Goal: Communication & Community: Answer question/provide support

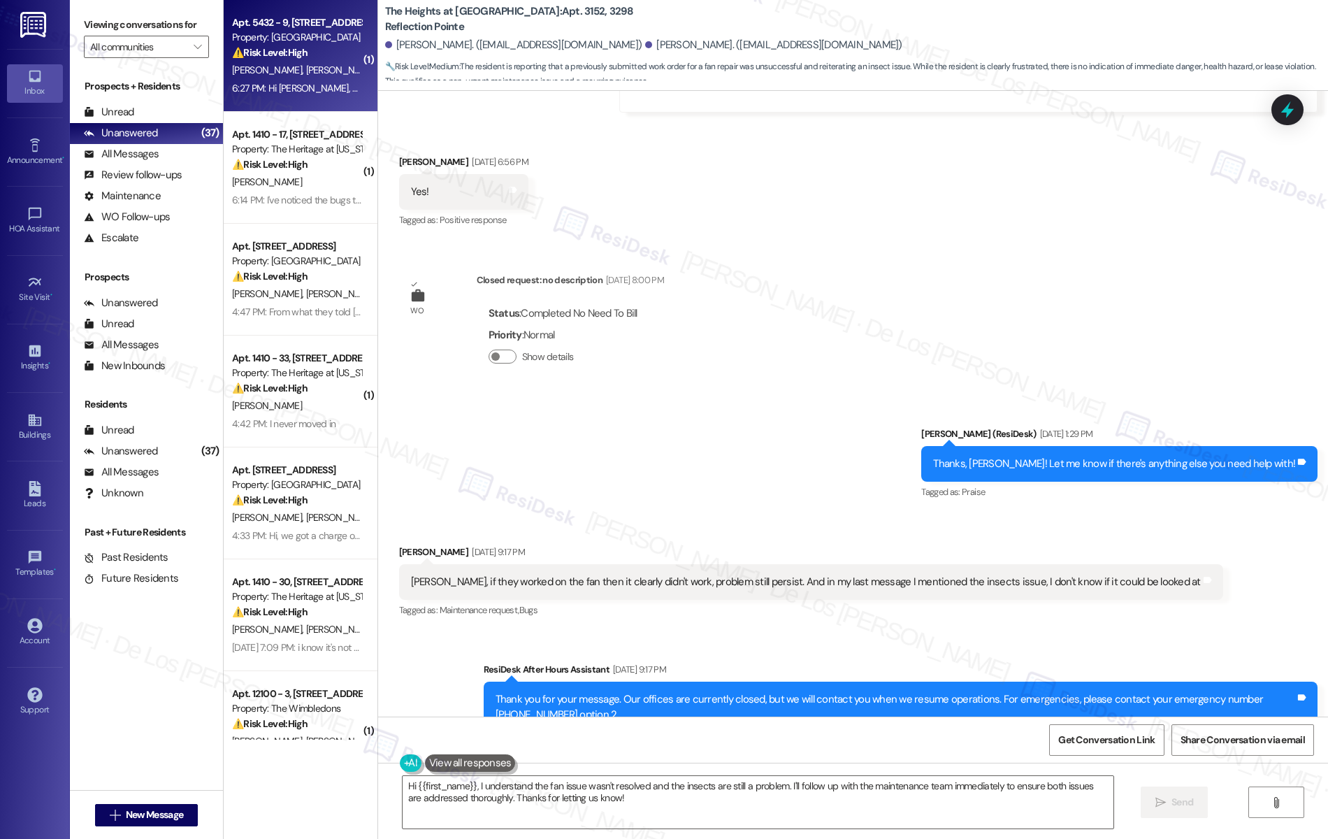
click at [288, 80] on div "6:27 PM: Hi [PERSON_NAME], our WiFi was updated to be centrally offered [DATE],…" at bounding box center [297, 88] width 132 height 17
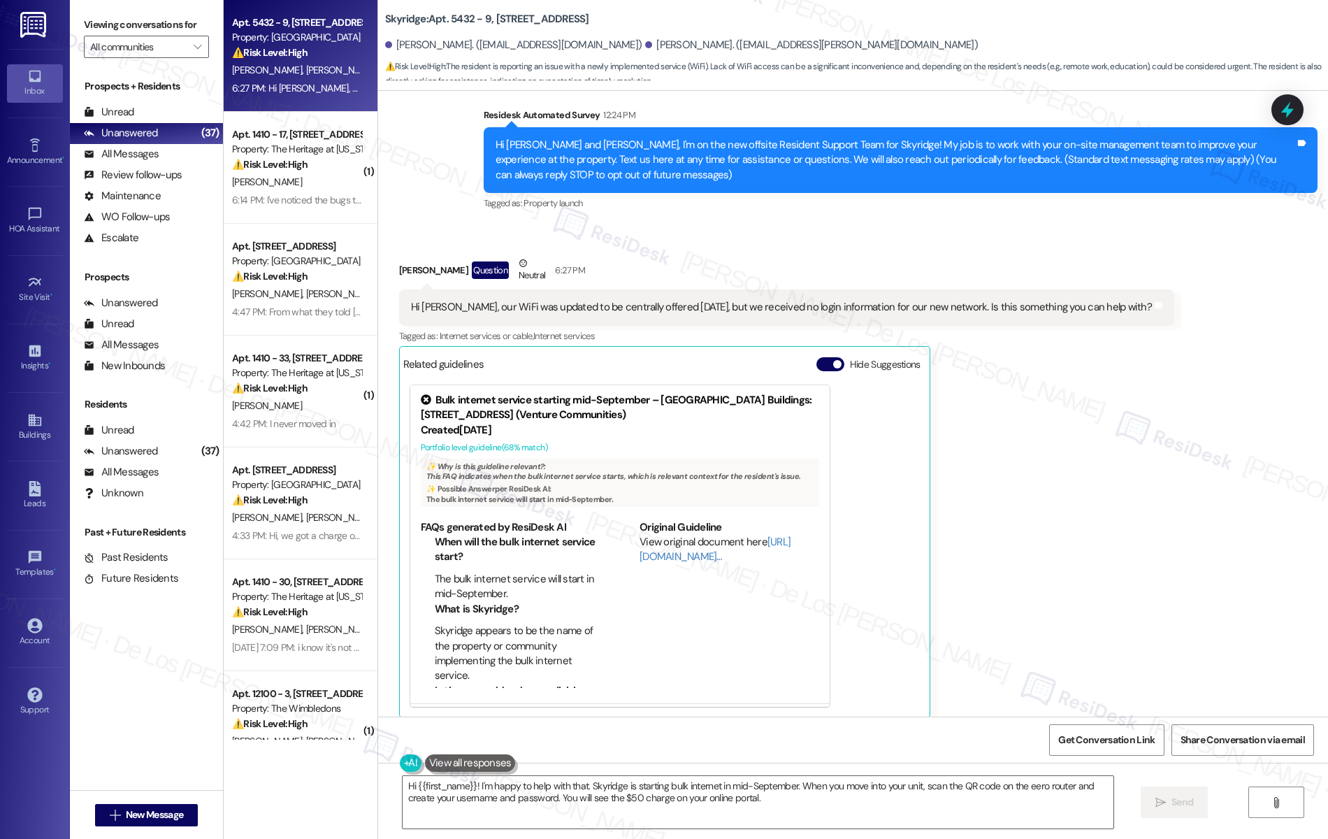
scroll to position [120, 0]
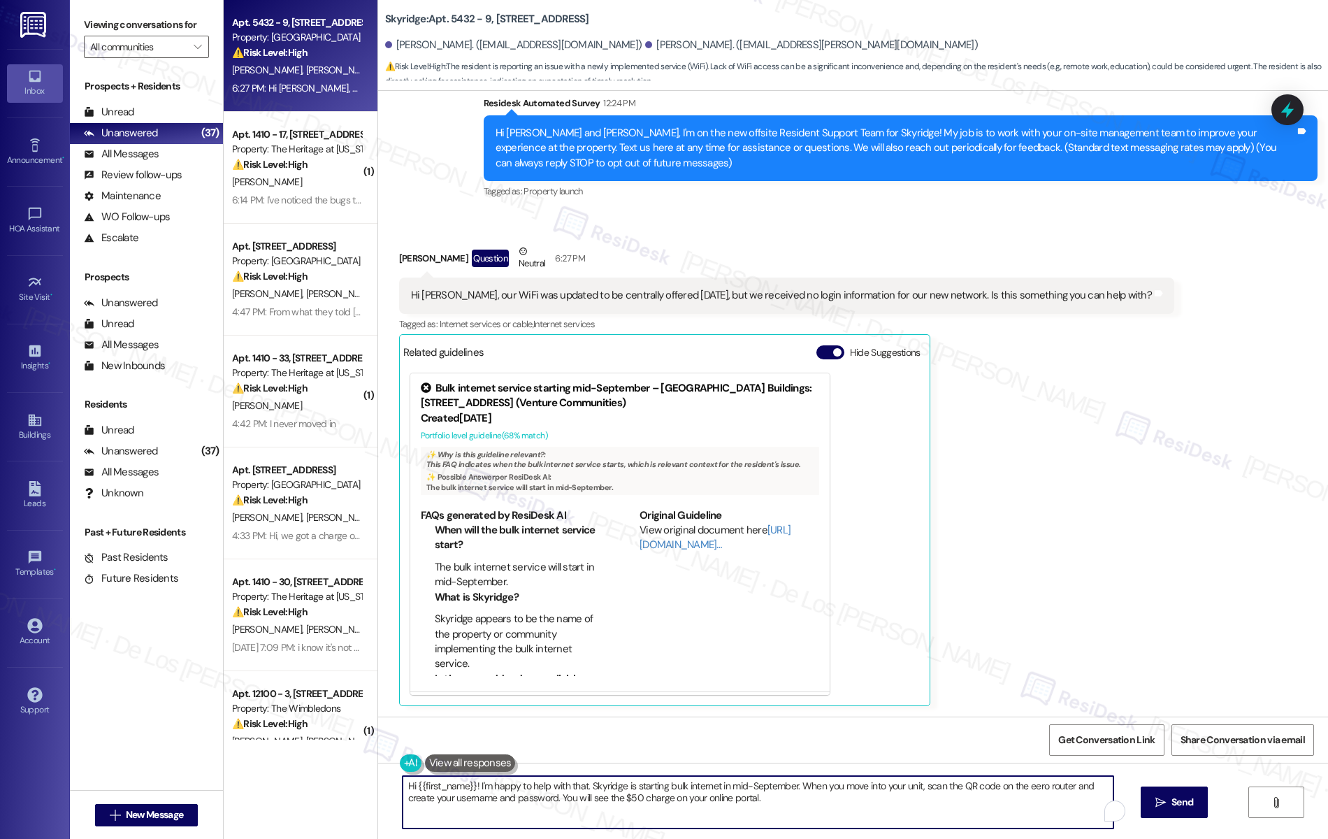
drag, startPoint x: 745, startPoint y: 803, endPoint x: 537, endPoint y: 782, distance: 208.7
click at [537, 782] on textarea "Hi {{first_name}}! I'm happy to help with that. Skyridge is starting bulk inter…" at bounding box center [759, 802] width 712 height 52
click at [662, 545] on link "[URL][DOMAIN_NAME]…" at bounding box center [715, 537] width 151 height 29
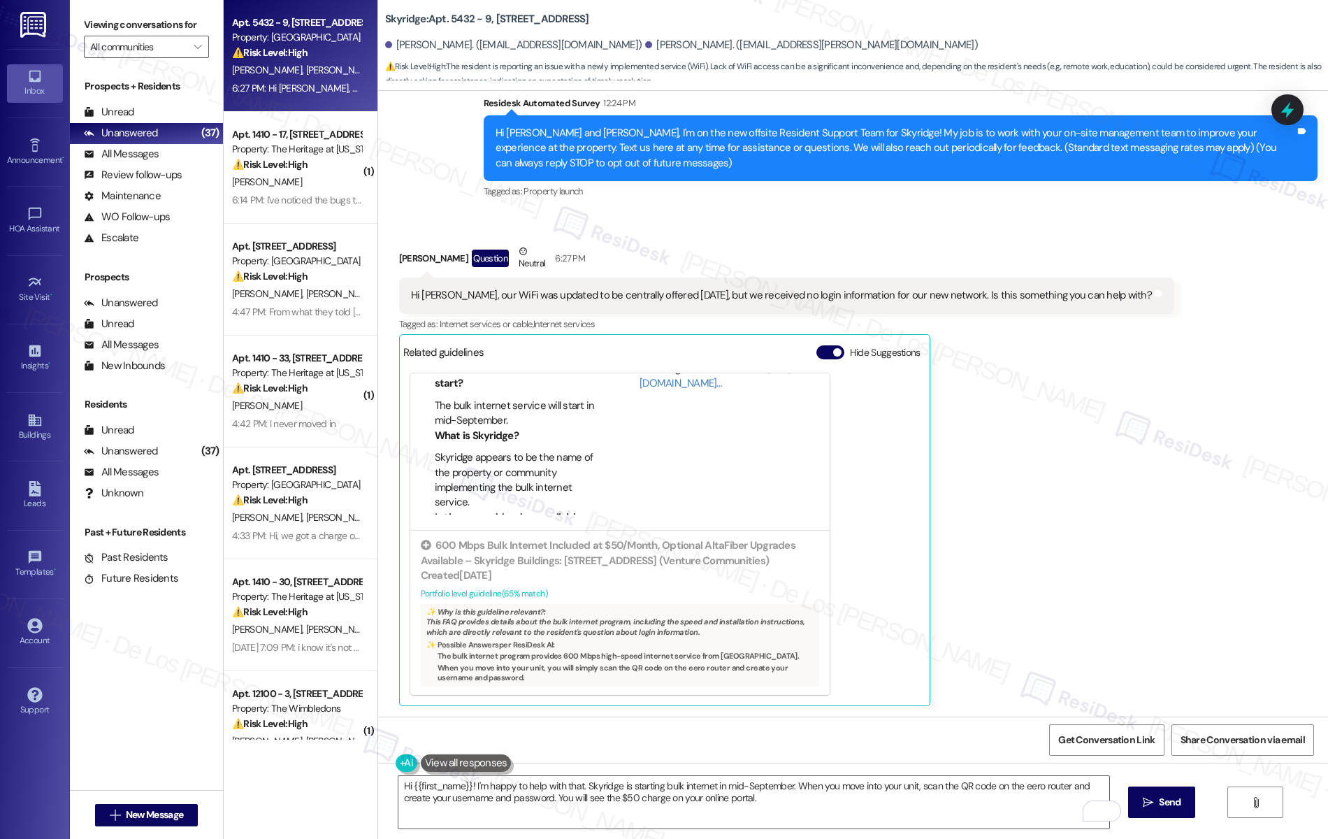
scroll to position [1, 0]
click at [466, 784] on textarea "Hi {{first_name}}! I'm happy to help with that. Skyridge is starting bulk inter…" at bounding box center [755, 802] width 712 height 52
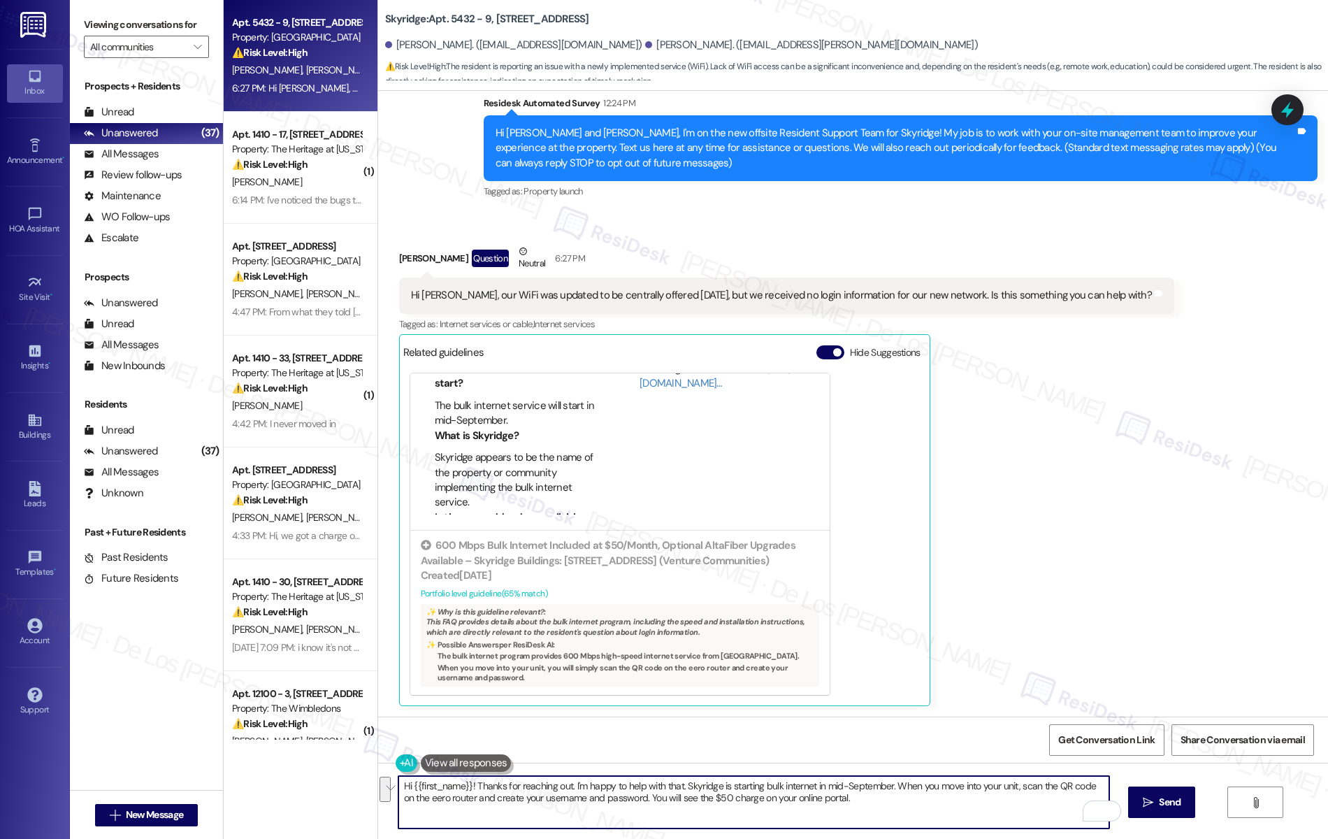
drag, startPoint x: 673, startPoint y: 787, endPoint x: 841, endPoint y: 805, distance: 169.5
click at [841, 805] on textarea "Hi {{first_name}}! Thanks for reaching out. I'm happy to help with that. Skyrid…" at bounding box center [755, 802] width 712 height 52
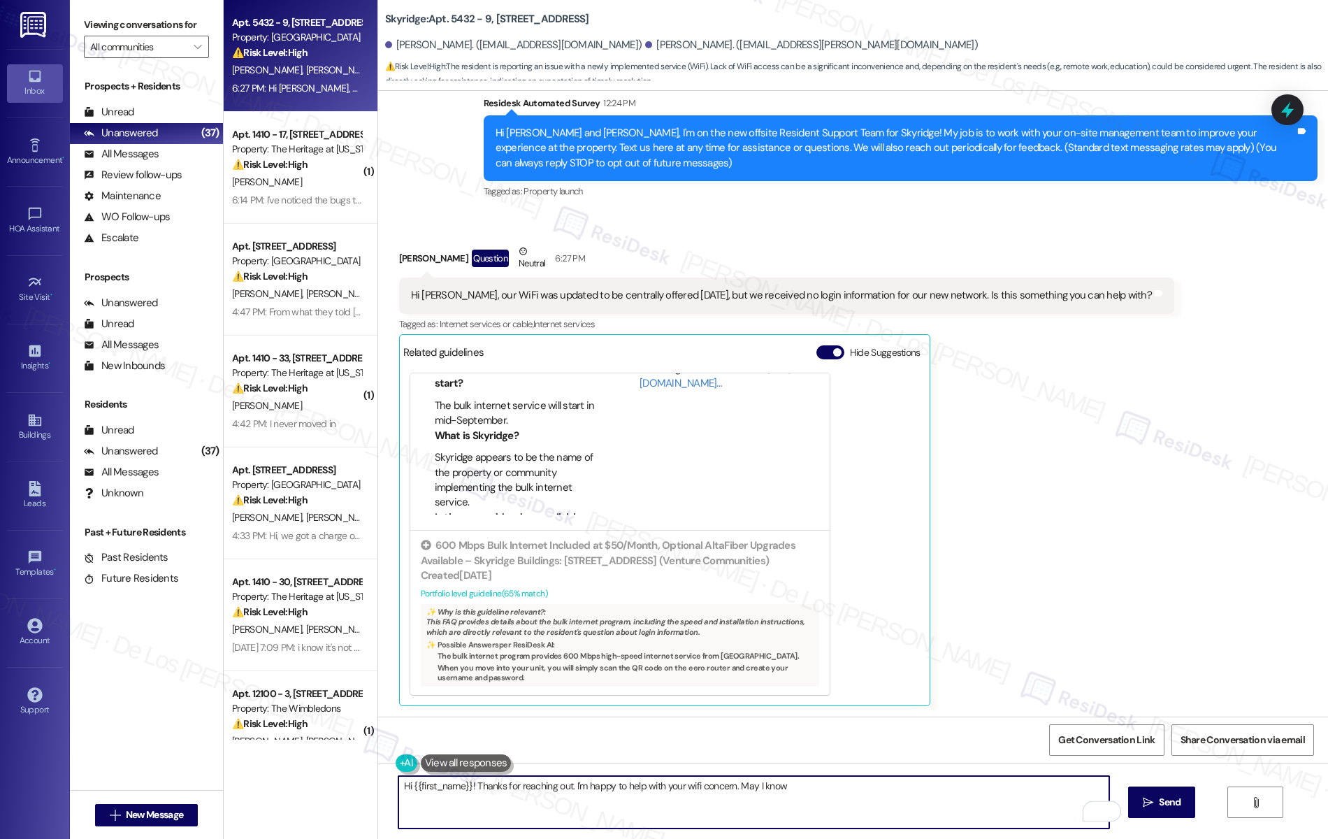
click at [799, 789] on textarea "Hi {{first_name}}! Thanks for reaching out. I'm happy to help with your wifi co…" at bounding box center [755, 802] width 712 height 52
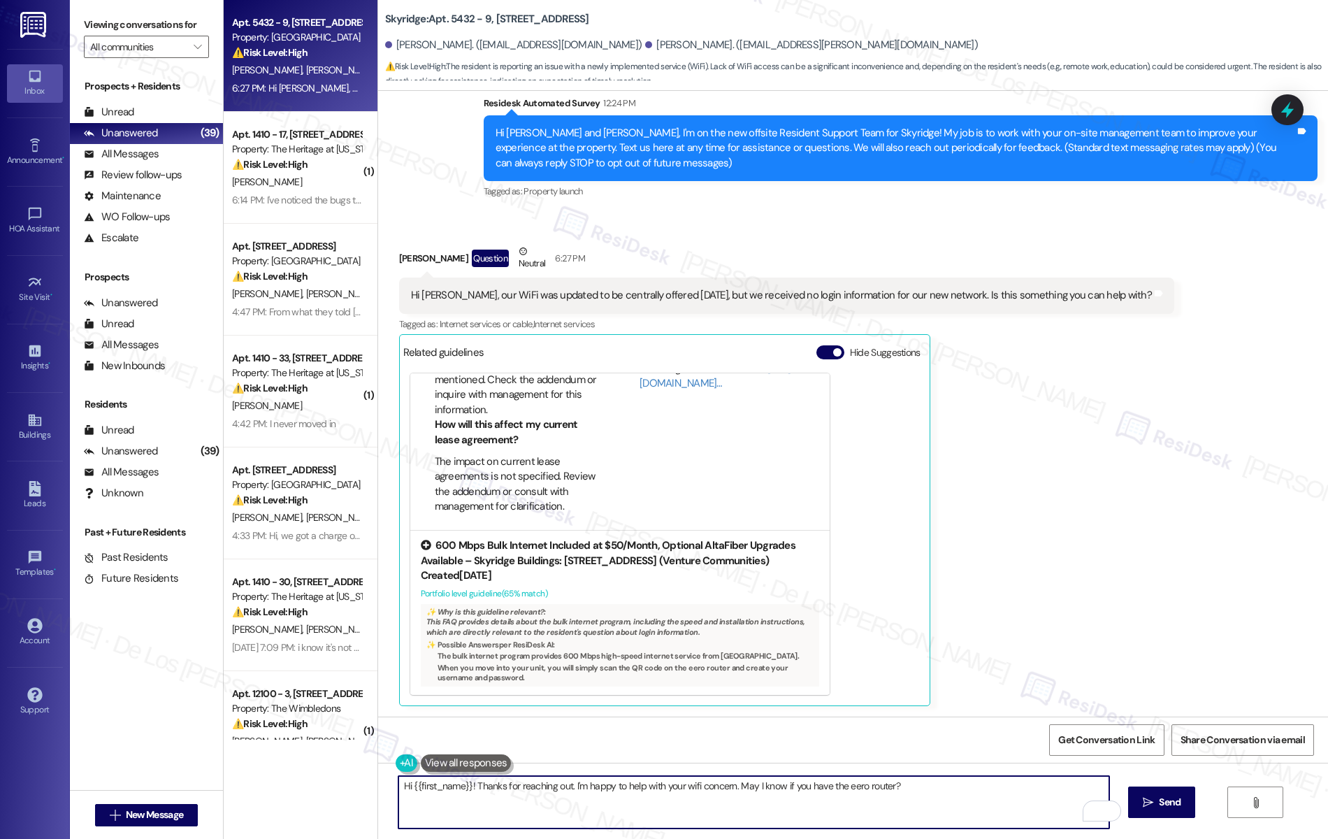
scroll to position [176, 0]
click at [477, 594] on div "Portfolio level guideline ( 65 % match)" at bounding box center [620, 594] width 399 height 15
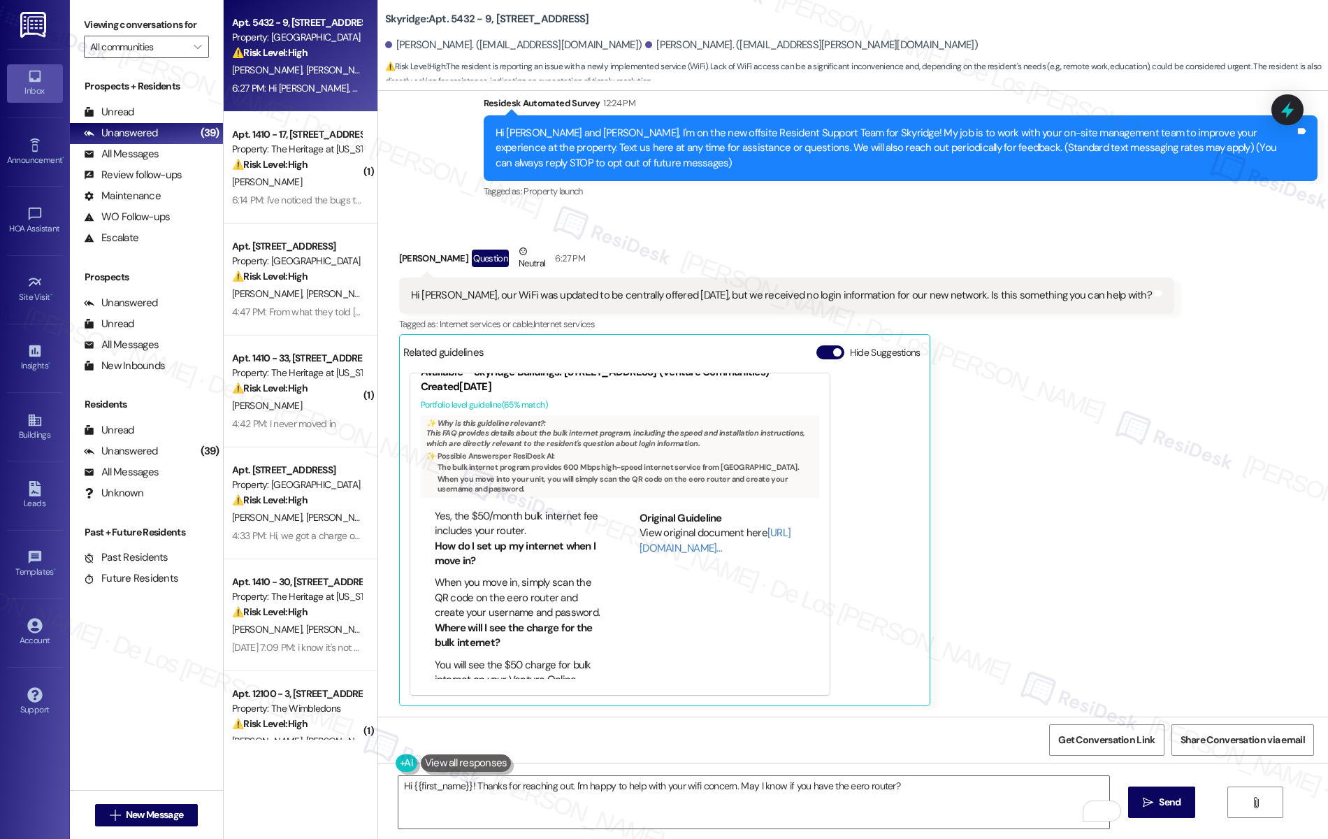
scroll to position [232, 0]
click at [895, 787] on textarea "Hi {{first_name}}! Thanks for reaching out. I'm happy to help with your wifi co…" at bounding box center [755, 802] width 712 height 52
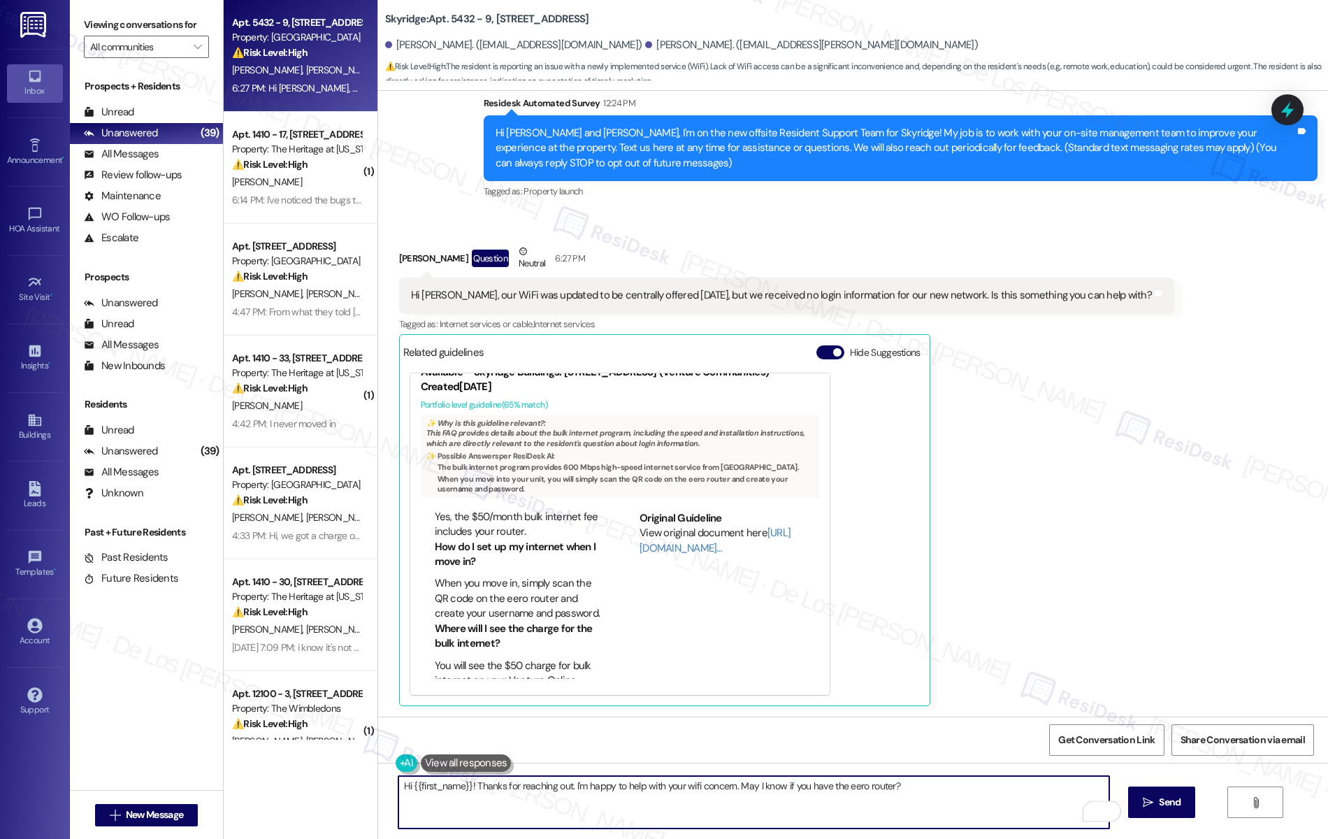
click at [927, 794] on textarea "Hi {{first_name}}! Thanks for reaching out. I'm happy to help with your wifi co…" at bounding box center [755, 802] width 712 height 52
paste textarea "’ll be glad to help with your Wi-Fi concern. Do you happen to have the E"
type textarea "Hi {{first_name}}! Thanks for reaching out. I’ll be glad to help with your Wi-F…"
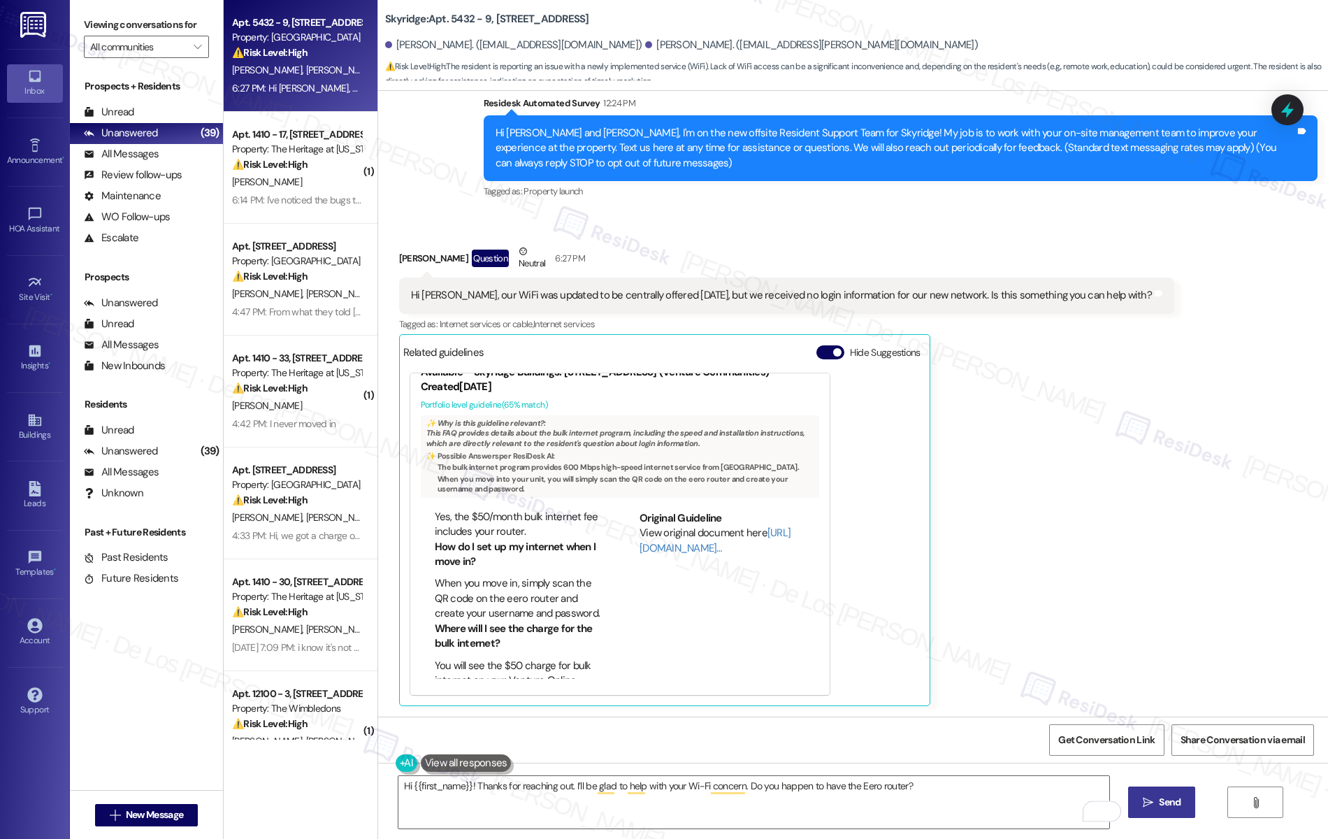
click at [1181, 805] on span "Send" at bounding box center [1170, 802] width 22 height 15
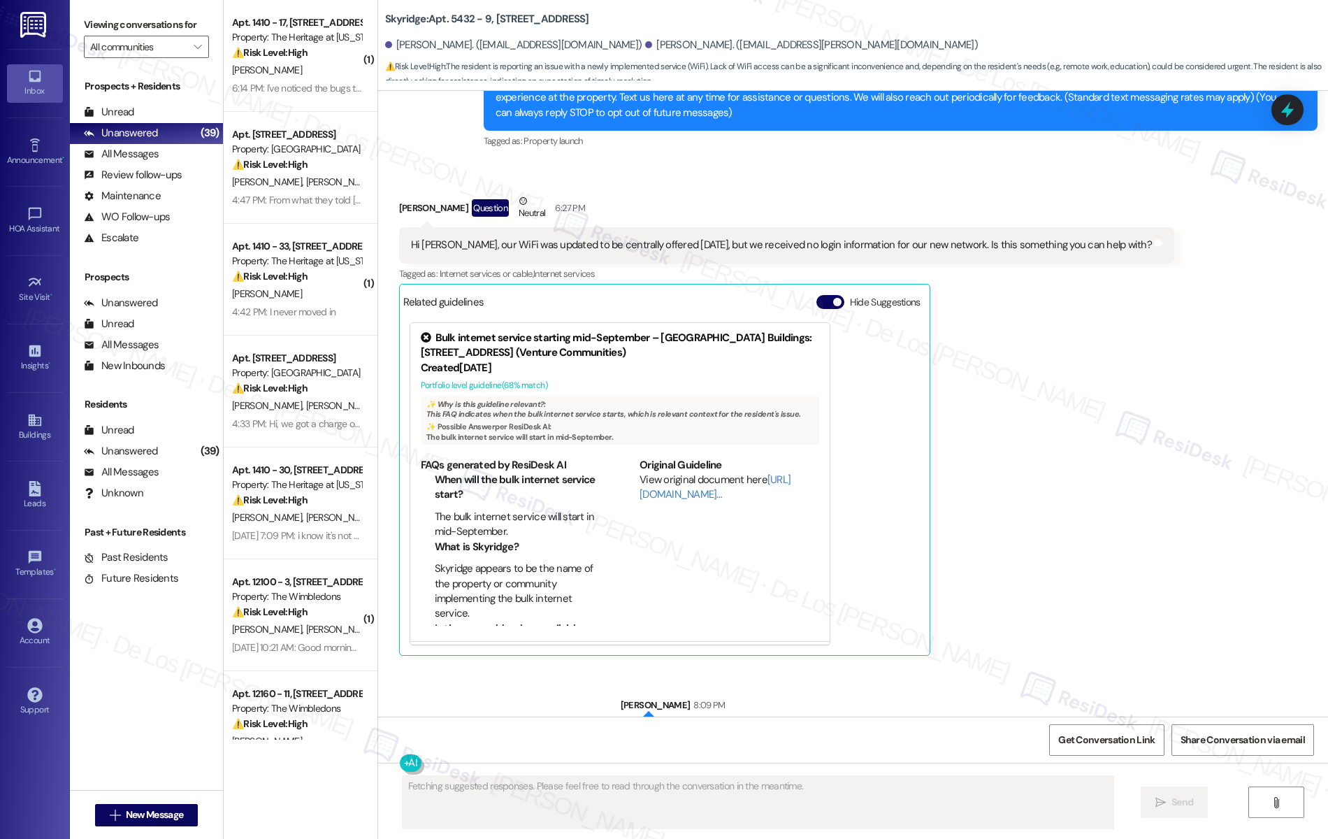
scroll to position [217, 0]
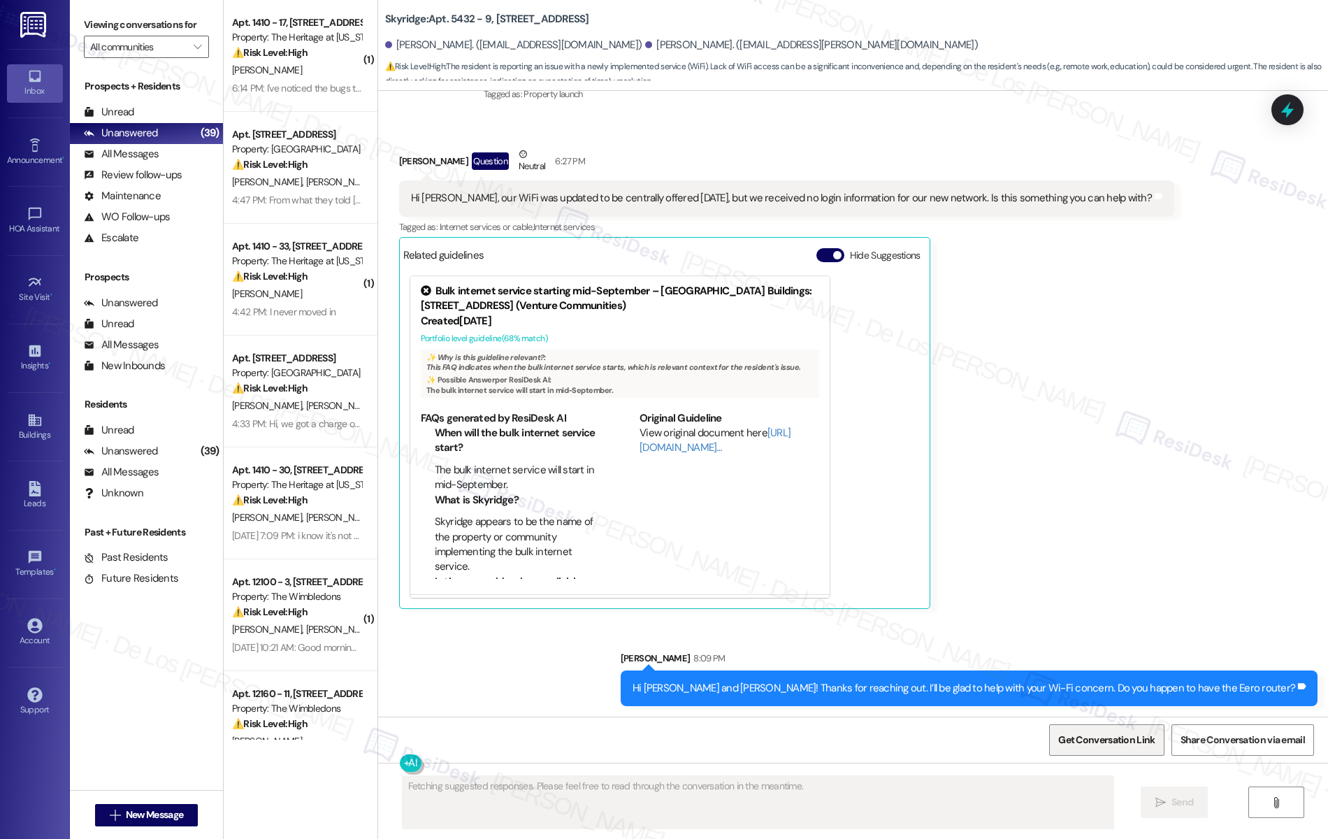
click at [1135, 742] on span "Get Conversation Link" at bounding box center [1106, 740] width 96 height 15
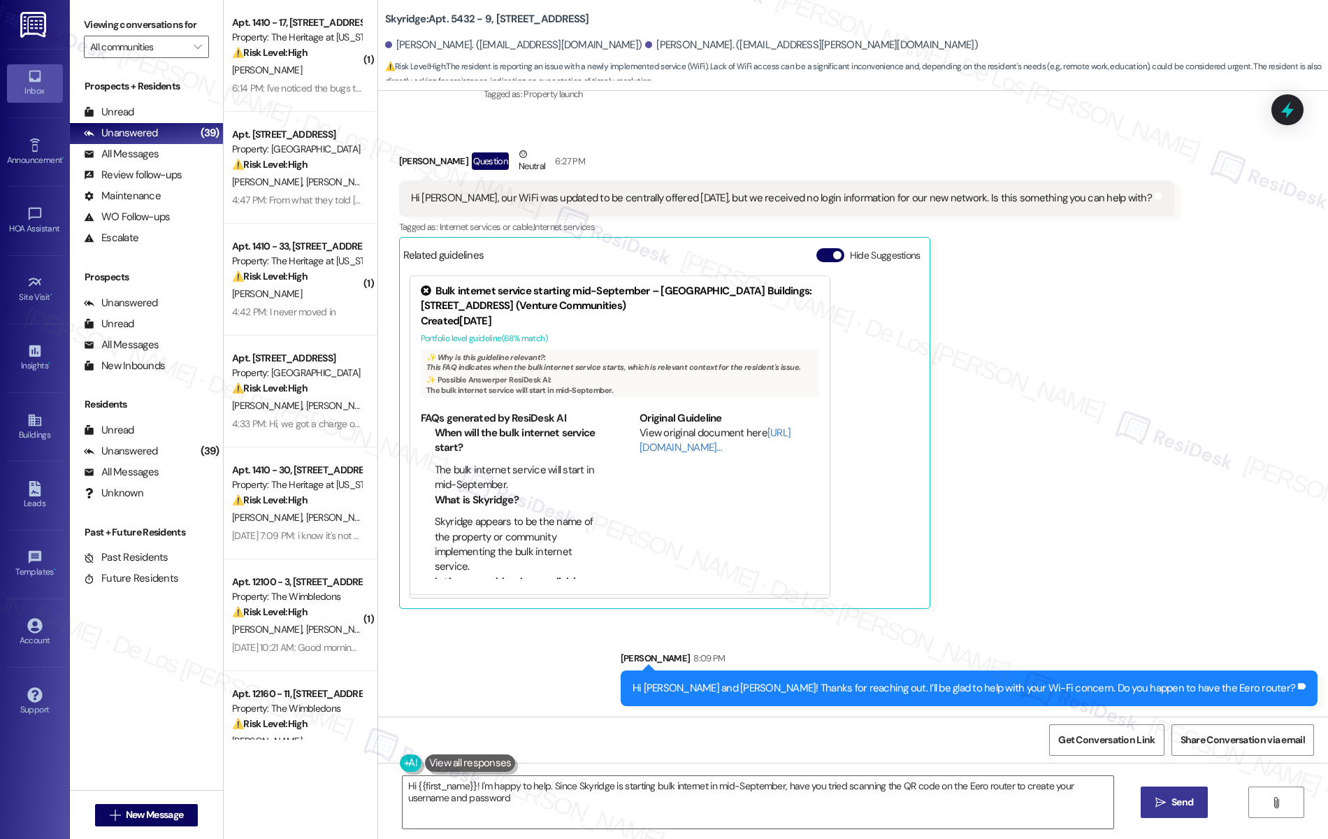
type textarea "Hi {{first_name}}! I'm happy to help. Since Skyridge is starting bulk internet …"
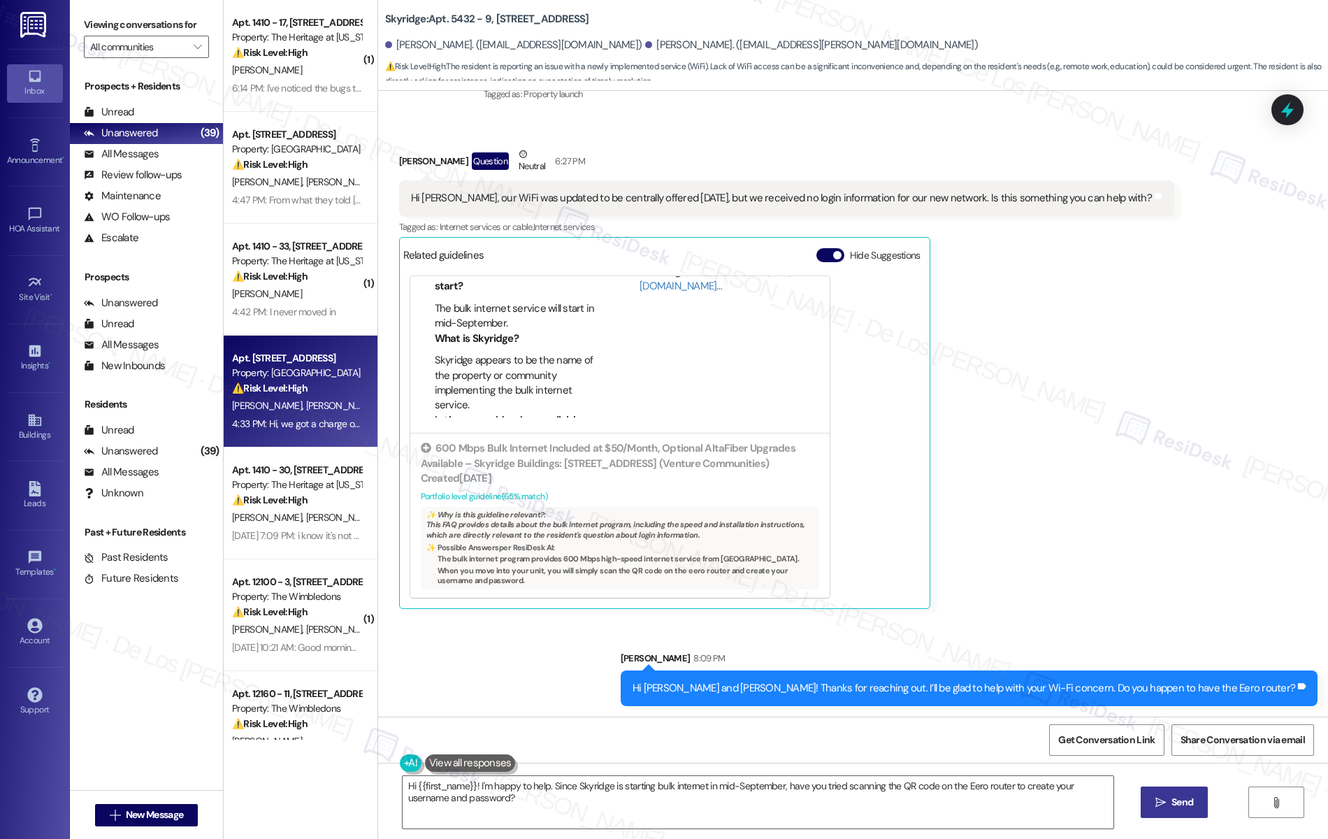
scroll to position [0, 0]
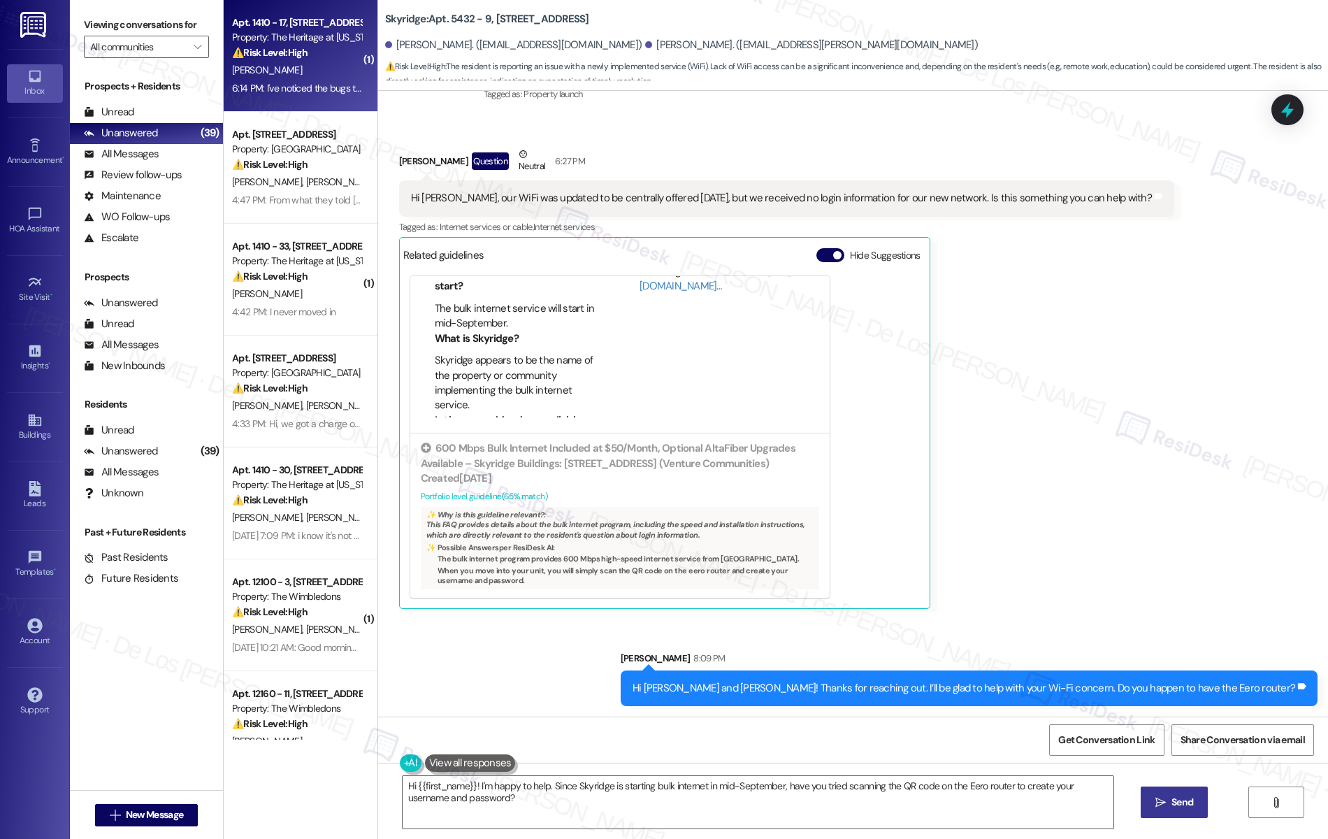
click at [289, 68] on div "[PERSON_NAME]" at bounding box center [297, 70] width 132 height 17
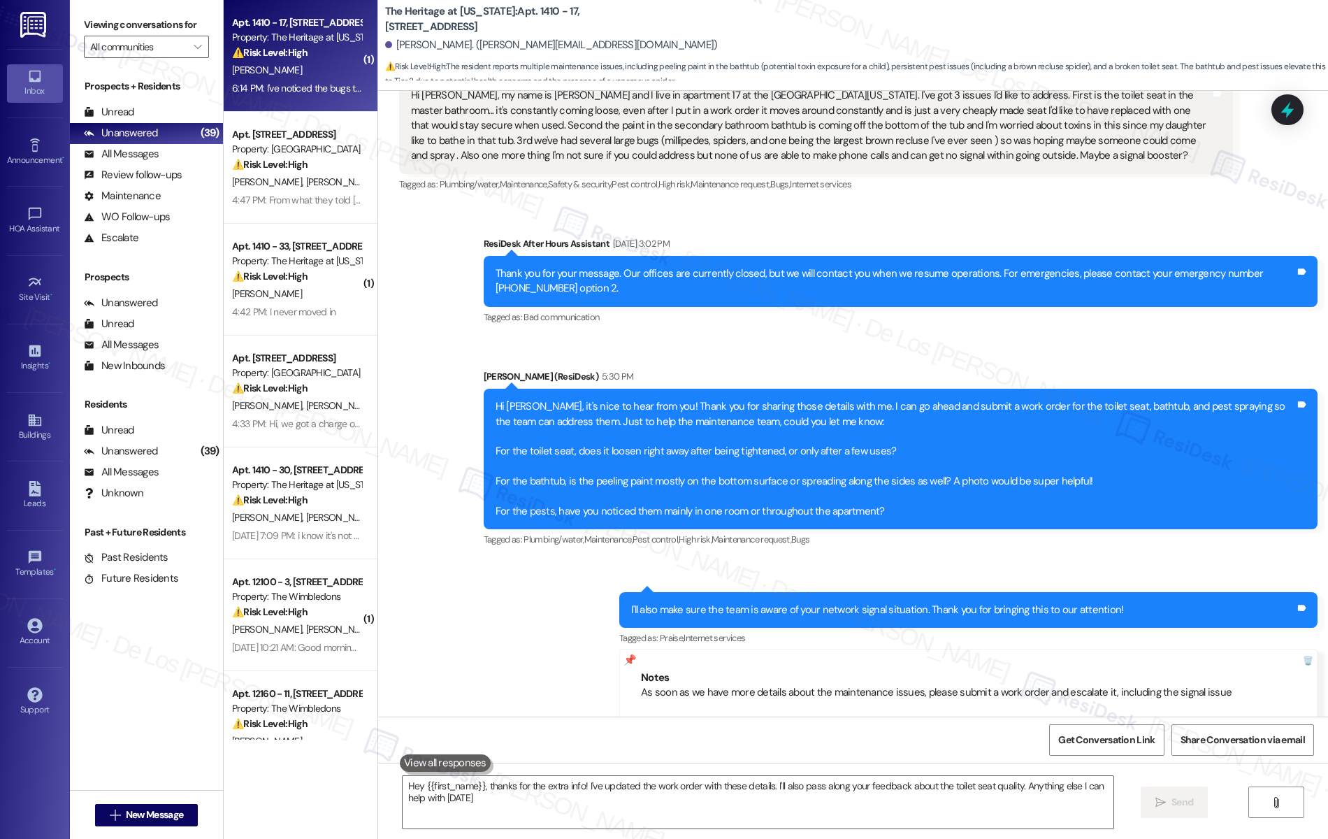
type textarea "Hey {{first_name}}, thanks for the extra info! I've updated the work order with…"
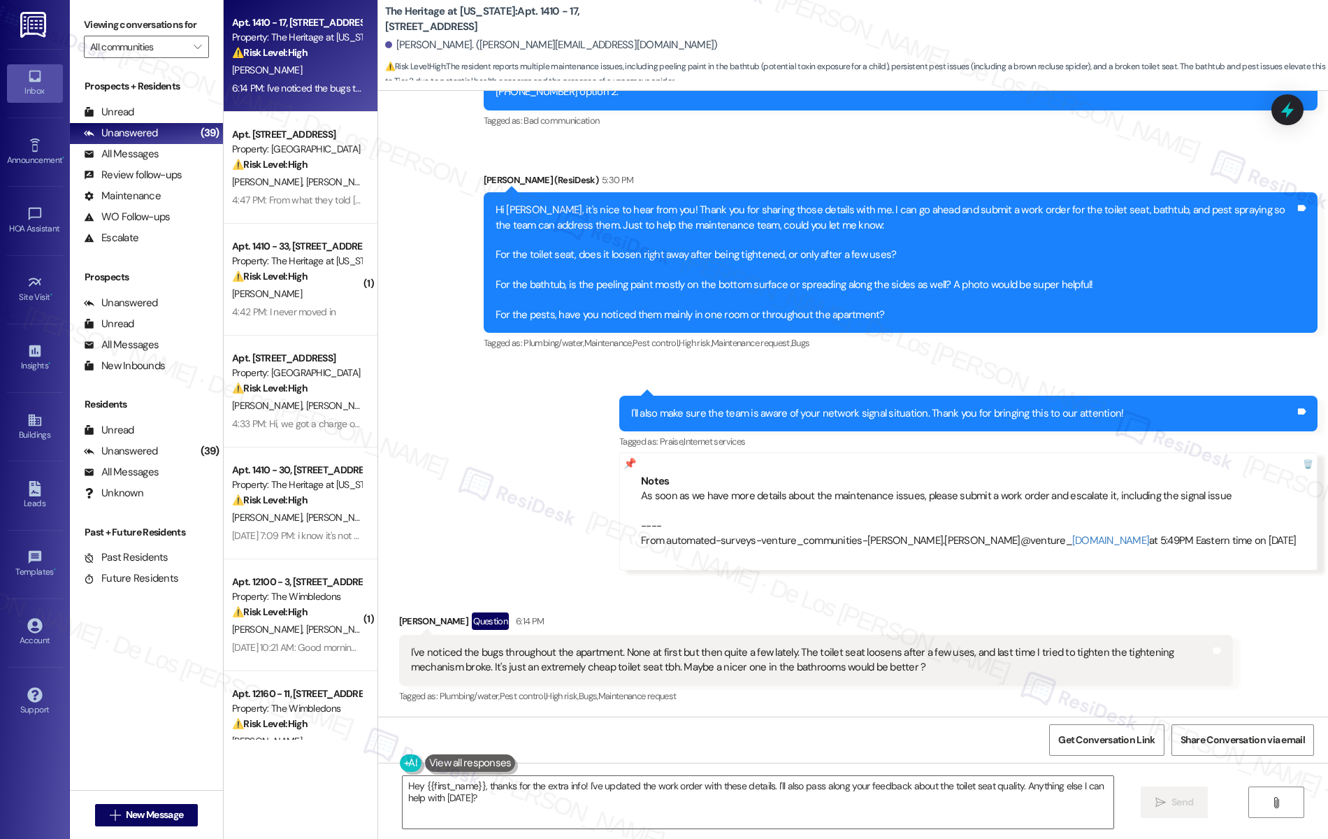
scroll to position [1, 0]
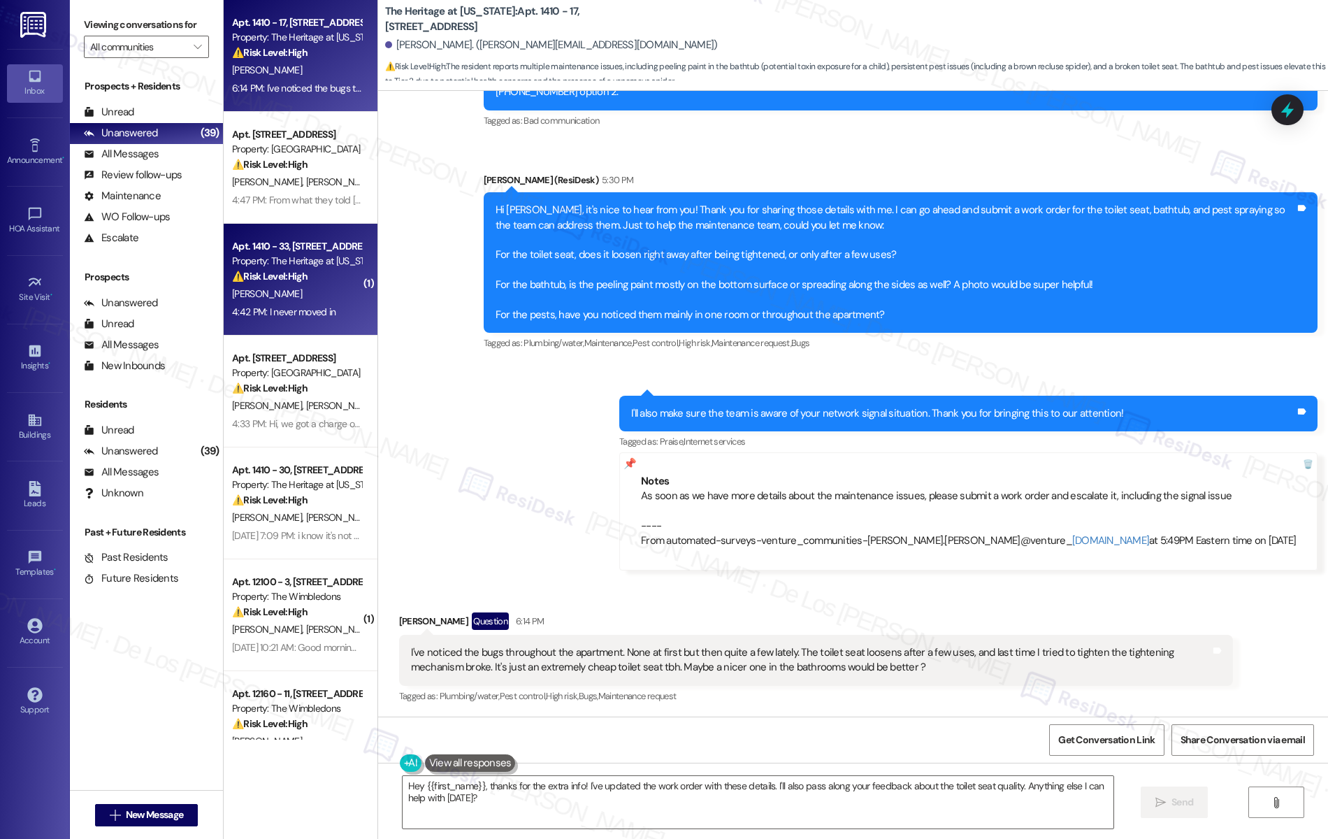
click at [311, 301] on div "[PERSON_NAME]" at bounding box center [297, 293] width 132 height 17
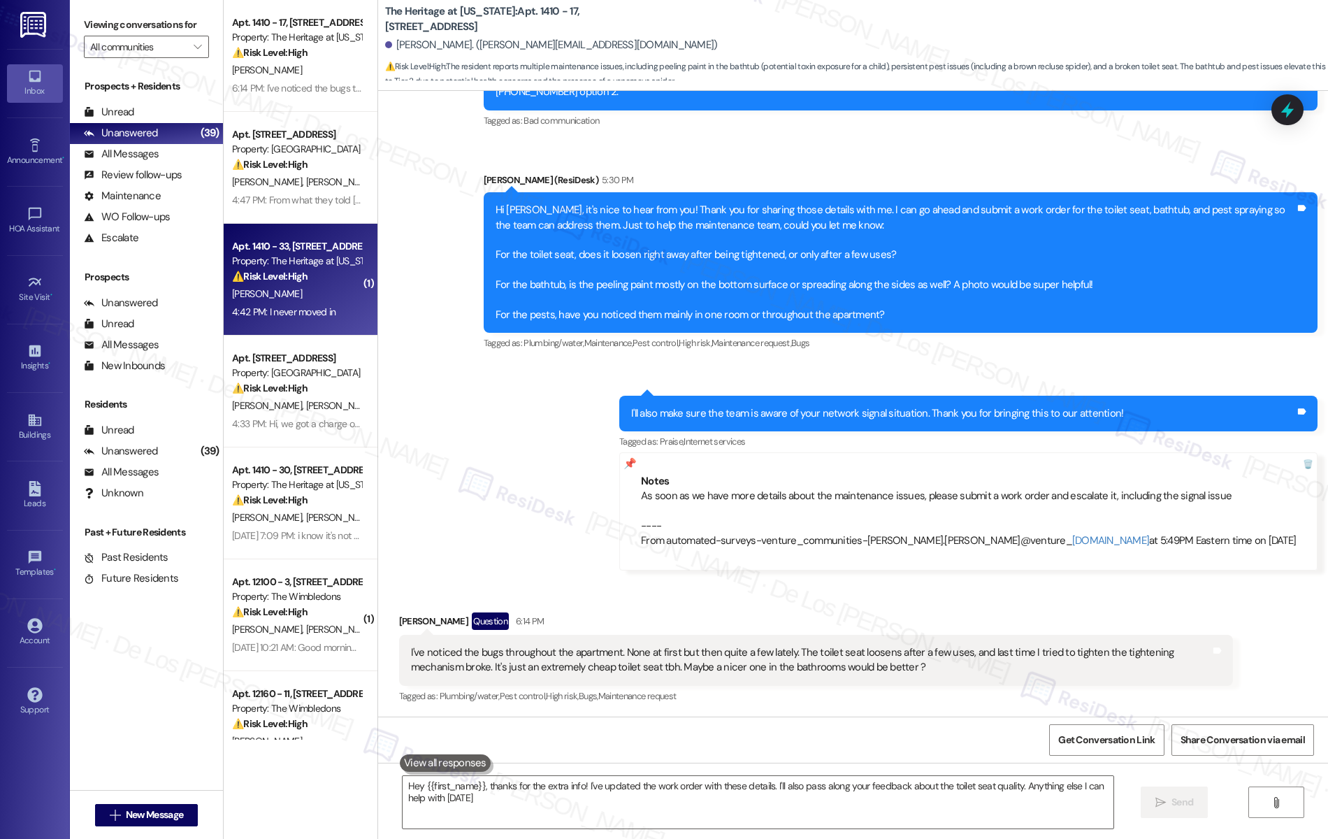
type textarea "Hey {{first_name}}, thanks for the extra info! I've updated the work order with…"
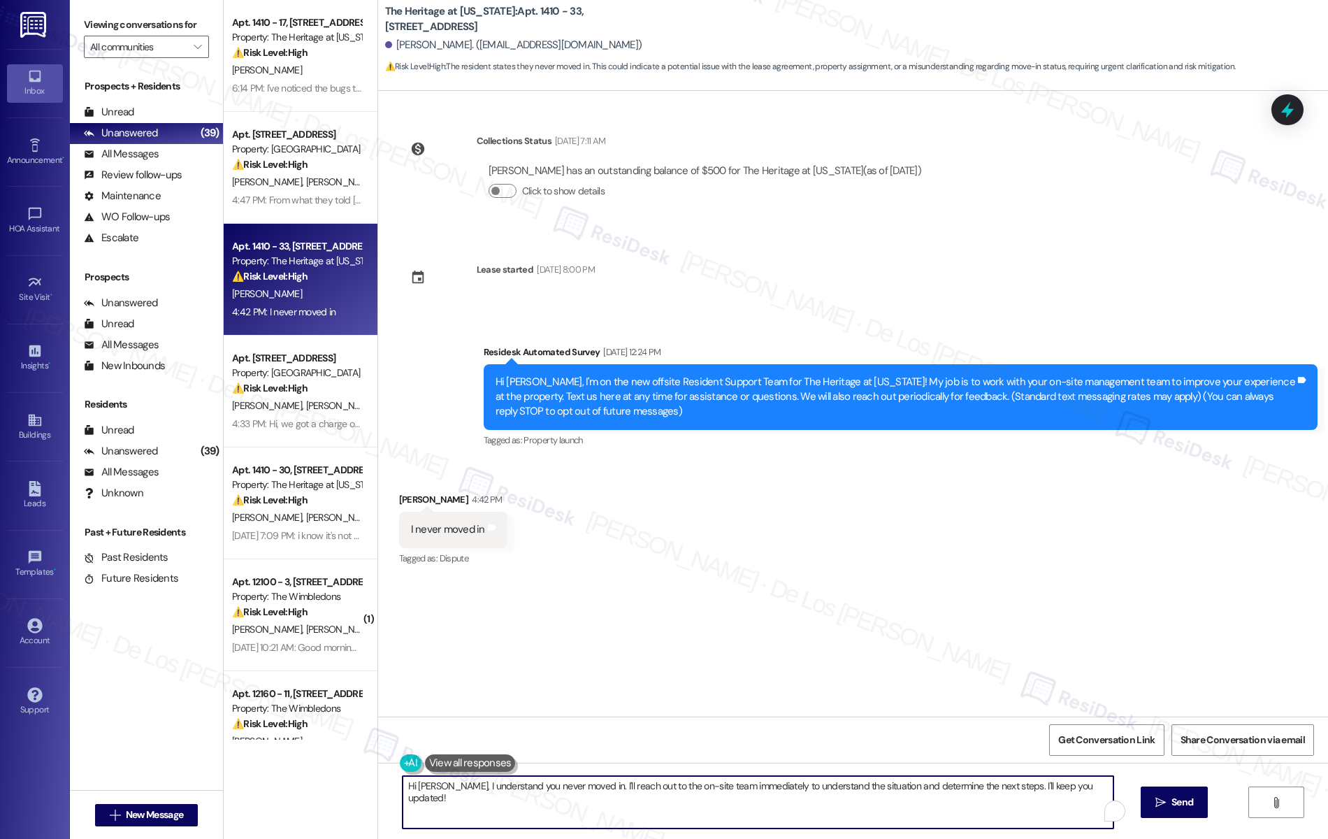
drag, startPoint x: 578, startPoint y: 786, endPoint x: 1079, endPoint y: 800, distance: 500.8
click at [1079, 800] on textarea "Hi Karenza, I understand you never moved in. I'll reach out to the on-site team…" at bounding box center [759, 802] width 712 height 52
click at [438, 787] on textarea "Hi Karenza, I understand you never moved in. May I know if you signed the lease?" at bounding box center [755, 802] width 712 height 52
type textarea "Hi Karenza, thanks for letting me know. I understand you never moved in. May I …"
click at [1165, 802] on span " Send" at bounding box center [1162, 802] width 44 height 15
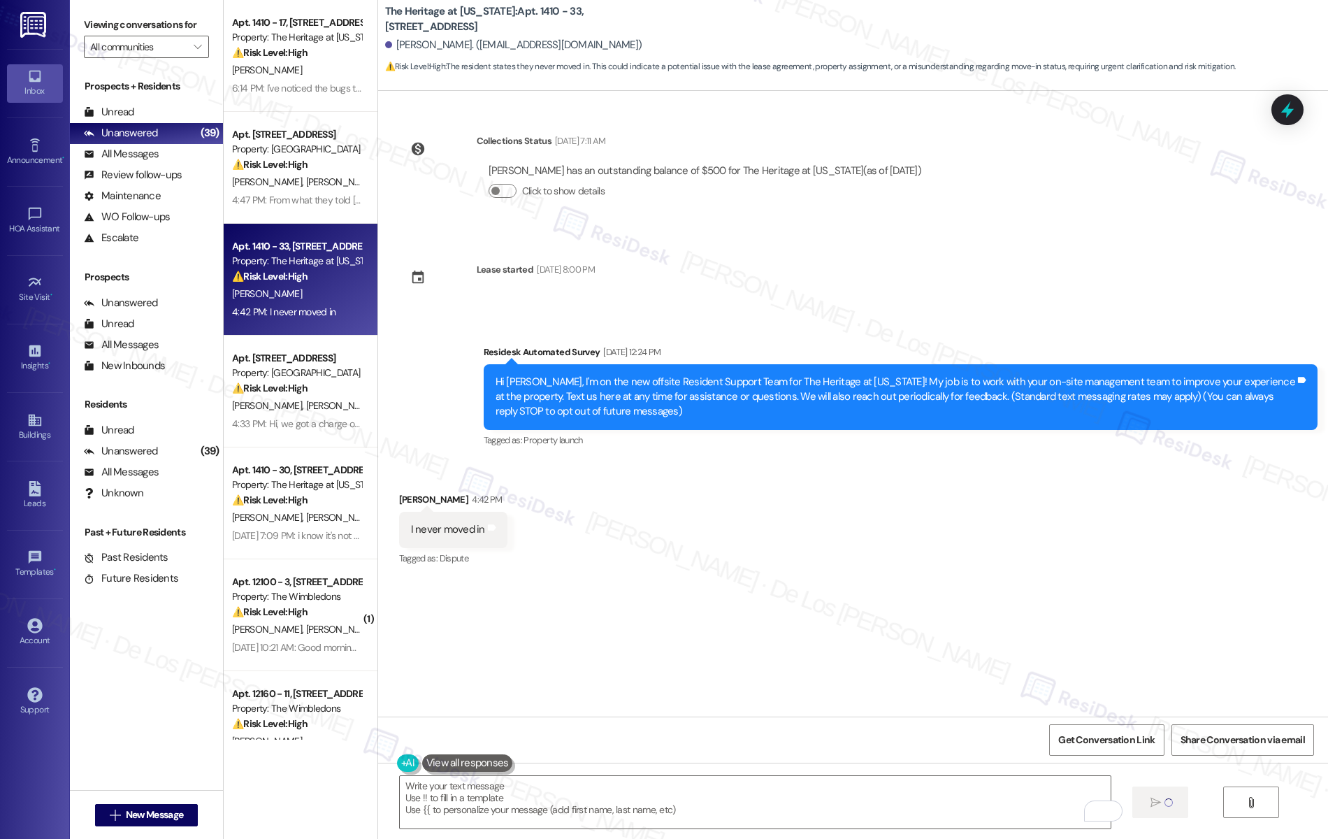
type textarea "Fetching suggested responses. Please feel free to read through the conversation…"
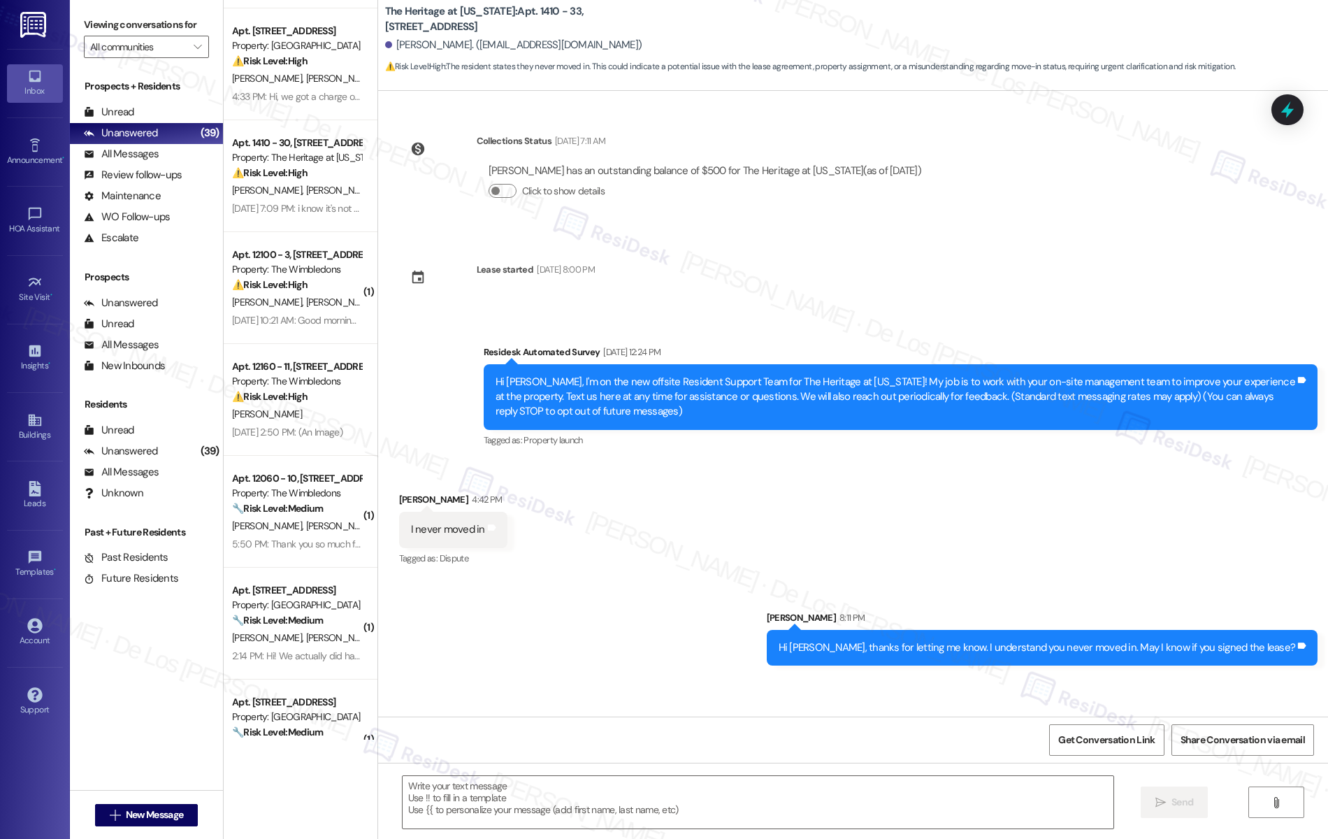
scroll to position [182, 0]
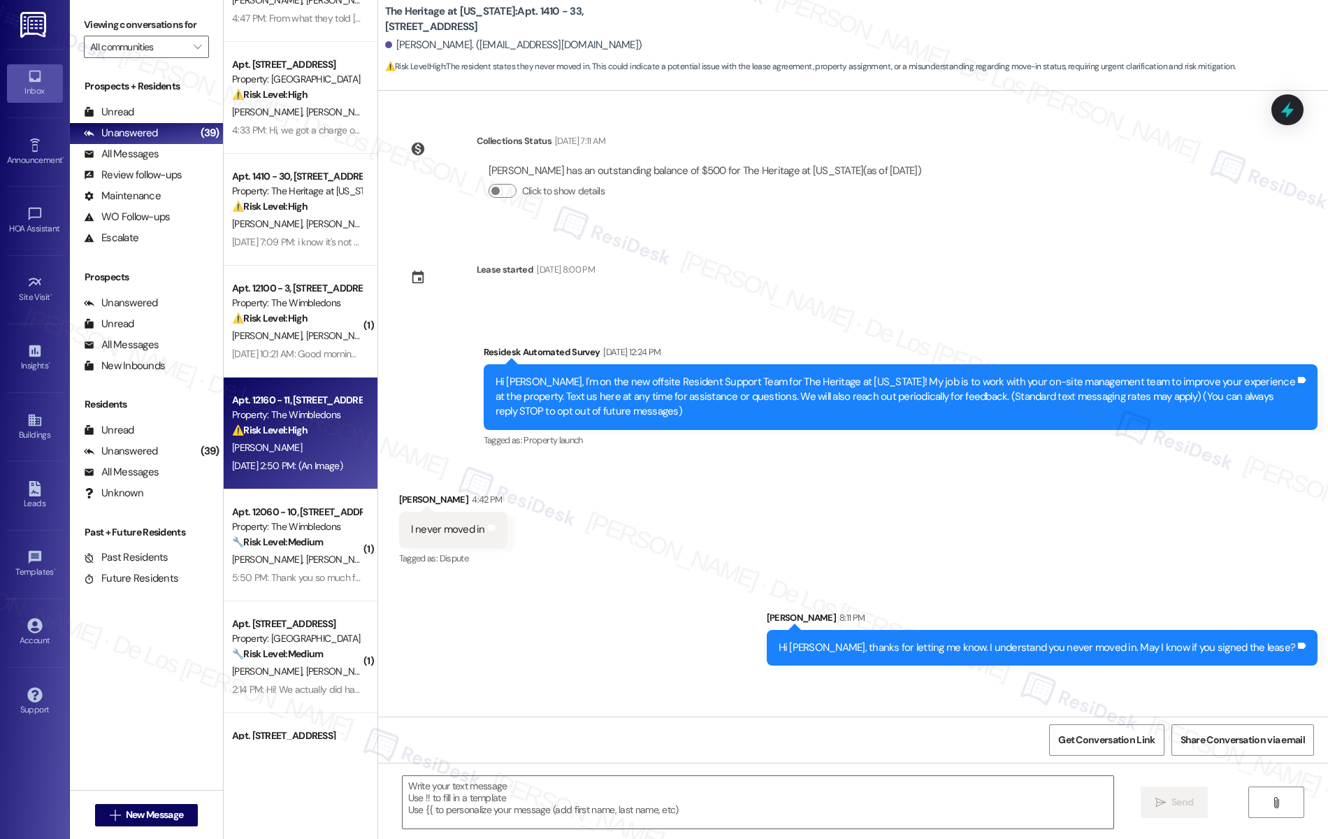
click at [301, 452] on div "[PERSON_NAME]" at bounding box center [297, 447] width 132 height 17
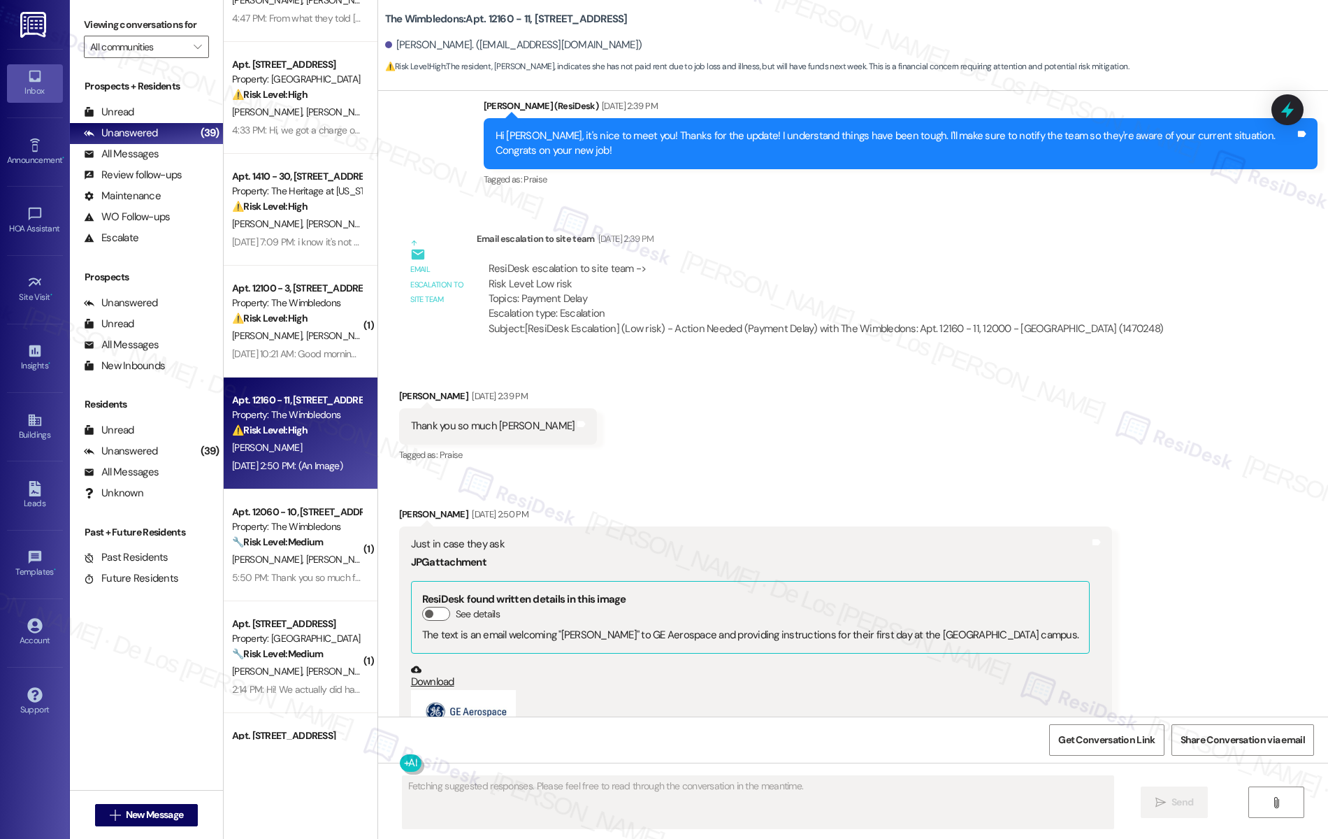
scroll to position [551, 0]
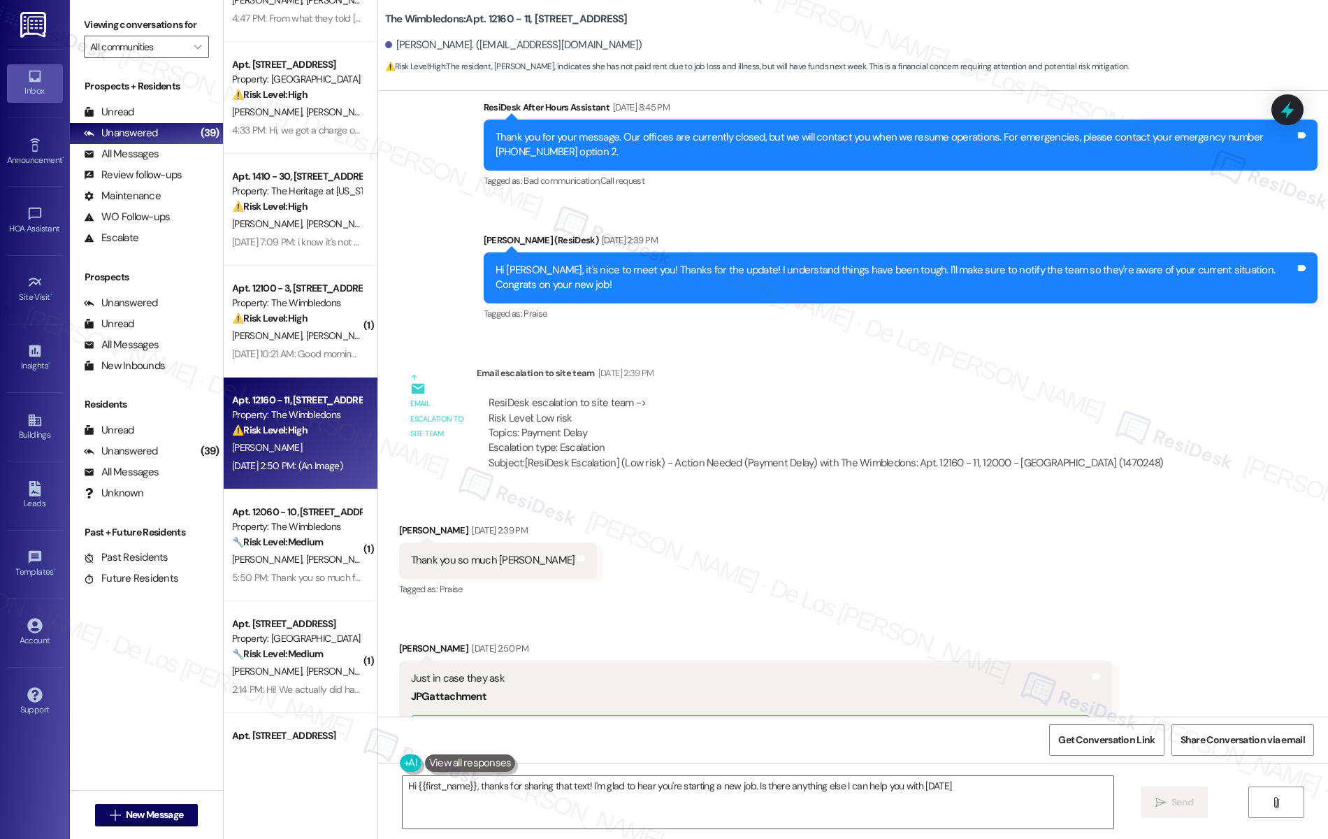
type textarea "Hi {{first_name}}, thanks for sharing that text! I'm glad to hear you're starti…"
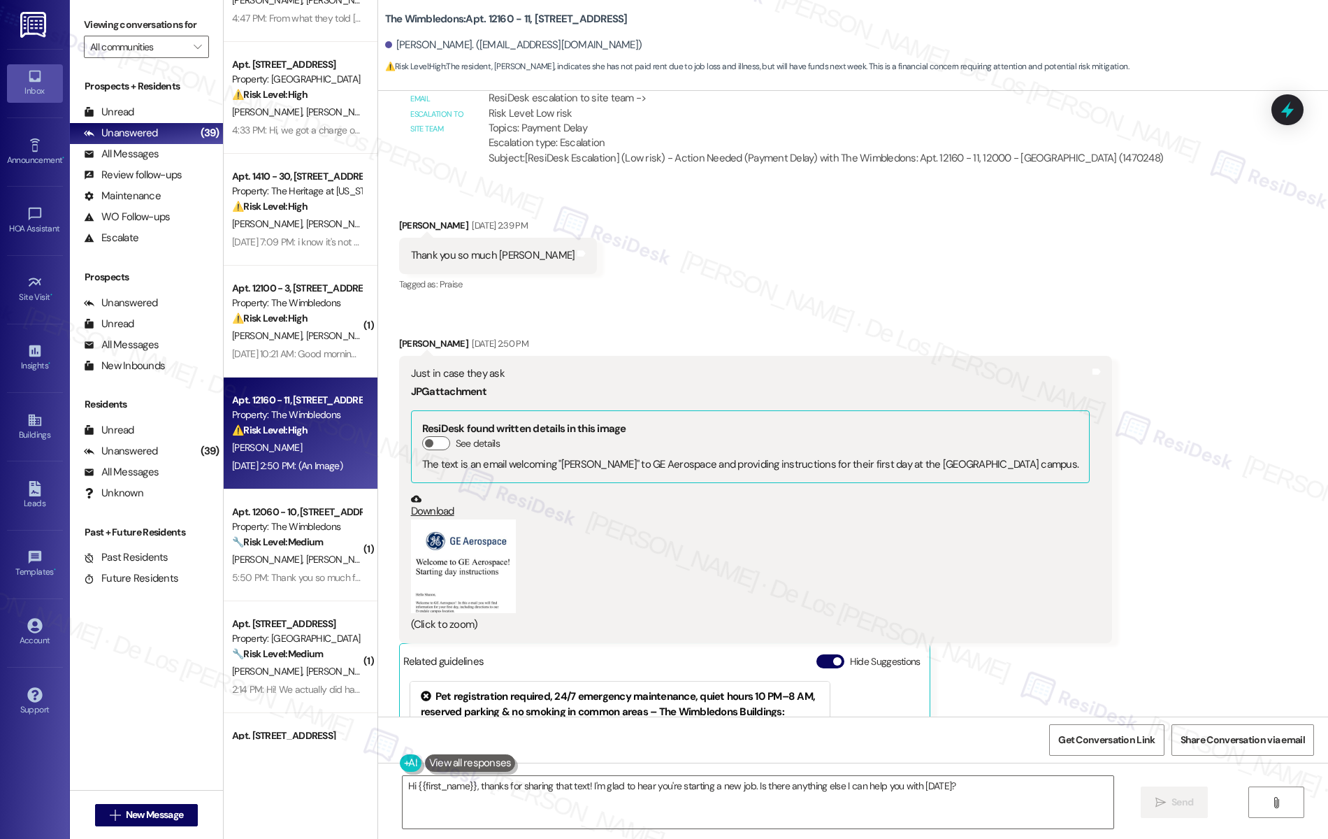
scroll to position [893, 0]
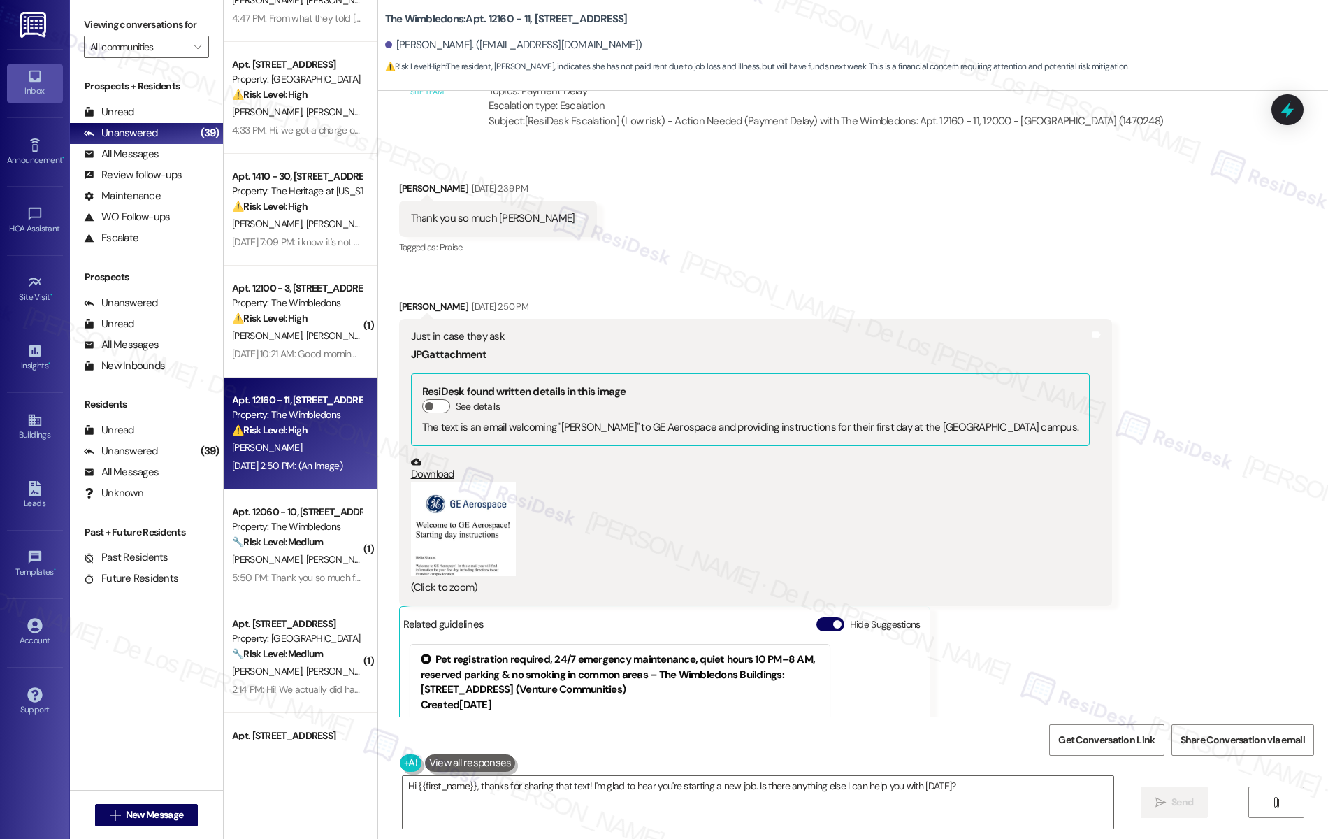
click at [474, 557] on button "Zoom image" at bounding box center [463, 529] width 105 height 94
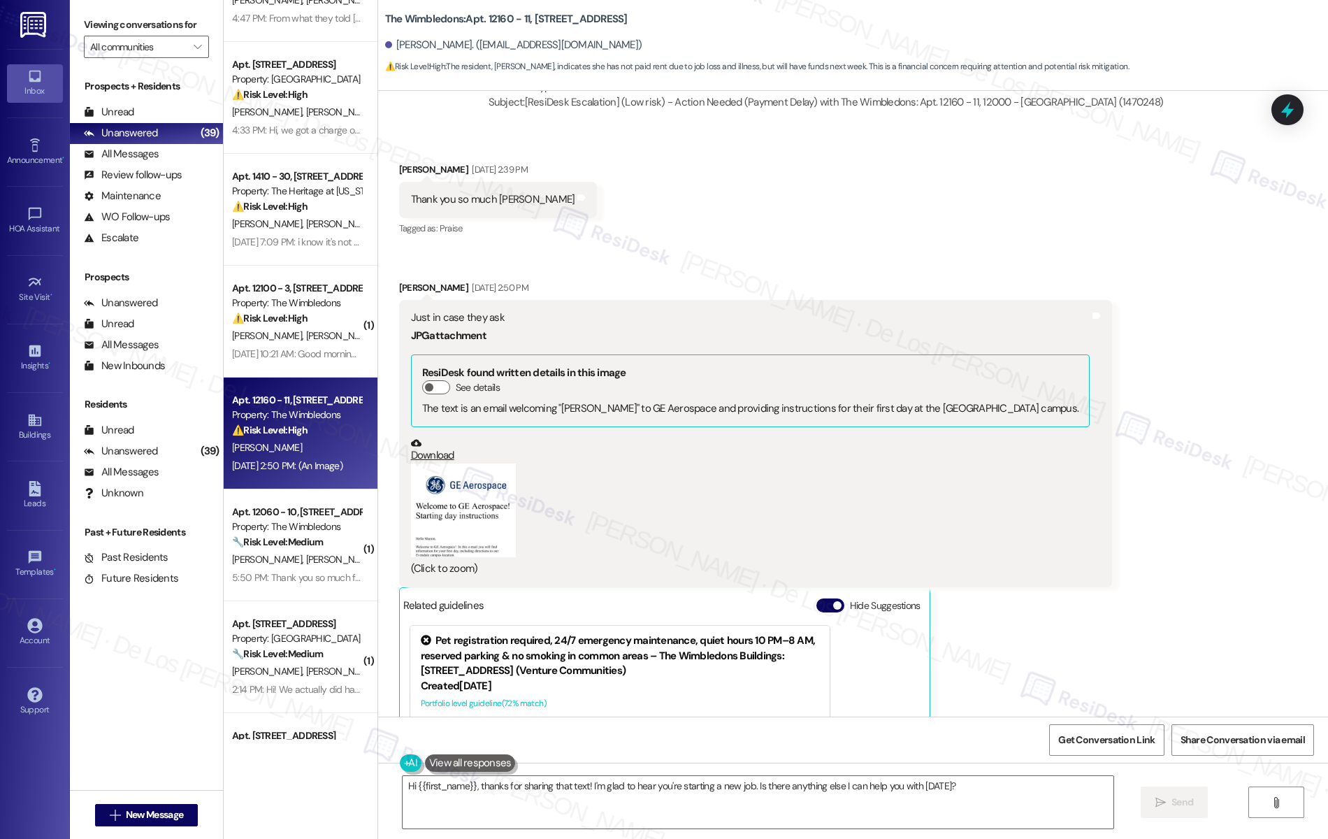
scroll to position [1291, 0]
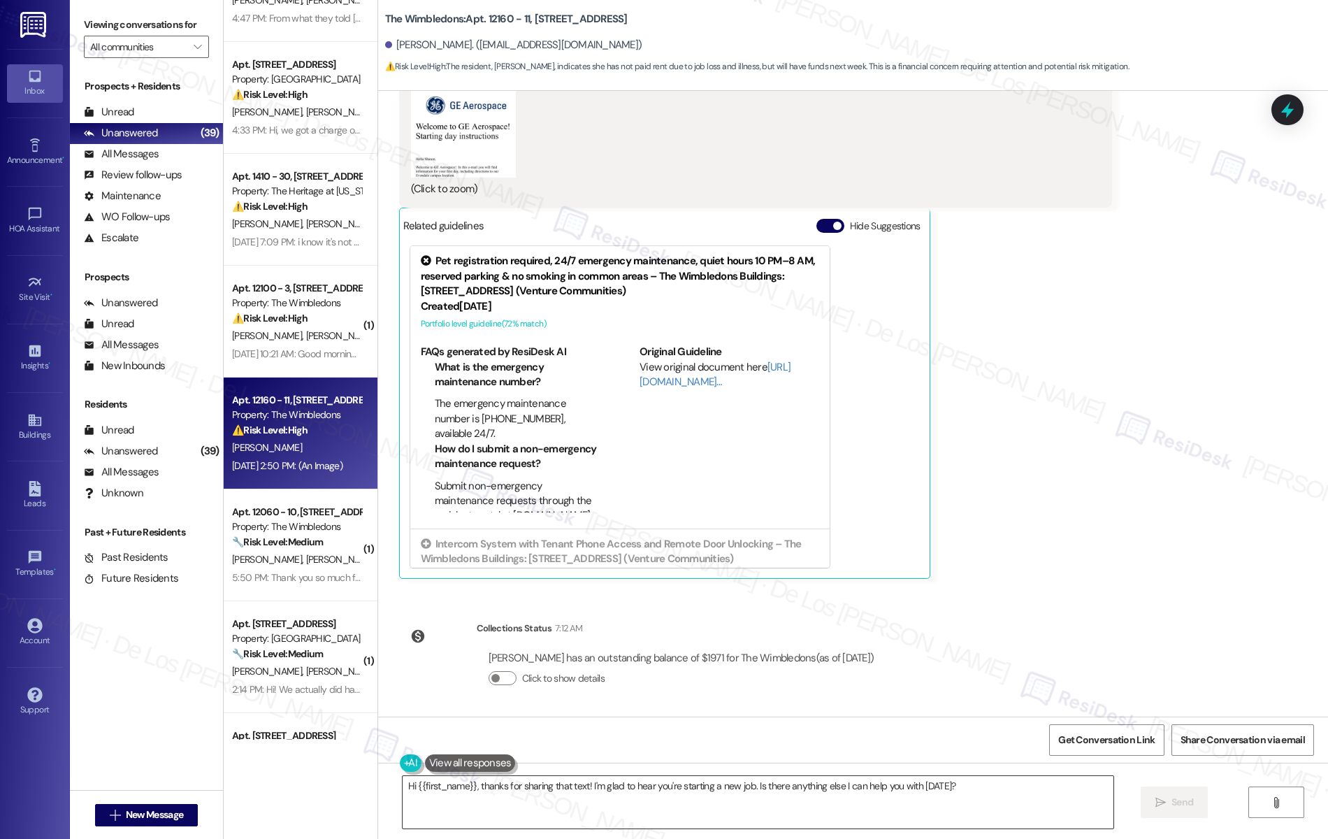
click at [634, 810] on textarea "Hi {{first_name}}, thanks for sharing that text! I'm glad to hear you're starti…" at bounding box center [759, 802] width 712 height 52
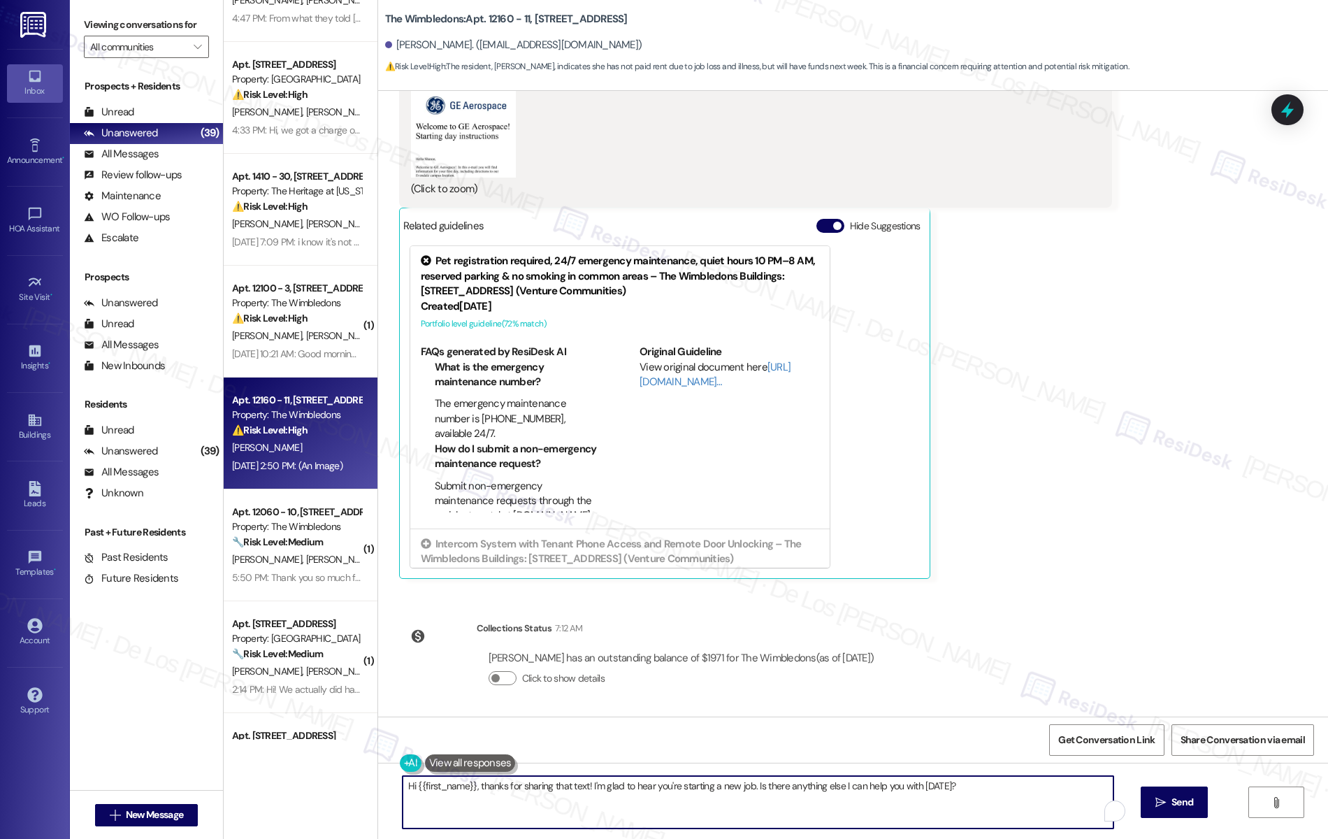
click at [634, 810] on textarea "Hi {{first_name}}, thanks for sharing that text! I'm glad to hear you're starti…" at bounding box center [759, 802] width 712 height 52
click at [605, 809] on textarea "Hi {{first_name}}, thanks for sharing that text! I'm glad to hear you're starti…" at bounding box center [759, 802] width 712 height 52
click at [573, 789] on textarea "Hi {{first_name}}, thanks for sharing that text! I'm glad to hear you're starti…" at bounding box center [755, 802] width 712 height 52
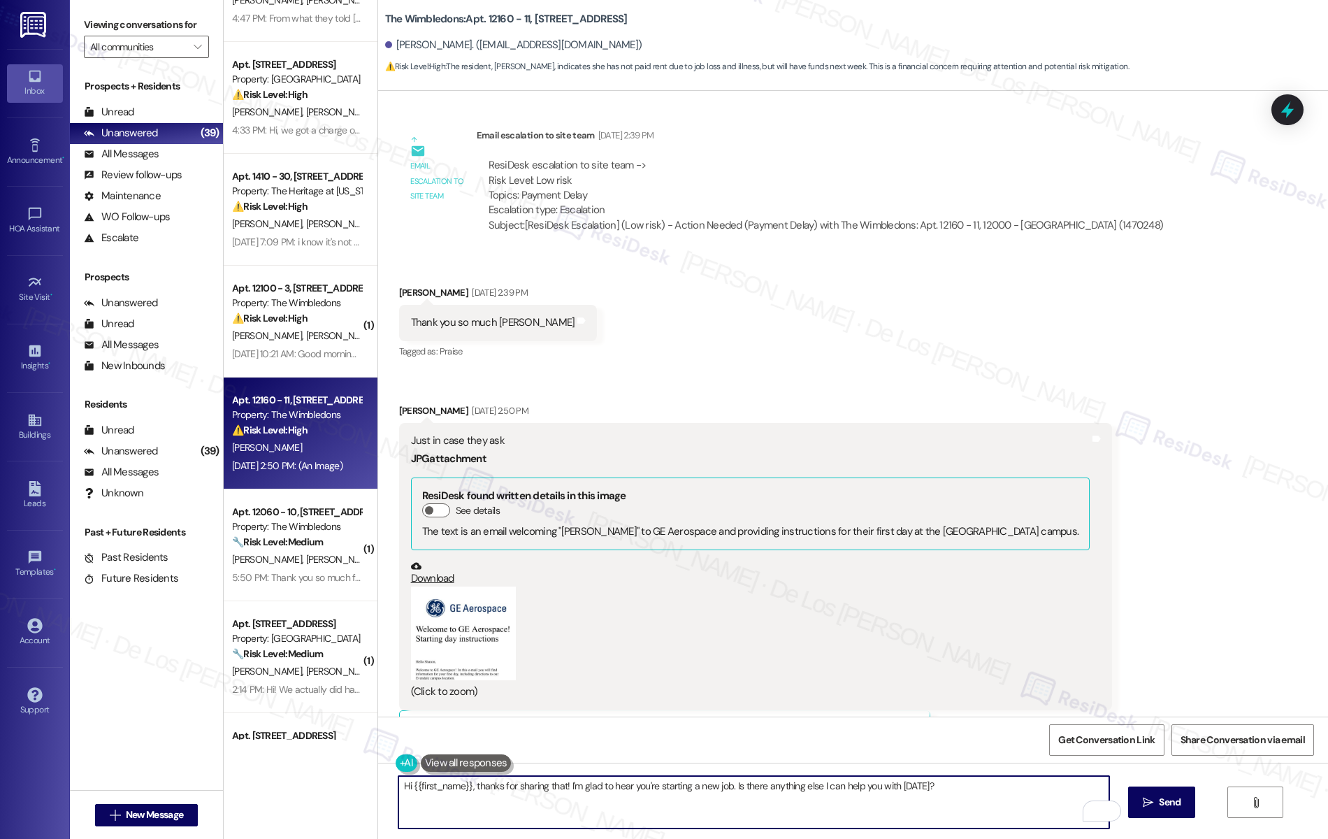
scroll to position [786, 0]
click at [559, 785] on textarea "Hi {{first_name}}, thanks for sharing that! I'm glad to hear you're starting a …" at bounding box center [755, 802] width 712 height 52
drag, startPoint x: 814, startPoint y: 787, endPoint x: 1077, endPoint y: 796, distance: 263.7
click at [1077, 796] on textarea "Hi {{first_name}}, thanks for sharing that! You're most welcome. I'm glad to he…" at bounding box center [755, 802] width 712 height 52
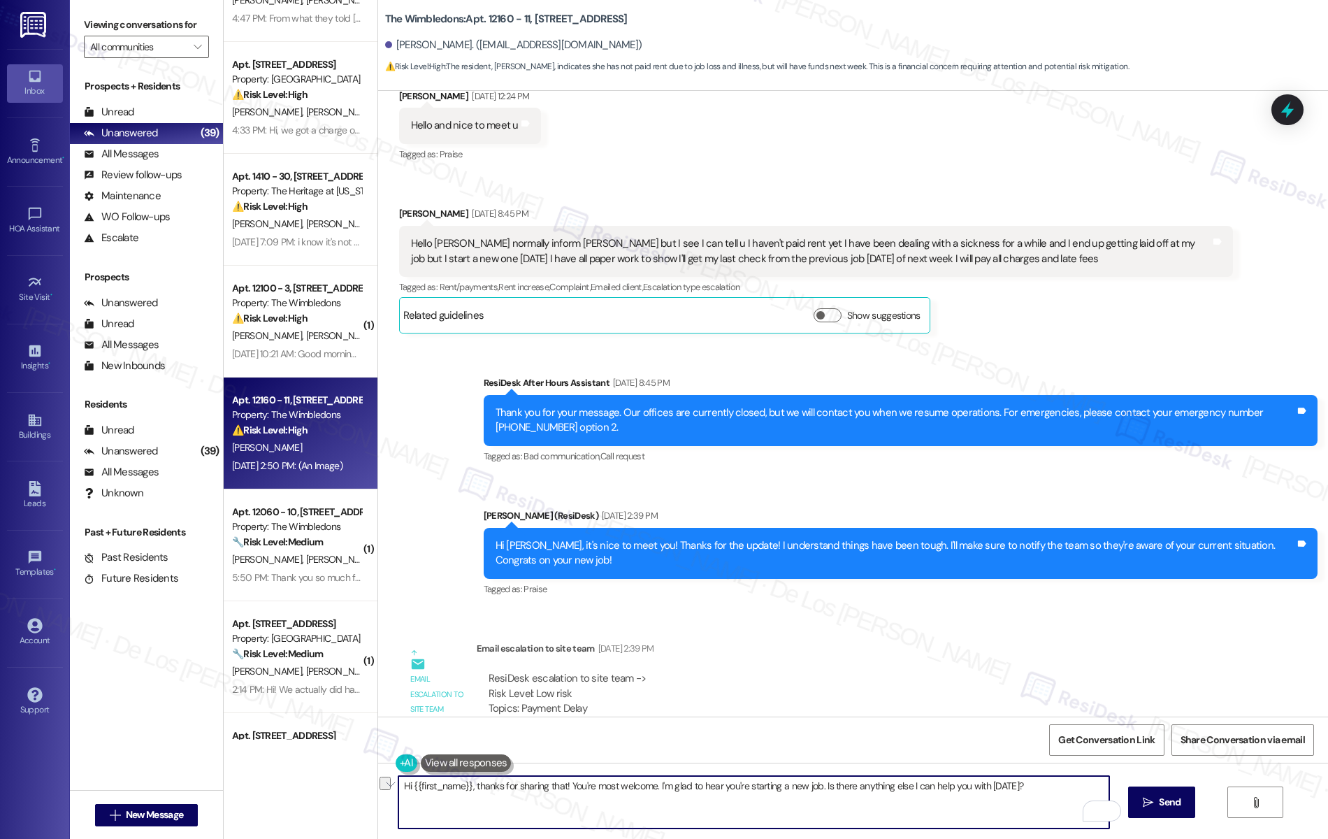
scroll to position [276, 0]
click at [757, 819] on textarea "Hi {{first_name}}, thanks for sharing that! You're most welcome. I'm glad to he…" at bounding box center [755, 802] width 712 height 52
drag, startPoint x: 647, startPoint y: 787, endPoint x: 1084, endPoint y: 792, distance: 436.3
click at [1084, 791] on textarea "Hi {{first_name}}, thanks for sharing that! You're most welcome. I'm glad to he…" at bounding box center [755, 802] width 712 height 52
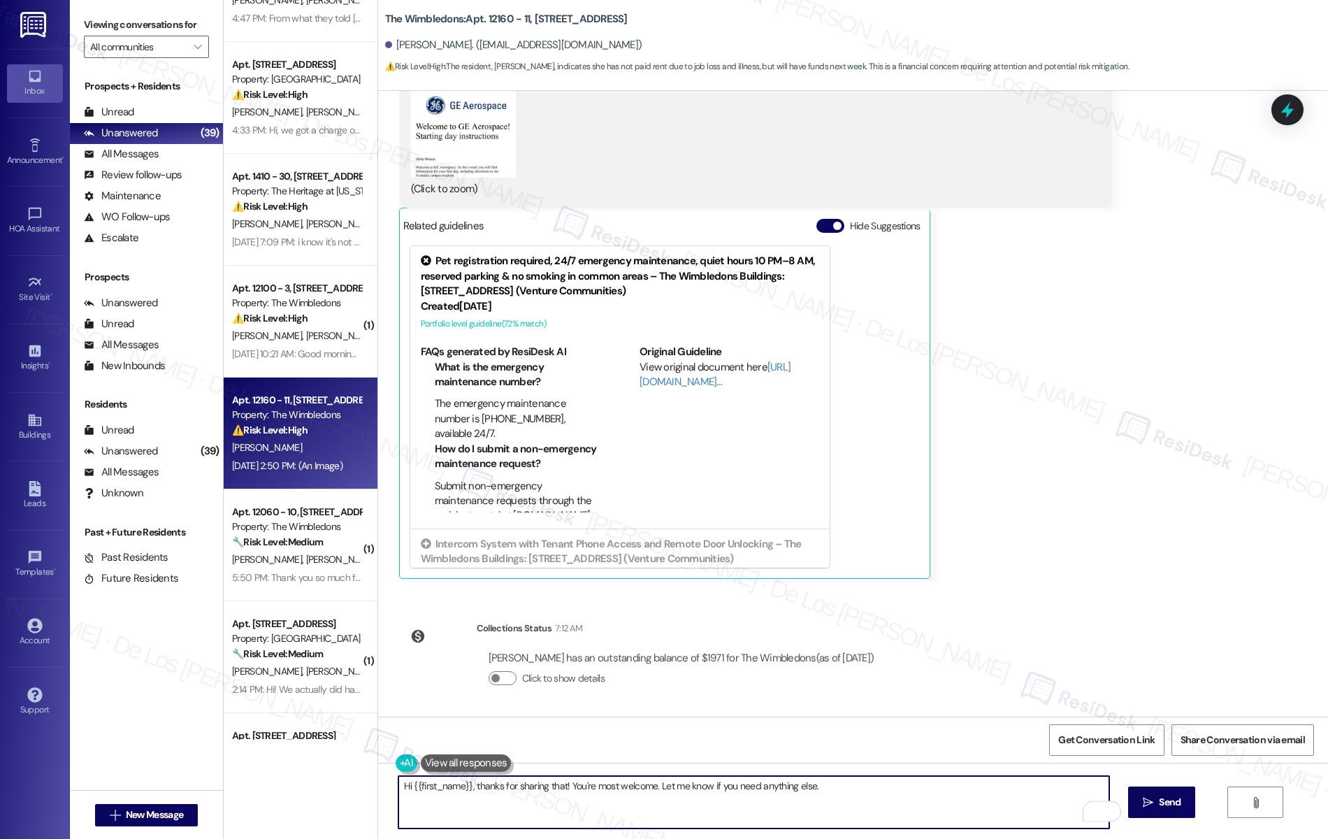
scroll to position [1, 0]
type textarea "Hi {{first_name}}, thanks for sharing that! You're most welcome. Let me know if…"
click at [1179, 805] on span "Send" at bounding box center [1170, 802] width 22 height 15
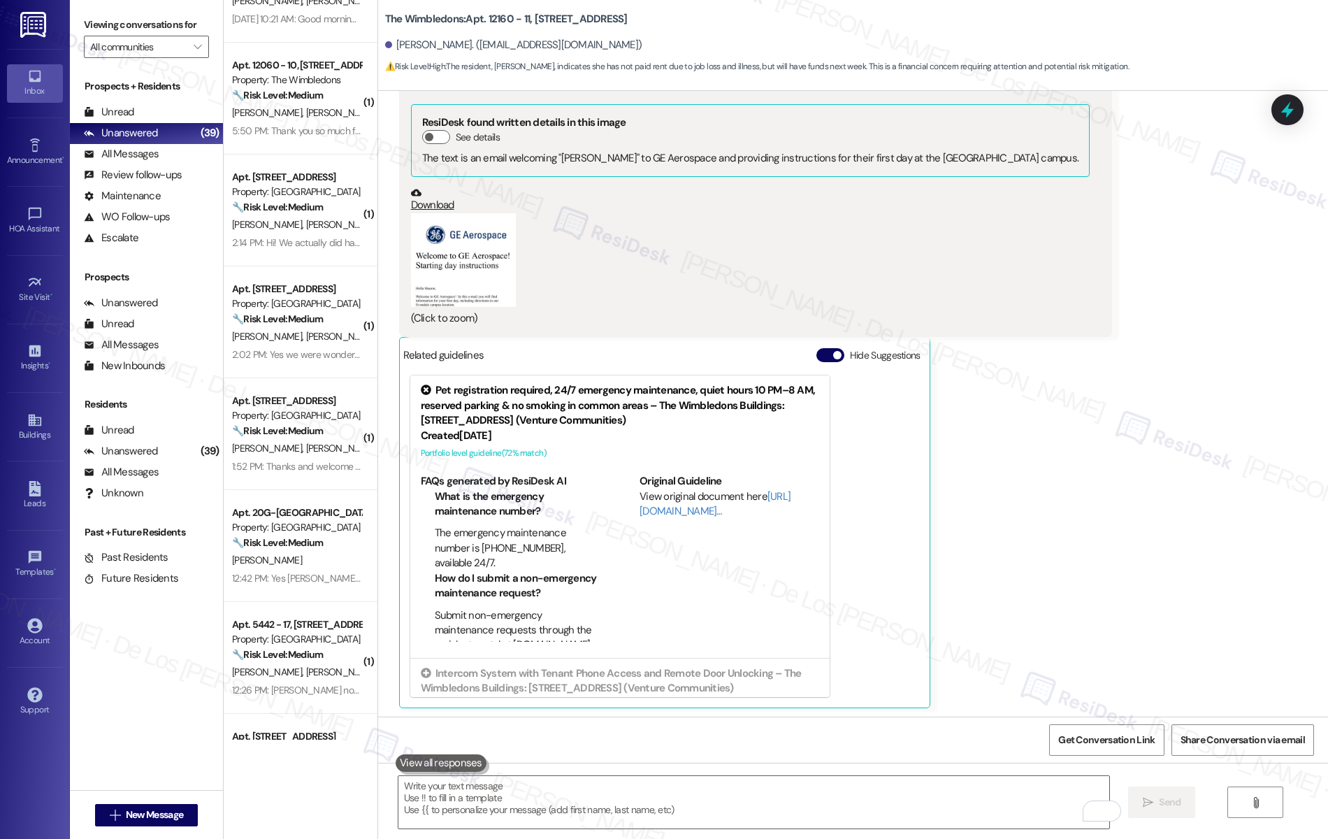
scroll to position [0, 0]
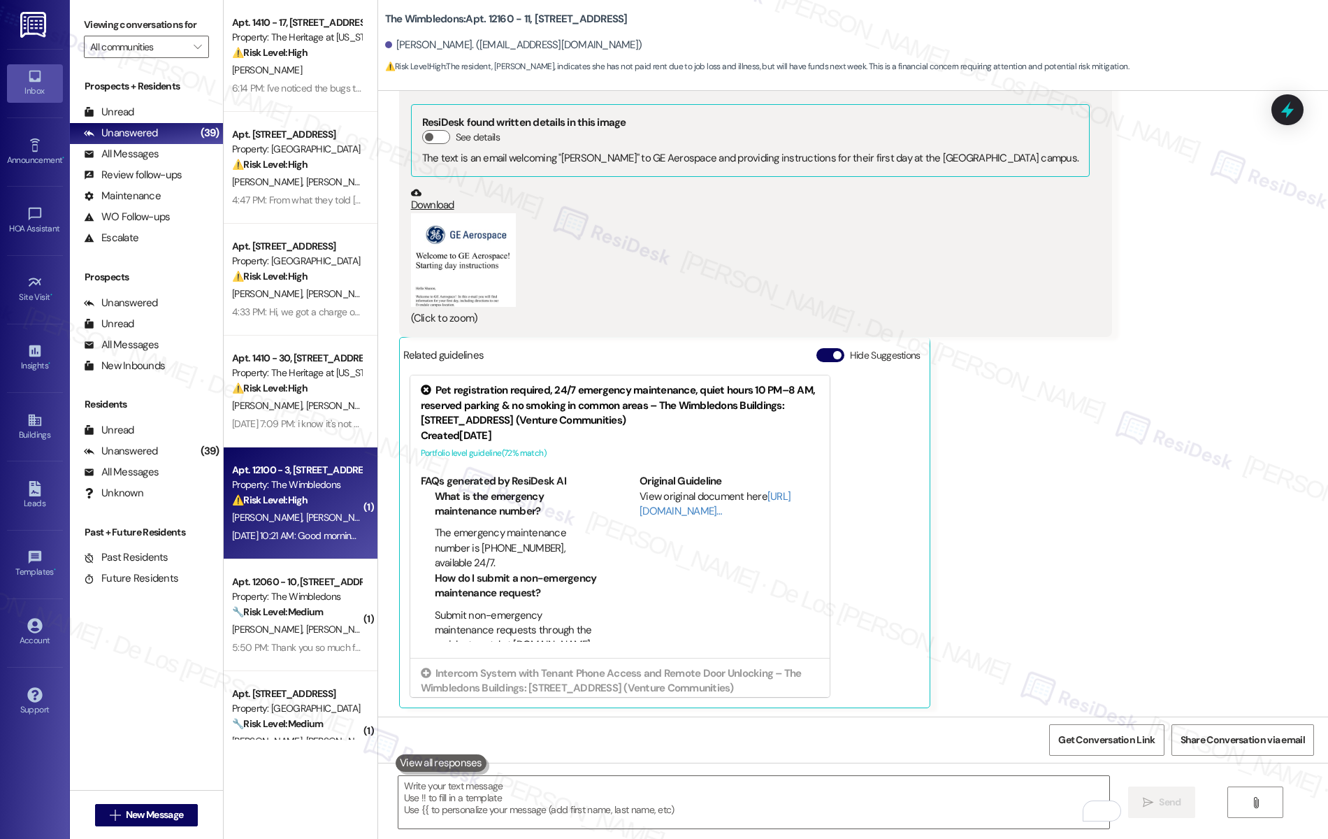
click at [285, 498] on strong "⚠️ Risk Level: High" at bounding box center [270, 500] width 76 height 13
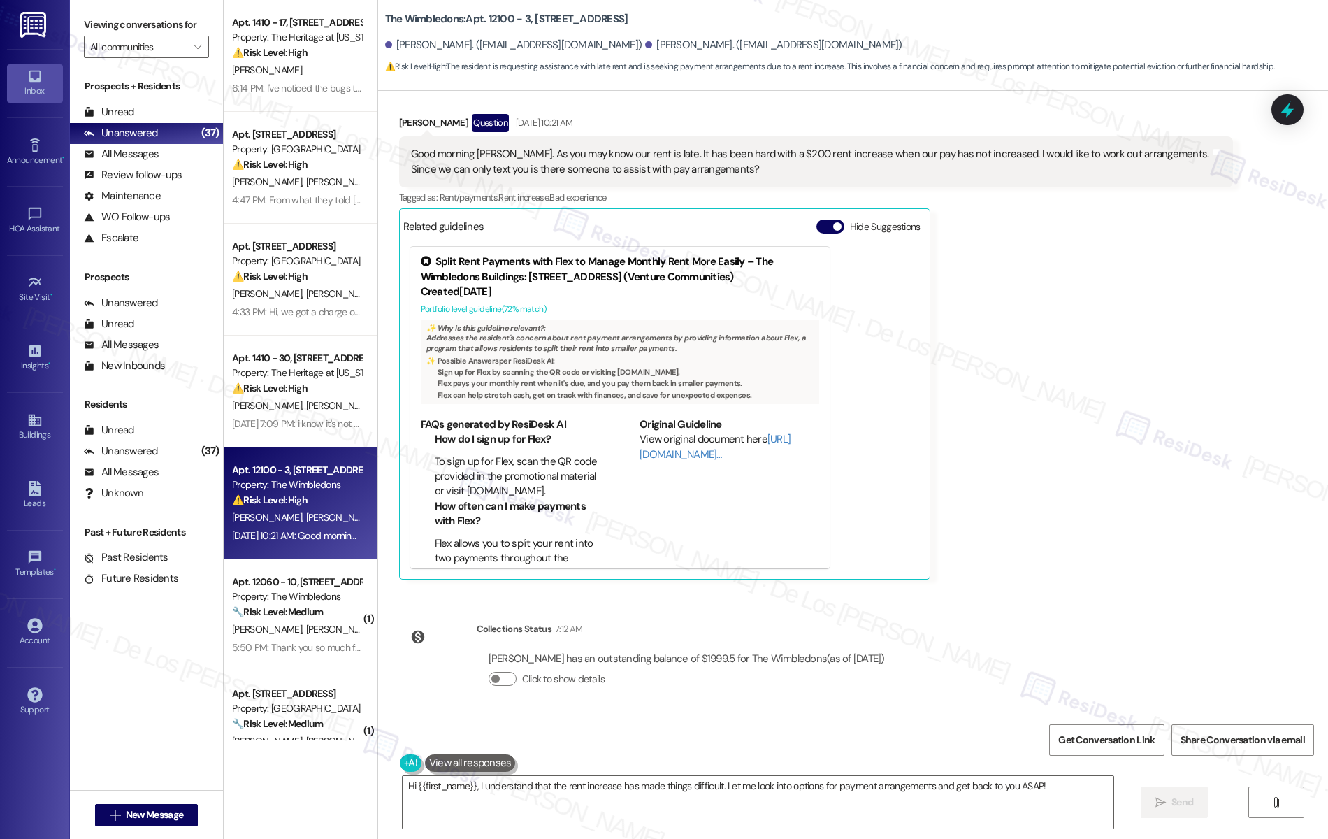
scroll to position [819, 0]
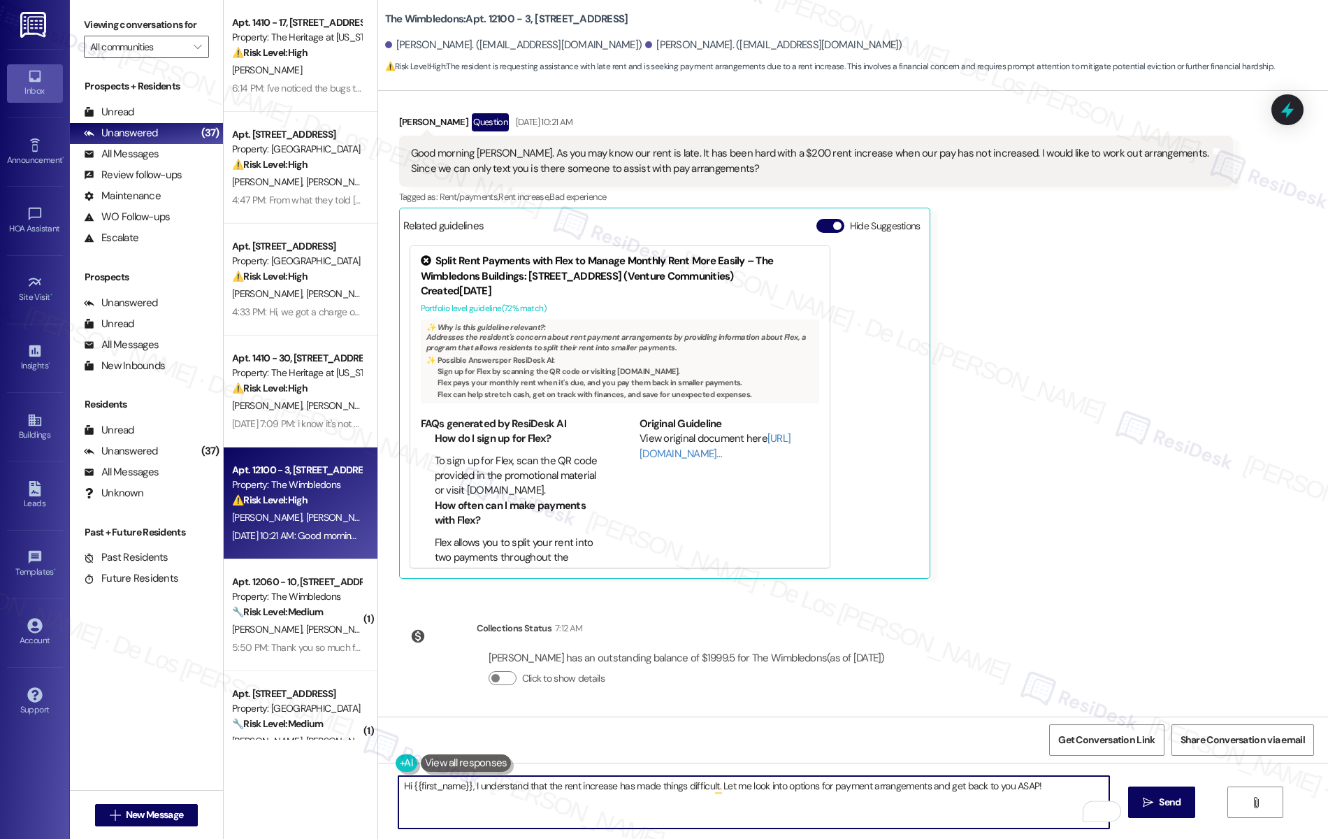
drag, startPoint x: 713, startPoint y: 785, endPoint x: 824, endPoint y: 786, distance: 111.2
click at [824, 786] on textarea "Hi {{first_name}}, I understand that the rent increase has made things difficul…" at bounding box center [755, 802] width 712 height 52
click at [995, 787] on textarea "Hi {{first_name}}, I understand that the rent increase has made things difficul…" at bounding box center [755, 802] width 712 height 52
drag, startPoint x: 549, startPoint y: 794, endPoint x: 534, endPoint y: 798, distance: 15.1
click at [541, 796] on textarea "Hi {{first_name}}, I understand that the rent increase has made things difficul…" at bounding box center [755, 802] width 712 height 52
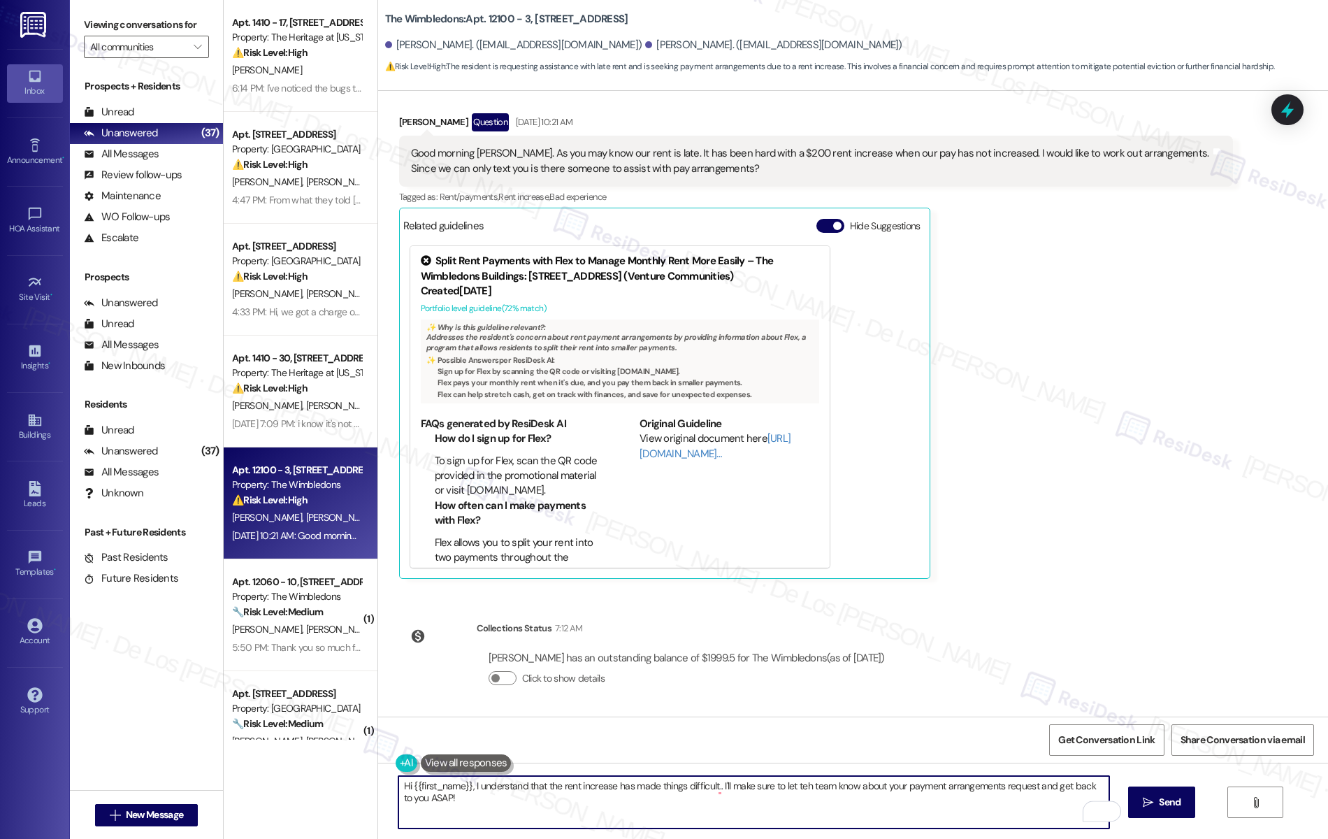
drag, startPoint x: 476, startPoint y: 794, endPoint x: 356, endPoint y: 792, distance: 120.3
click at [356, 792] on div "Apt. 1410 - 17, 1410 Bldg B Springfield Pike Property: The Heritage at Wyoming …" at bounding box center [776, 419] width 1105 height 839
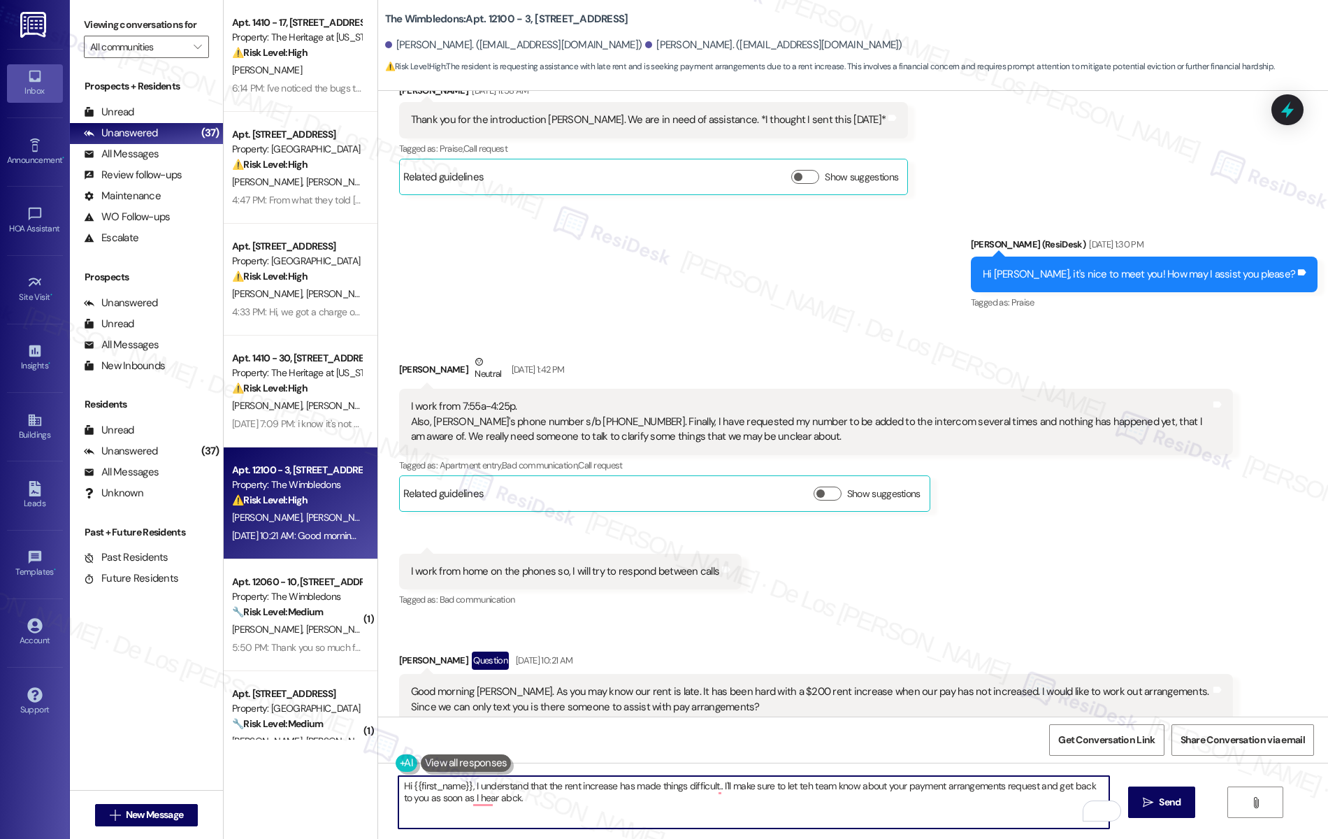
scroll to position [373, 0]
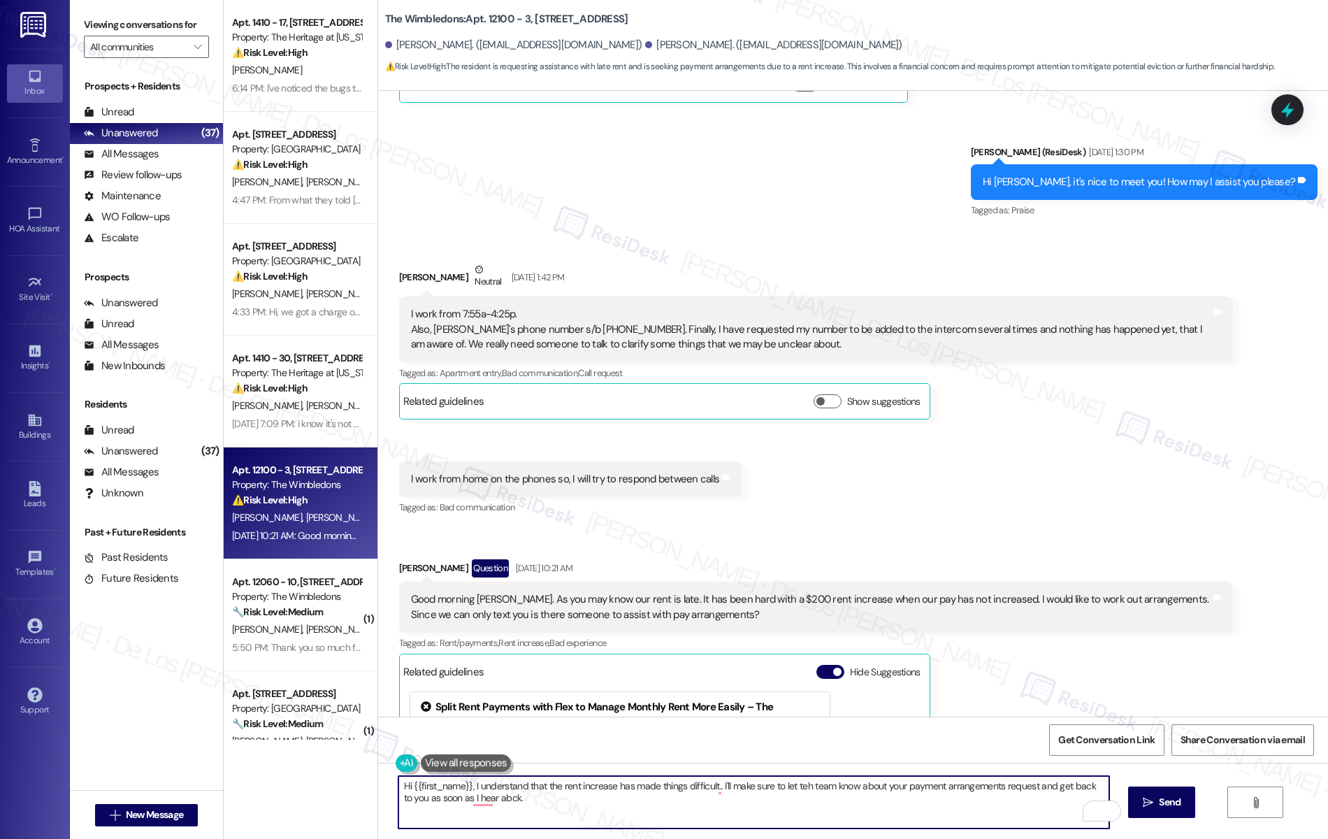
click at [605, 800] on textarea "Hi {{first_name}}, I understand that the rent increase has made things difficul…" at bounding box center [755, 802] width 712 height 52
click at [652, 810] on textarea "Hi {{first_name}}, I understand that the rent increase has made things difficul…" at bounding box center [755, 802] width 712 height 52
drag, startPoint x: 1027, startPoint y: 788, endPoint x: 1040, endPoint y: 802, distance: 18.8
click at [1040, 802] on textarea "Hi {{first_name}}, I understand that the rent increase has made things difficul…" at bounding box center [755, 802] width 712 height 52
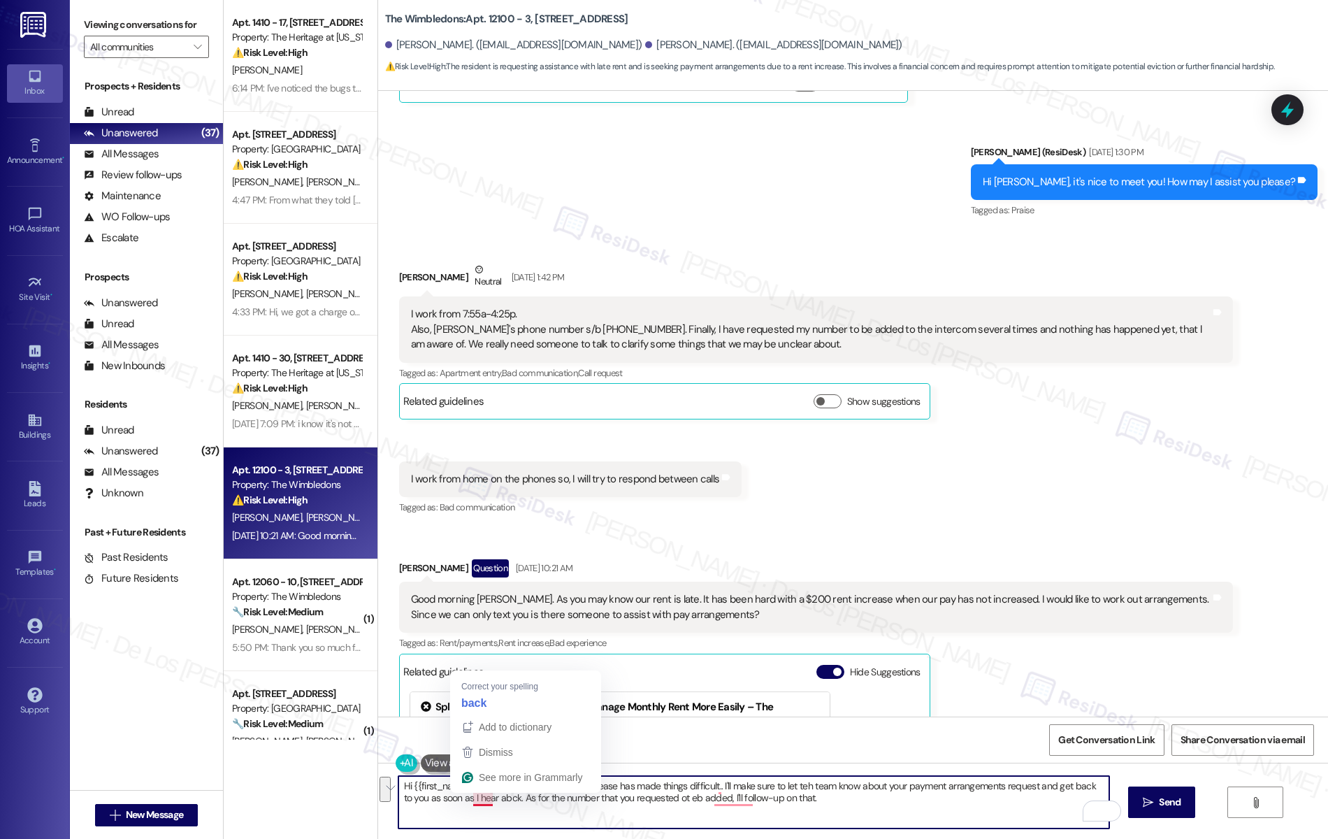
drag, startPoint x: 1031, startPoint y: 788, endPoint x: 484, endPoint y: 798, distance: 547.5
click at [484, 798] on textarea "Hi {{first_name}}, I understand that the rent increase has made things difficul…" at bounding box center [755, 802] width 712 height 52
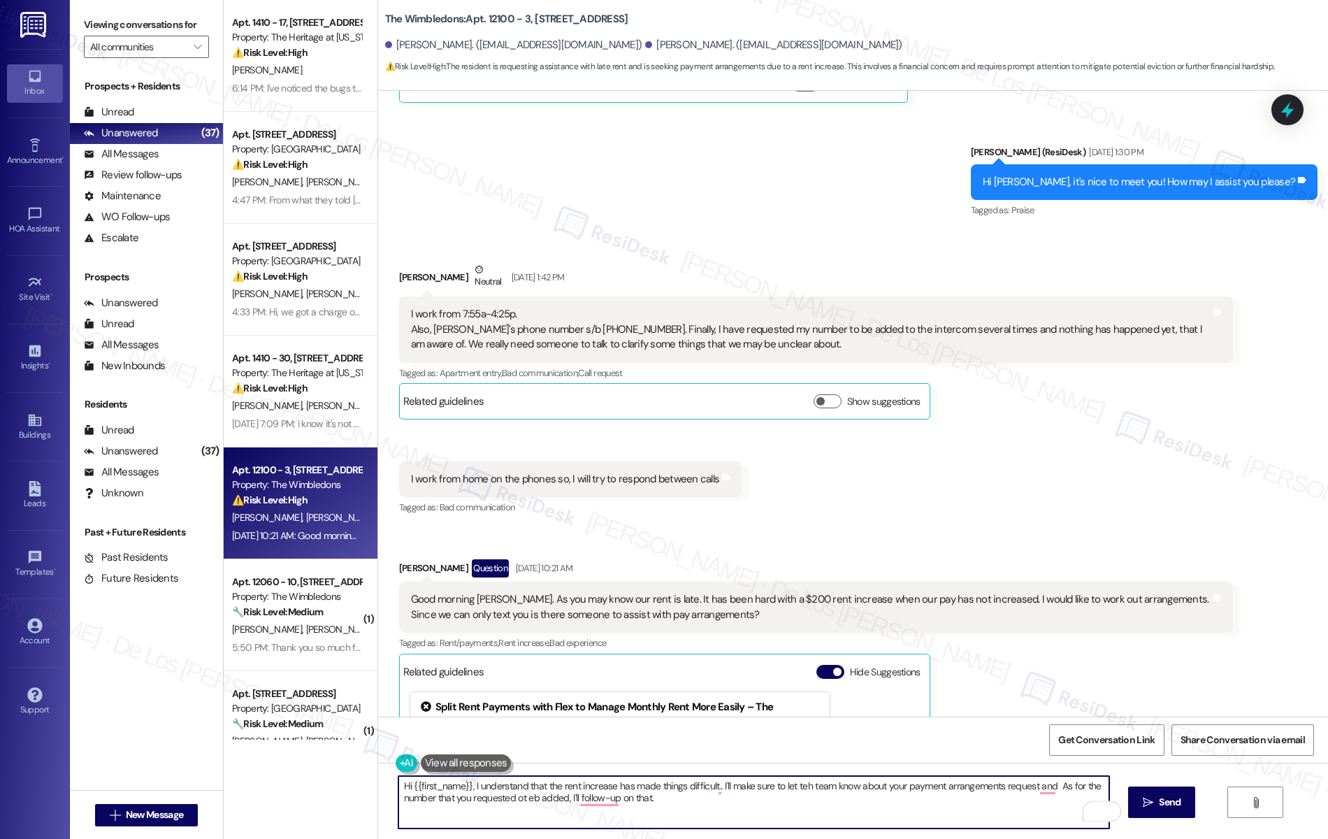
click at [689, 796] on textarea "Hi {{first_name}}, I understand that the rent increase has made things difficul…" at bounding box center [755, 802] width 712 height 52
paste textarea "nd get back to you as soon as I hear abck."
click at [641, 797] on textarea "Hi {{first_name}}, I understand that the rent increase has made things difficul…" at bounding box center [755, 802] width 712 height 52
click at [843, 810] on textarea "Hi {{first_name}}, I understand that the rent increase has made things difficul…" at bounding box center [755, 802] width 712 height 52
click at [879, 819] on textarea "Hi {{first_name}}, I understand that the rent increase has made things difficul…" at bounding box center [755, 802] width 712 height 52
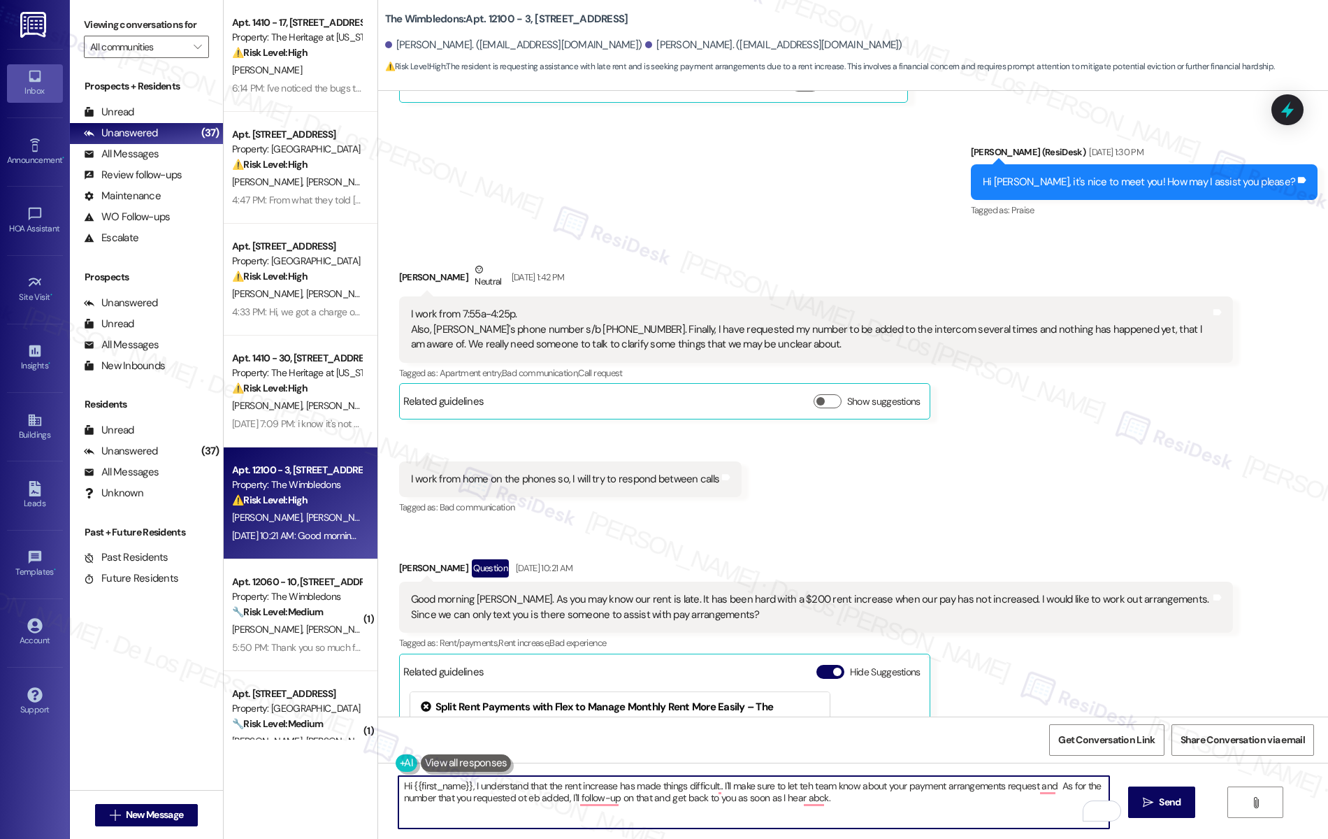
click at [879, 819] on textarea "Hi {{first_name}}, I understand that the rent increase has made things difficul…" at bounding box center [755, 802] width 712 height 52
click at [876, 798] on textarea "Hi {{first_name}}, I understand that the rent increase has made things difficul…" at bounding box center [755, 802] width 712 height 52
type textarea "Hi {{first_name}}, I understand that the rent increase has made things difficul…"
click at [1091, 734] on span "Get Conversation Link" at bounding box center [1106, 740] width 96 height 15
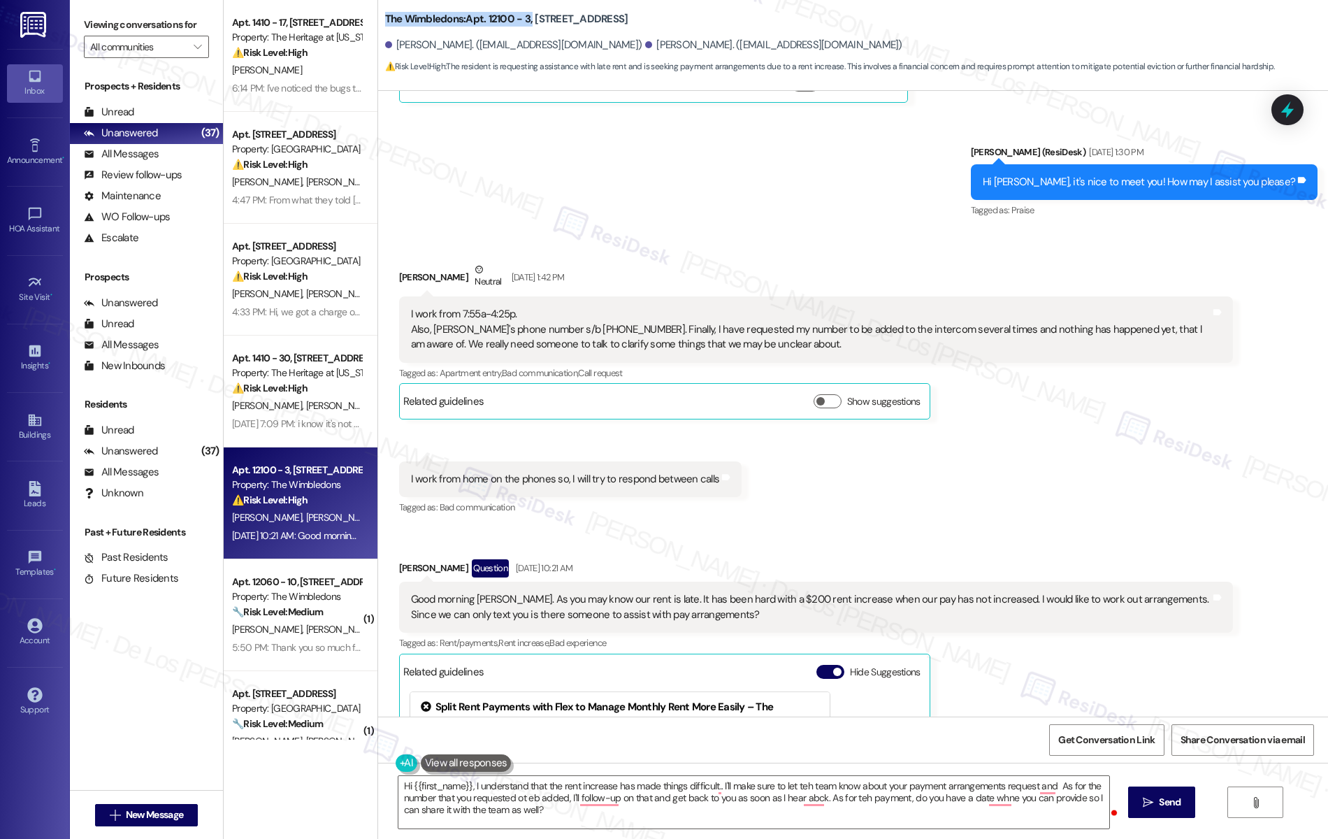
drag, startPoint x: 519, startPoint y: 8, endPoint x: 386, endPoint y: 1, distance: 133.0
click at [386, 1] on div "The Wimbledons: Apt. 12100 - 3, 12000 - [STREET_ADDRESS][PERSON_NAME]. ([EMAIL_…" at bounding box center [853, 45] width 950 height 91
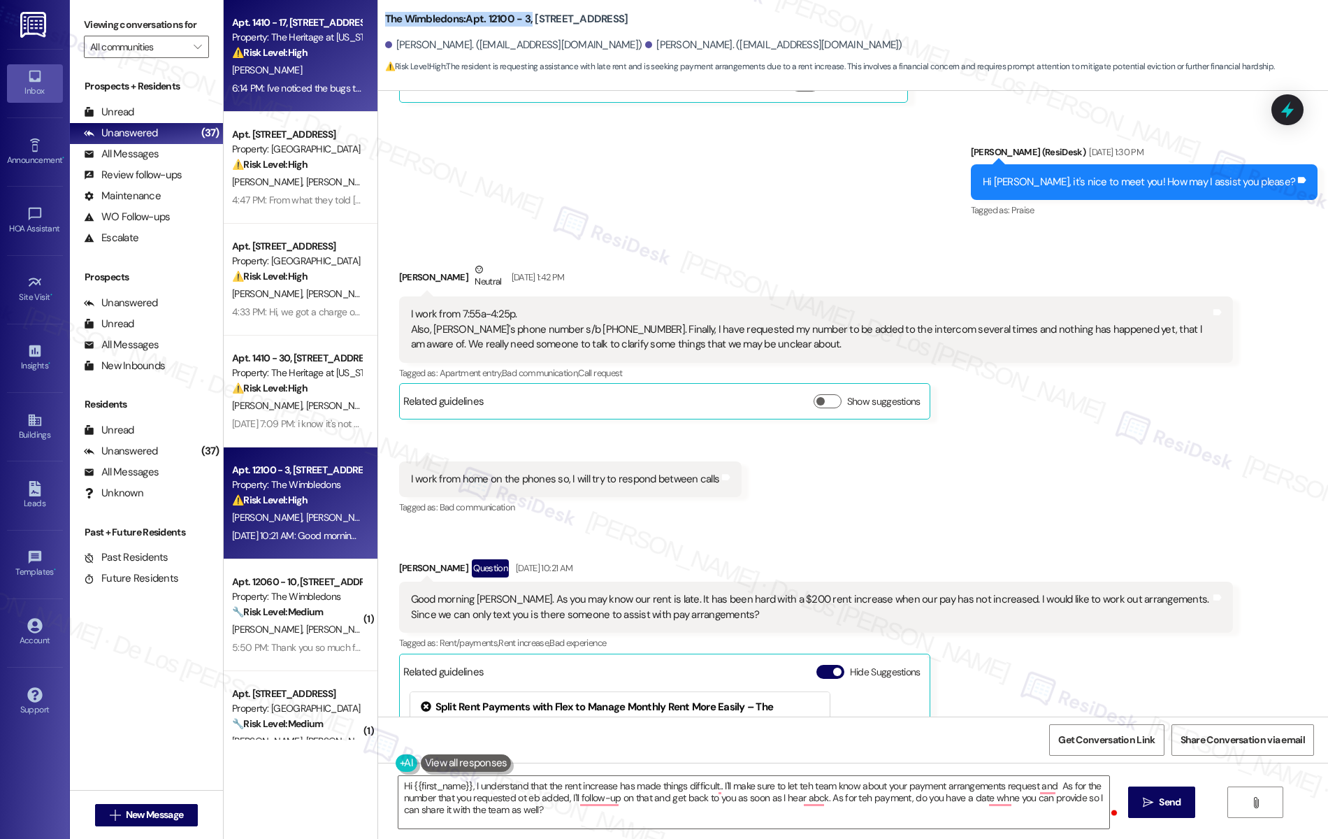
copy b "The Wimbledons: Apt. 12100 - 3,"
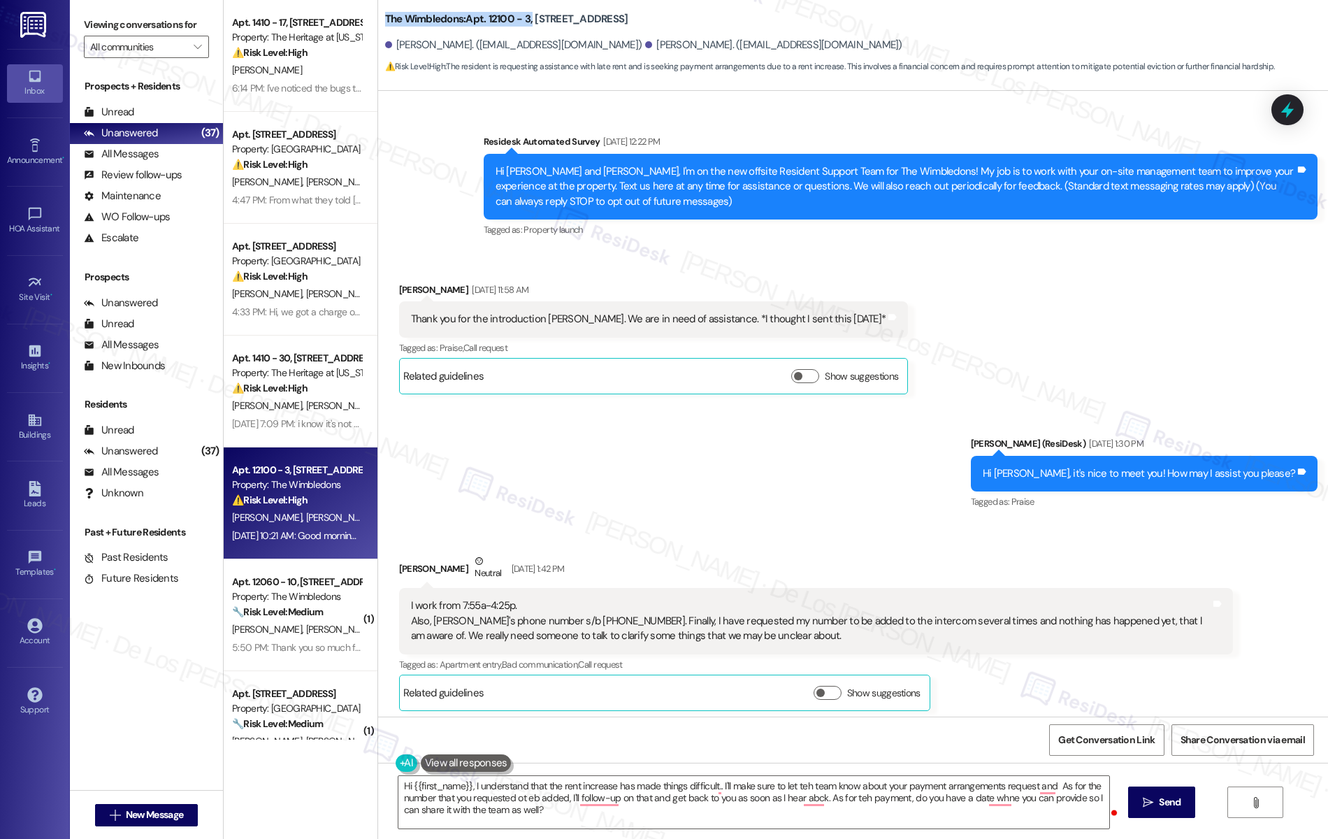
scroll to position [0, 0]
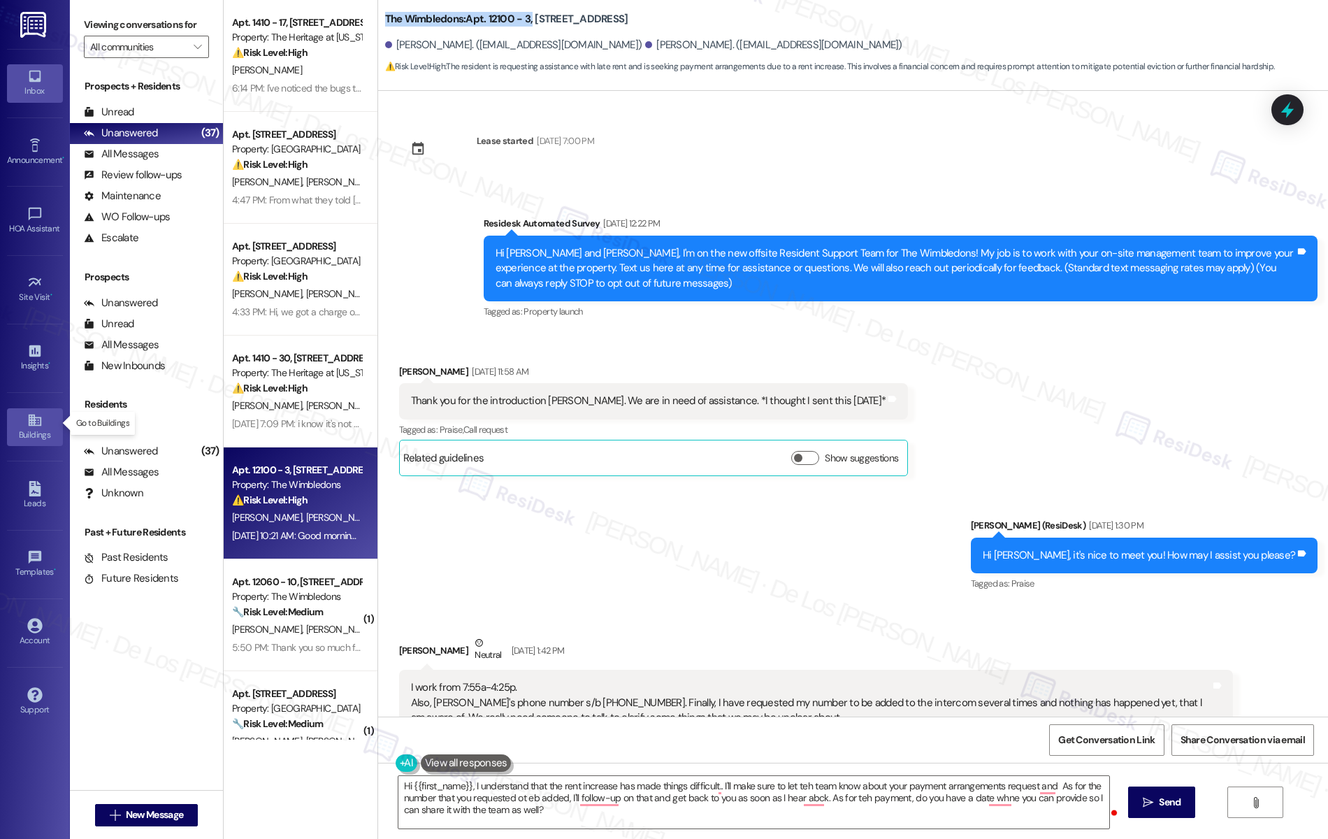
click at [42, 412] on link "Buildings" at bounding box center [35, 427] width 56 height 38
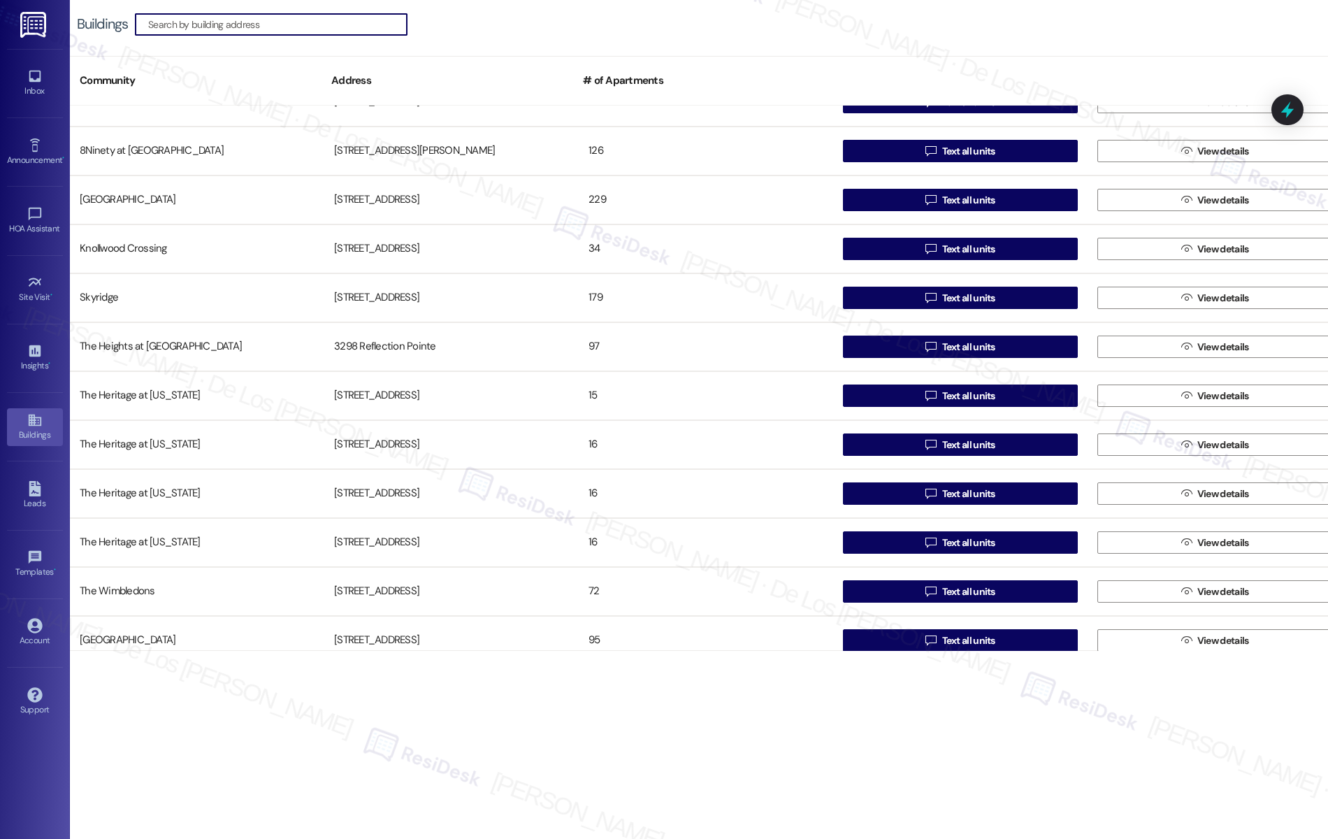
scroll to position [42, 0]
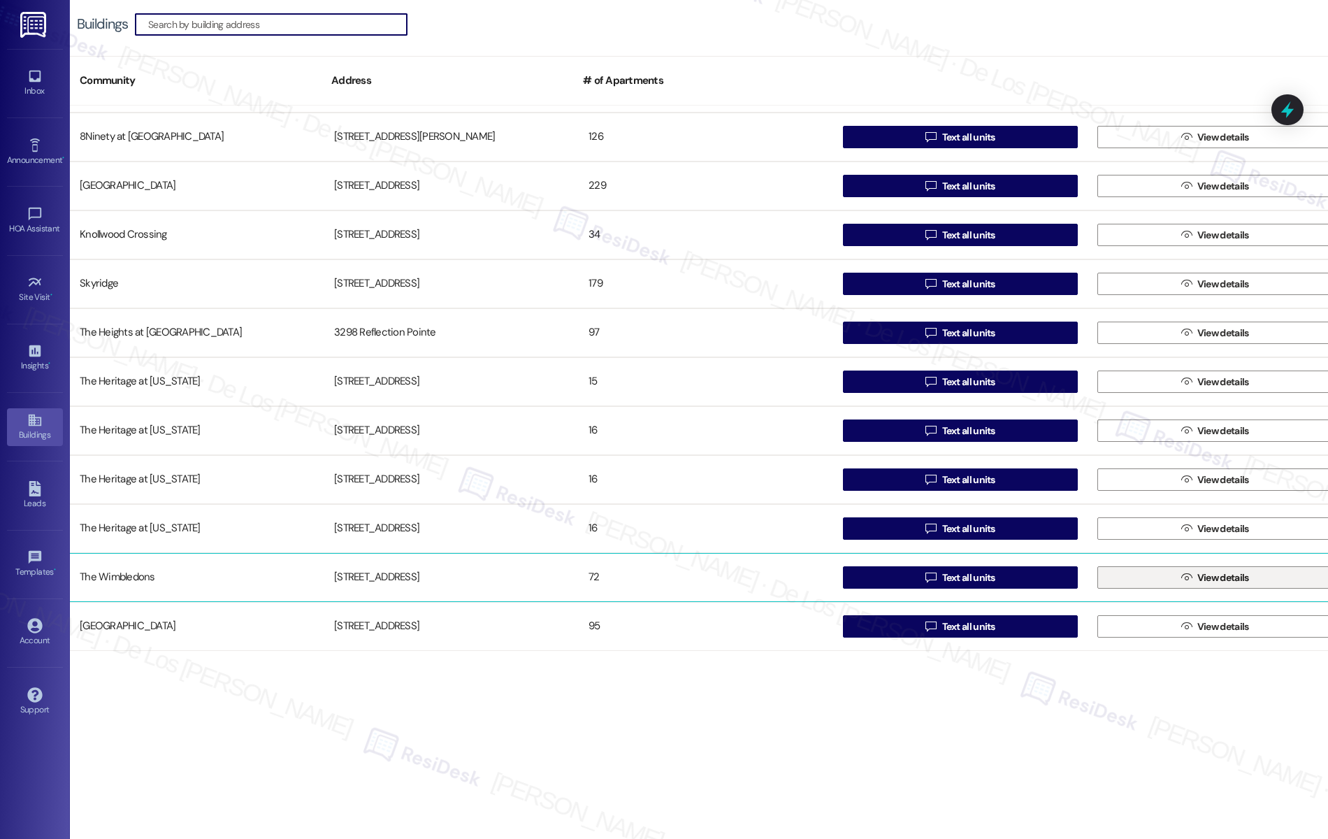
click at [1172, 574] on button " View details" at bounding box center [1215, 577] width 235 height 22
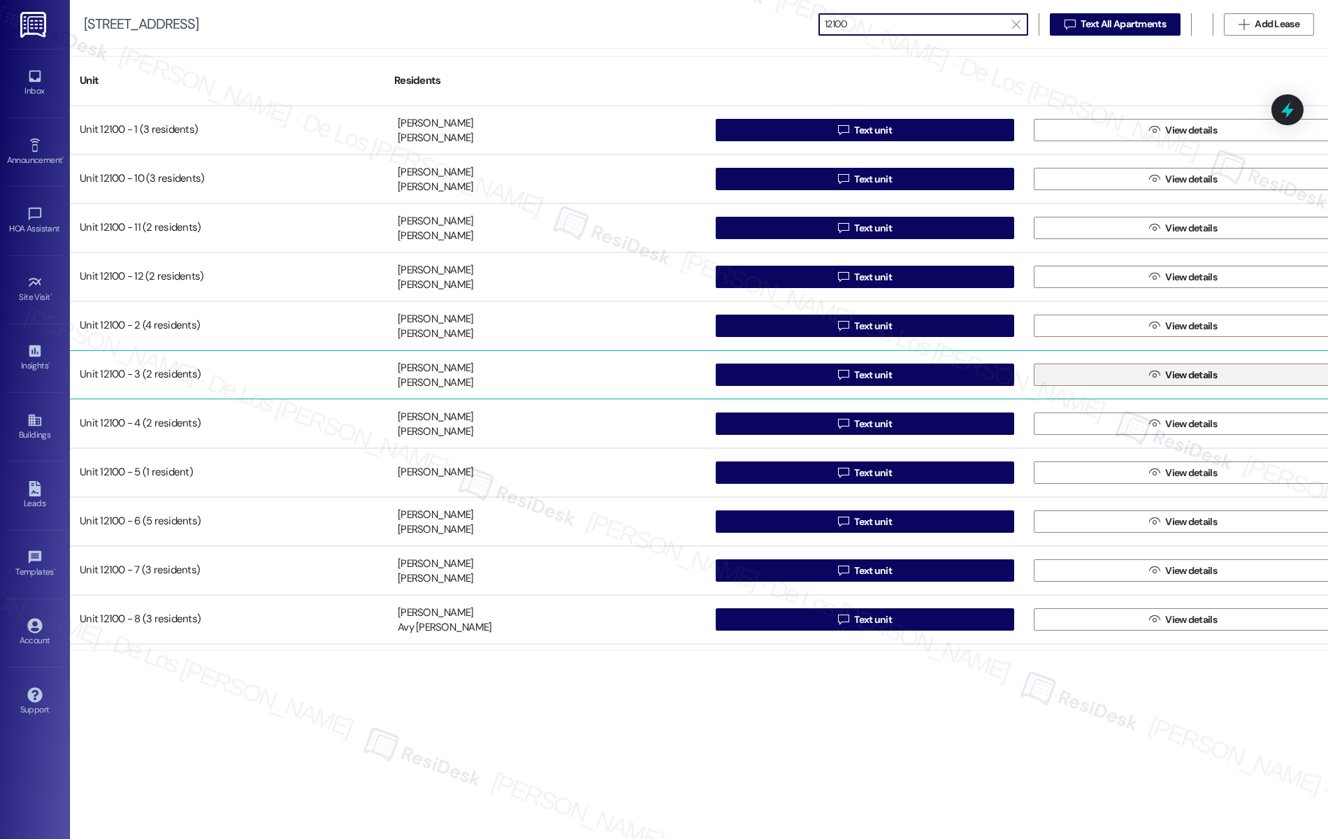
type input "12100"
click at [1147, 382] on span " View details" at bounding box center [1183, 374] width 73 height 21
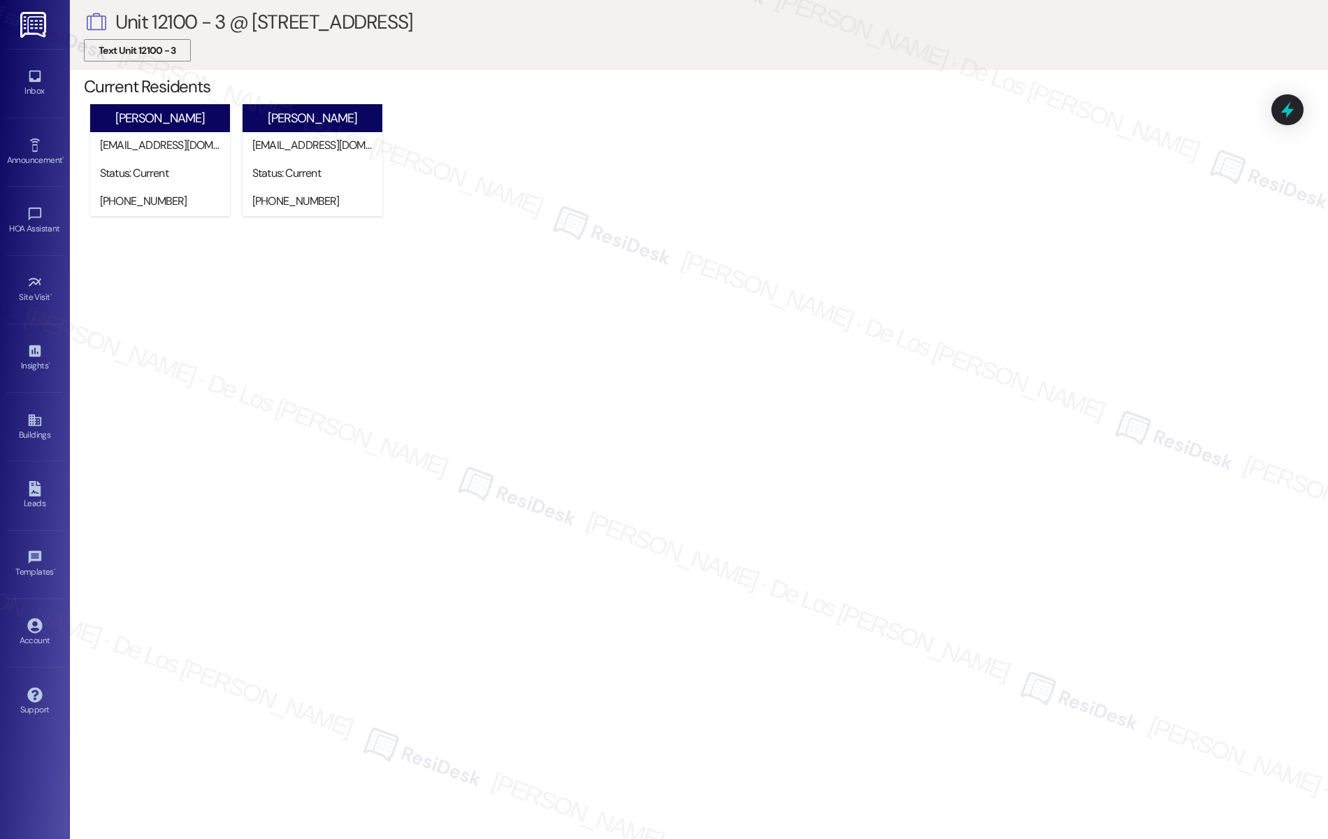
click at [143, 51] on span "Text Unit 12100 - 3" at bounding box center [138, 50] width 78 height 15
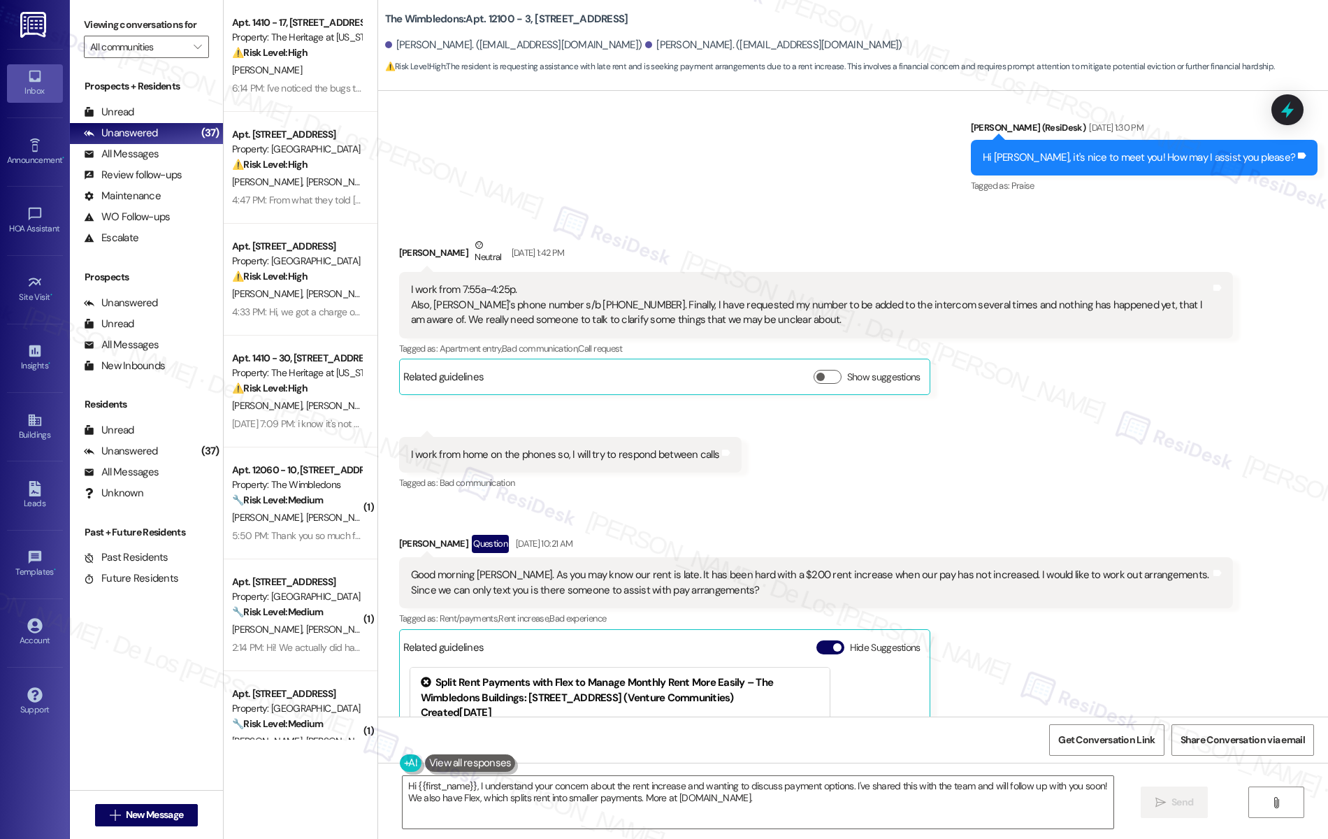
scroll to position [952, 0]
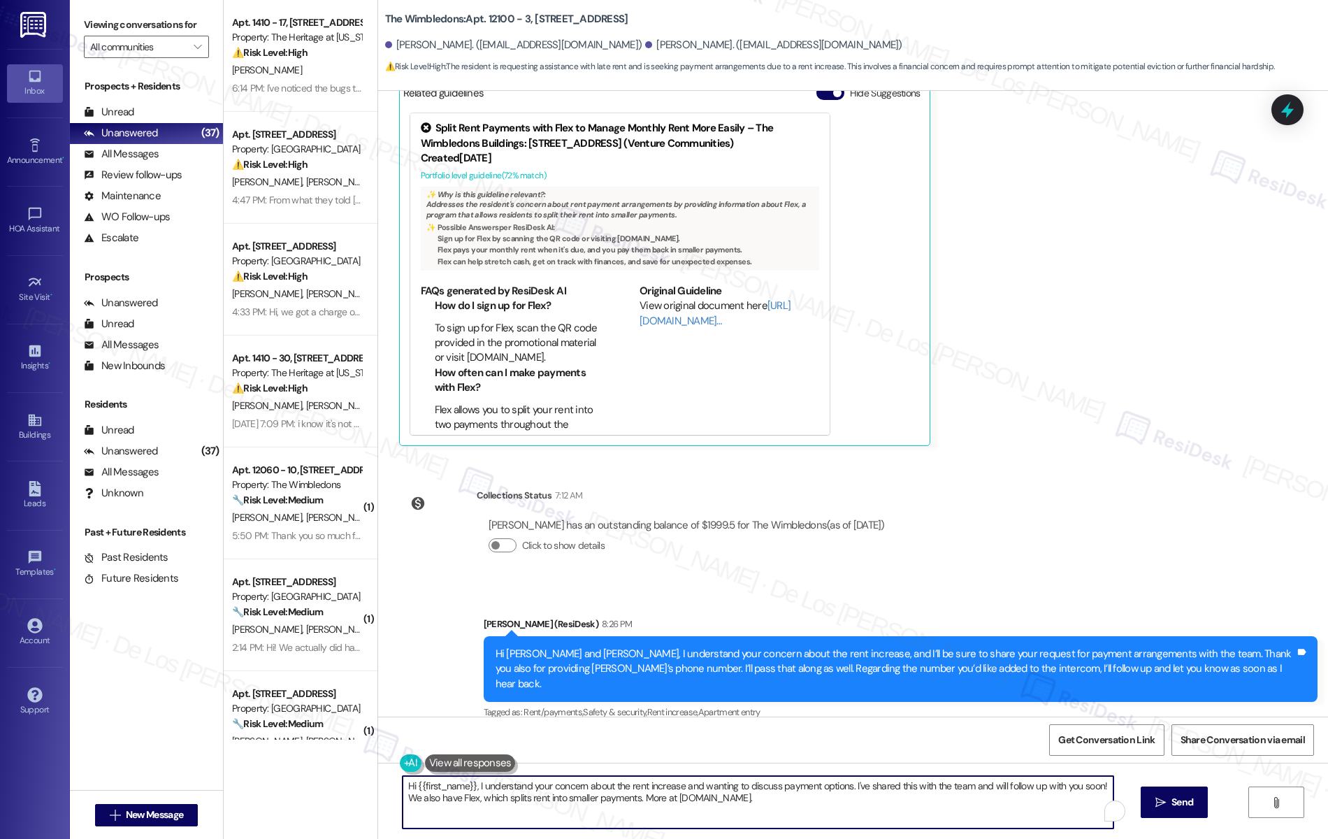
click at [667, 789] on textarea "Hi {{first_name}}, I understand your concern about the rent increase and wantin…" at bounding box center [759, 802] width 712 height 52
paste textarea "For the payment, could you let me know the date you’re planning to make it so I…"
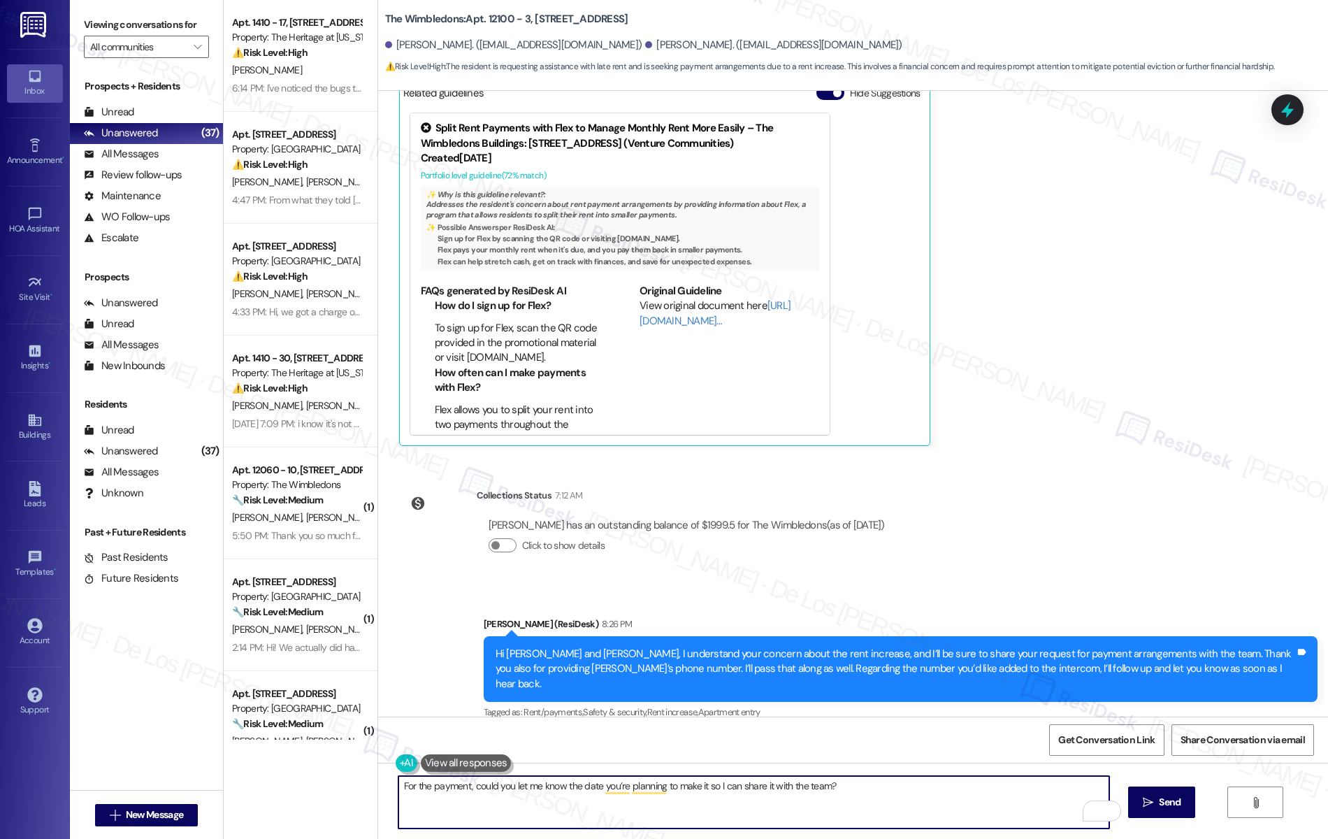
click at [841, 787] on textarea "For the payment, could you let me know the date you’re planning to make it so I…" at bounding box center [755, 802] width 712 height 52
click at [459, 785] on textarea "For the payment, could you let me know the date you’re planning to make it so I…" at bounding box center [755, 802] width 712 height 52
click at [464, 784] on textarea "For the payment, could you let me know the date you’re planning to make it so I…" at bounding box center [755, 802] width 712 height 52
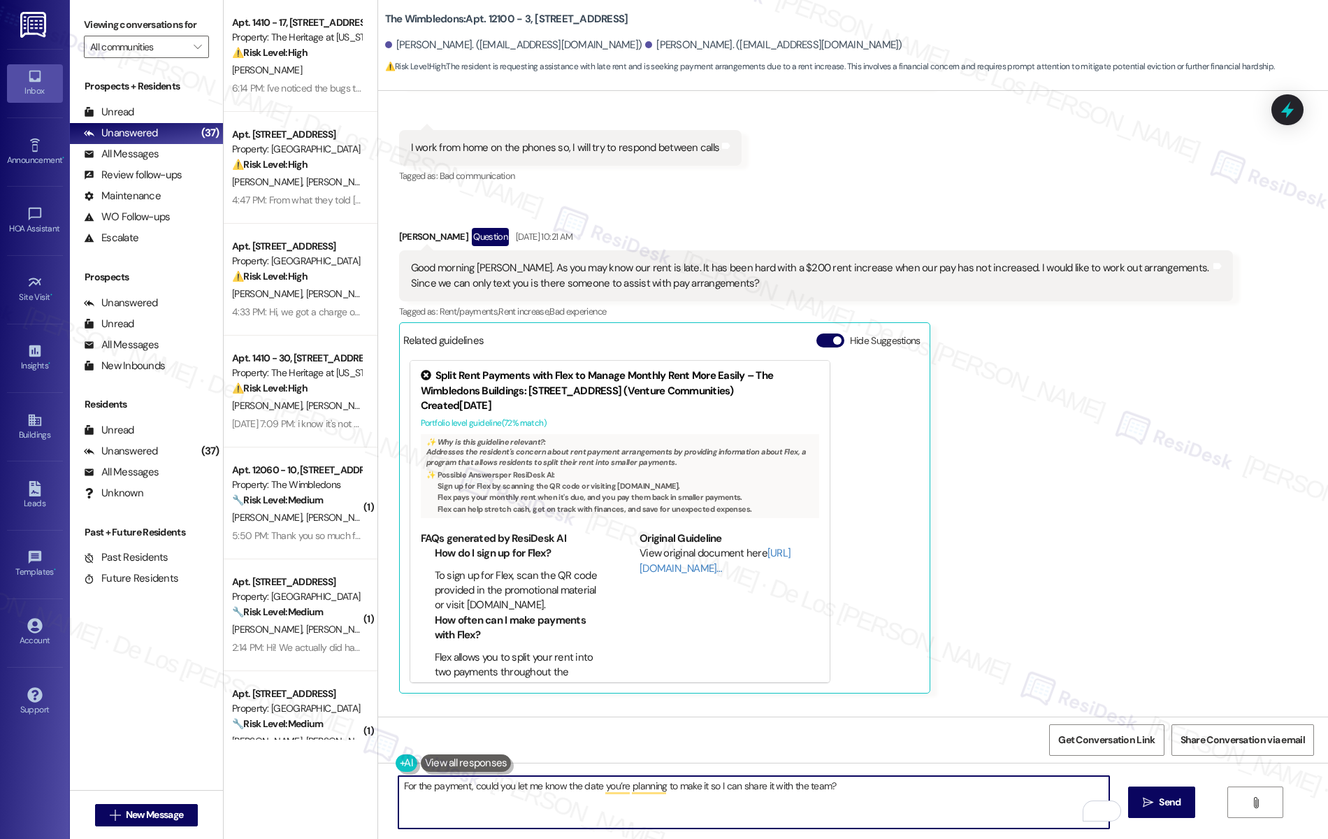
scroll to position [752, 0]
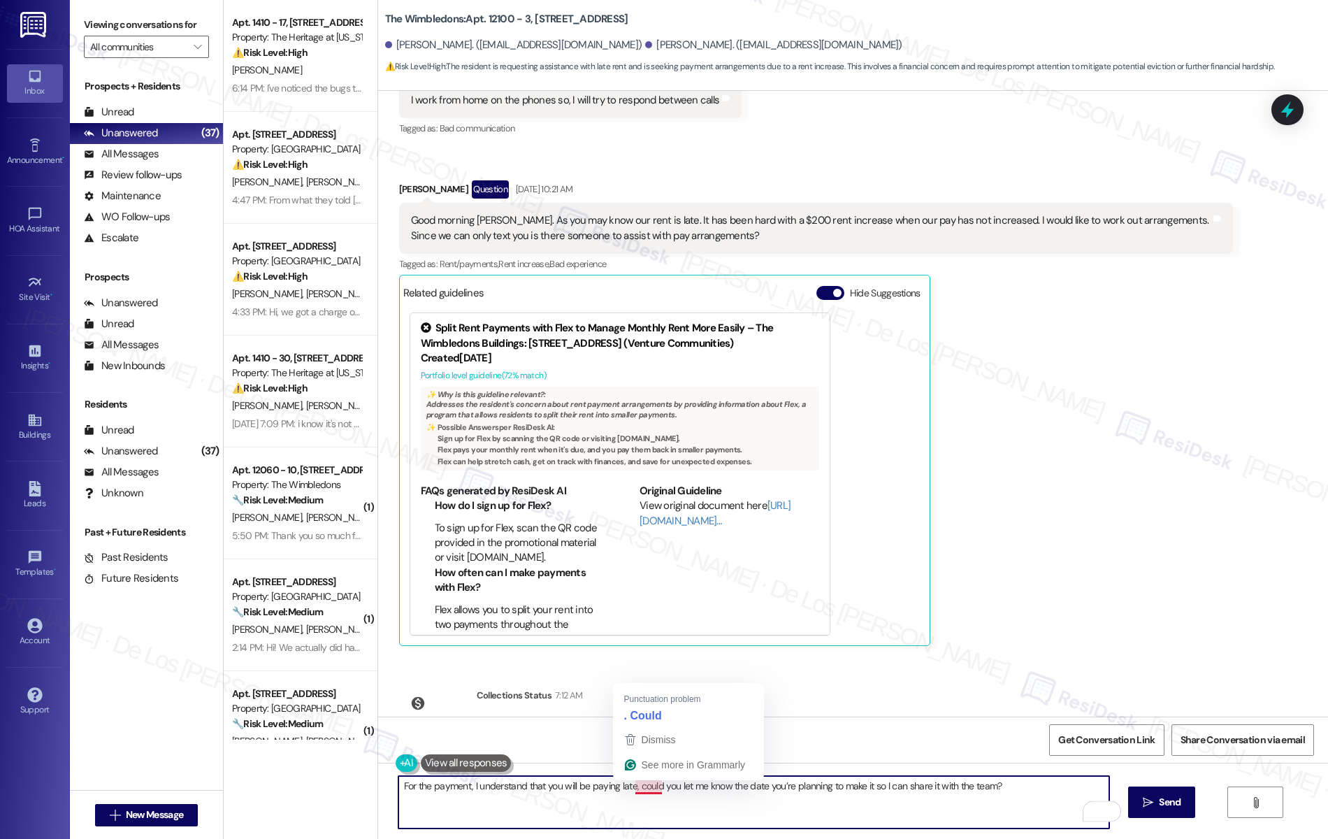
click at [640, 790] on textarea "For the payment, I understand that you will be paying late, could you let me kn…" at bounding box center [755, 802] width 712 height 52
type textarea "For the payment, I understand that you will be paying late. Could you let me kn…"
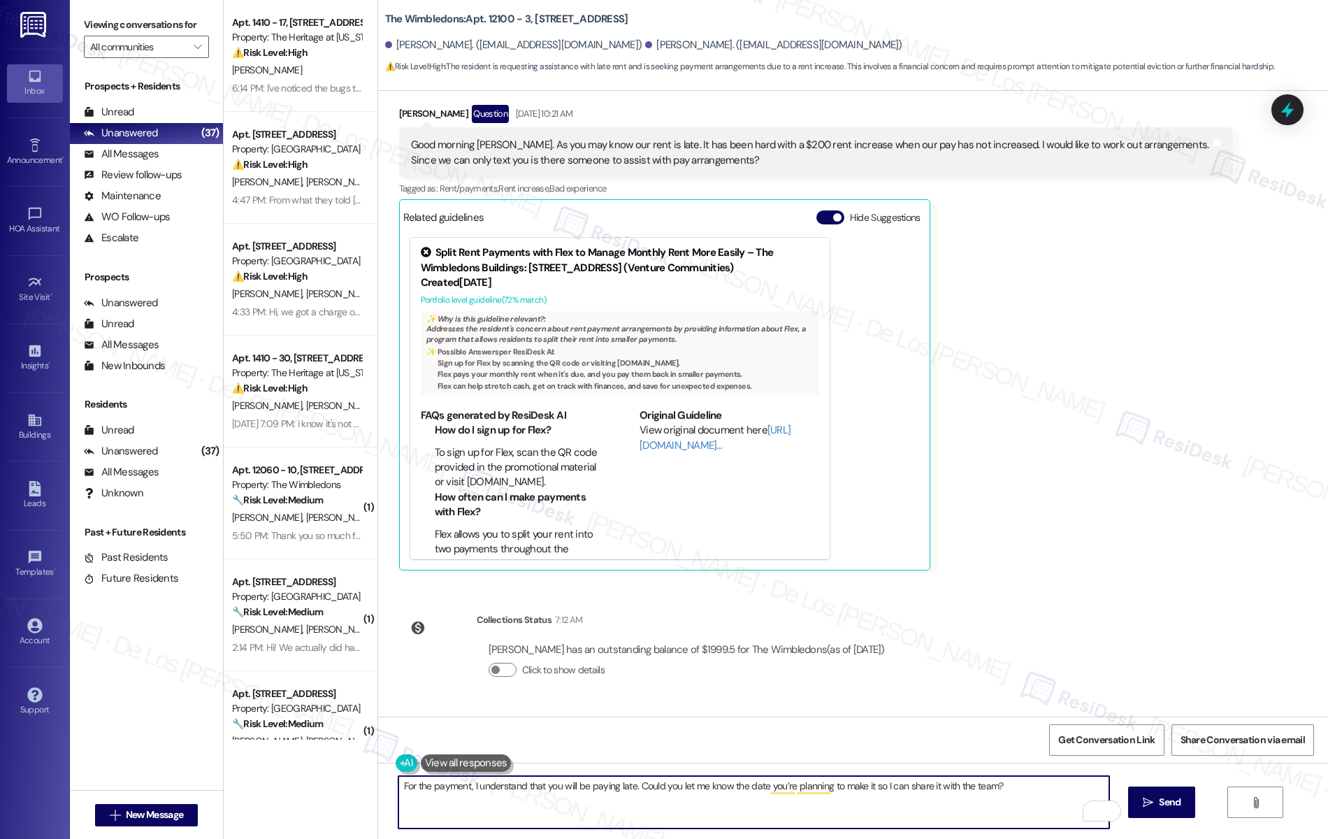
scroll to position [952, 0]
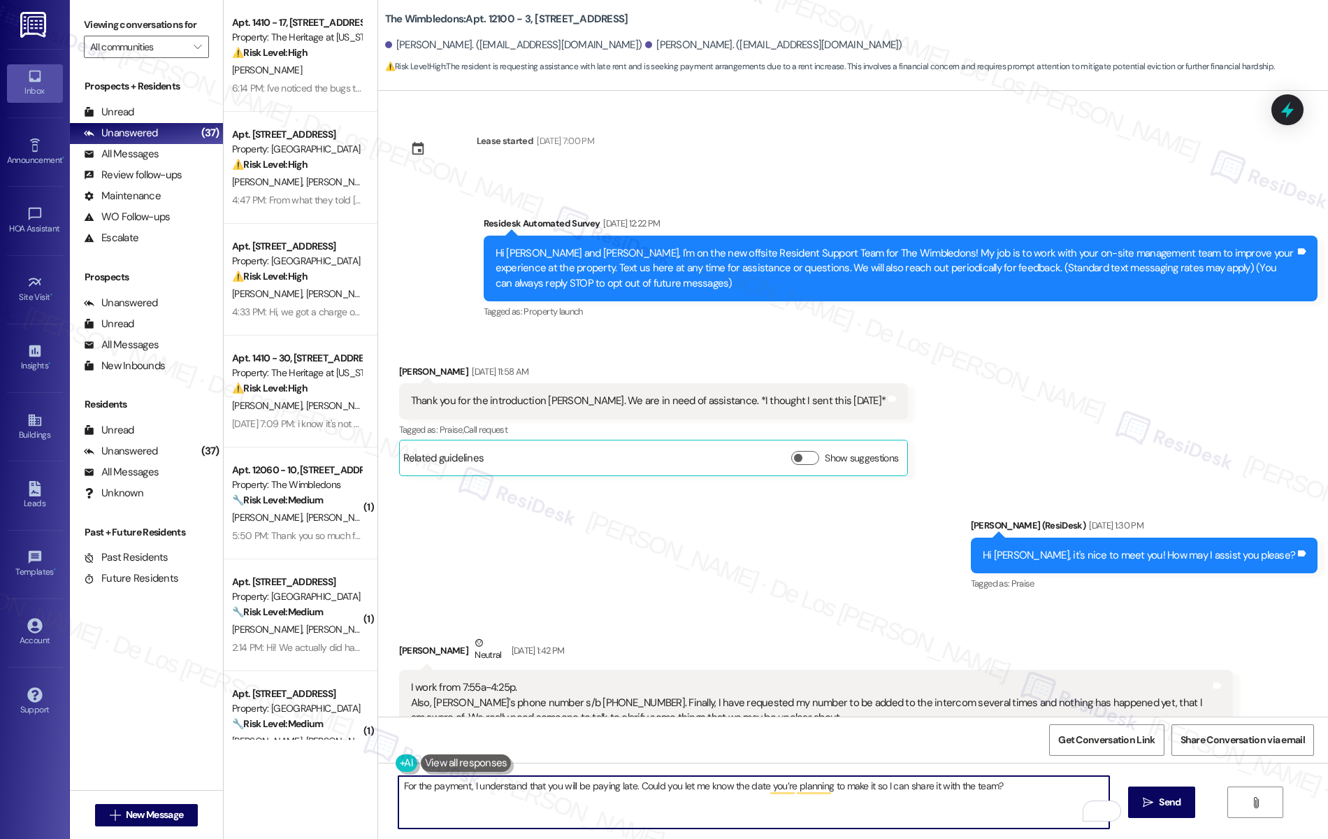
scroll to position [952, 0]
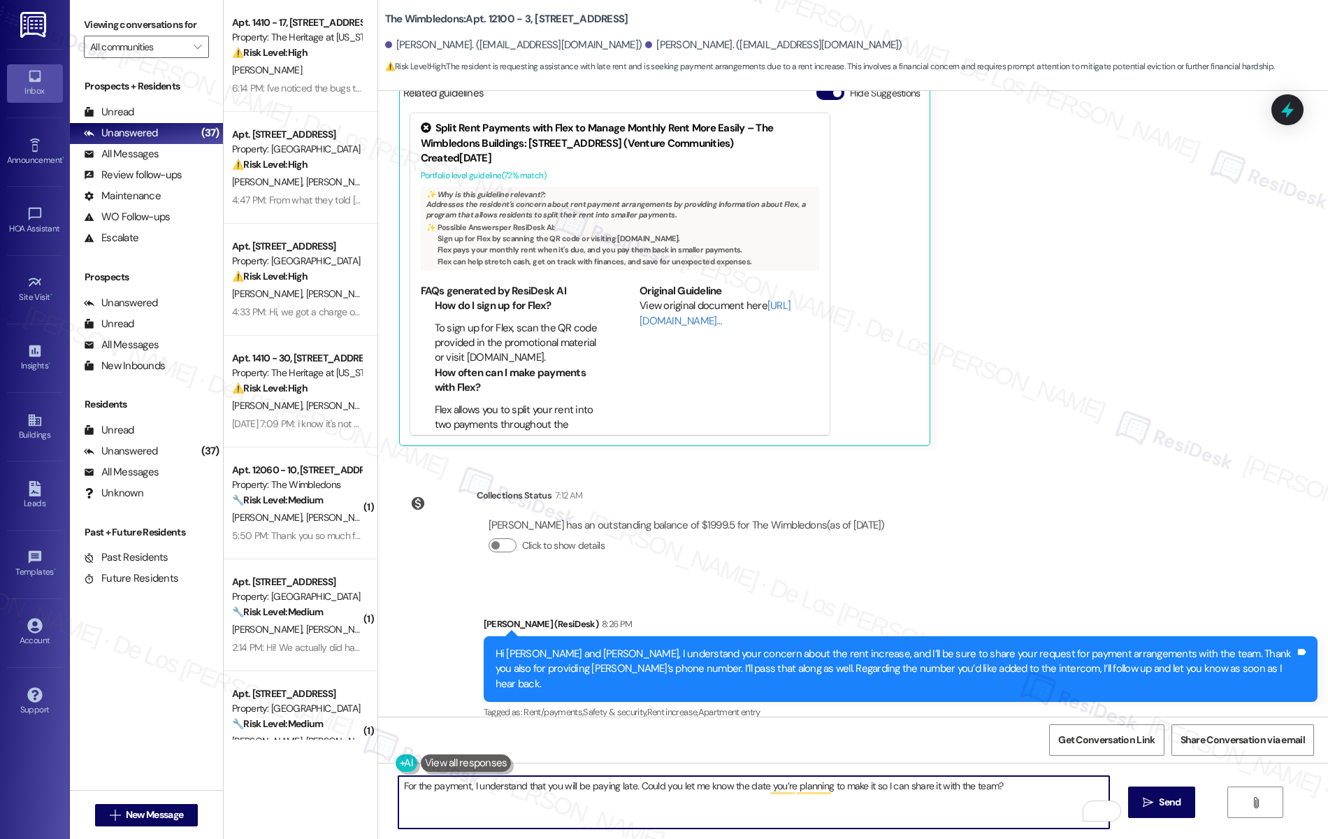
type textarea "For the payment, I understand that you will be paying late. Could you let me kn…"
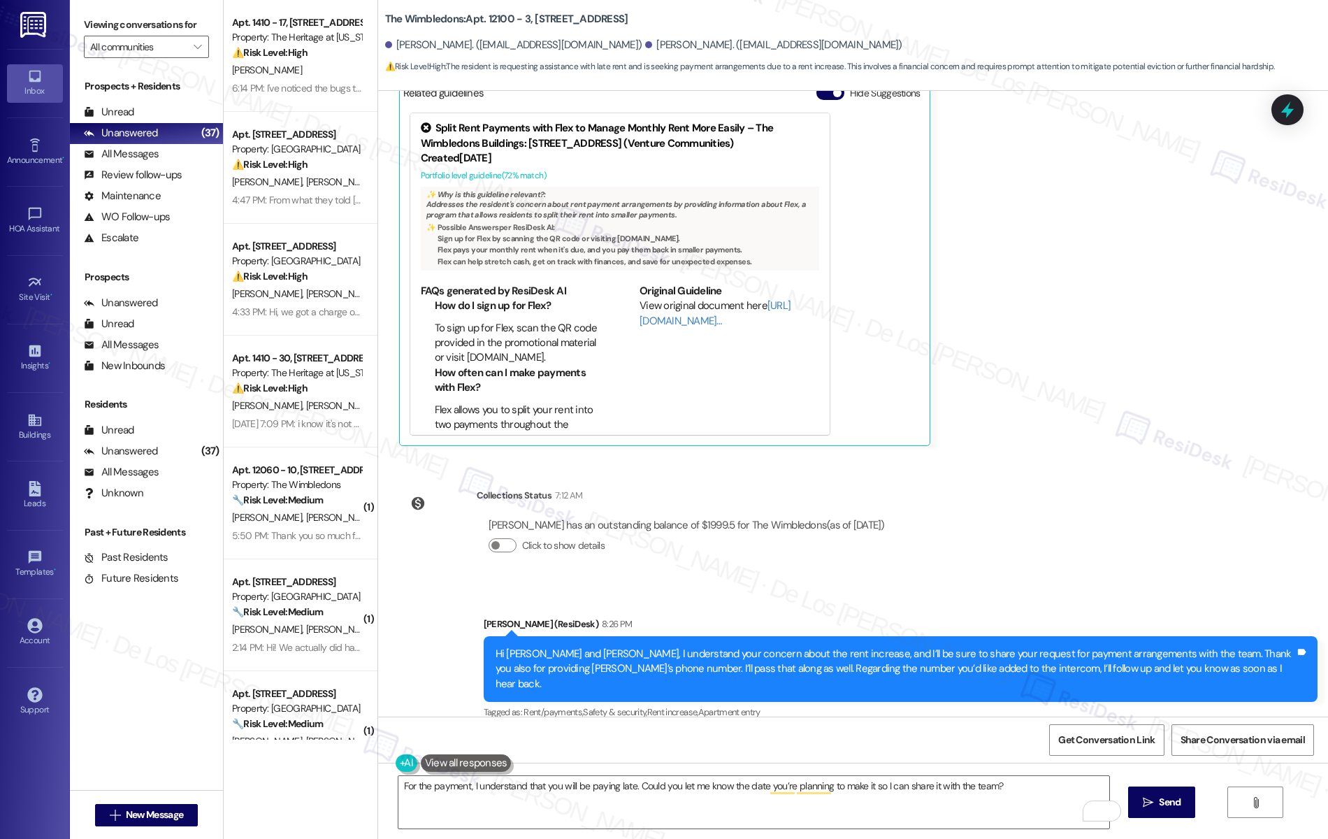
click at [1176, 800] on span "Send" at bounding box center [1170, 802] width 22 height 15
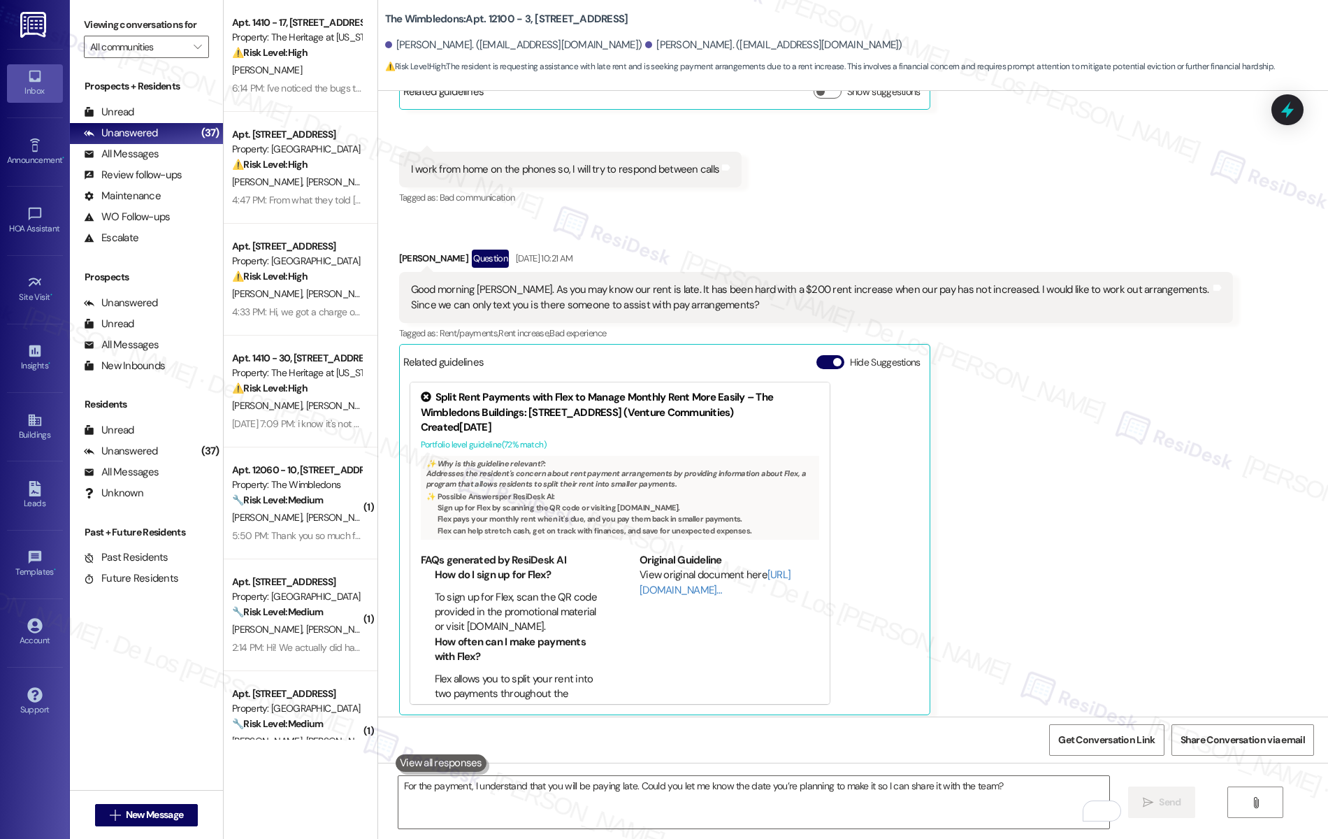
scroll to position [673, 0]
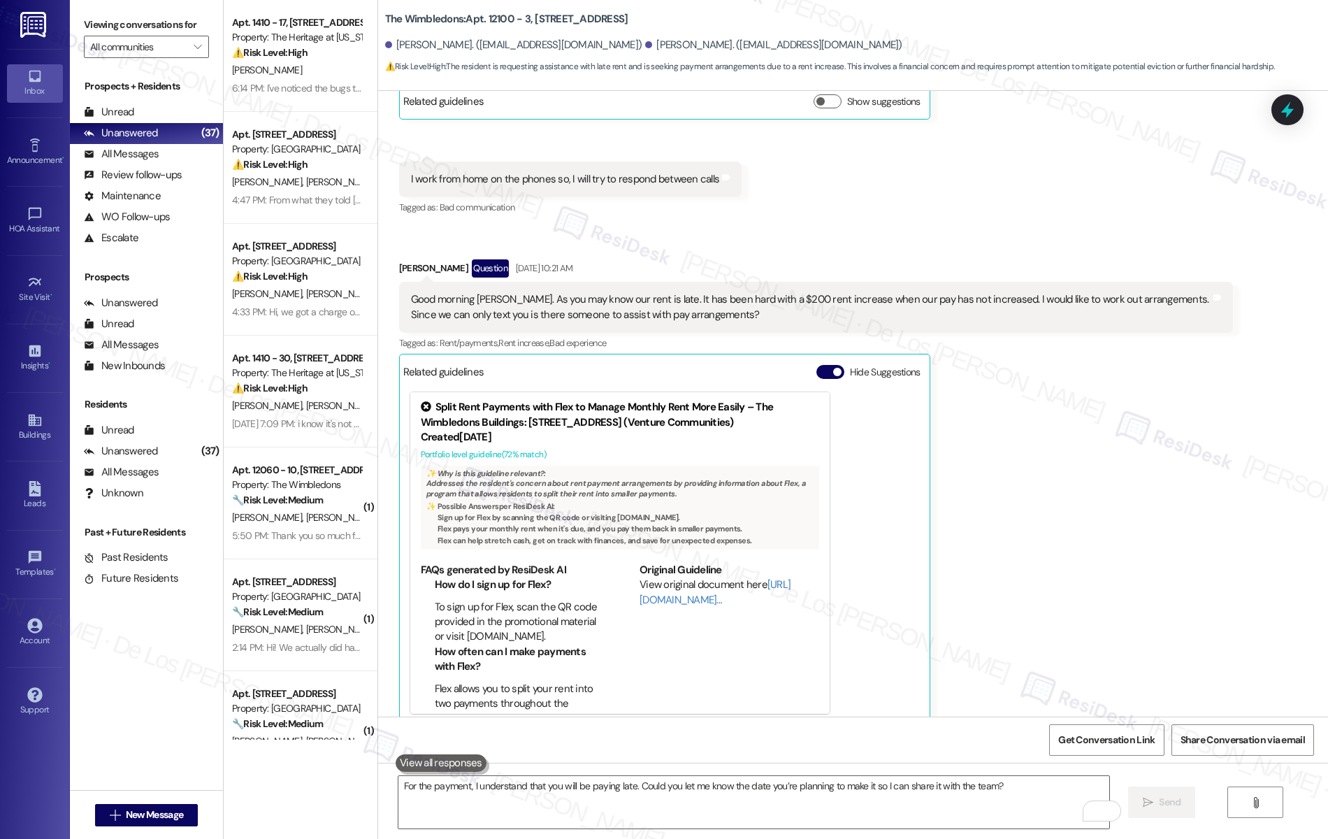
click at [645, 46] on div "[PERSON_NAME]. ([EMAIL_ADDRESS][DOMAIN_NAME])" at bounding box center [773, 45] width 257 height 15
drag, startPoint x: 557, startPoint y: 39, endPoint x: 613, endPoint y: 43, distance: 56.1
click at [645, 43] on div "[PERSON_NAME]. ([EMAIL_ADDRESS][DOMAIN_NAME])" at bounding box center [773, 45] width 257 height 15
drag, startPoint x: 554, startPoint y: 42, endPoint x: 622, endPoint y: 46, distance: 68.6
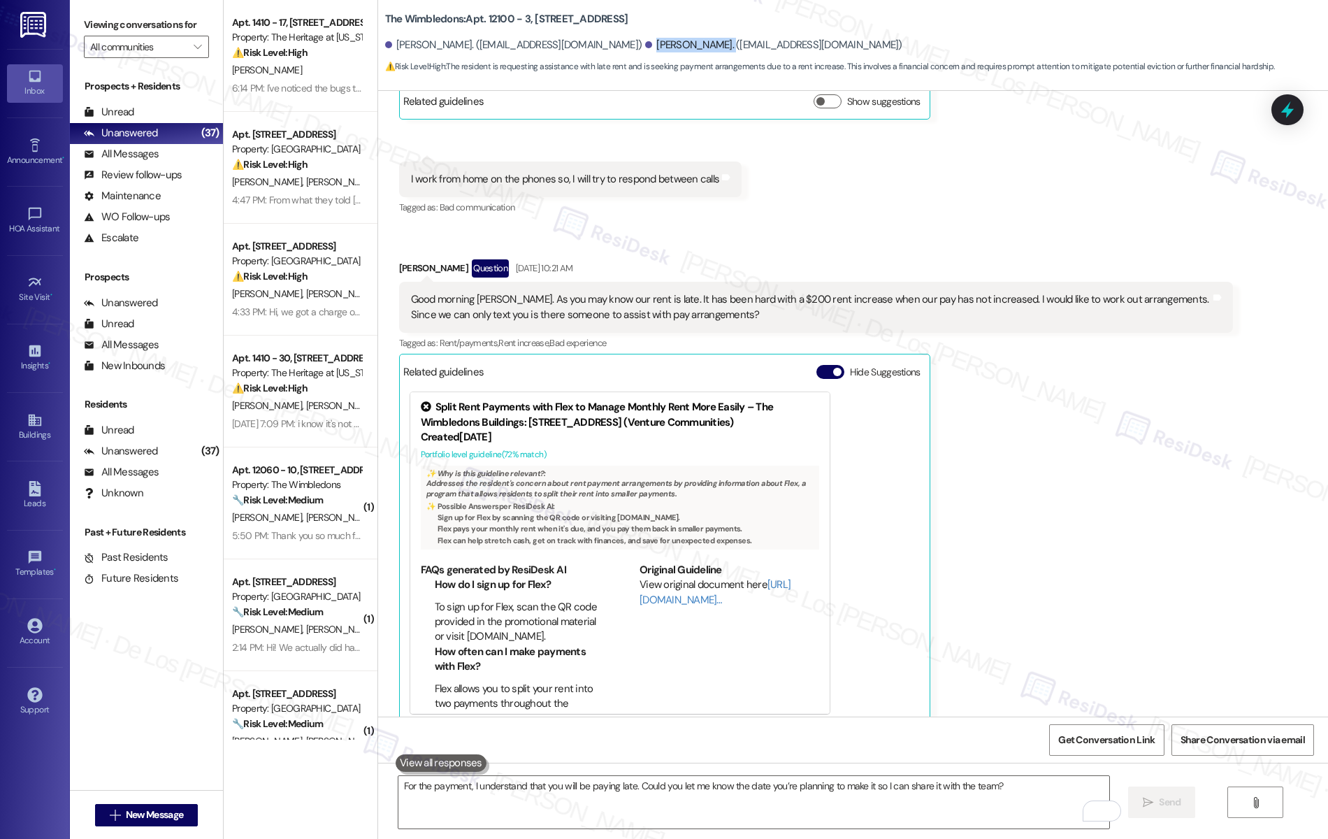
click at [645, 46] on div "[PERSON_NAME]. ([EMAIL_ADDRESS][DOMAIN_NAME])" at bounding box center [773, 45] width 257 height 15
copy div "[PERSON_NAME]."
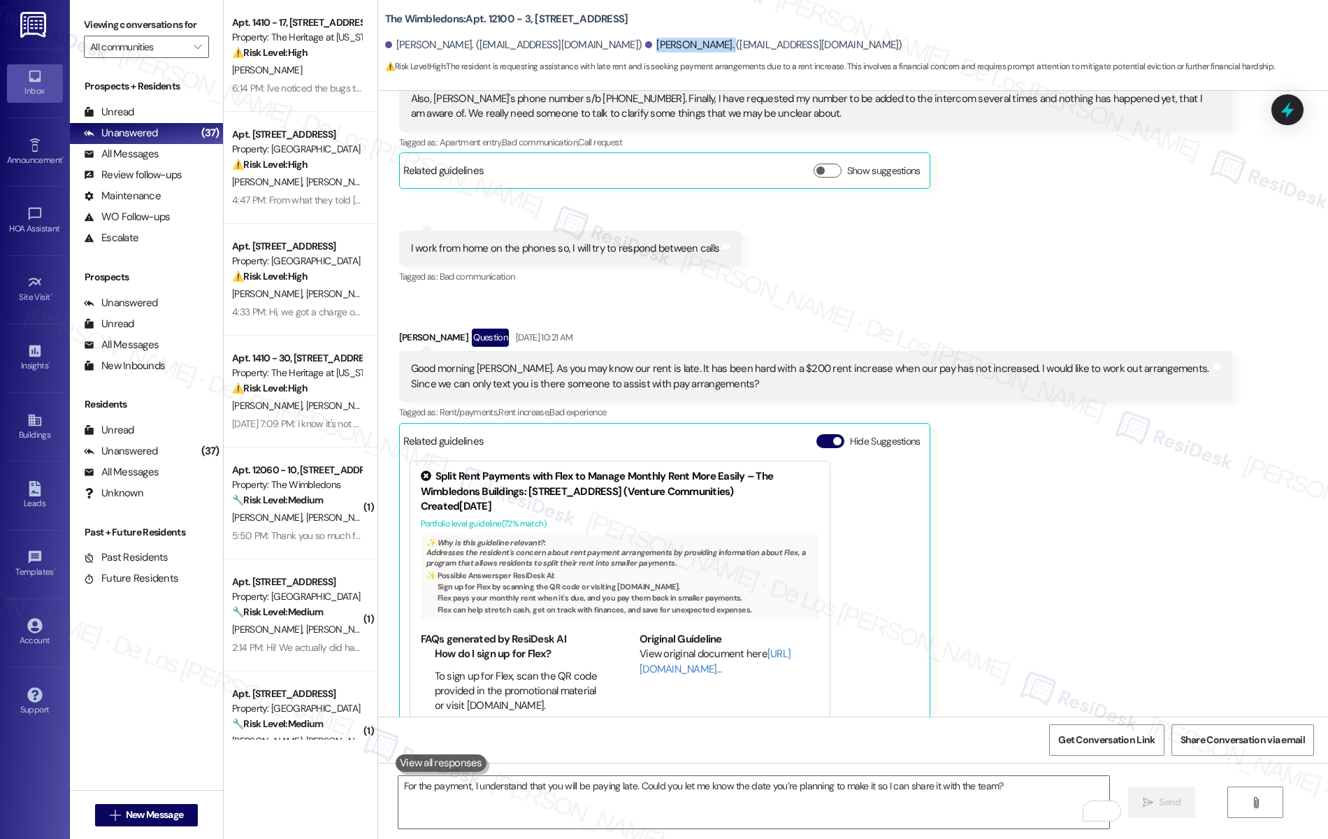
scroll to position [603, 0]
click at [1028, 615] on div "[PERSON_NAME] Question [DATE] 10:21 AM Good morning [PERSON_NAME]. As you may k…" at bounding box center [816, 562] width 834 height 466
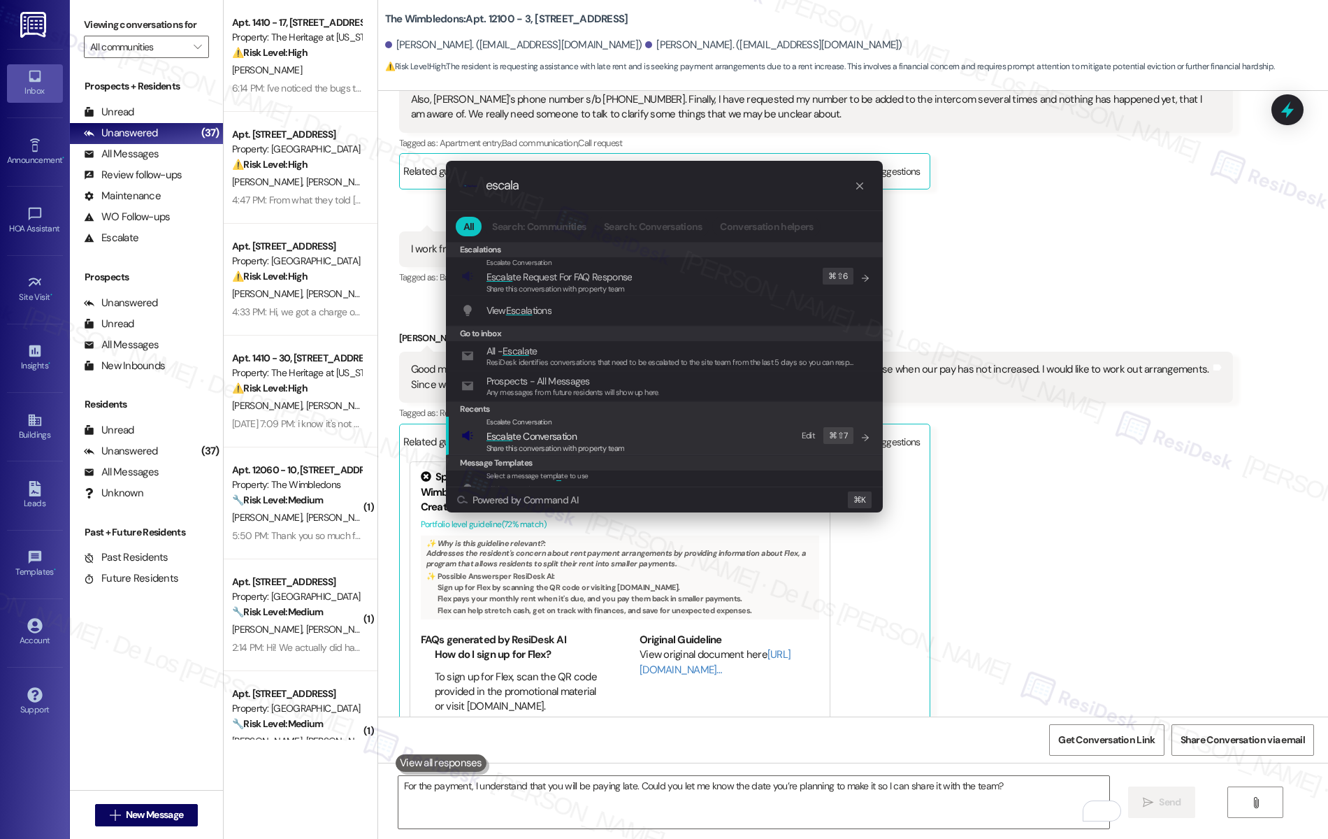
type input "escala"
click at [673, 433] on div "Escalate Conversation Escala te Conversation Share this conversation with prope…" at bounding box center [665, 436] width 409 height 38
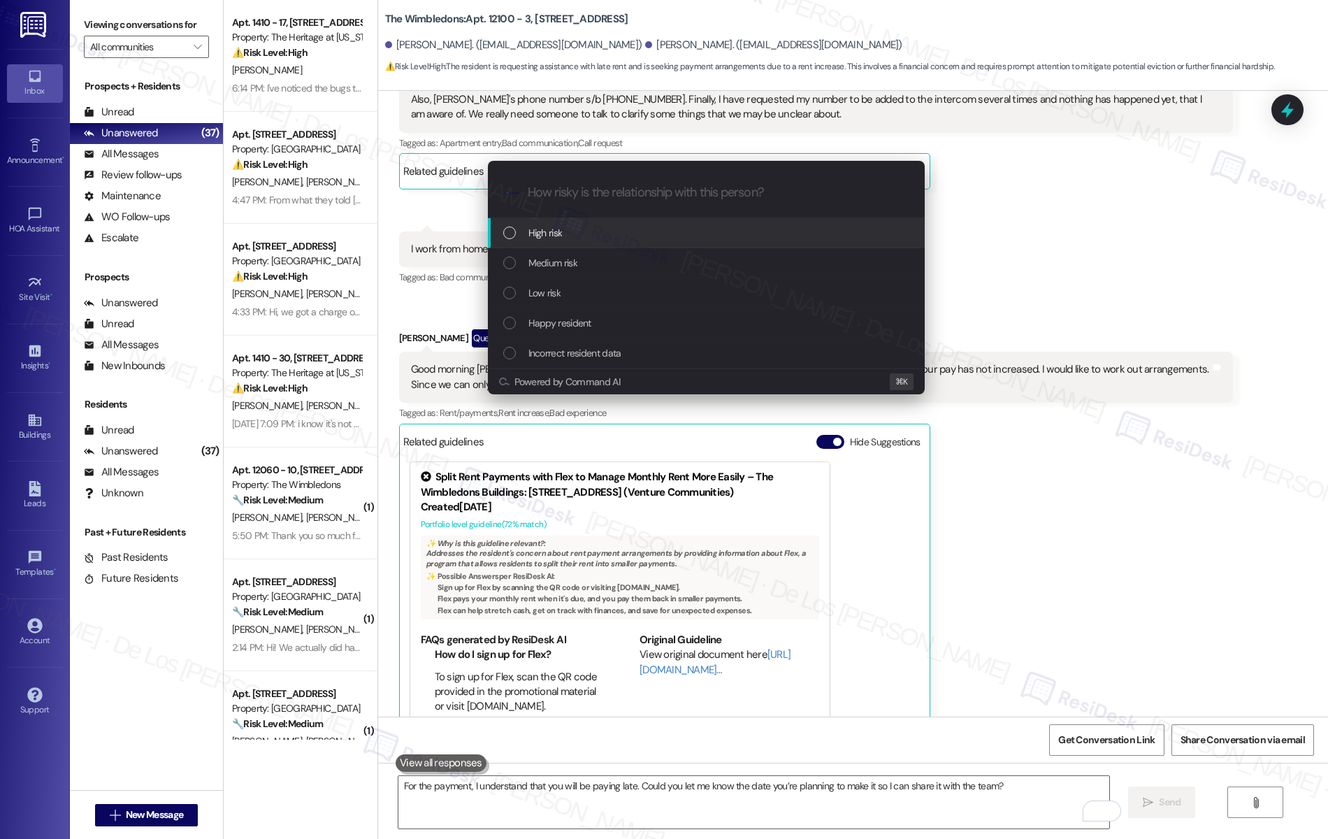
click at [636, 243] on div "High risk" at bounding box center [706, 233] width 437 height 30
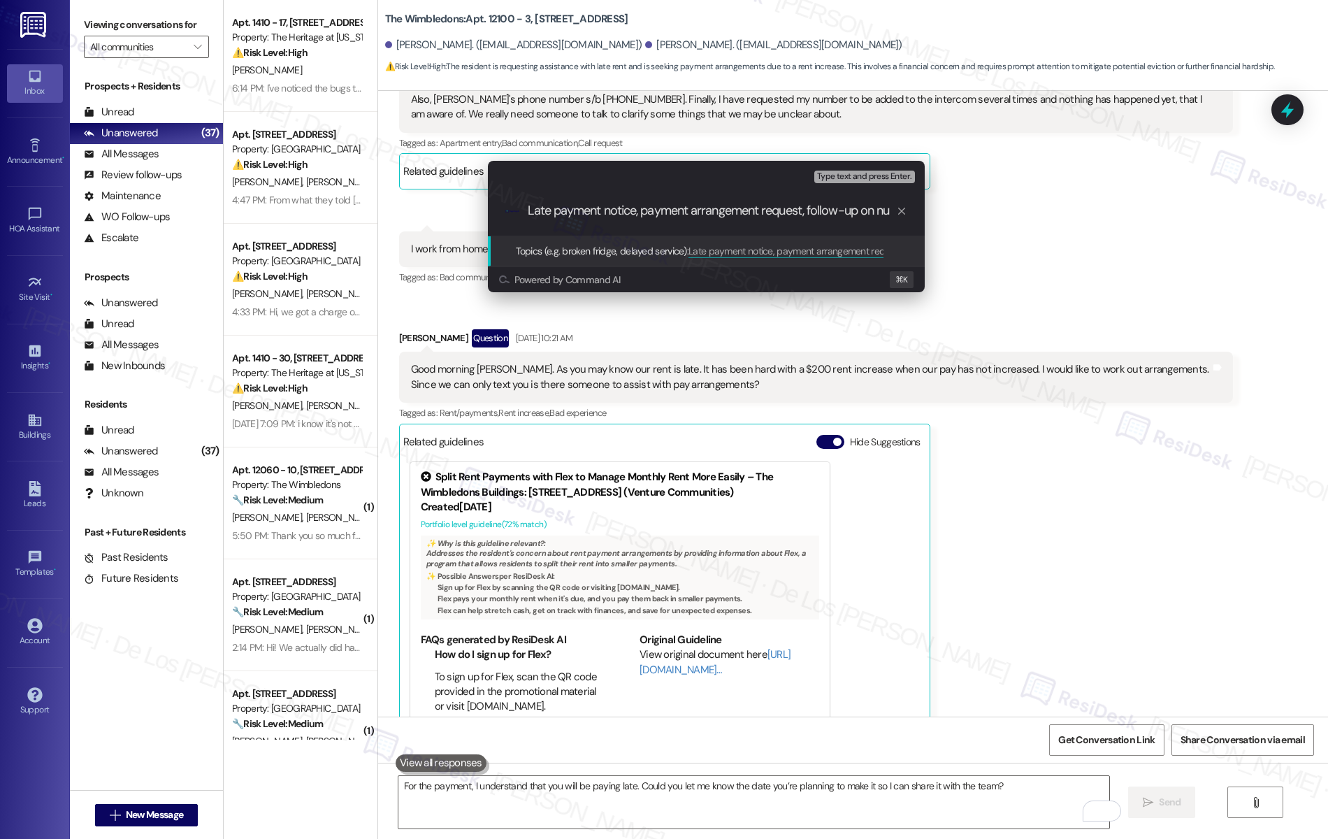
scroll to position [0, 0]
paste input "[PERSON_NAME]."
type input "Late payment notice, payment arrangement request, follow-up on requested number…"
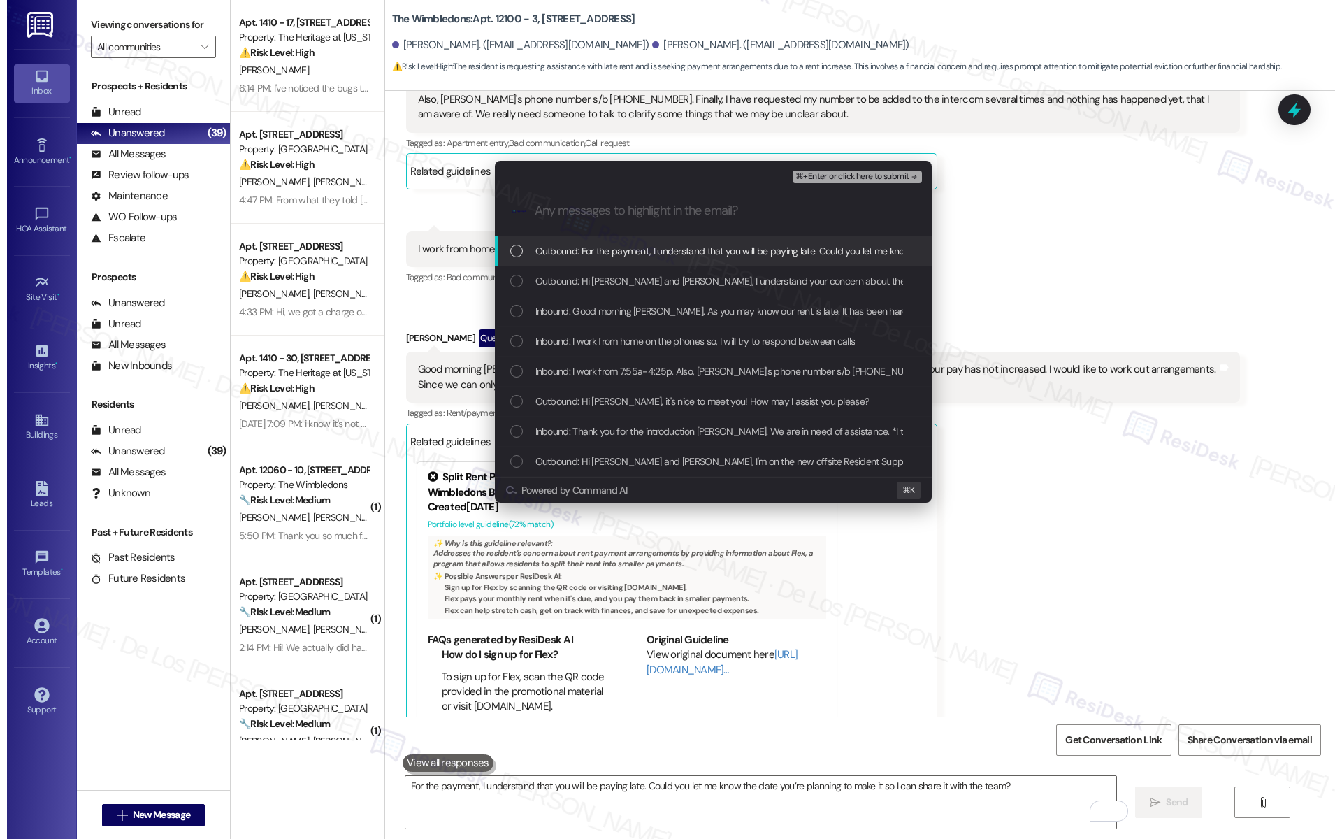
scroll to position [0, 0]
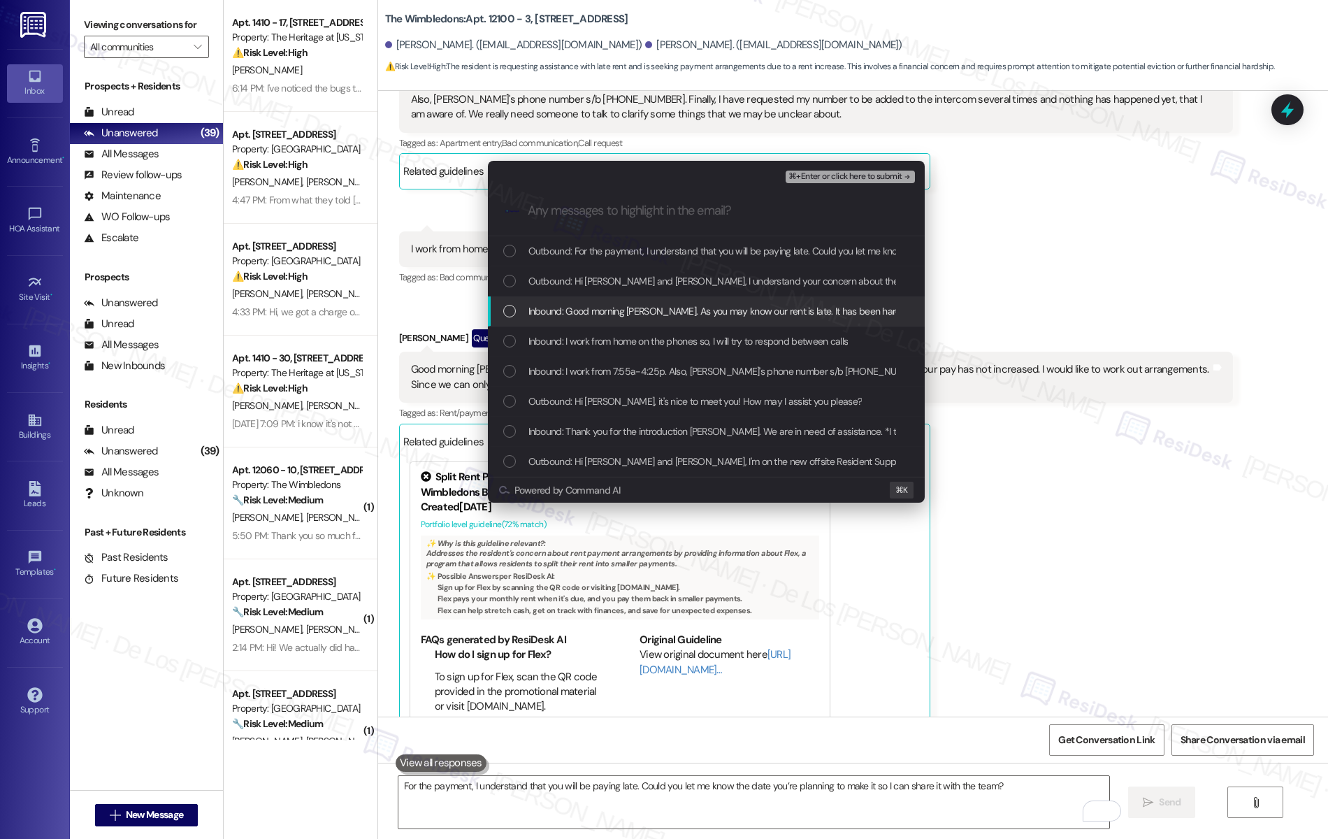
click at [577, 308] on span "Inbound: Good morning [PERSON_NAME]. As you may know our rent is late. It has b…" at bounding box center [1074, 310] width 1090 height 15
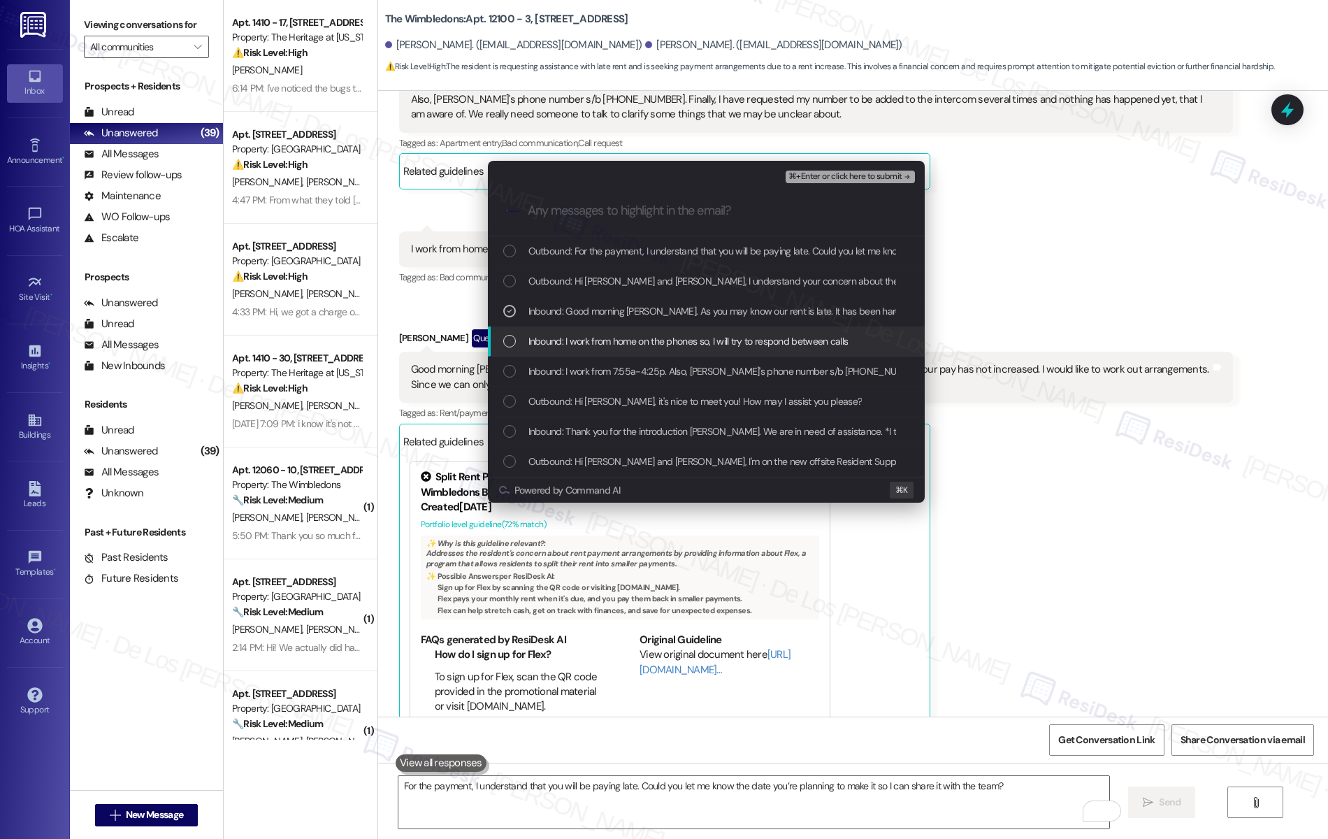
click at [577, 344] on span "Inbound: I work from home on the phones so, I will try to respond between calls" at bounding box center [689, 340] width 320 height 15
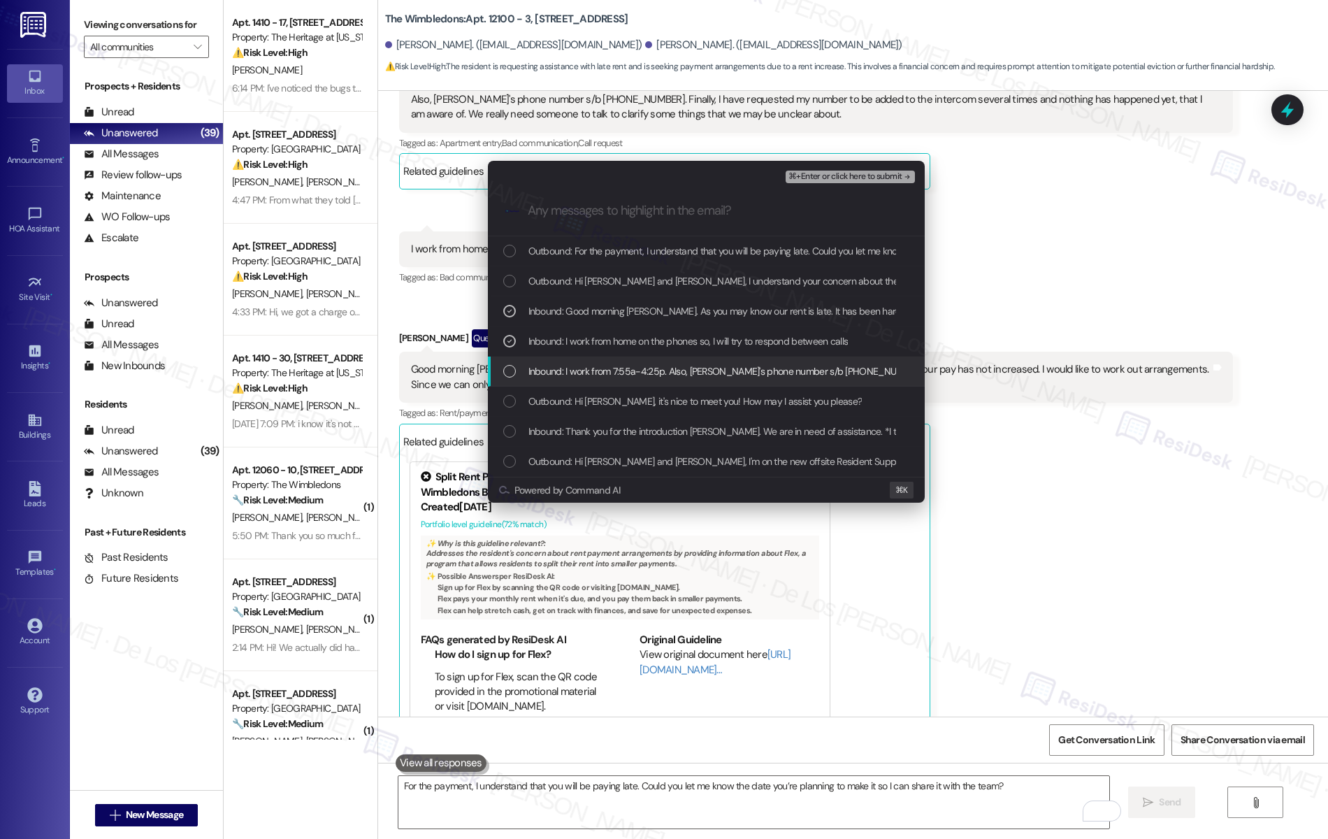
click at [577, 373] on span "Inbound: I work from 7:55a-4:25p. Also, [PERSON_NAME]'s phone number s/b [PHONE…" at bounding box center [1164, 371] width 1270 height 15
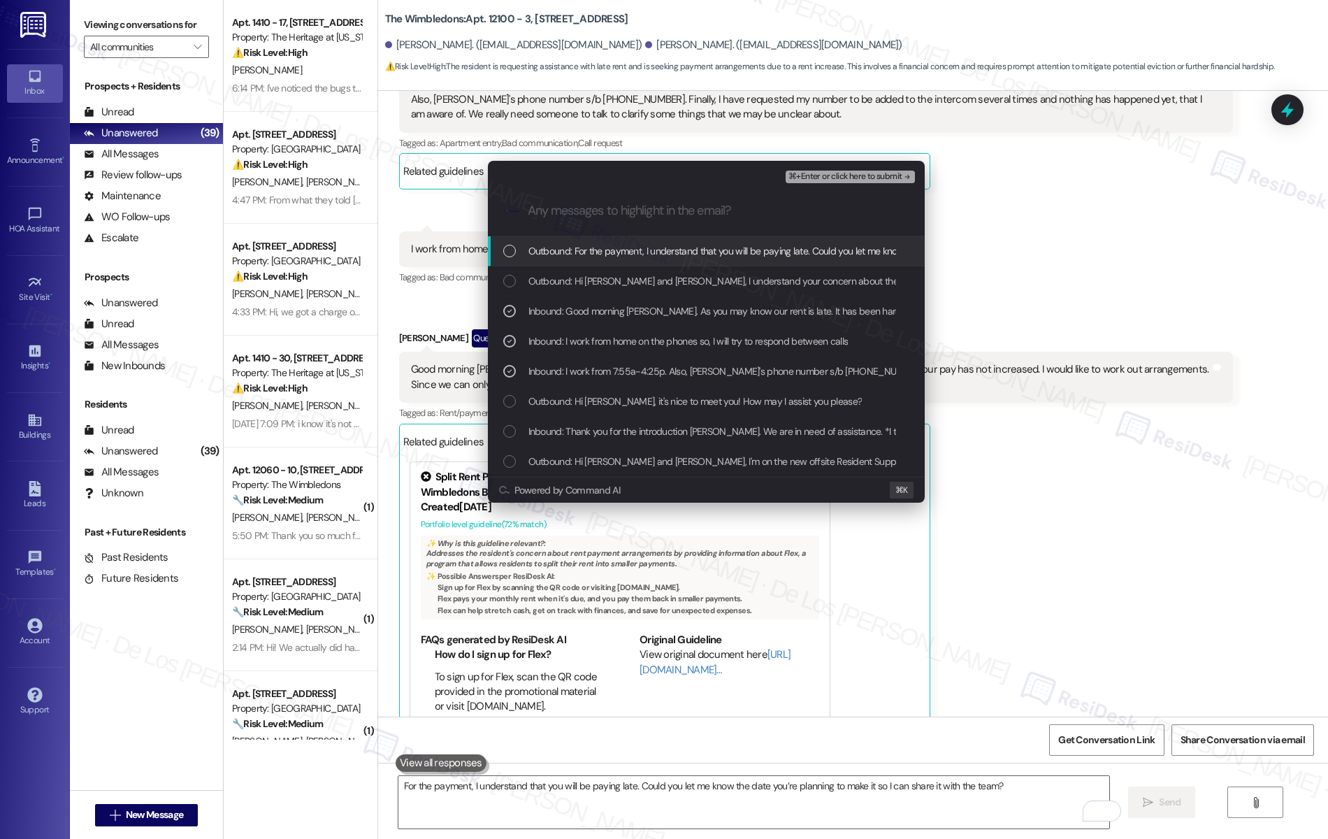
click at [800, 178] on span "⌘+Enter or click here to submit" at bounding box center [845, 177] width 113 height 10
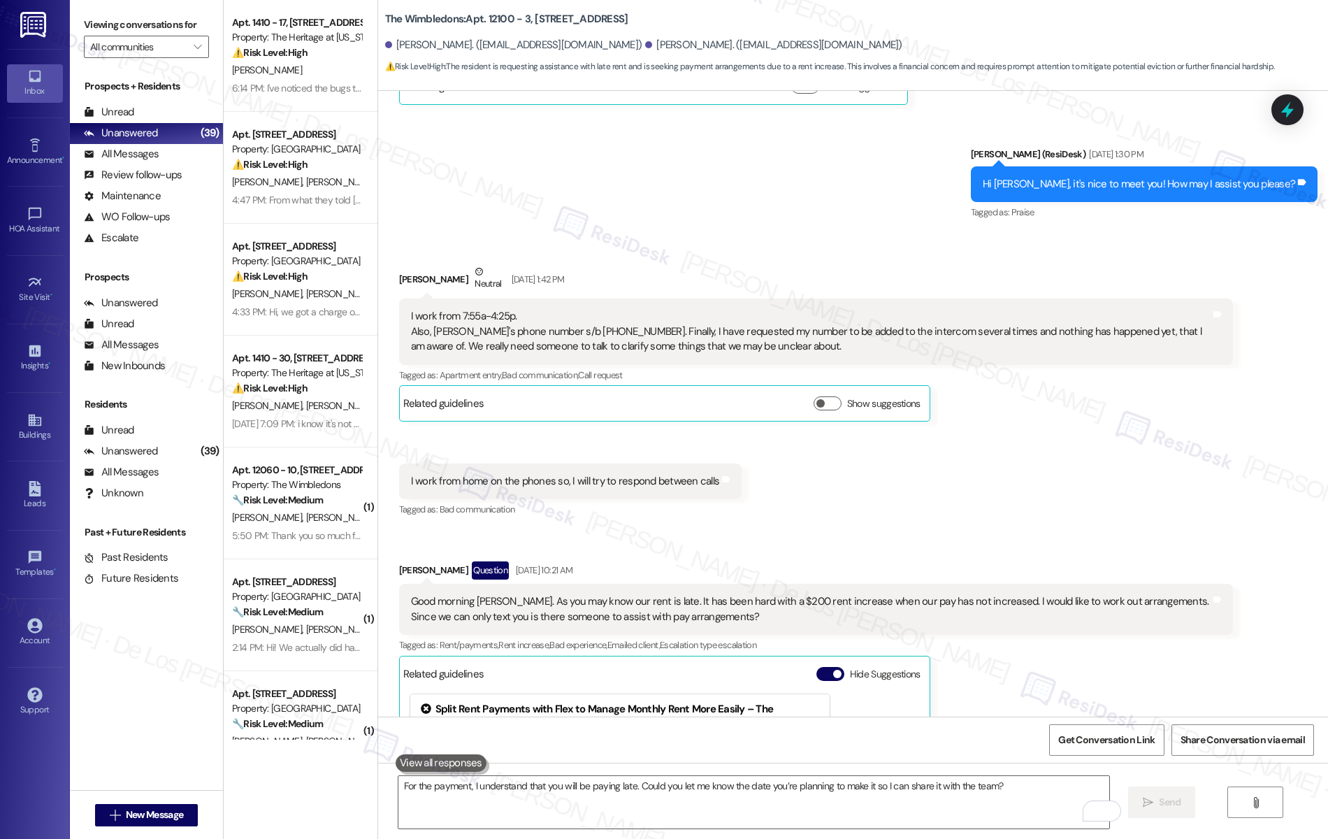
scroll to position [368, 0]
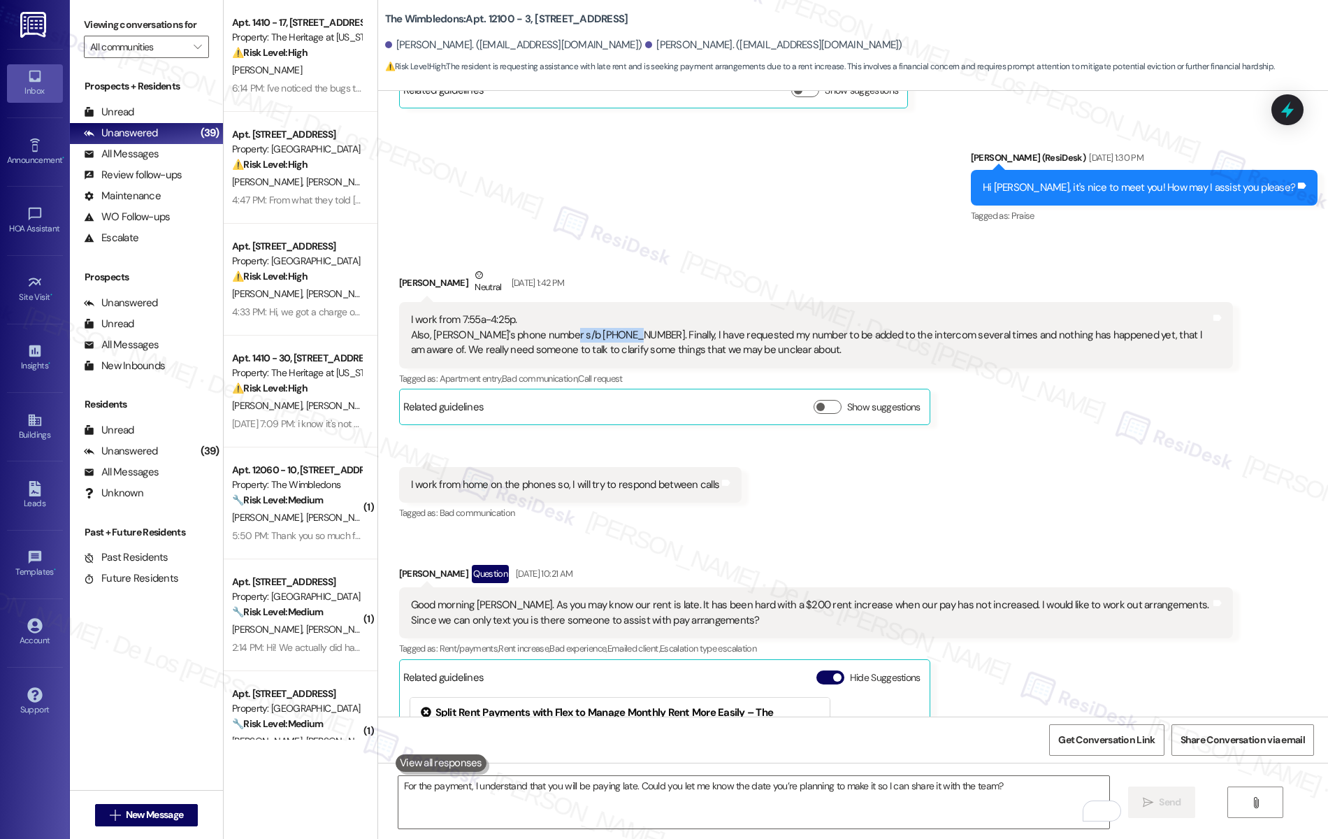
drag, startPoint x: 612, startPoint y: 329, endPoint x: 548, endPoint y: 329, distance: 63.6
click at [548, 329] on div "I work from 7:55a-4:25p. Also, [PERSON_NAME]'s phone number s/b [PHONE_NUMBER].…" at bounding box center [811, 335] width 800 height 45
copy div "[PHONE_NUMBER]."
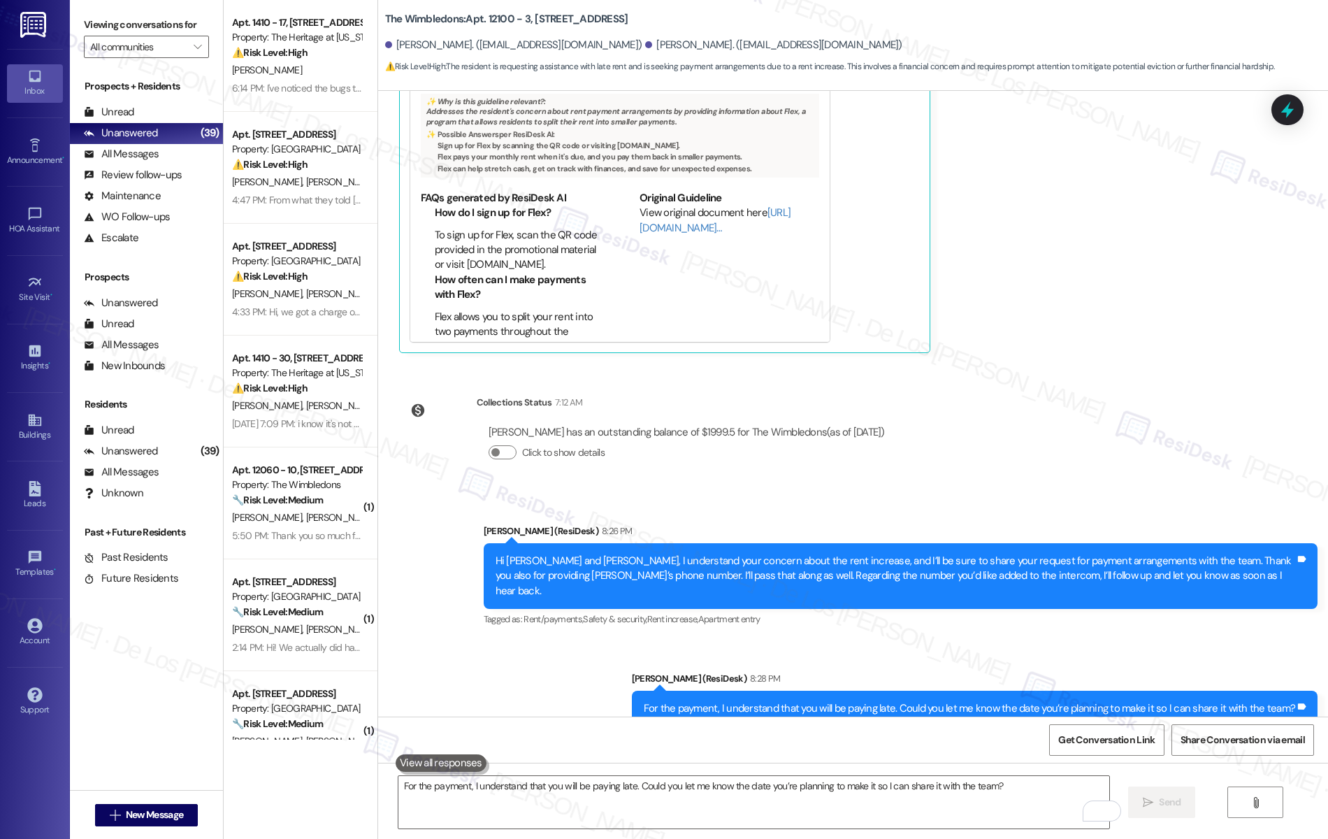
scroll to position [1070, 0]
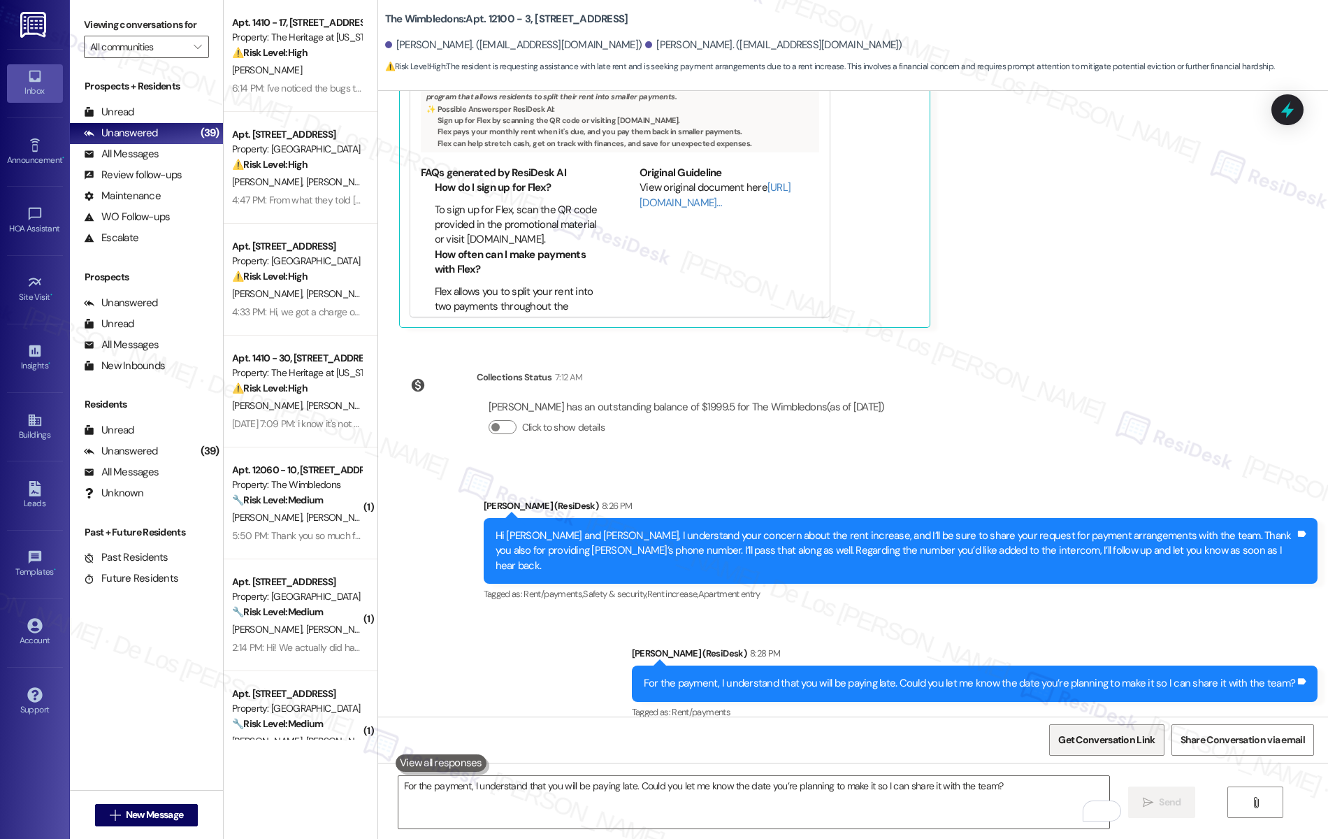
click at [1139, 749] on span "Get Conversation Link" at bounding box center [1107, 740] width 102 height 30
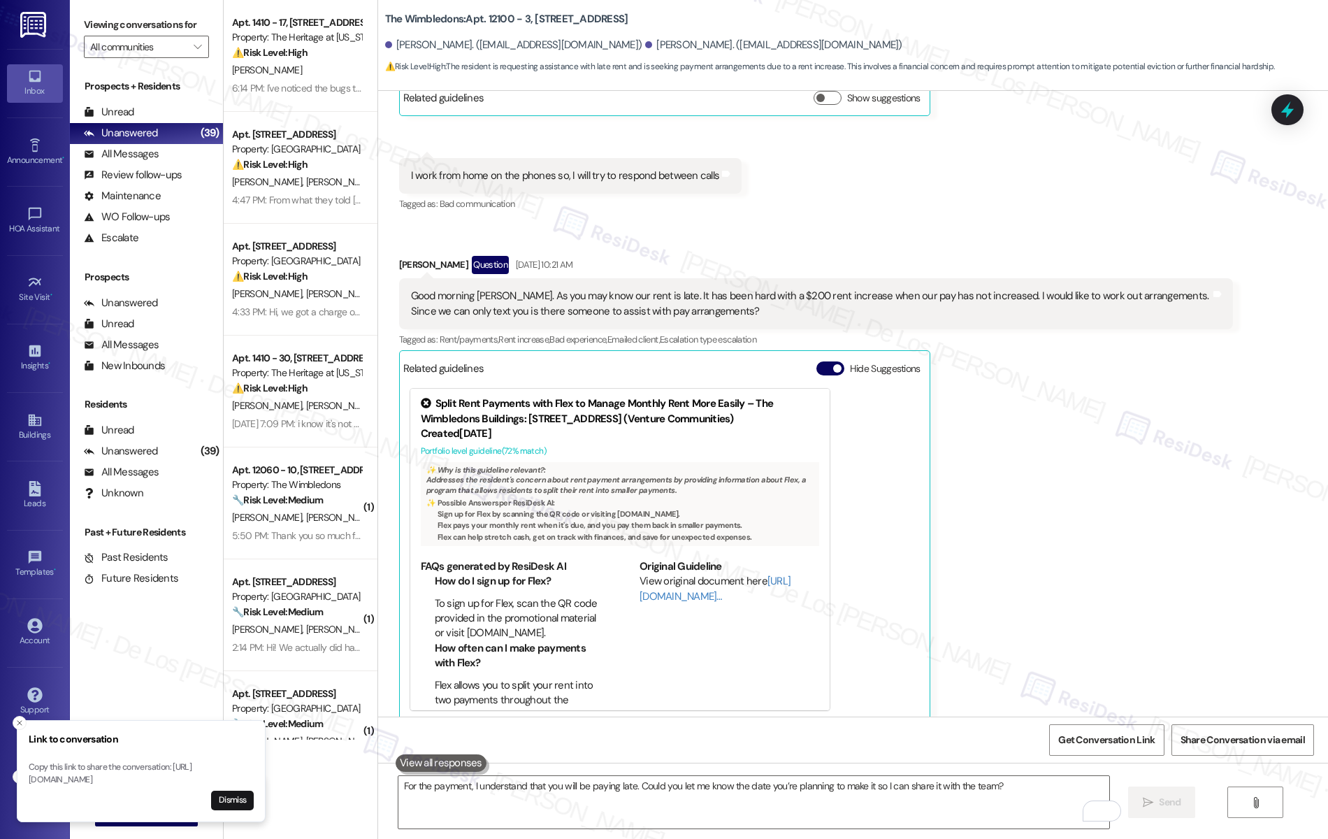
scroll to position [643, 0]
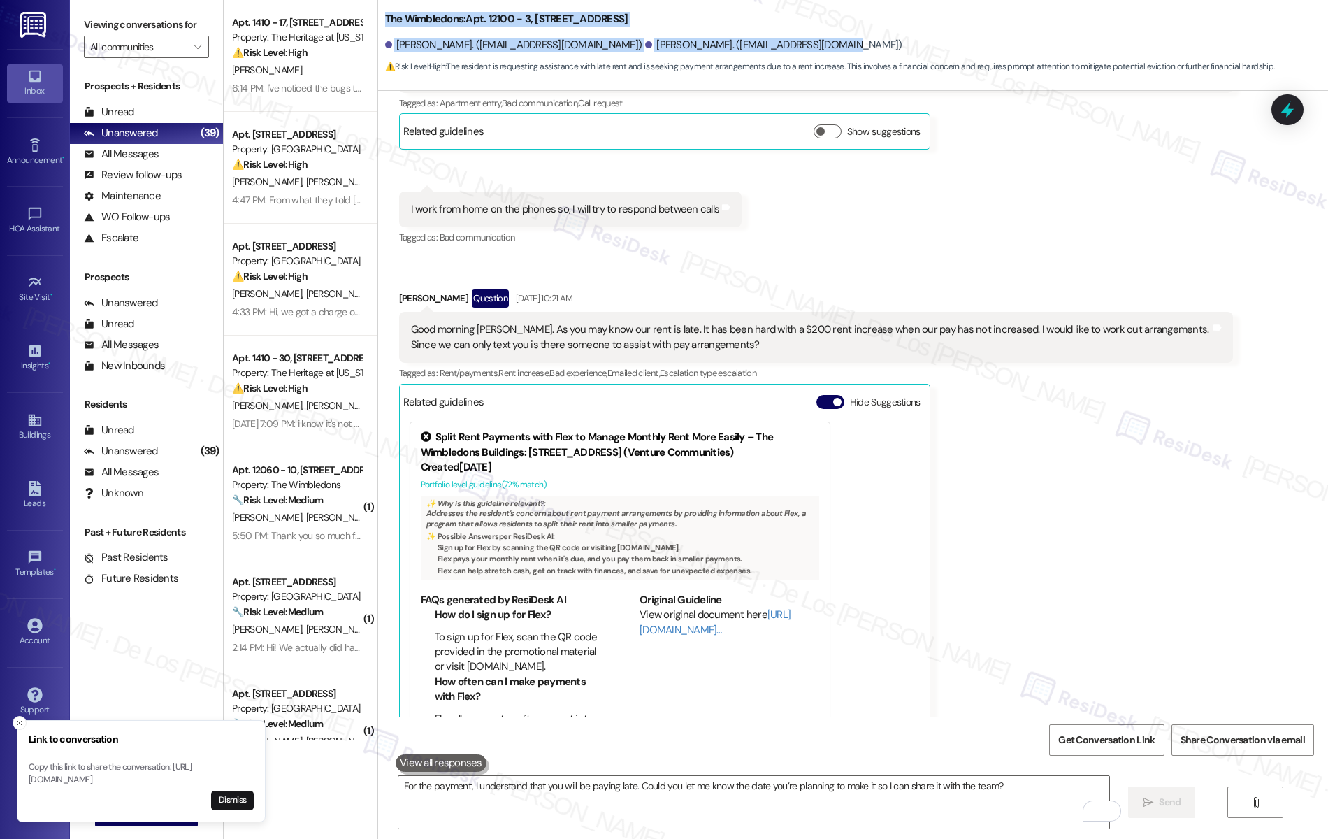
drag, startPoint x: 755, startPoint y: 43, endPoint x: 374, endPoint y: 6, distance: 382.9
click at [385, 6] on div "The Wimbledons: Apt. 12100 - 3, 12000 - [STREET_ADDRESS][PERSON_NAME]. ([EMAIL_…" at bounding box center [856, 38] width 943 height 71
copy div "The Wimbledons: Apt. 12100 - 3, 12000 - [STREET_ADDRESS][PERSON_NAME]. ([EMAIL_…"
click at [1103, 749] on span "Get Conversation Link" at bounding box center [1107, 740] width 102 height 30
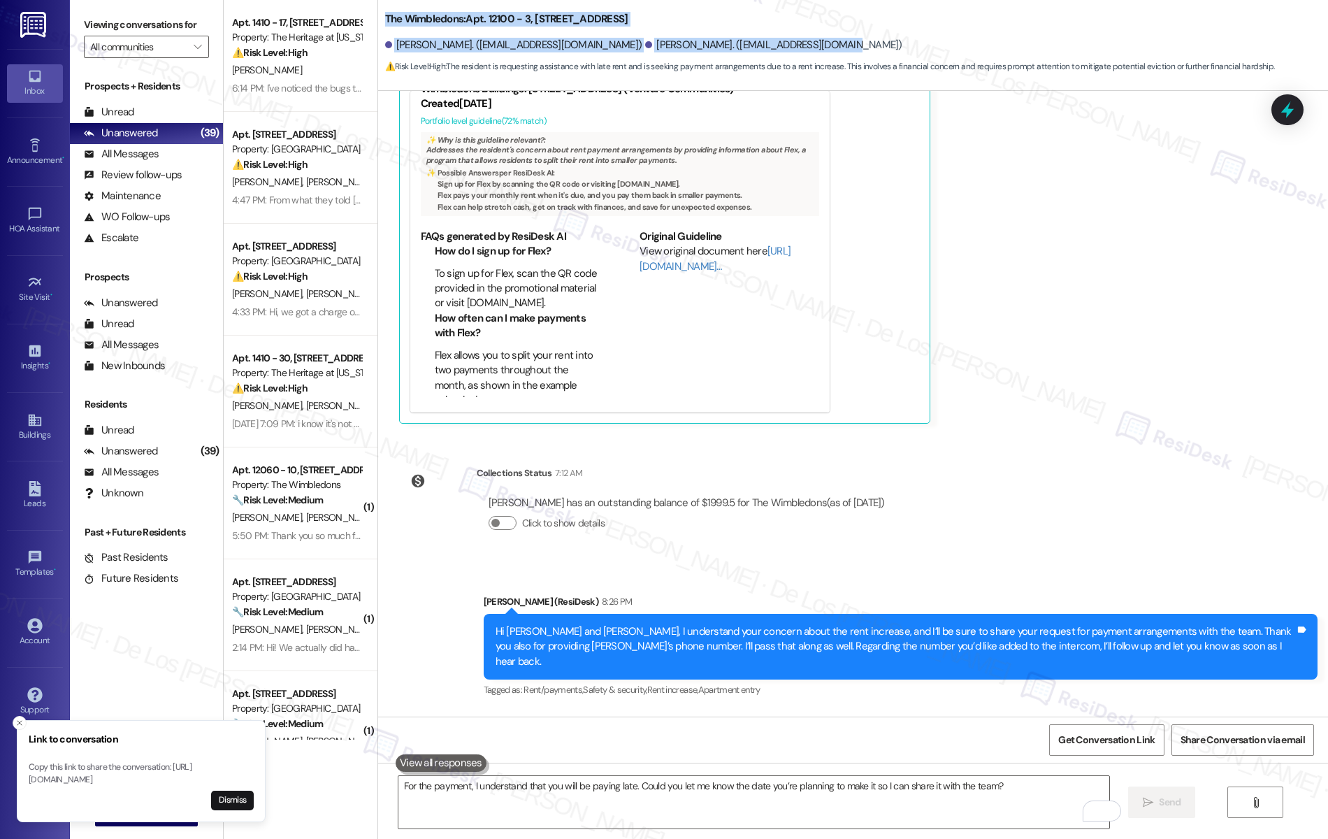
scroll to position [1070, 0]
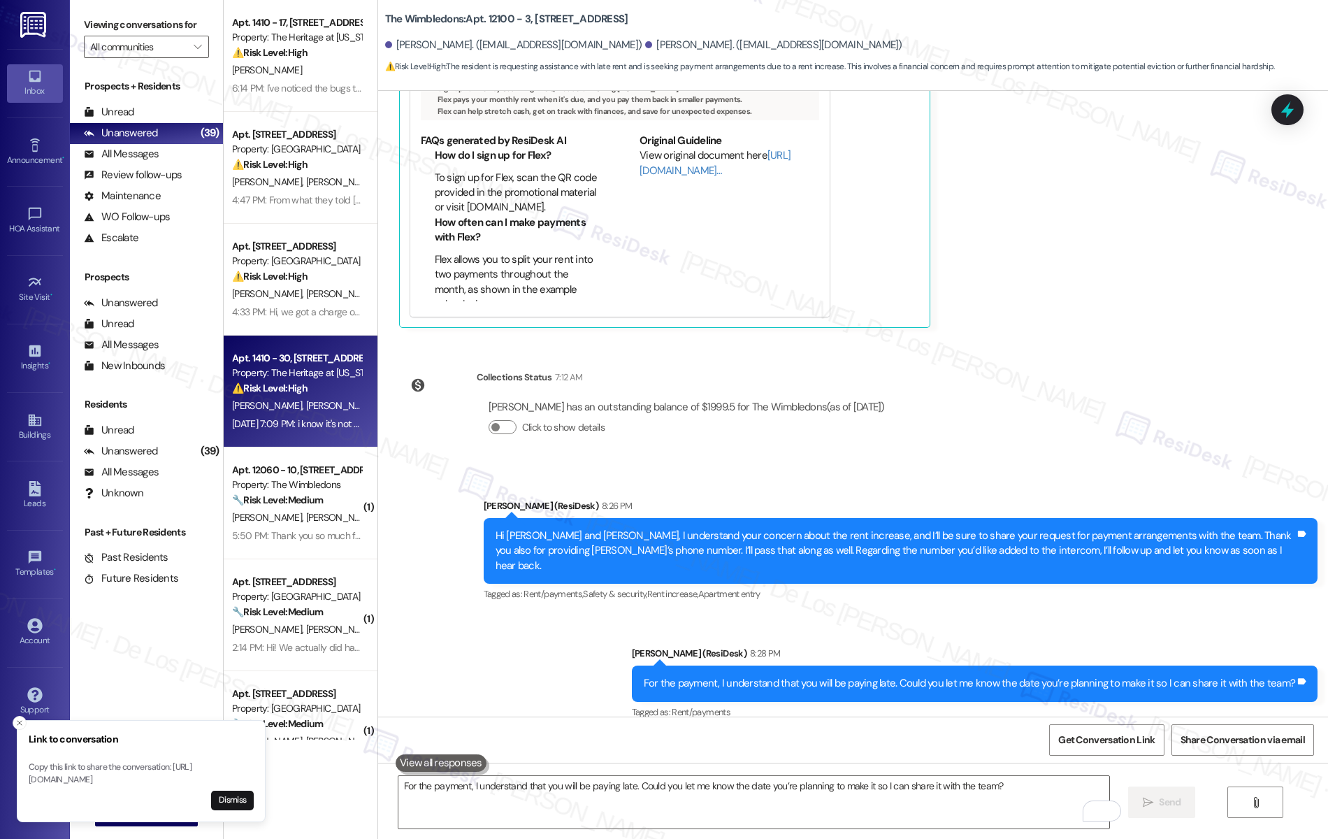
click at [299, 396] on div "Apt. 1410 - 30, [STREET_ADDRESS] Property: The Heritage at [US_STATE] ⚠️ Risk L…" at bounding box center [297, 374] width 132 height 48
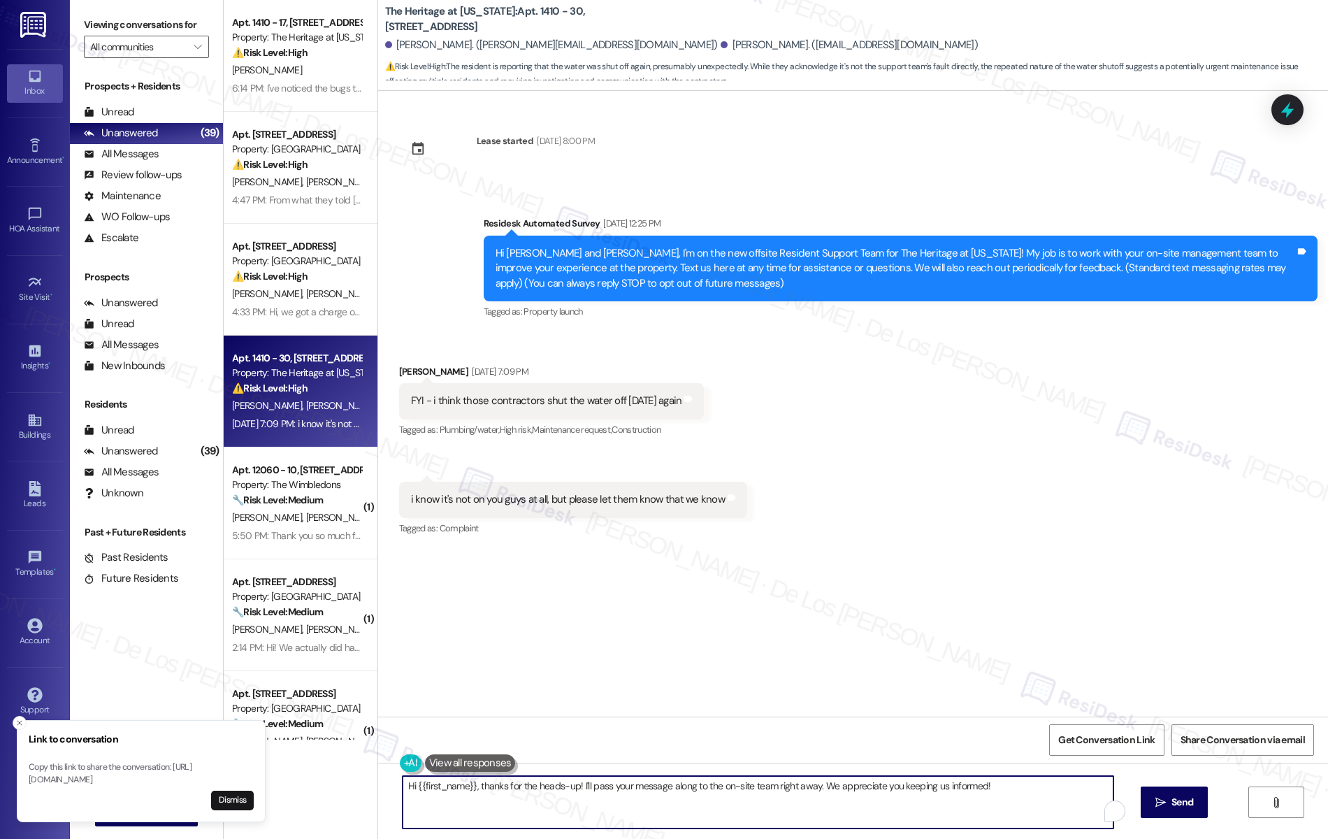
drag, startPoint x: 510, startPoint y: 787, endPoint x: 978, endPoint y: 795, distance: 467.8
click at [970, 796] on textarea "Hi {{first_name}}, thanks for the heads-up! I'll pass your message along to the…" at bounding box center [759, 802] width 712 height 52
click at [897, 787] on textarea "Hi {{first_name}}, thanks for letting me know about this. I'm sorry to hear tha…" at bounding box center [755, 802] width 712 height 52
paste textarea "you for letting me know. I’m sorry to hear that the contractors shut the water …"
click at [1030, 793] on textarea "Hi {{first_name}}, thank you for letting me know. I’m sorry to hear that the co…" at bounding box center [755, 802] width 712 height 52
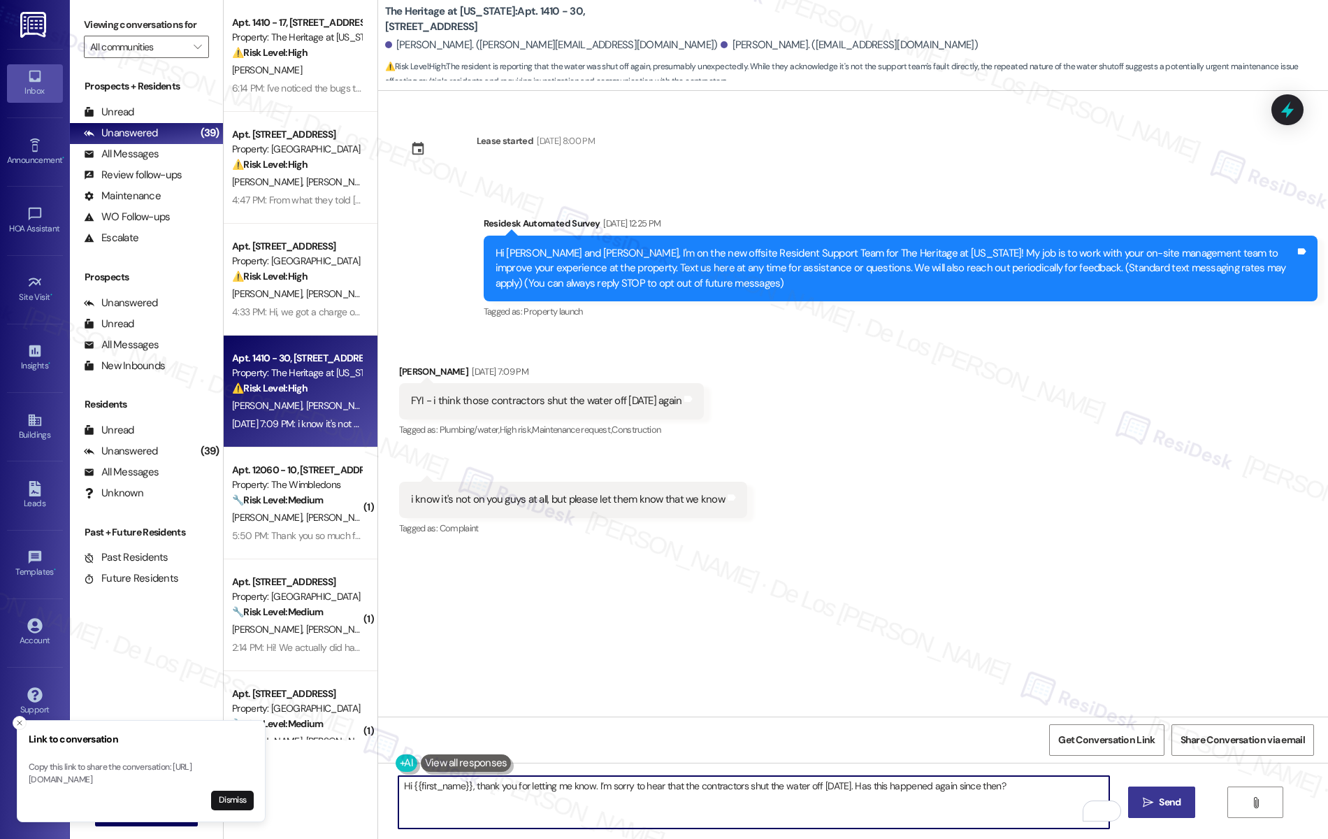
type textarea "Hi {{first_name}}, thank you for letting me know. I’m sorry to hear that the co…"
click at [1166, 800] on span "Send" at bounding box center [1169, 802] width 27 height 15
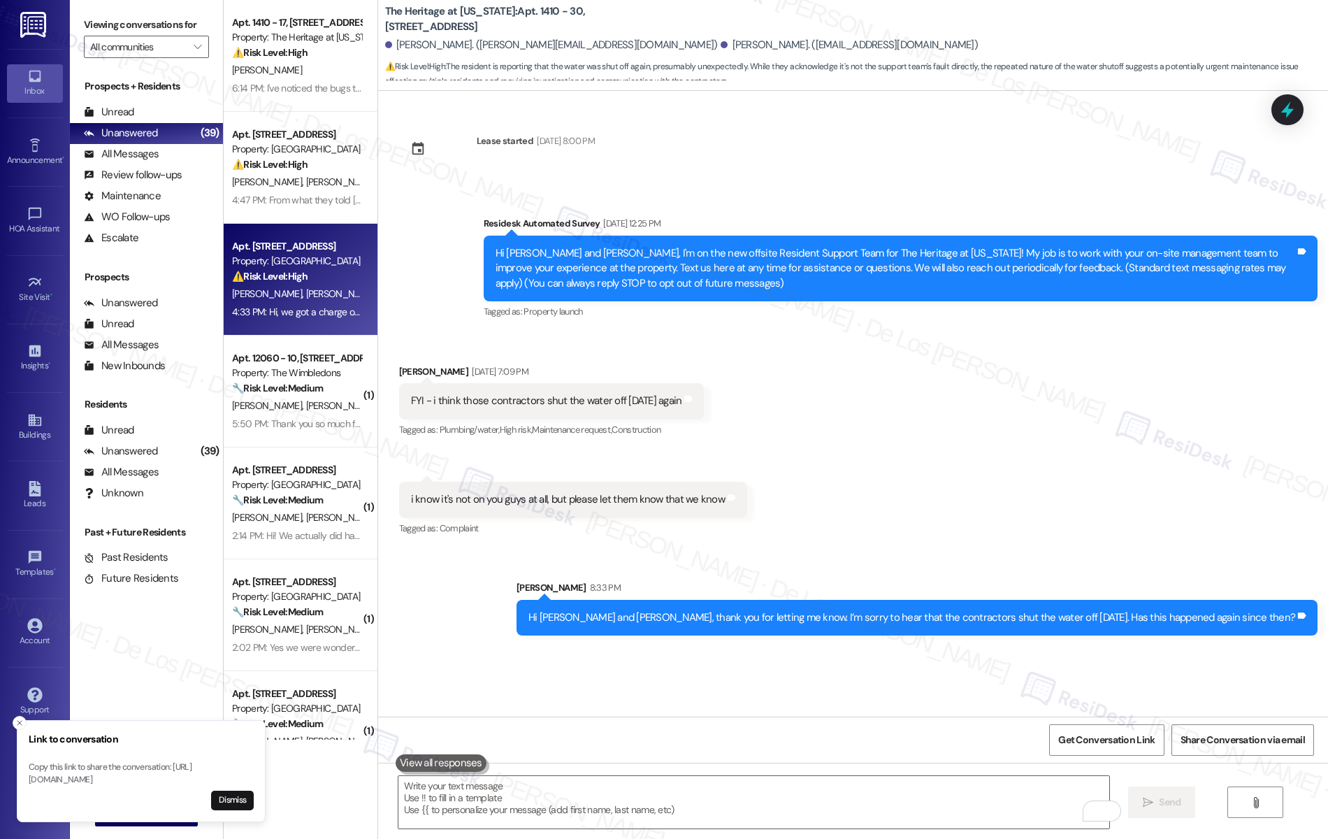
click at [337, 301] on div "[PERSON_NAME] [PERSON_NAME]" at bounding box center [297, 293] width 132 height 17
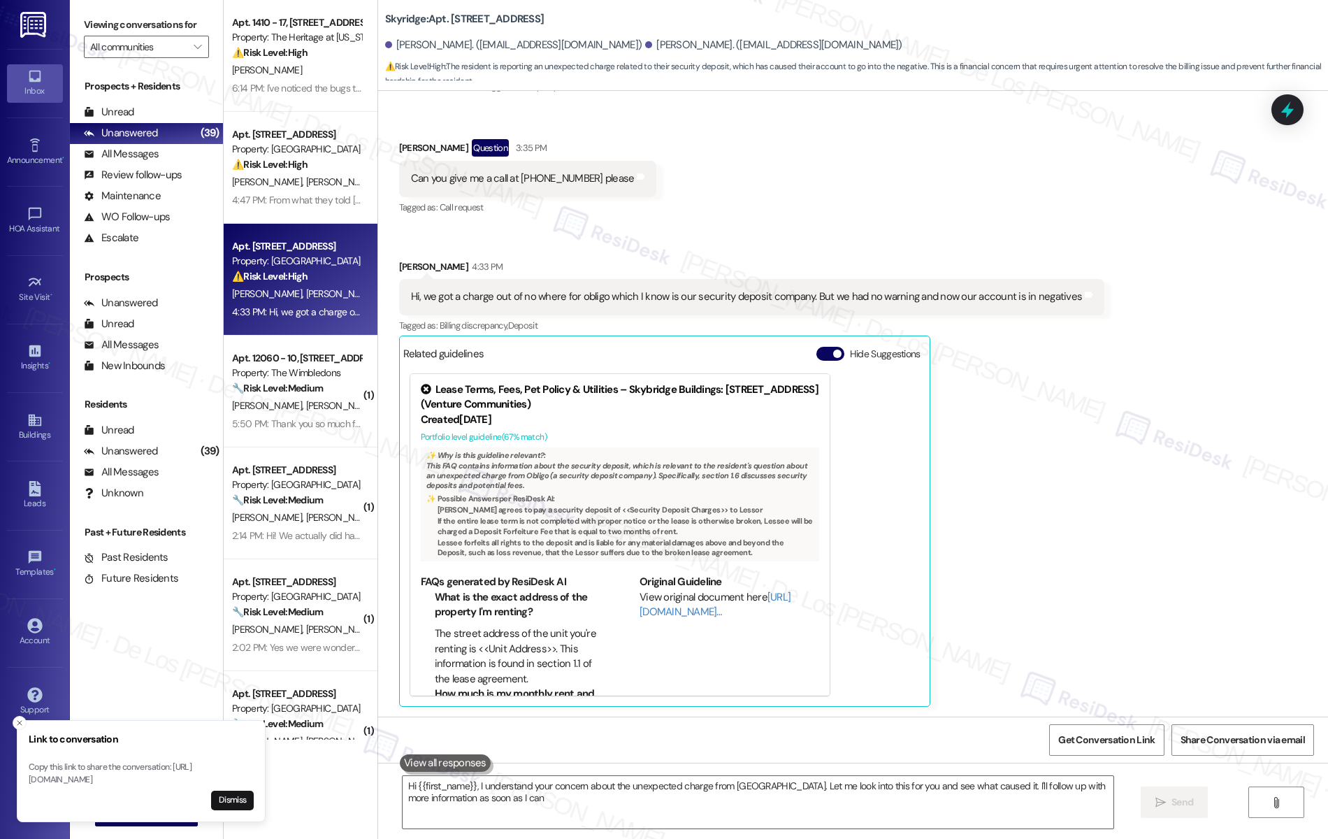
type textarea "Hi {{first_name}}, I understand your concern about the unexpected charge from […"
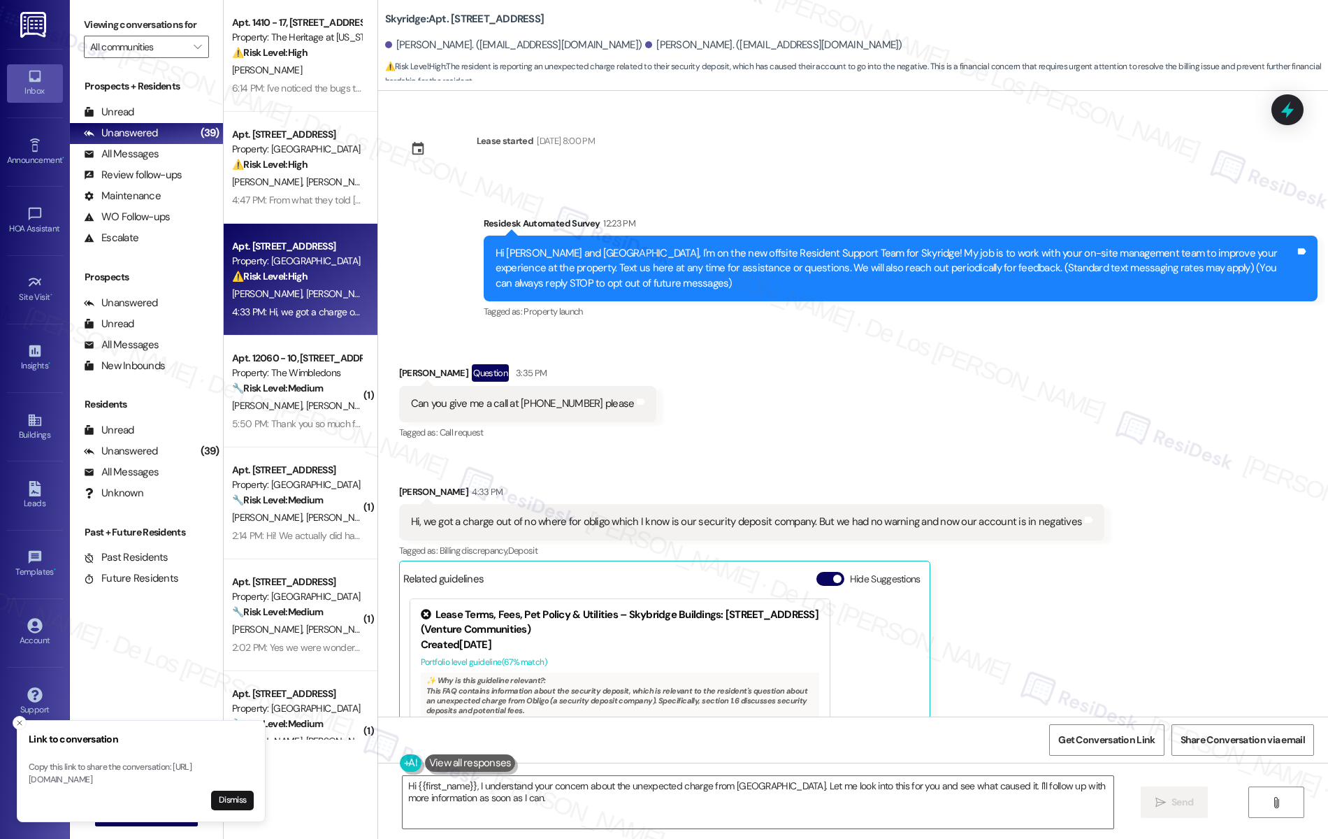
scroll to position [0, 0]
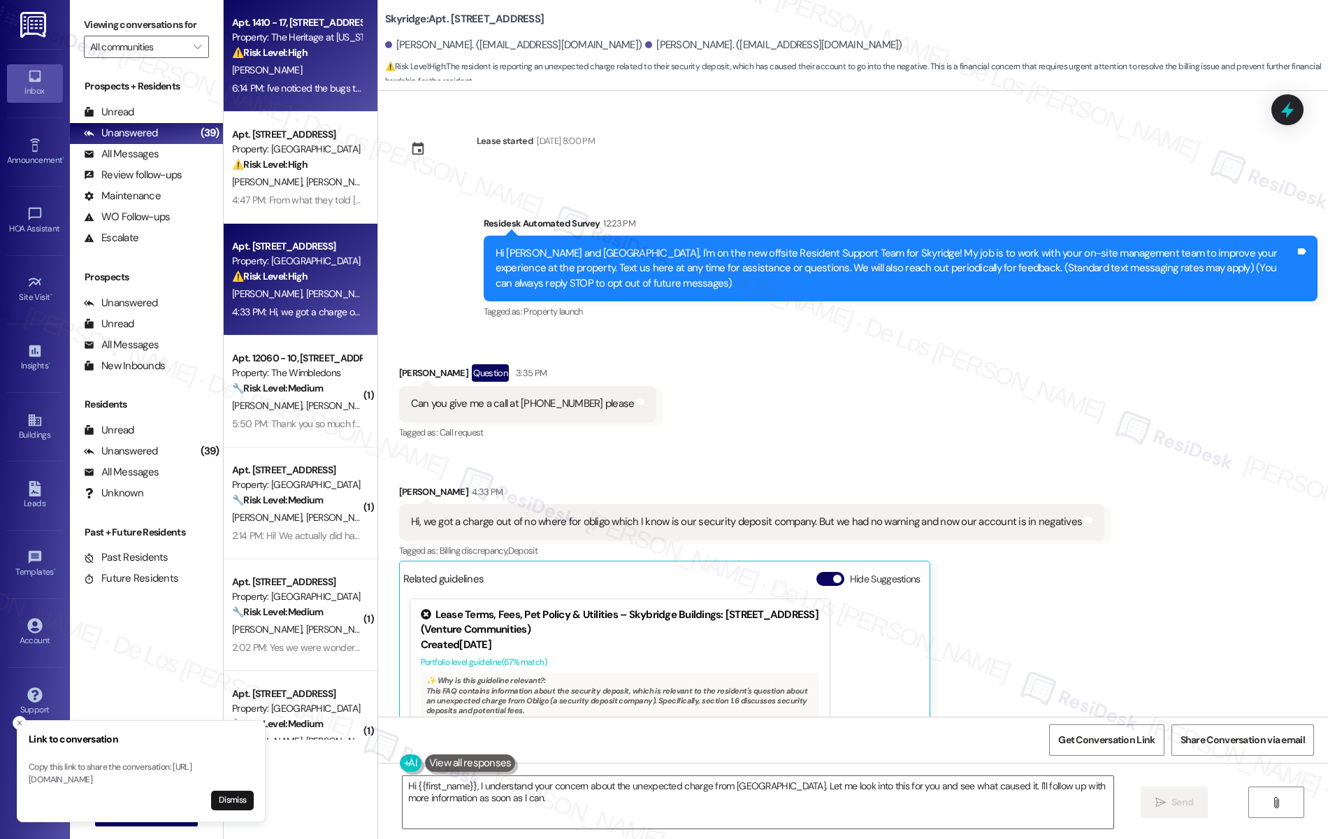
click at [329, 80] on div "6:14 PM: I've noticed the bugs throughout the apartment. None at first but then…" at bounding box center [297, 88] width 132 height 17
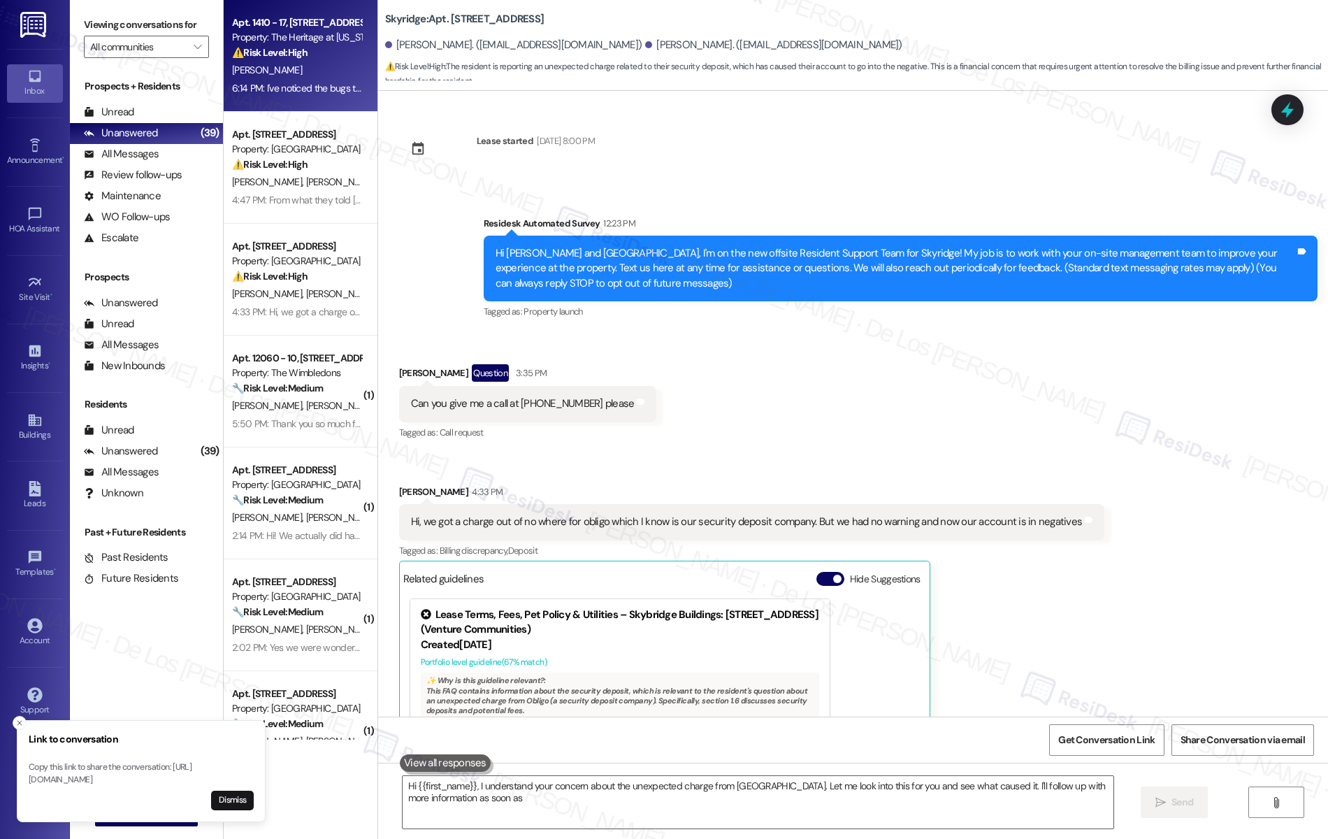
type textarea "Hi {{first_name}}, I understand your concern about the unexpected charge from […"
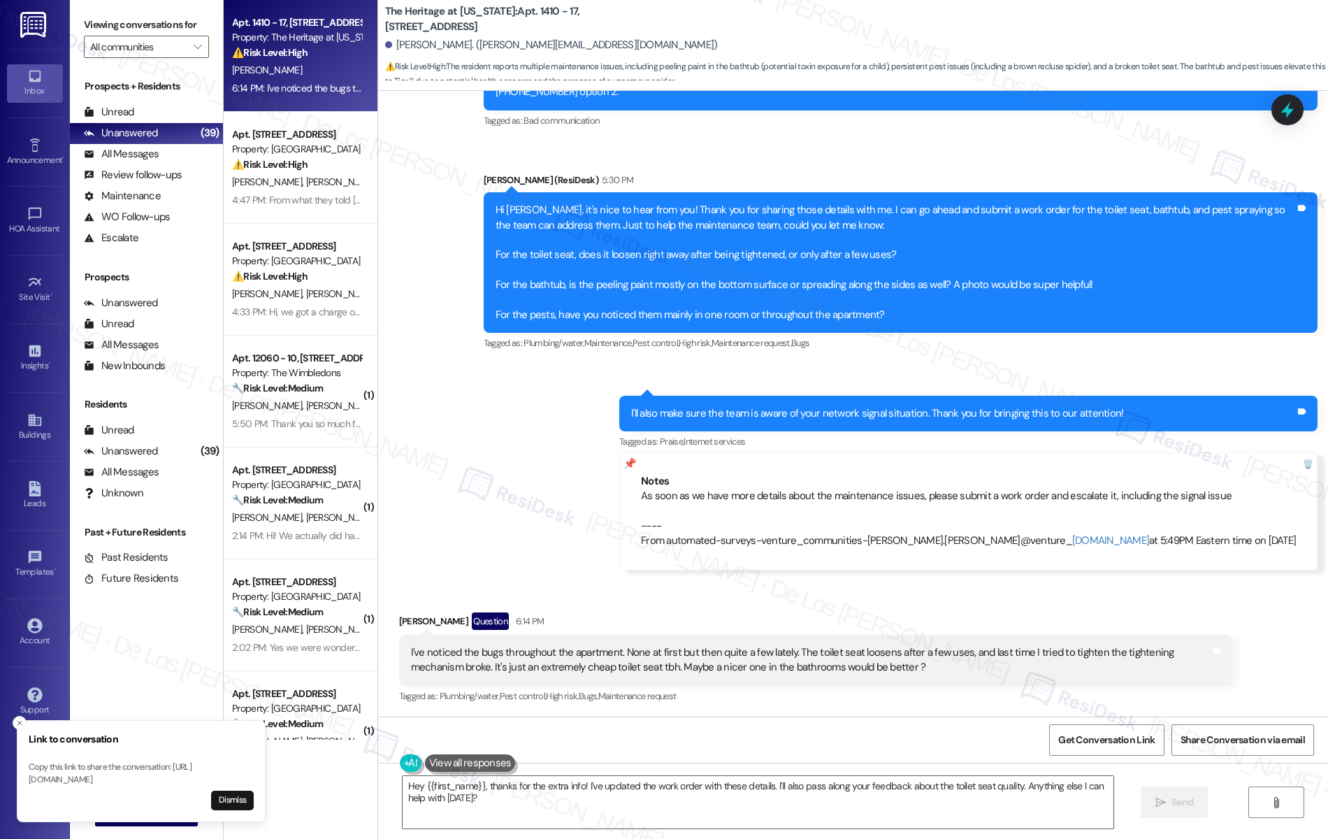
scroll to position [1, 0]
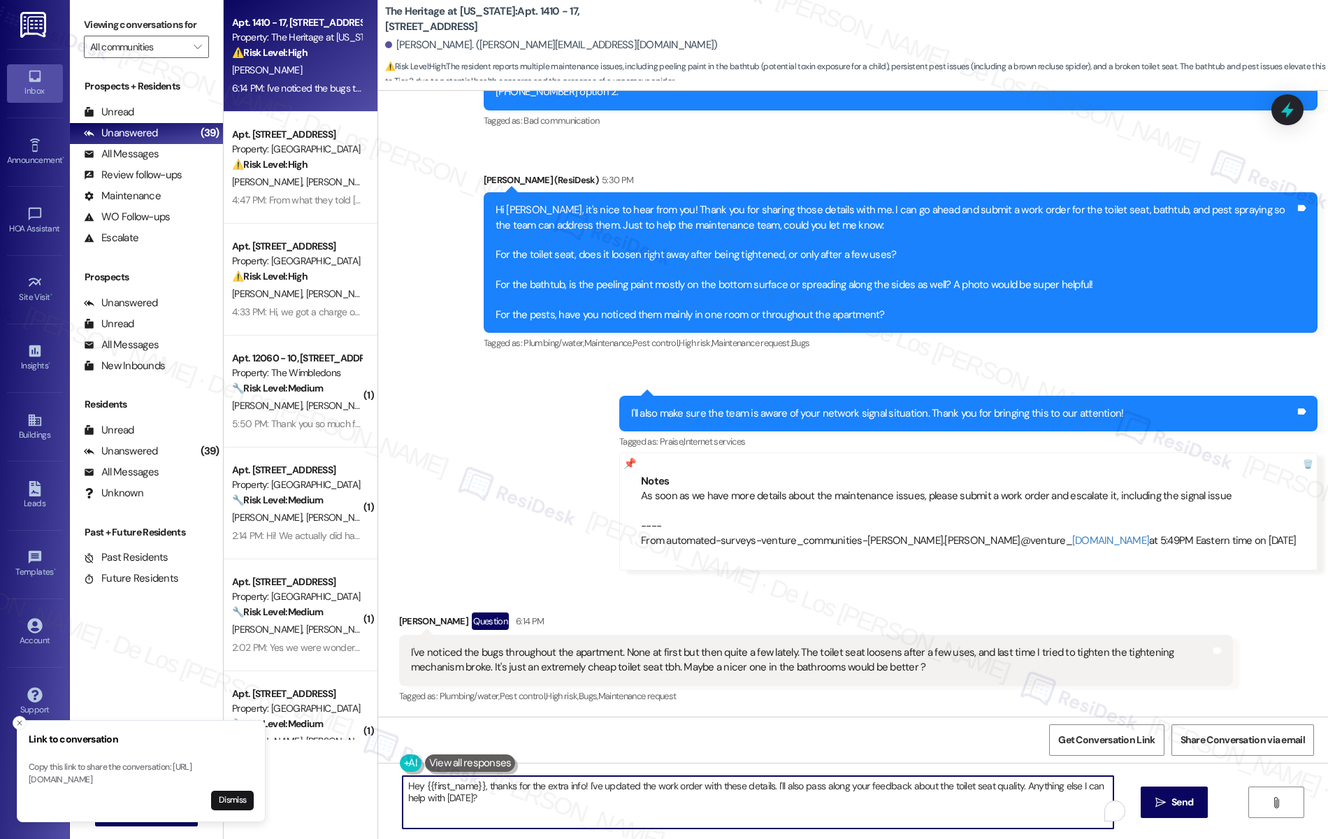
drag, startPoint x: 480, startPoint y: 786, endPoint x: 305, endPoint y: 781, distance: 174.9
click at [305, 781] on div "Apt. 1410 - 17, [STREET_ADDRESS] Property: The Heritage at [US_STATE] ⚠️ Risk L…" at bounding box center [776, 419] width 1105 height 839
click at [489, 785] on textarea "Thanks for the extra info! I've updated the work order with these details. I'll…" at bounding box center [755, 802] width 712 height 52
drag, startPoint x: 532, startPoint y: 787, endPoint x: 606, endPoint y: 818, distance: 80.5
click at [606, 818] on textarea "Thanks for the extra info, [PERSON_NAME]! I've updated the work order with thes…" at bounding box center [755, 802] width 712 height 52
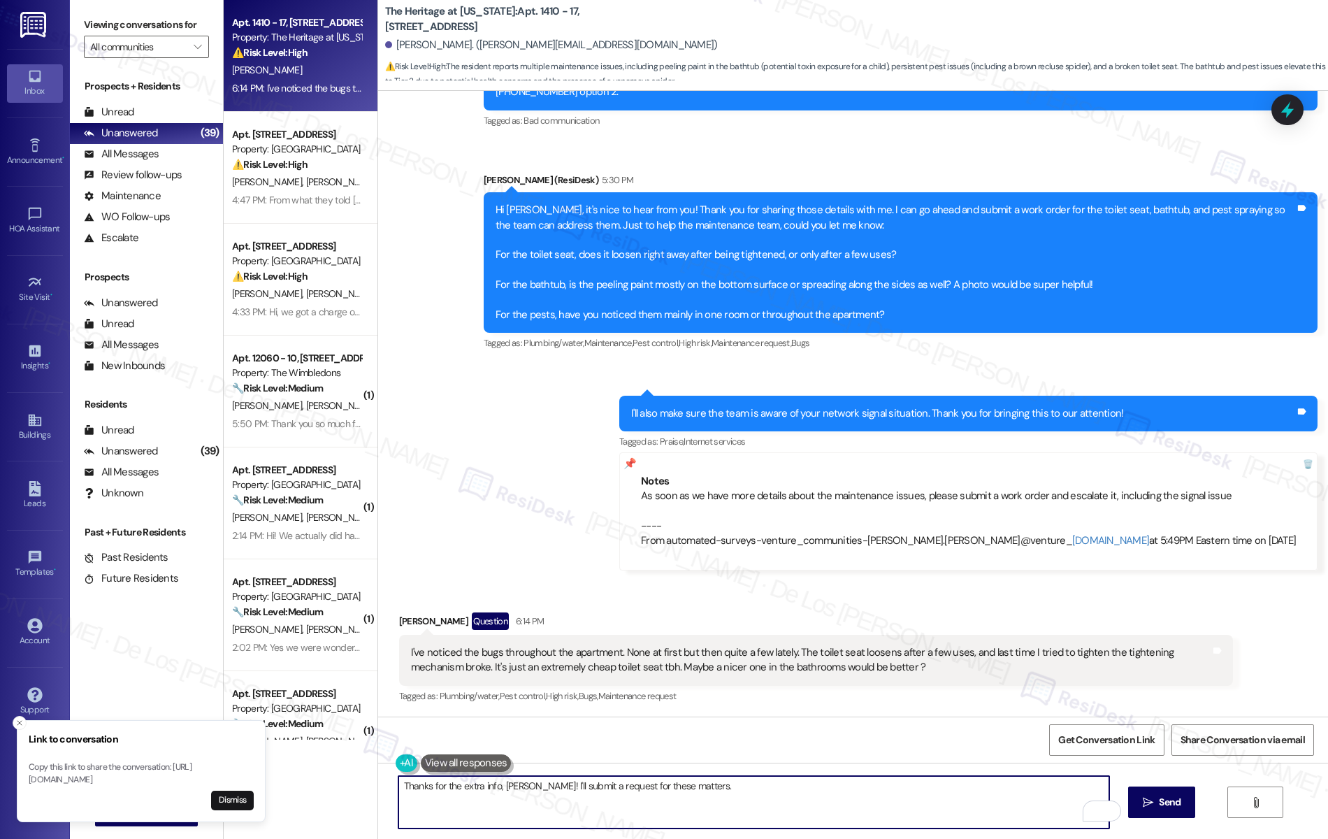
paste textarea "Do we have your permission to enter if you’re not home? Also, do you have any p…"
click at [1181, 799] on span "Send" at bounding box center [1170, 802] width 22 height 15
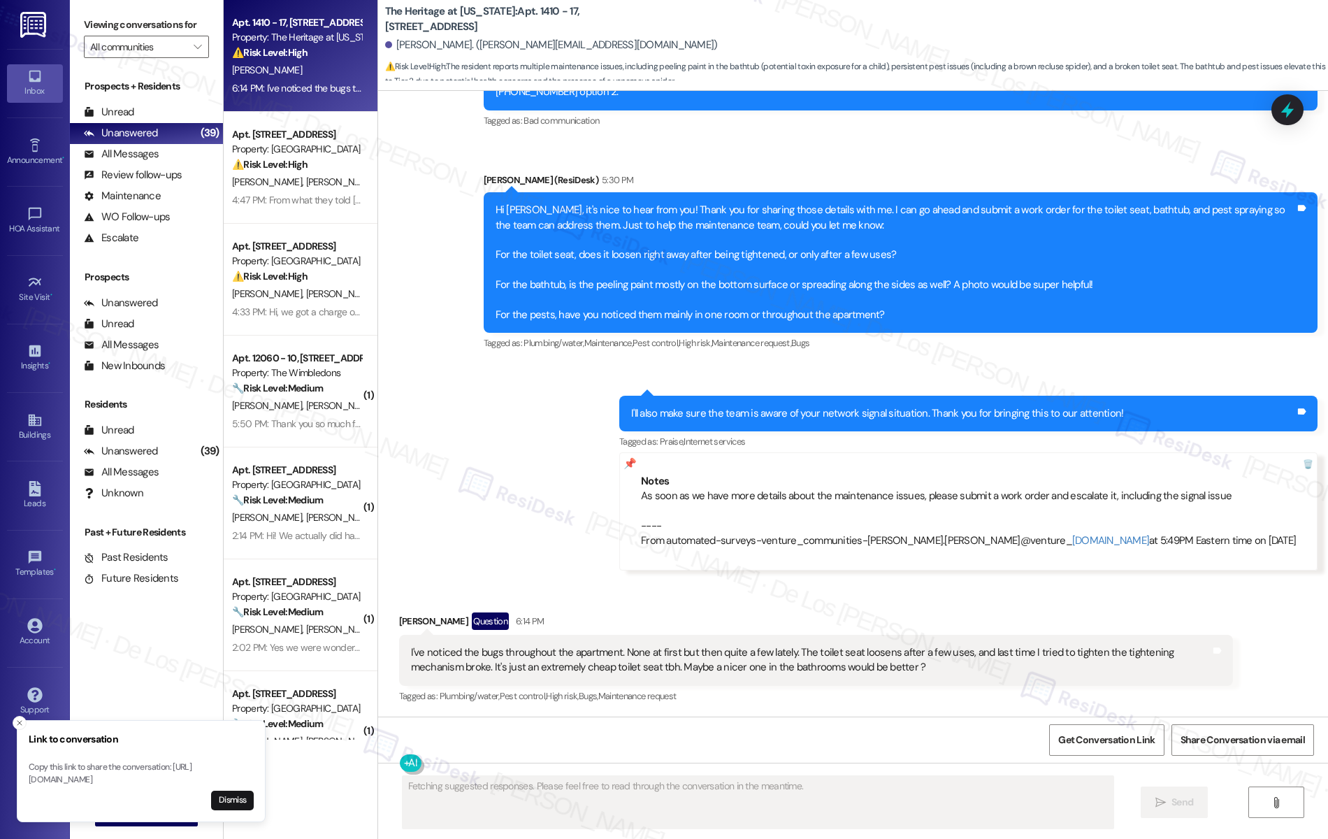
scroll to position [516, 0]
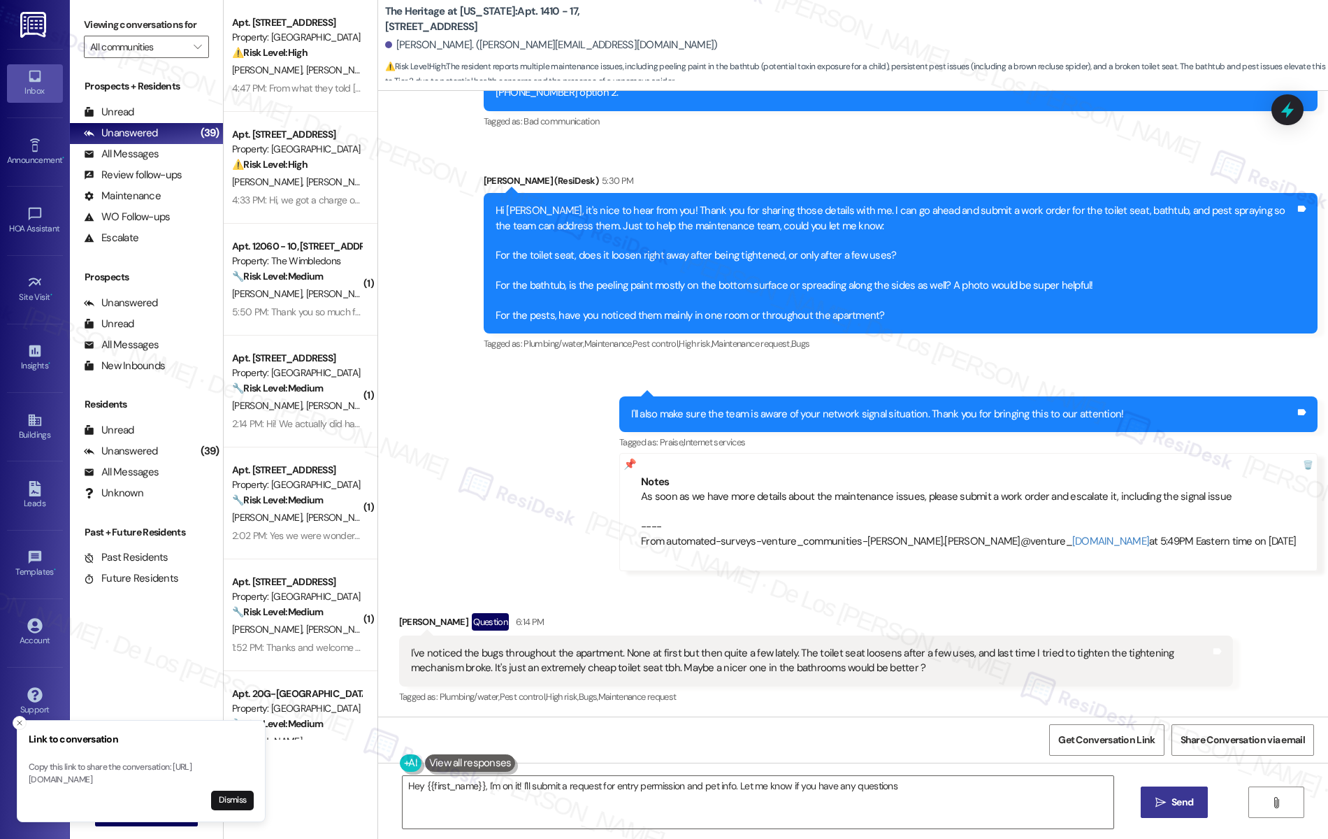
type textarea "Hey {{first_name}}, I'm on it! I'll submit a request for entry permission and p…"
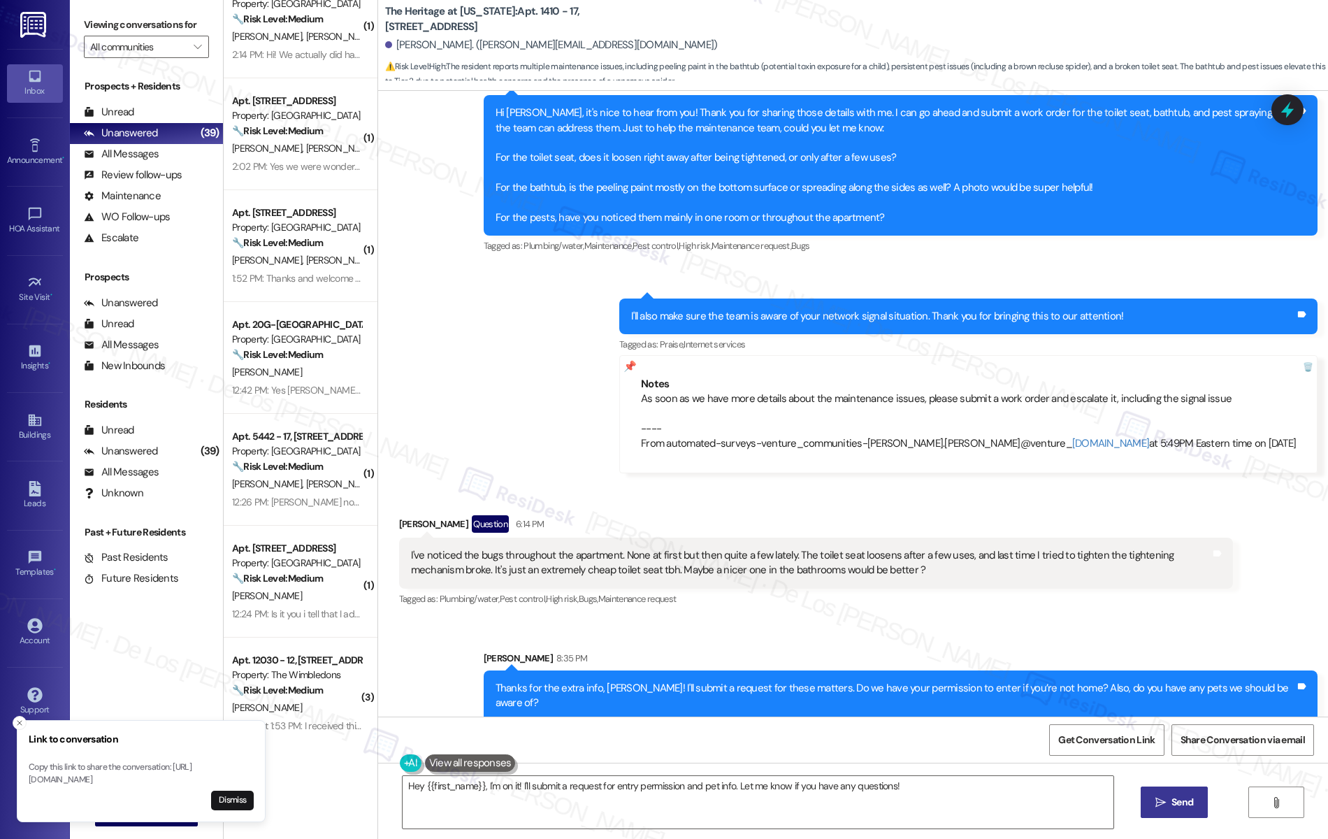
scroll to position [0, 0]
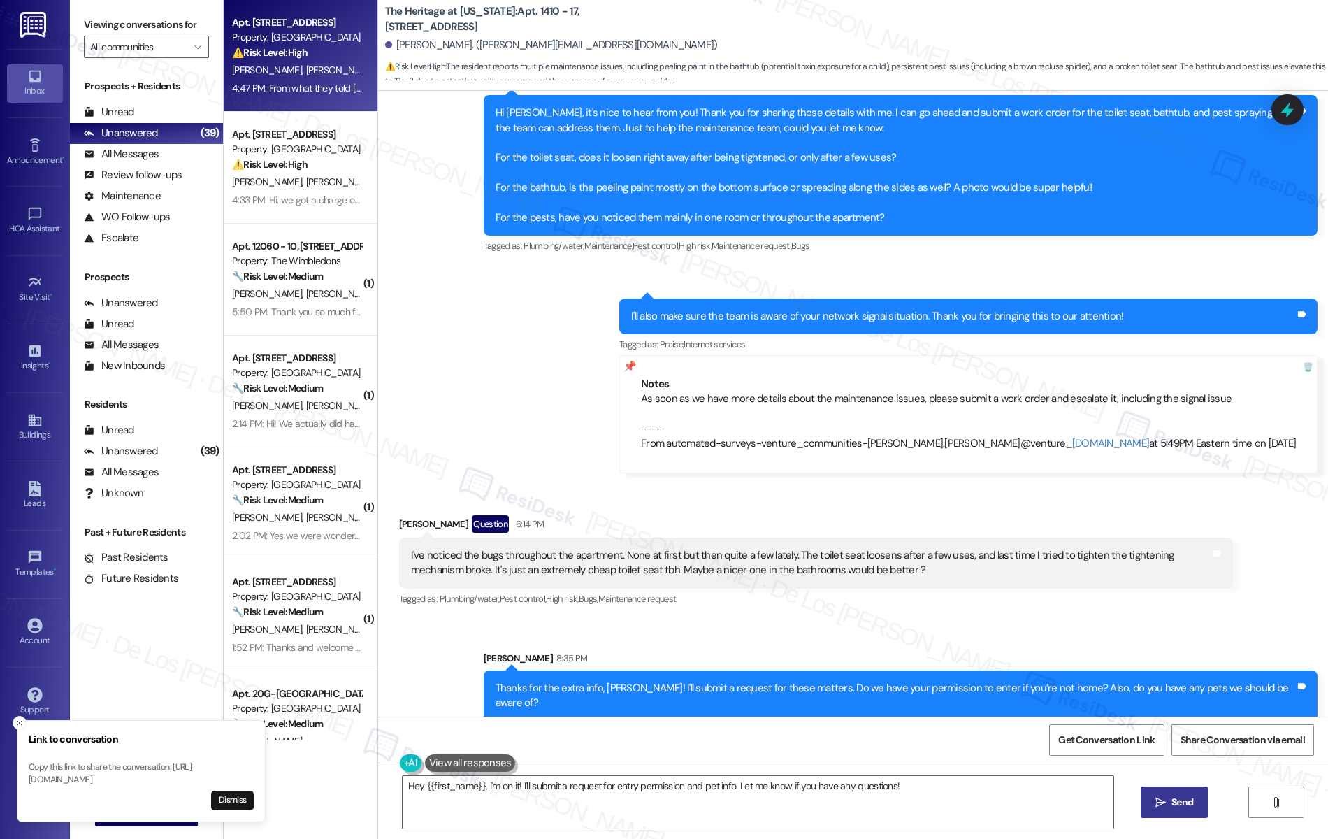
click at [282, 62] on div "[PERSON_NAME] [PERSON_NAME]" at bounding box center [297, 70] width 132 height 17
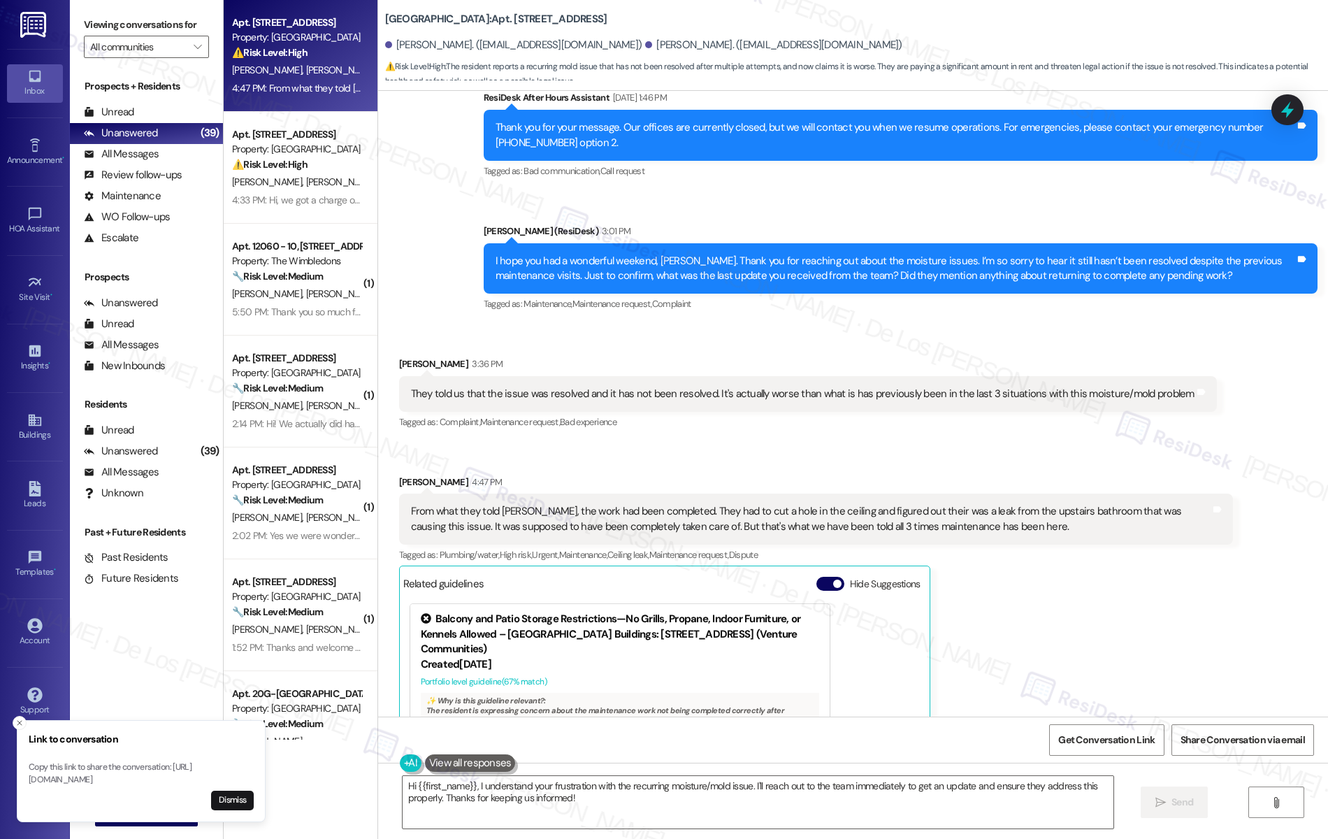
scroll to position [782, 0]
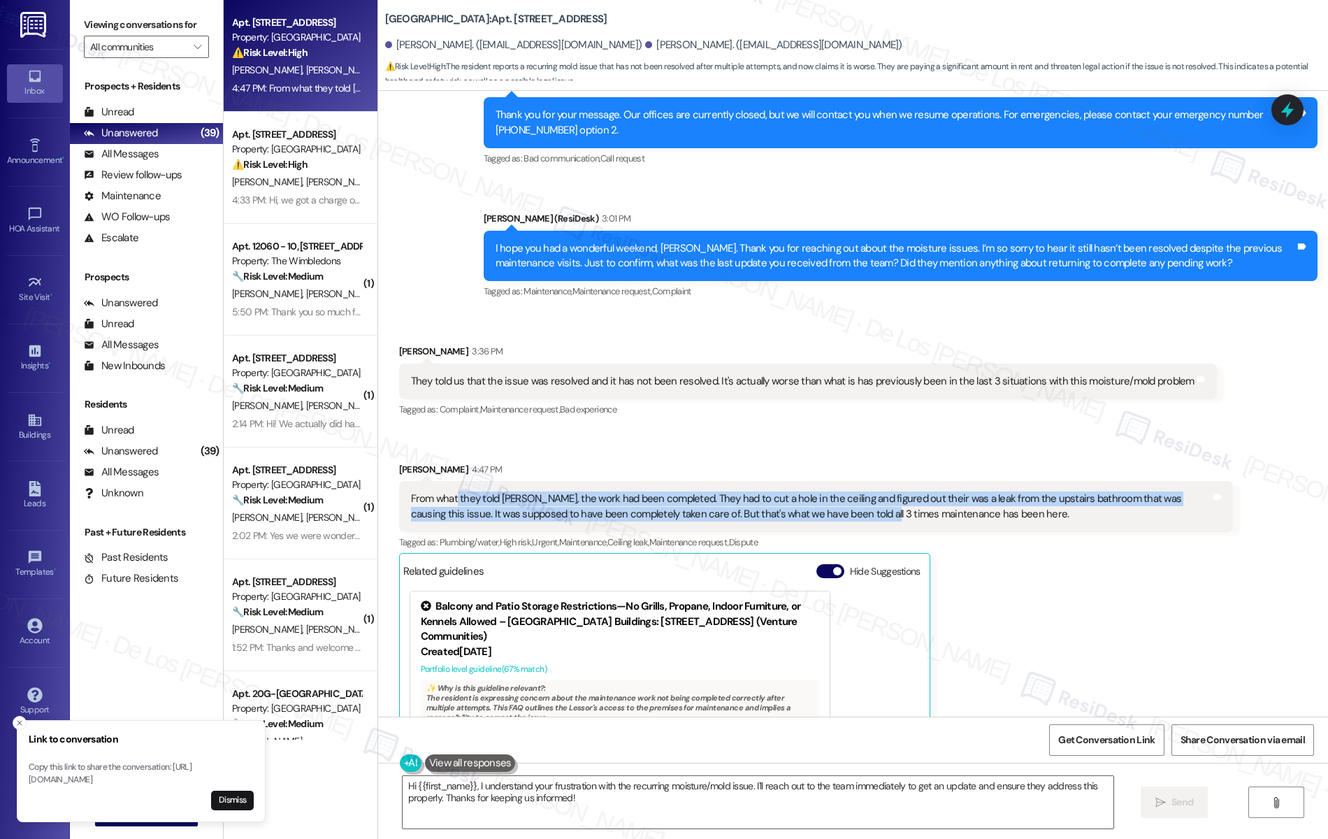
drag, startPoint x: 445, startPoint y: 487, endPoint x: 819, endPoint y: 503, distance: 374.4
click at [819, 503] on div "From what they told [PERSON_NAME], the work had been completed. They had to cut…" at bounding box center [811, 506] width 800 height 30
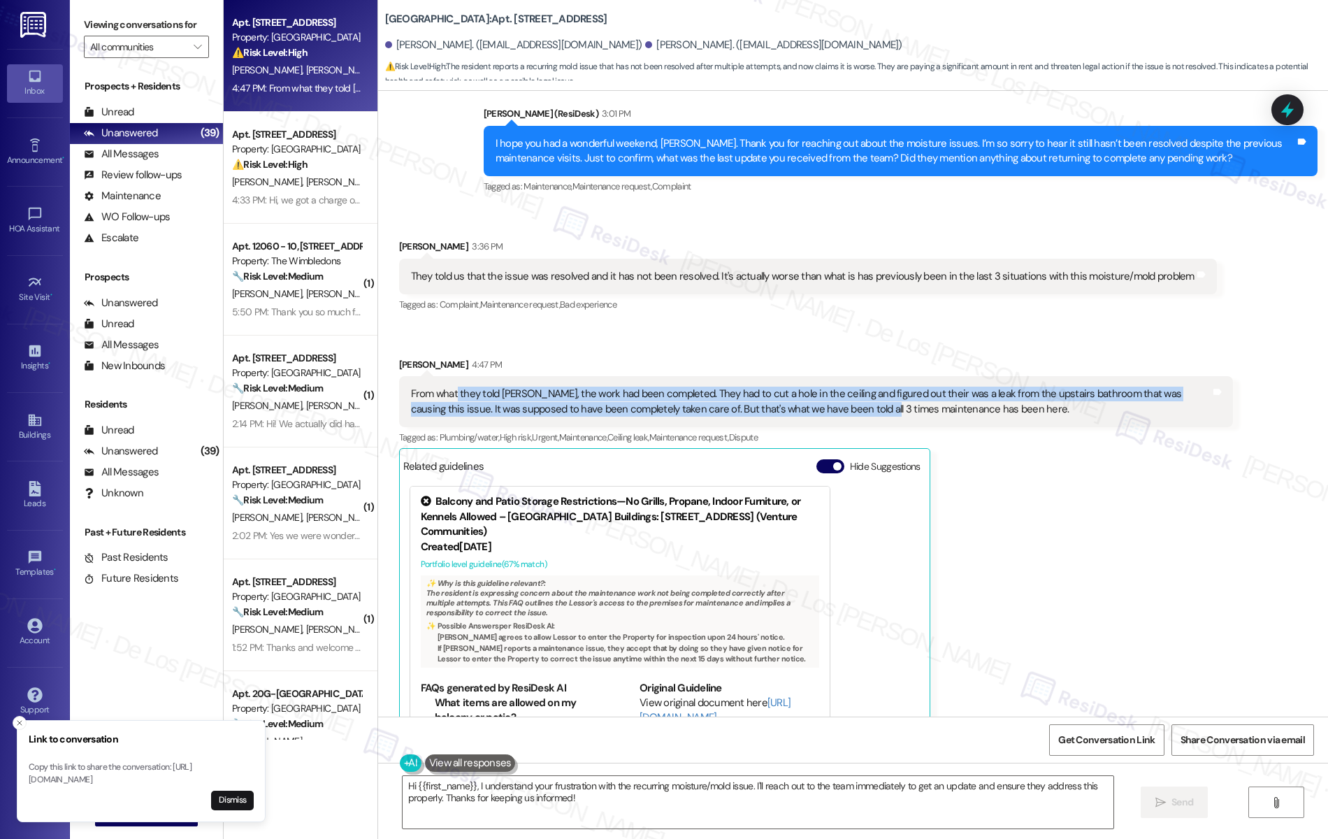
scroll to position [984, 0]
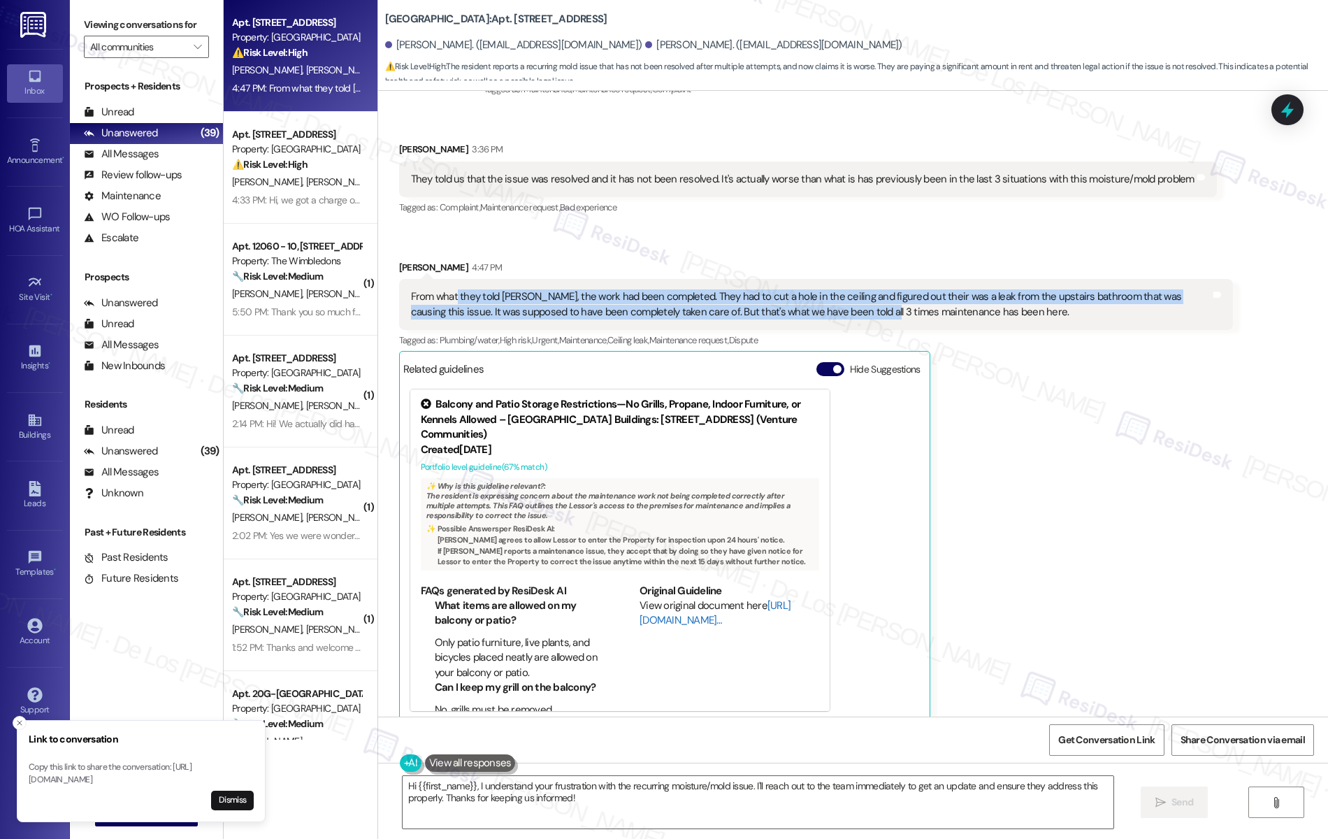
click at [668, 605] on link "[URL][DOMAIN_NAME]…" at bounding box center [715, 612] width 151 height 29
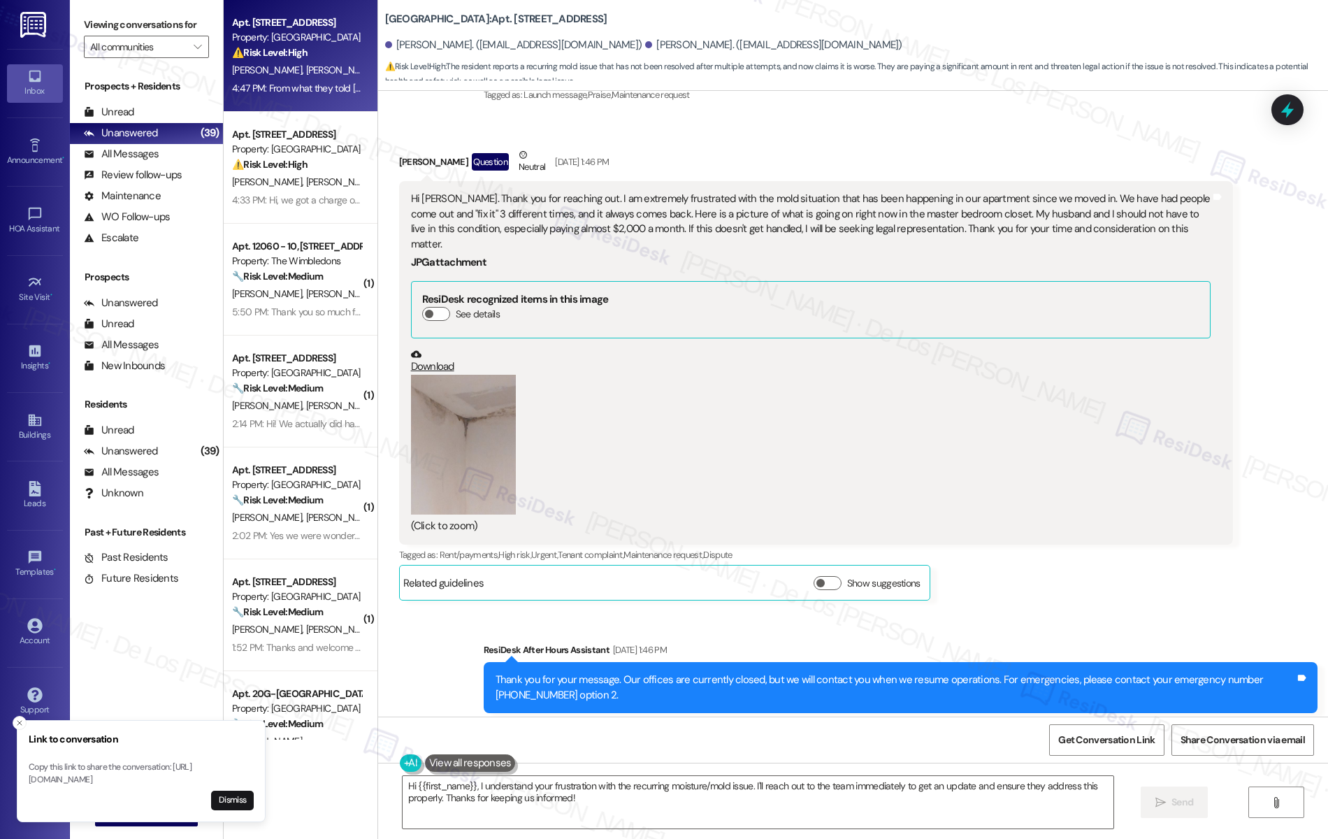
scroll to position [0, 0]
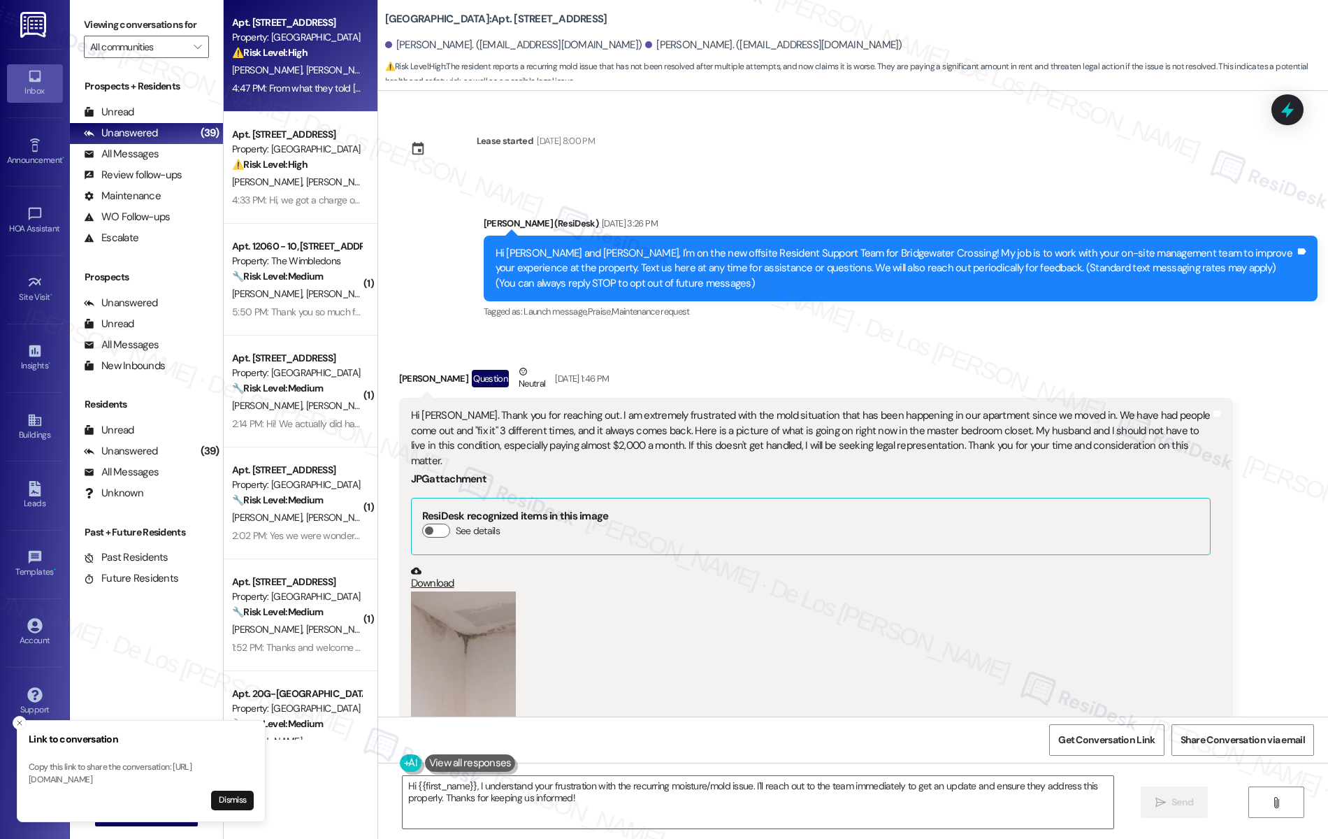
click at [469, 600] on button "Zoom image" at bounding box center [463, 661] width 105 height 140
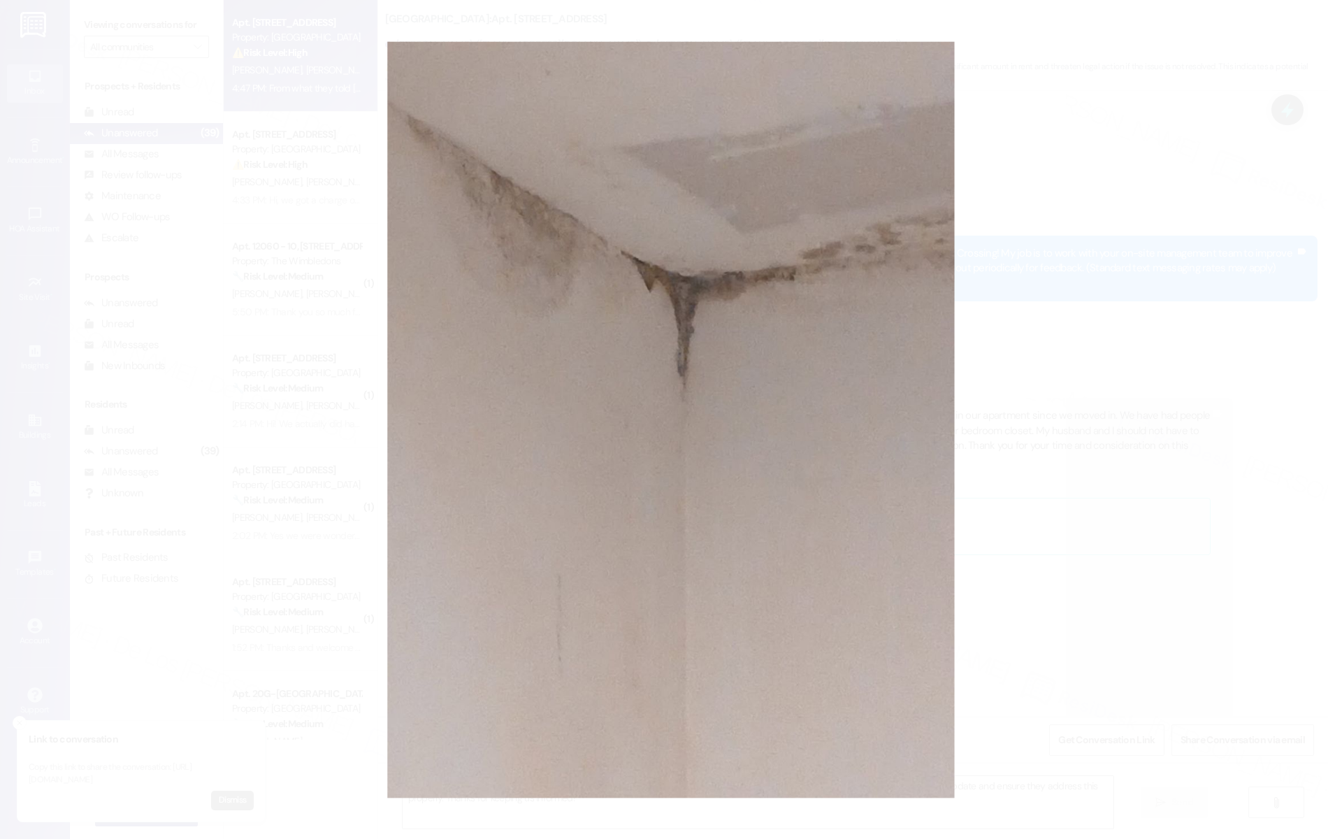
click at [1017, 513] on button "Unzoom image" at bounding box center [664, 419] width 1328 height 839
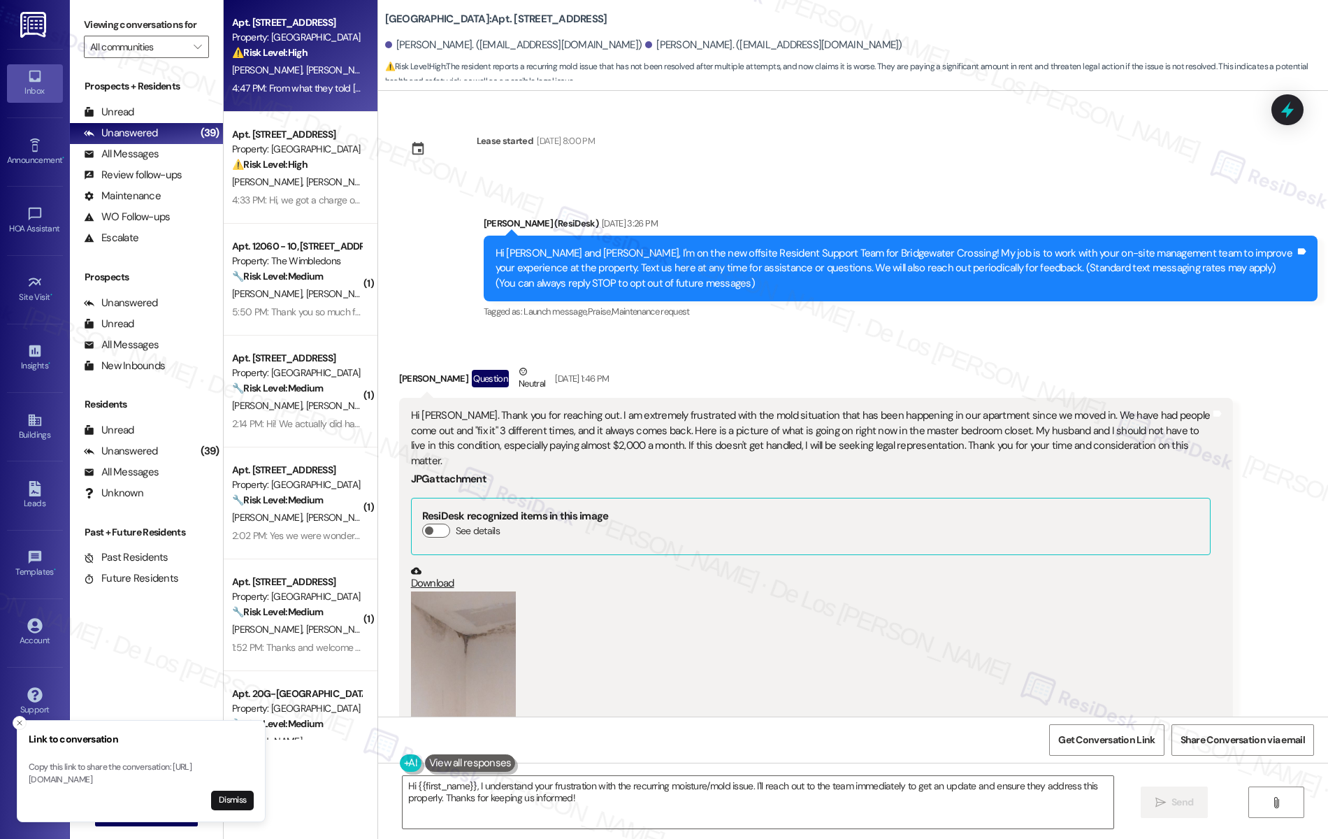
drag, startPoint x: 898, startPoint y: 429, endPoint x: 1097, endPoint y: 408, distance: 199.7
click at [1121, 470] on div "Hi [PERSON_NAME]. Thank you for reaching out. I am extremely frustrated with th…" at bounding box center [811, 579] width 803 height 342
drag, startPoint x: 471, startPoint y: 46, endPoint x: 385, endPoint y: 45, distance: 86.0
click at [385, 45] on div "[PERSON_NAME]. ([EMAIL_ADDRESS][DOMAIN_NAME])" at bounding box center [513, 45] width 257 height 15
copy div "[PERSON_NAME]"
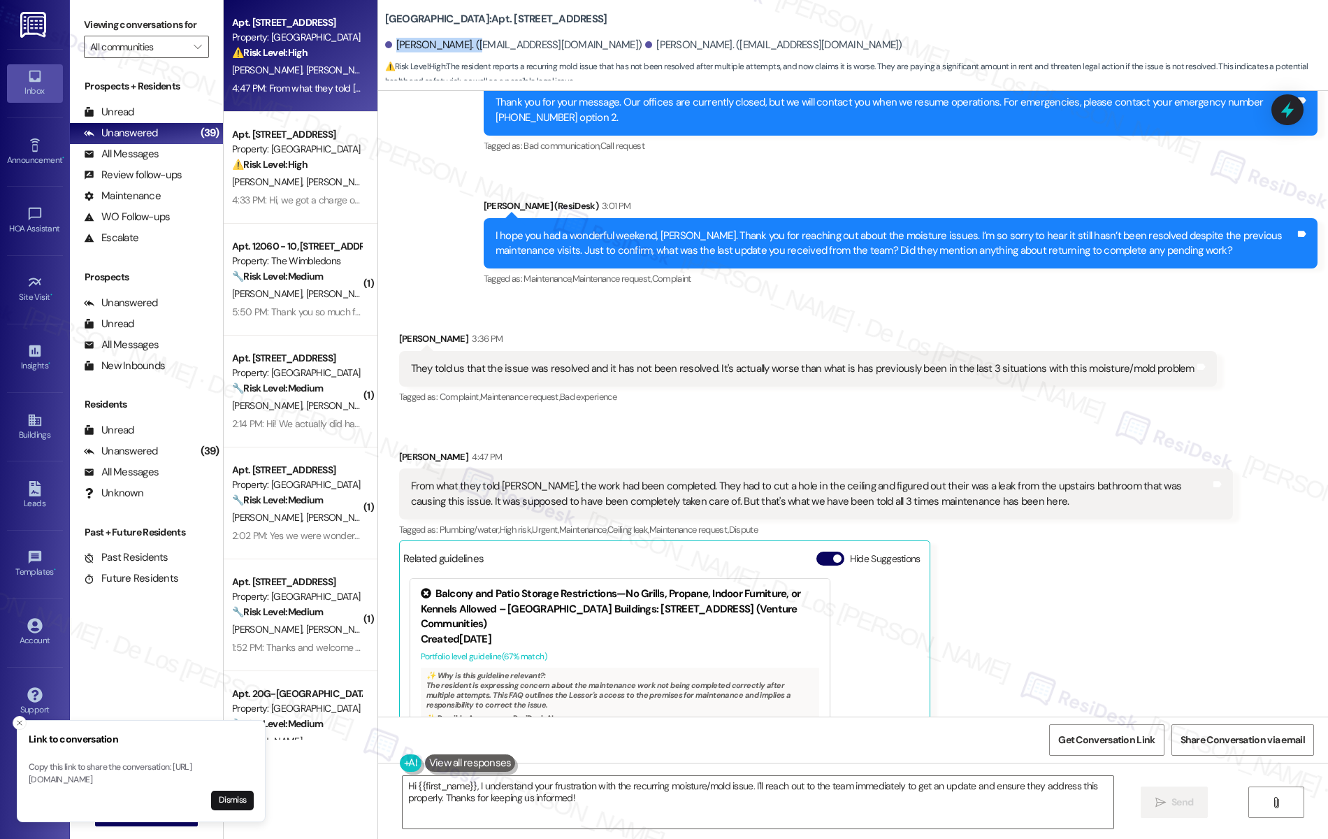
scroll to position [789, 0]
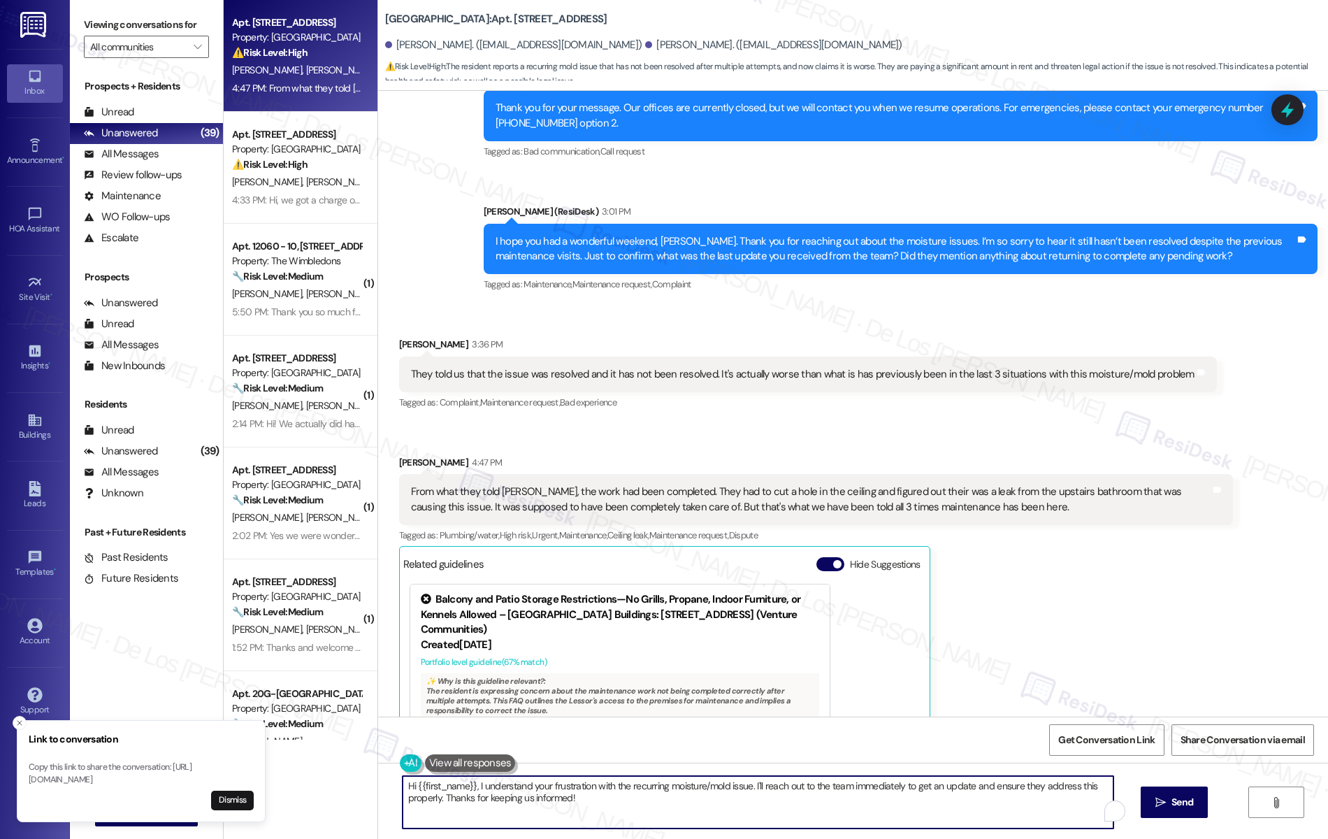
drag, startPoint x: 589, startPoint y: 796, endPoint x: 308, endPoint y: 745, distance: 285.8
click at [308, 745] on div "Apt. 67A-The Muskingham, [STREET_ADDRESS] Property: Bridgewater Crossing ⚠️ Ris…" at bounding box center [776, 419] width 1105 height 839
click at [738, 806] on textarea "Hi {{first_name}}, I understand your frustration with the recurring moisture/mo…" at bounding box center [755, 802] width 712 height 52
drag, startPoint x: 710, startPoint y: 803, endPoint x: 345, endPoint y: 747, distance: 369.2
click at [345, 747] on div "Apt. 67A-The Muskingham, [STREET_ADDRESS] Property: Bridgewater Crossing ⚠️ Ris…" at bounding box center [776, 419] width 1105 height 839
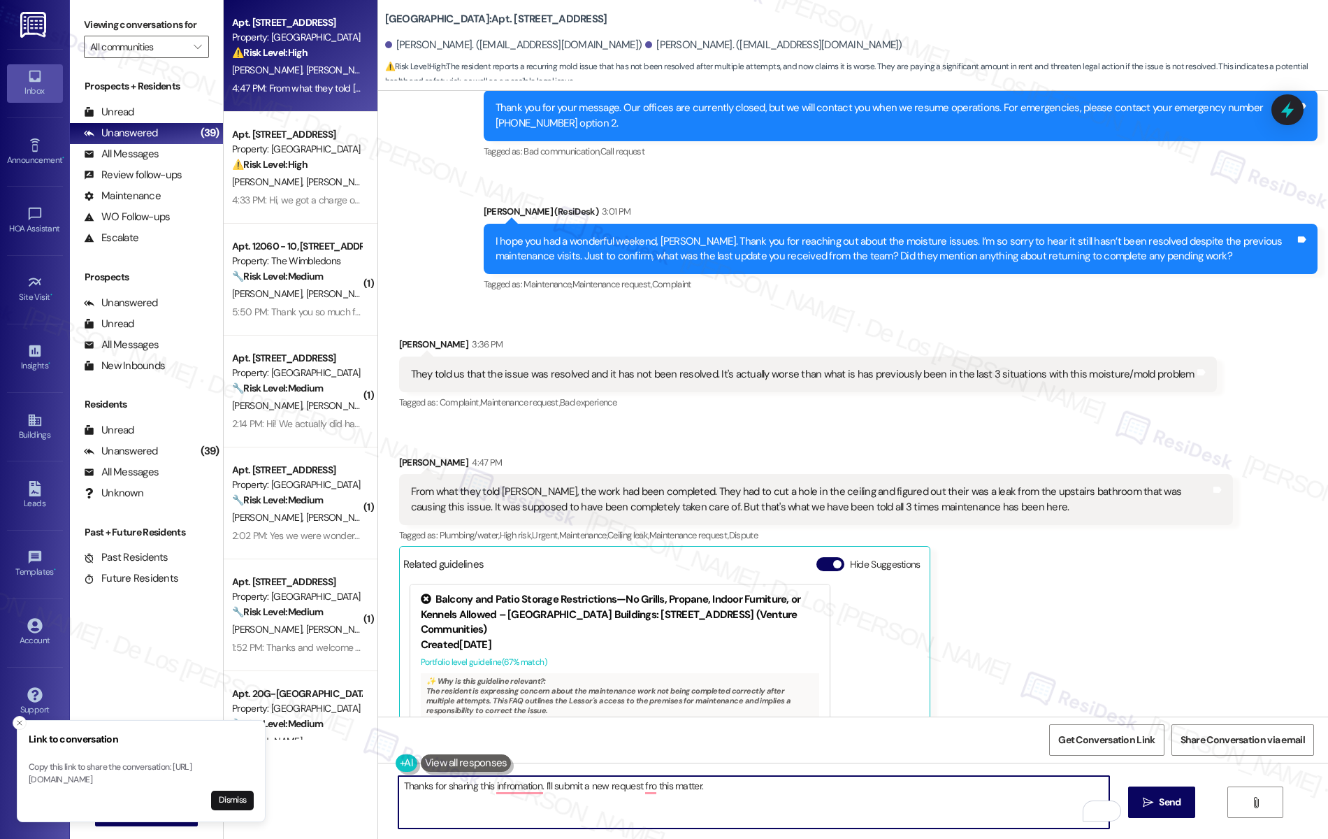
paste textarea "Do we have your permission to enter if you’re not home? Also, do you have any p…"
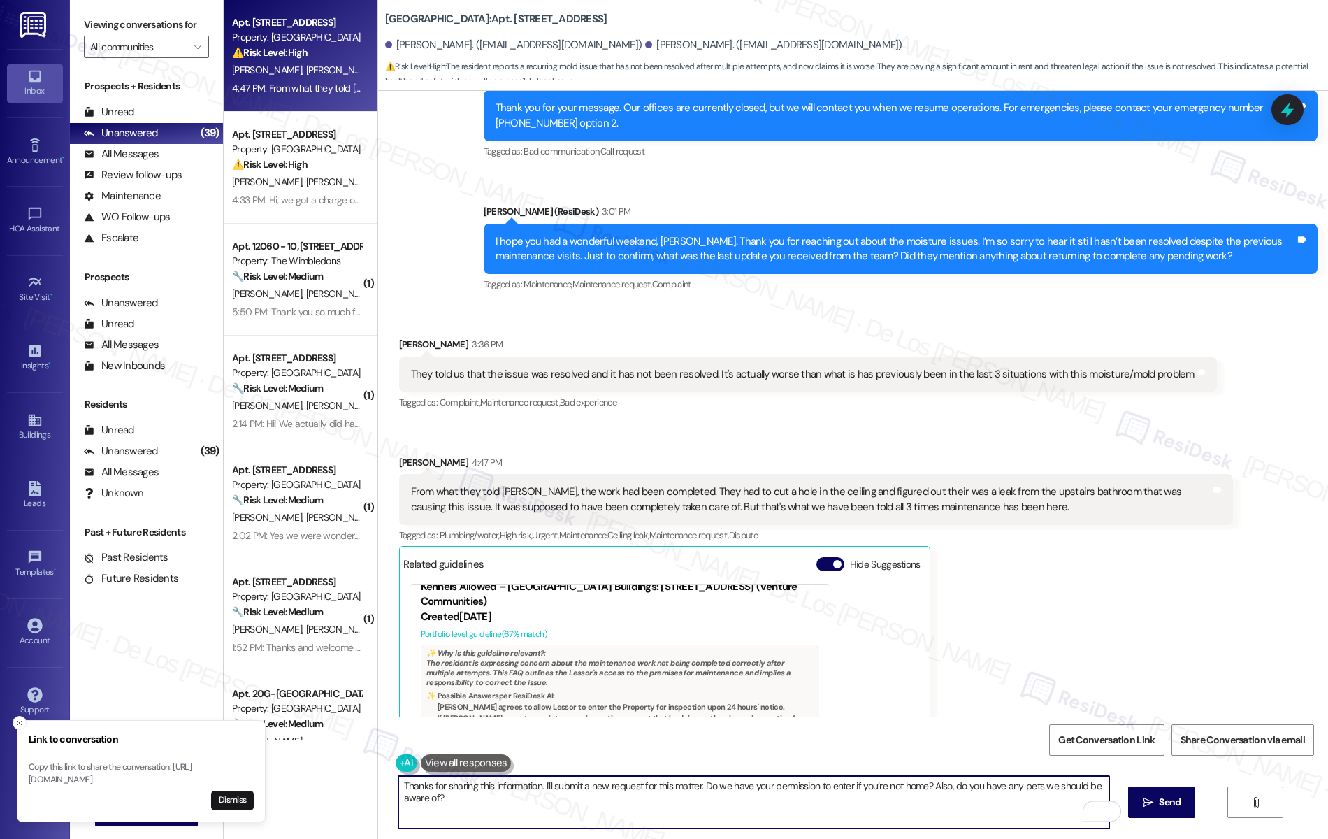
scroll to position [56, 0]
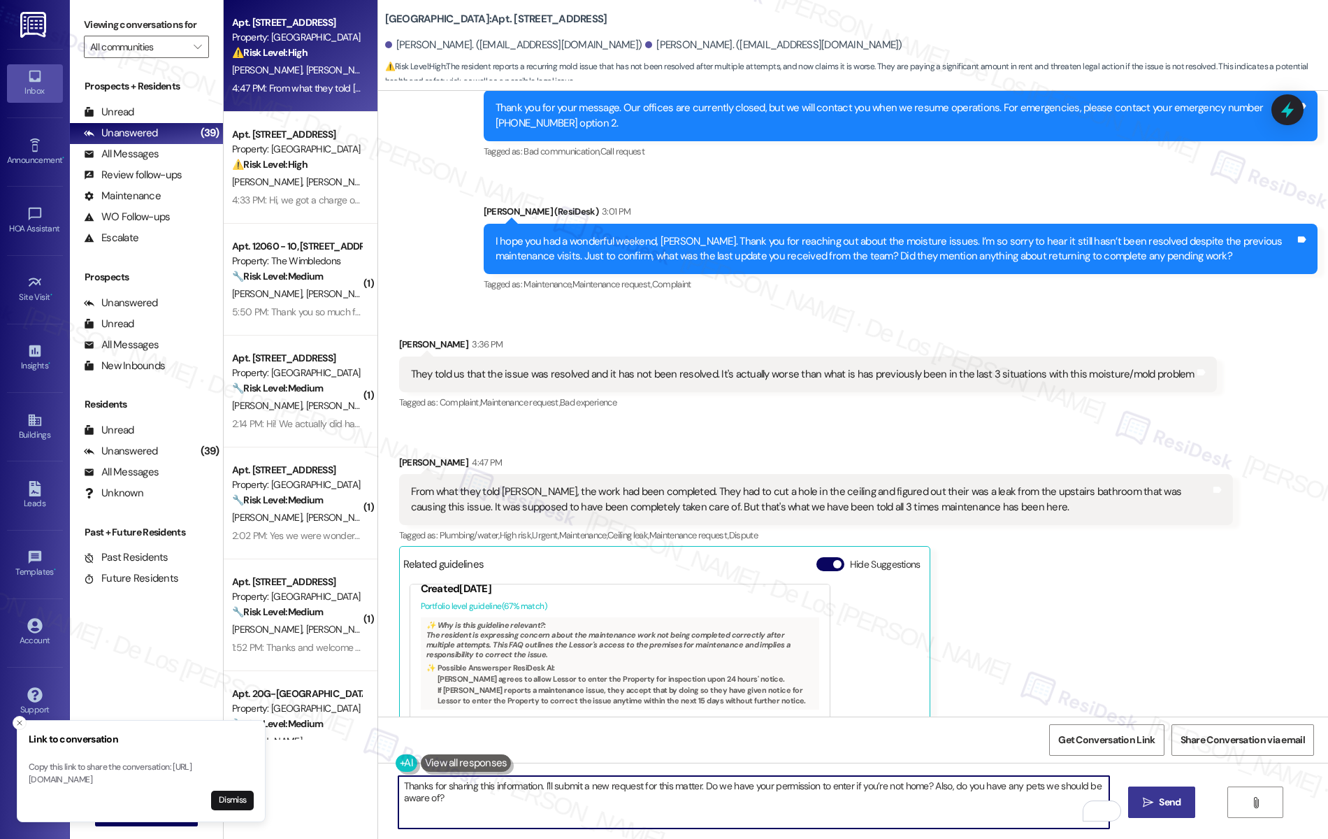
type textarea "Thanks for sharing this information. I'll submit a new request for this matter.…"
click at [1164, 796] on span " Send" at bounding box center [1162, 802] width 44 height 15
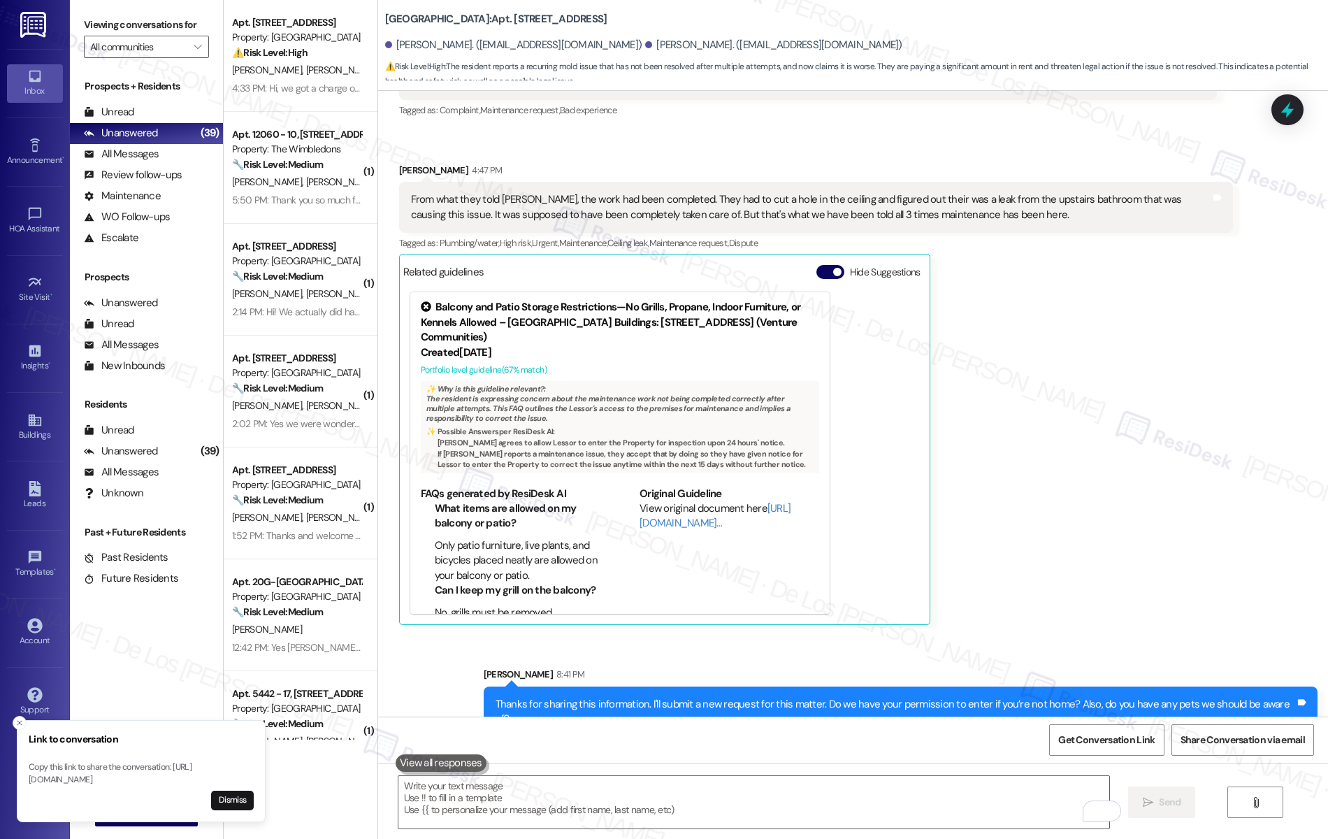
scroll to position [1, 0]
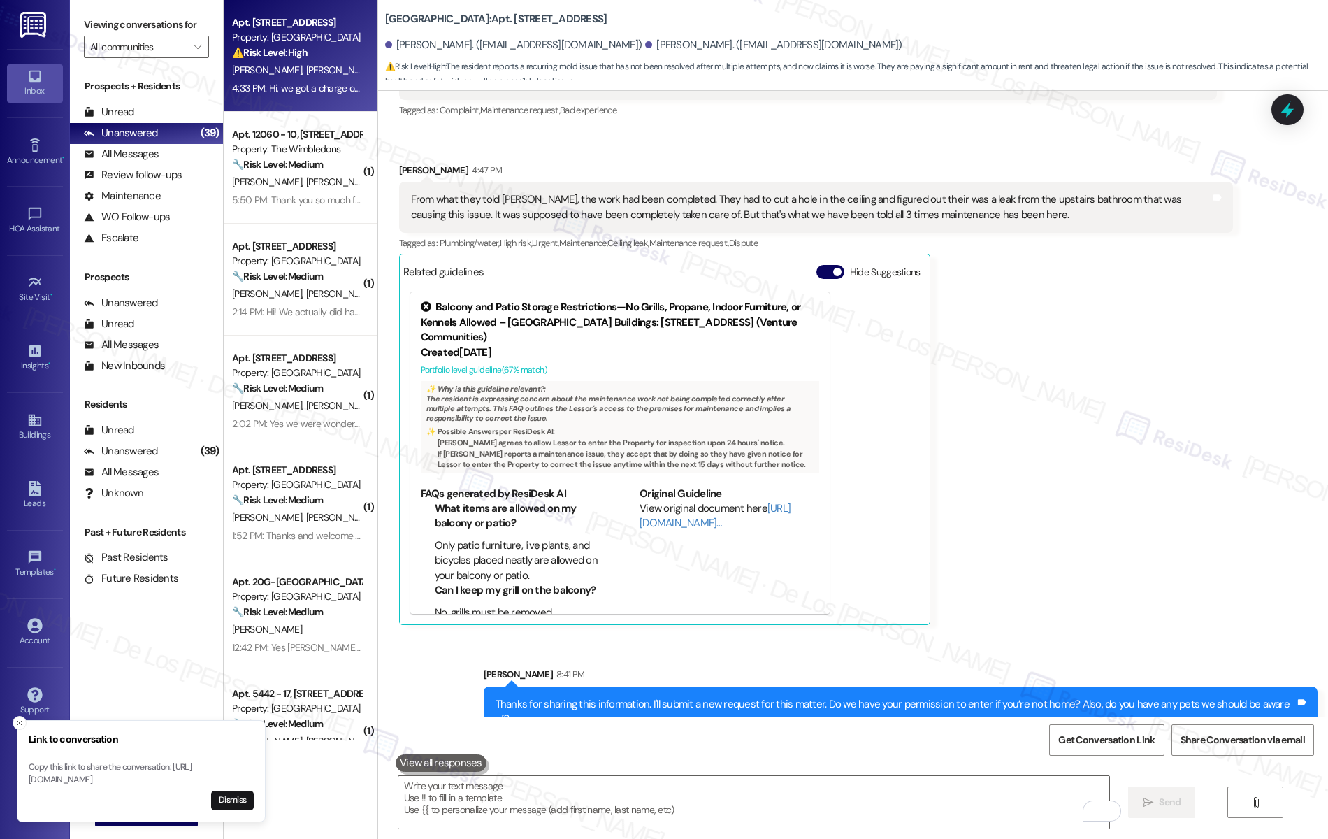
click at [282, 80] on div "4:33 PM: Hi, we got a charge out of no where for obligo which I know is our sec…" at bounding box center [297, 88] width 132 height 17
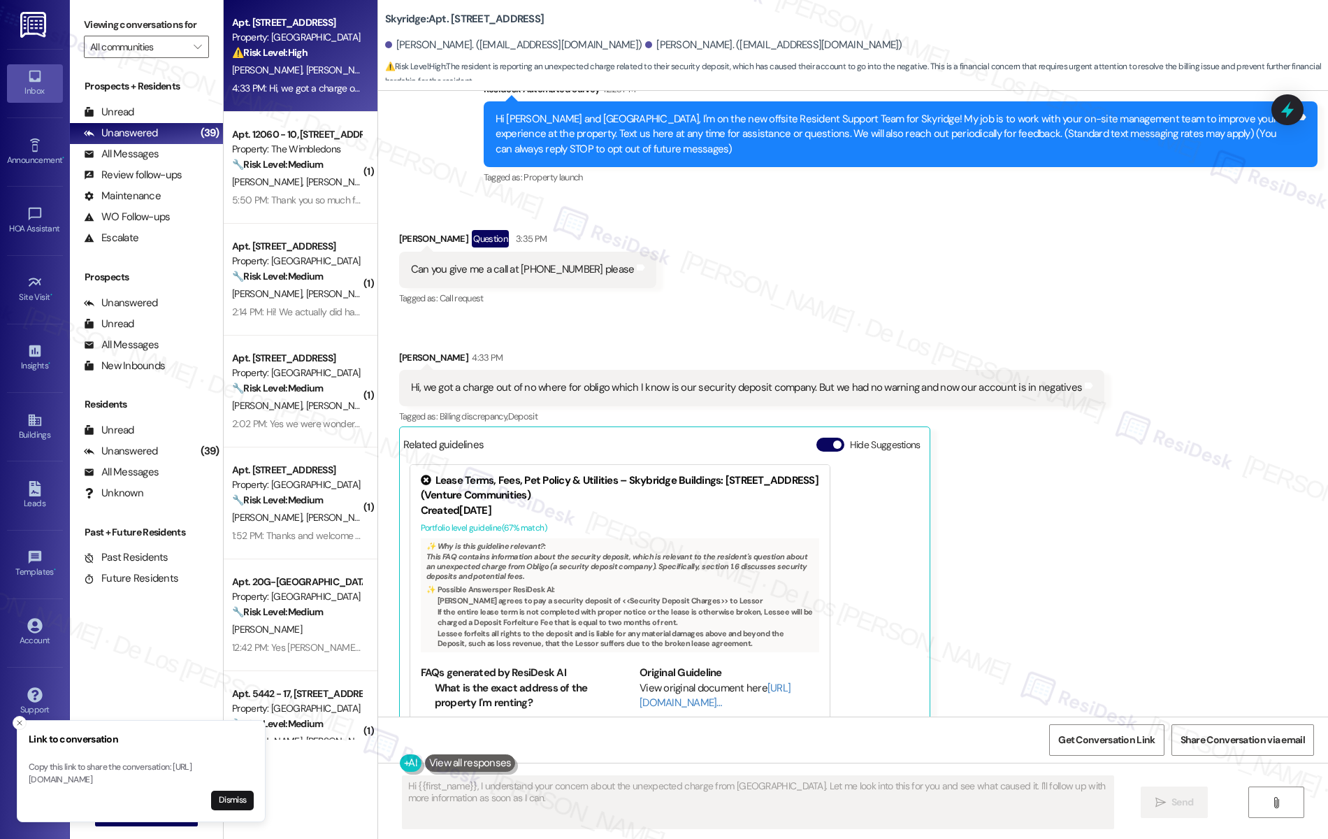
scroll to position [133, 0]
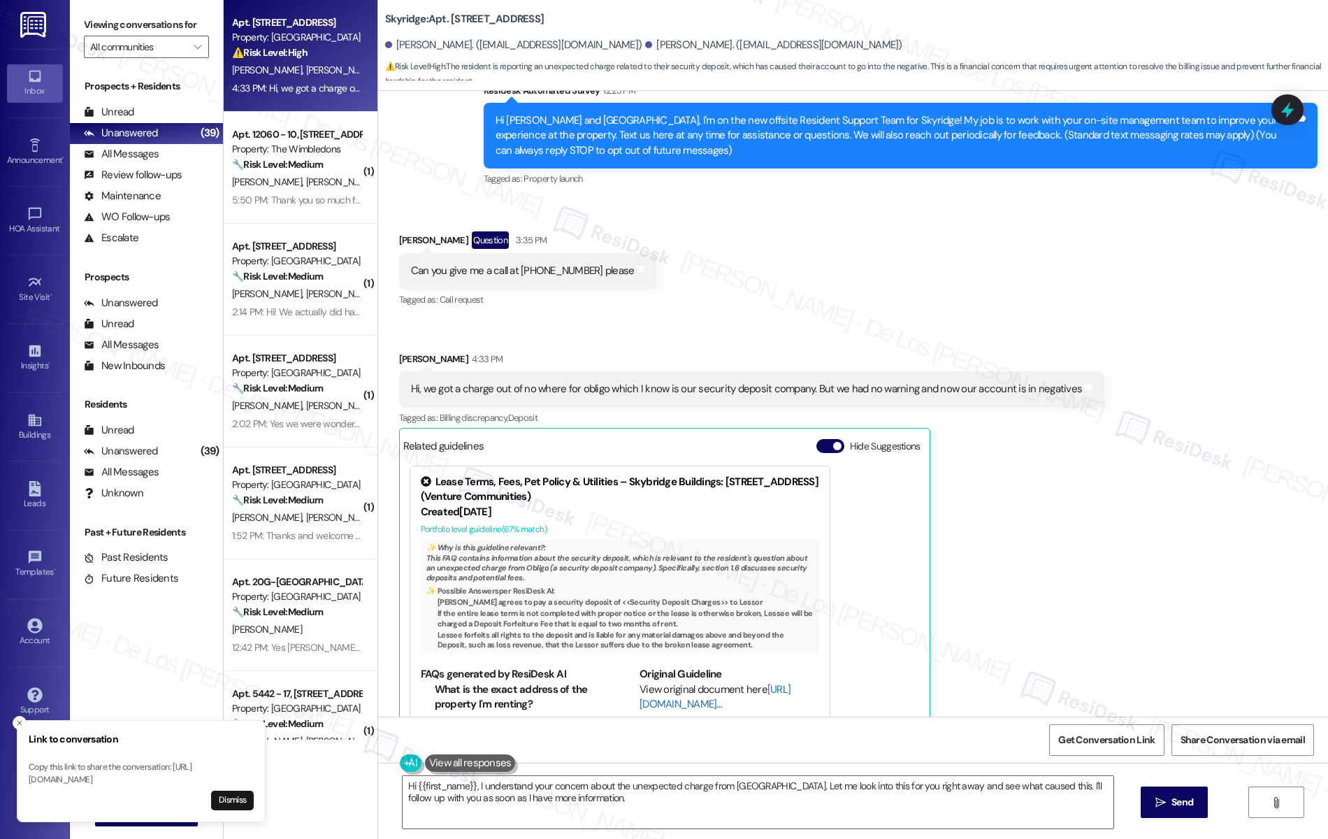
click at [661, 701] on link "[URL][DOMAIN_NAME]…" at bounding box center [715, 696] width 151 height 29
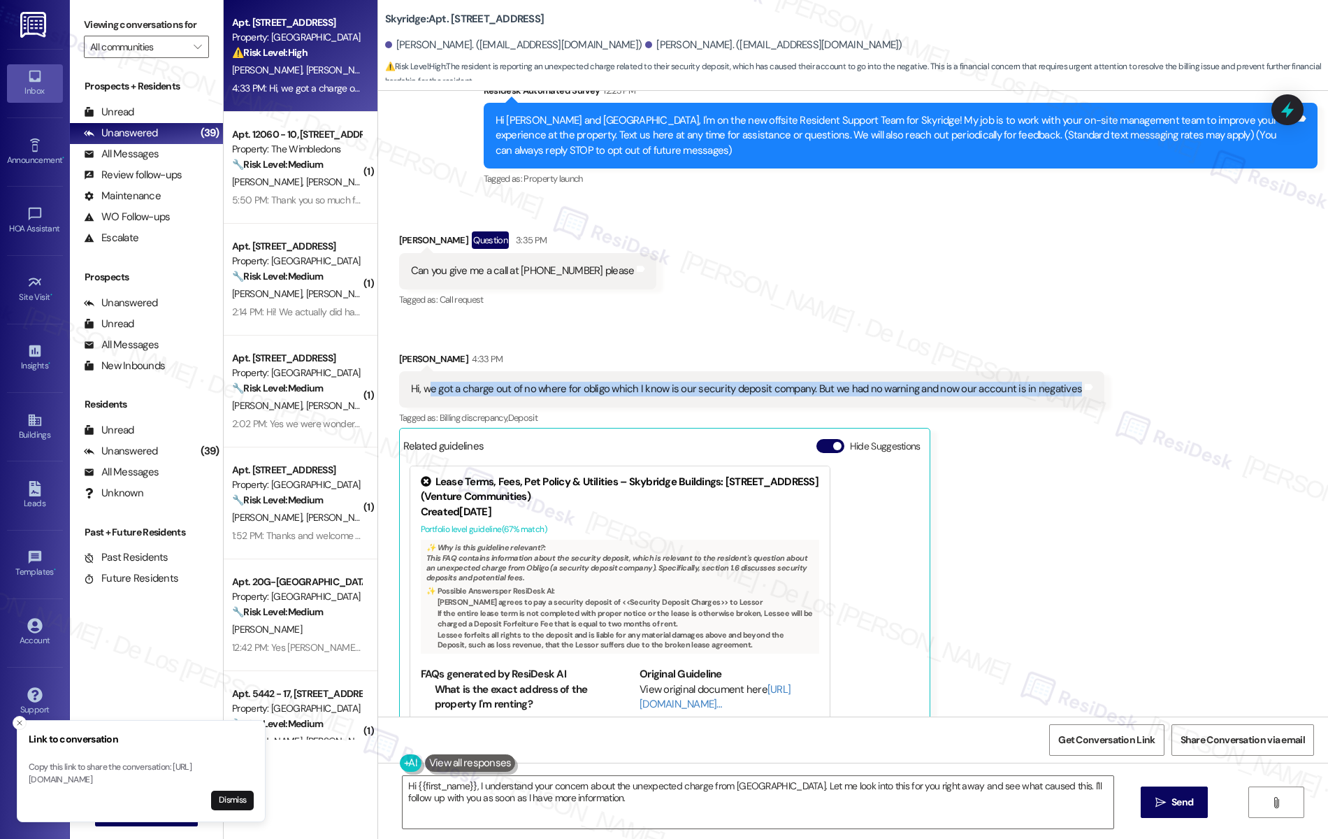
drag, startPoint x: 415, startPoint y: 394, endPoint x: 810, endPoint y: 405, distance: 394.5
click at [810, 405] on div "Hi, we got a charge out of no where for obligo which I know is our security dep…" at bounding box center [752, 389] width 706 height 36
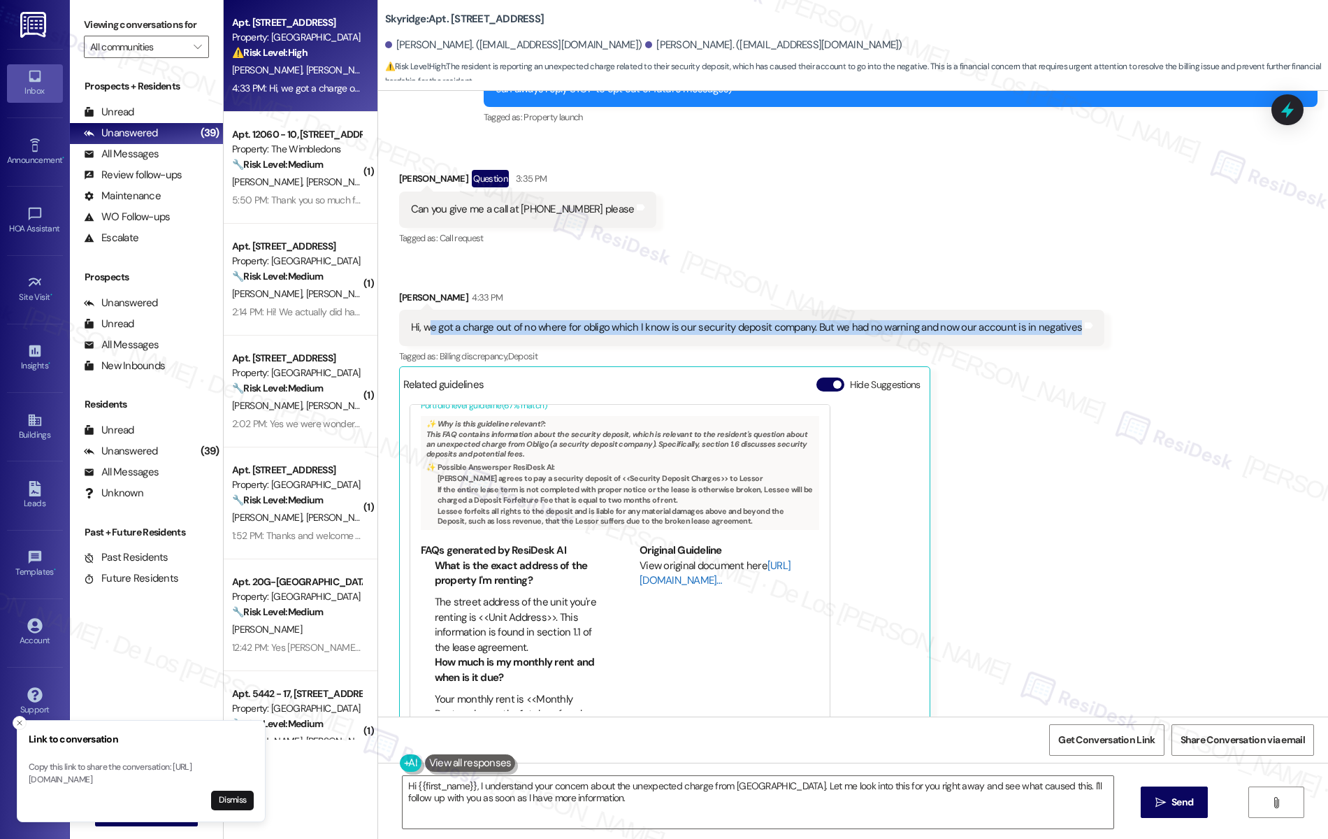
scroll to position [226, 0]
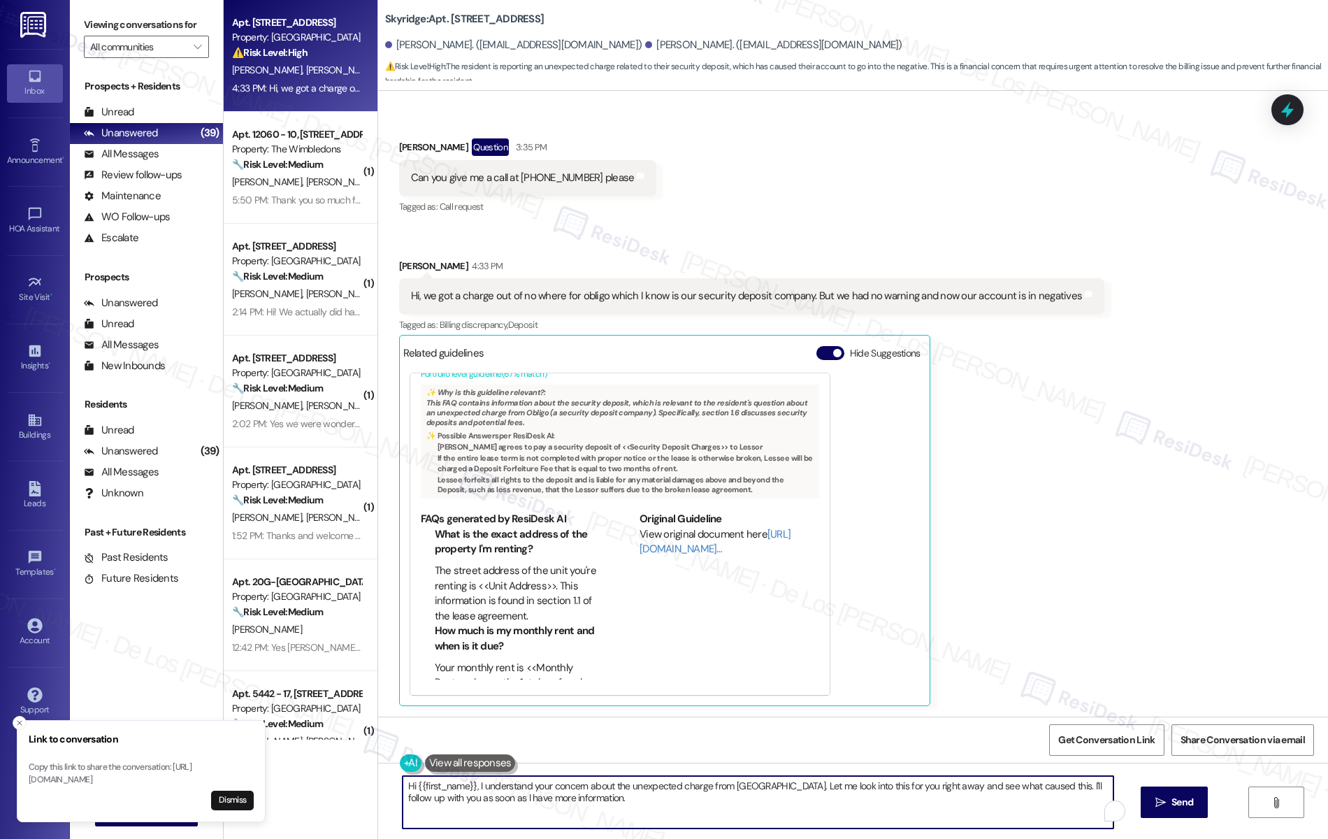
drag, startPoint x: 784, startPoint y: 786, endPoint x: 891, endPoint y: 788, distance: 107.0
click at [891, 788] on textarea "Hi {{first_name}}, I understand your concern about the unexpected charge from […" at bounding box center [759, 802] width 712 height 52
drag, startPoint x: 1012, startPoint y: 785, endPoint x: 780, endPoint y: 789, distance: 232.1
click at [780, 789] on textarea "Hi {{first_name}}, I understand your concern about the unexpected charge from […" at bounding box center [755, 802] width 712 height 52
click at [1110, 789] on textarea "Hi {{first_name}}, I understand your concern about the unexpected charge from […" at bounding box center [755, 802] width 712 height 52
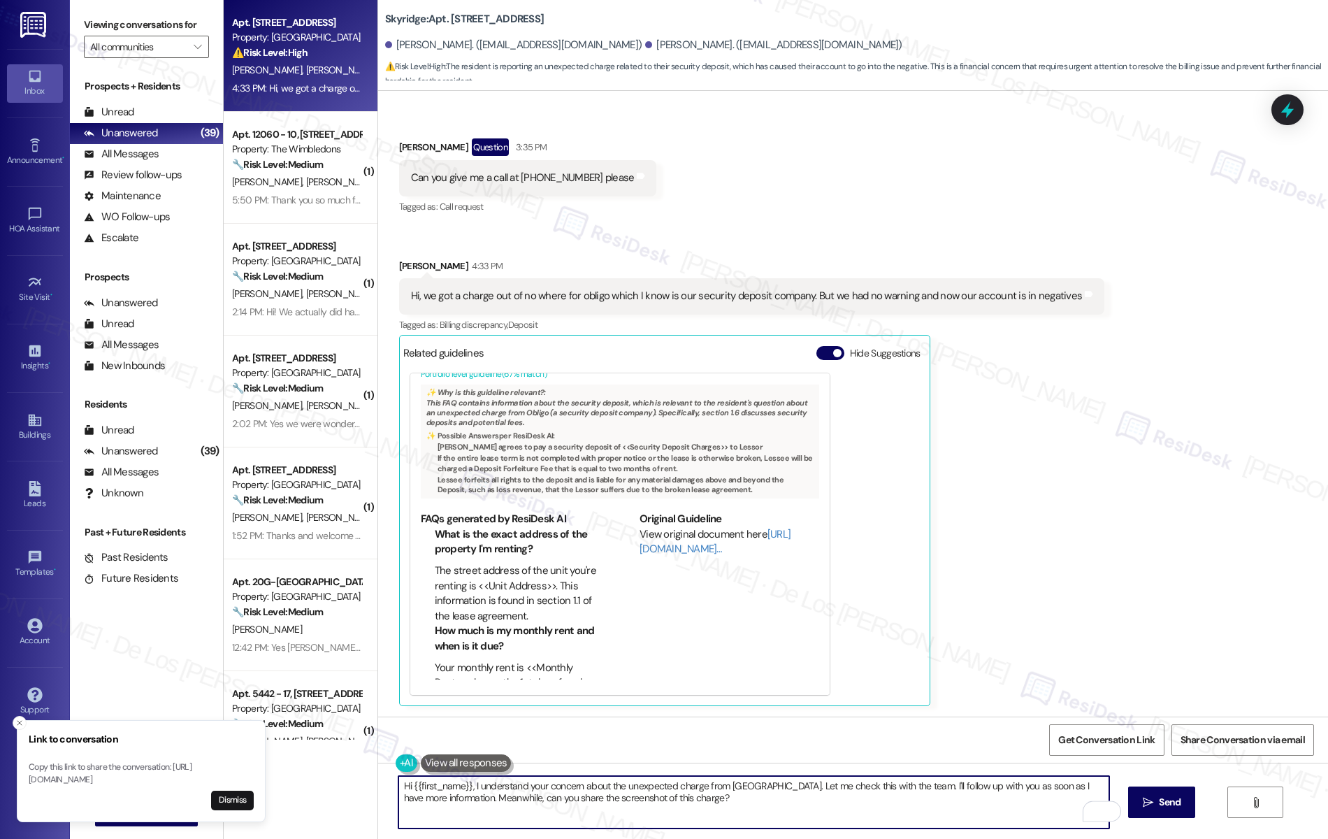
click at [744, 788] on textarea "Hi {{first_name}}, I understand your concern about the unexpected charge from […" at bounding box center [755, 802] width 712 height 52
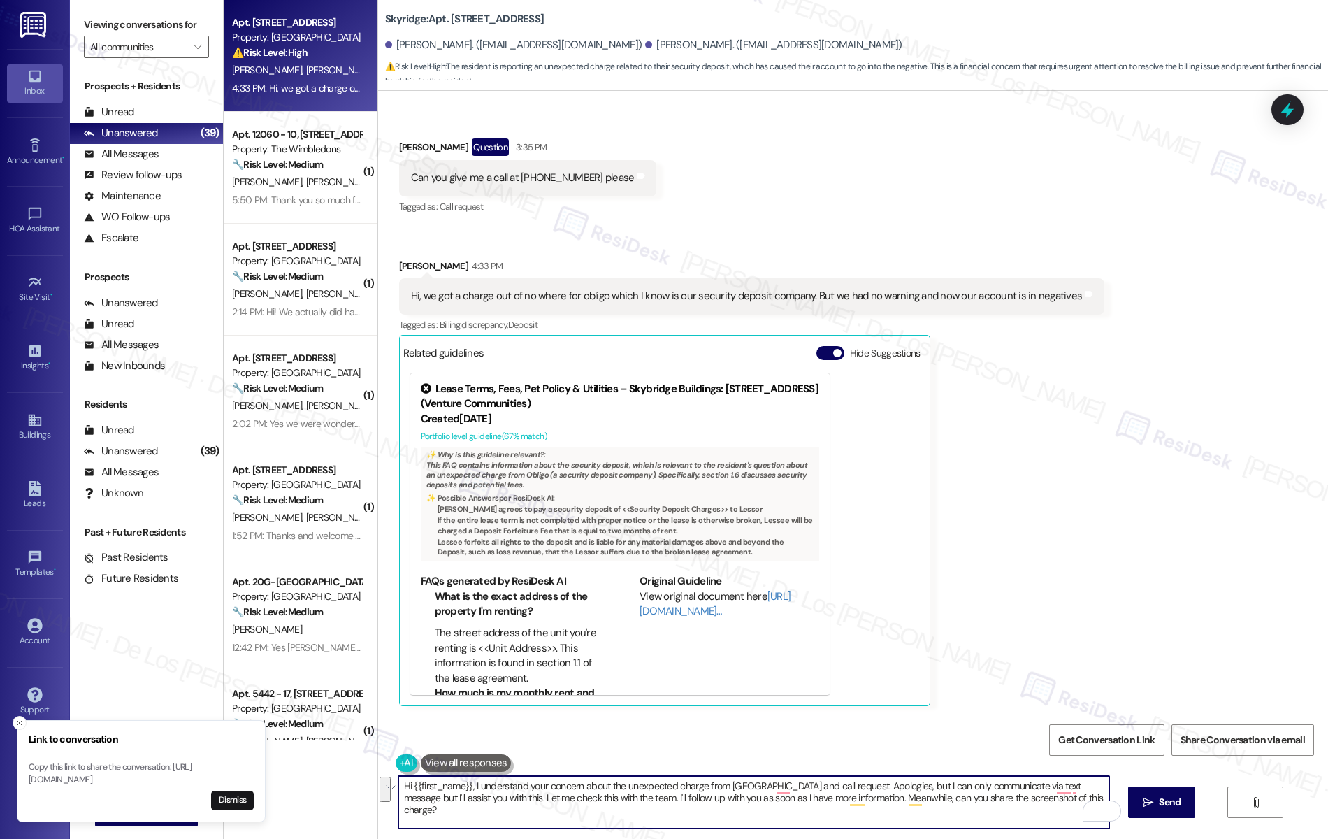
paste textarea "your request for a call. My apologies—I can only communicate by text, but I’ll …"
click at [917, 787] on textarea "Hi {{first_name}}, I understand your concern about the unexpected charge from O…" at bounding box center [755, 802] width 712 height 52
click at [1075, 805] on textarea "Hi {{first_name}}, I understand your concern about the unexpected charge from O…" at bounding box center [755, 802] width 712 height 52
type textarea "Hi {{first_name}}, I understand your concern about the unexpected charge from O…"
click at [1181, 803] on span "Send" at bounding box center [1170, 802] width 22 height 15
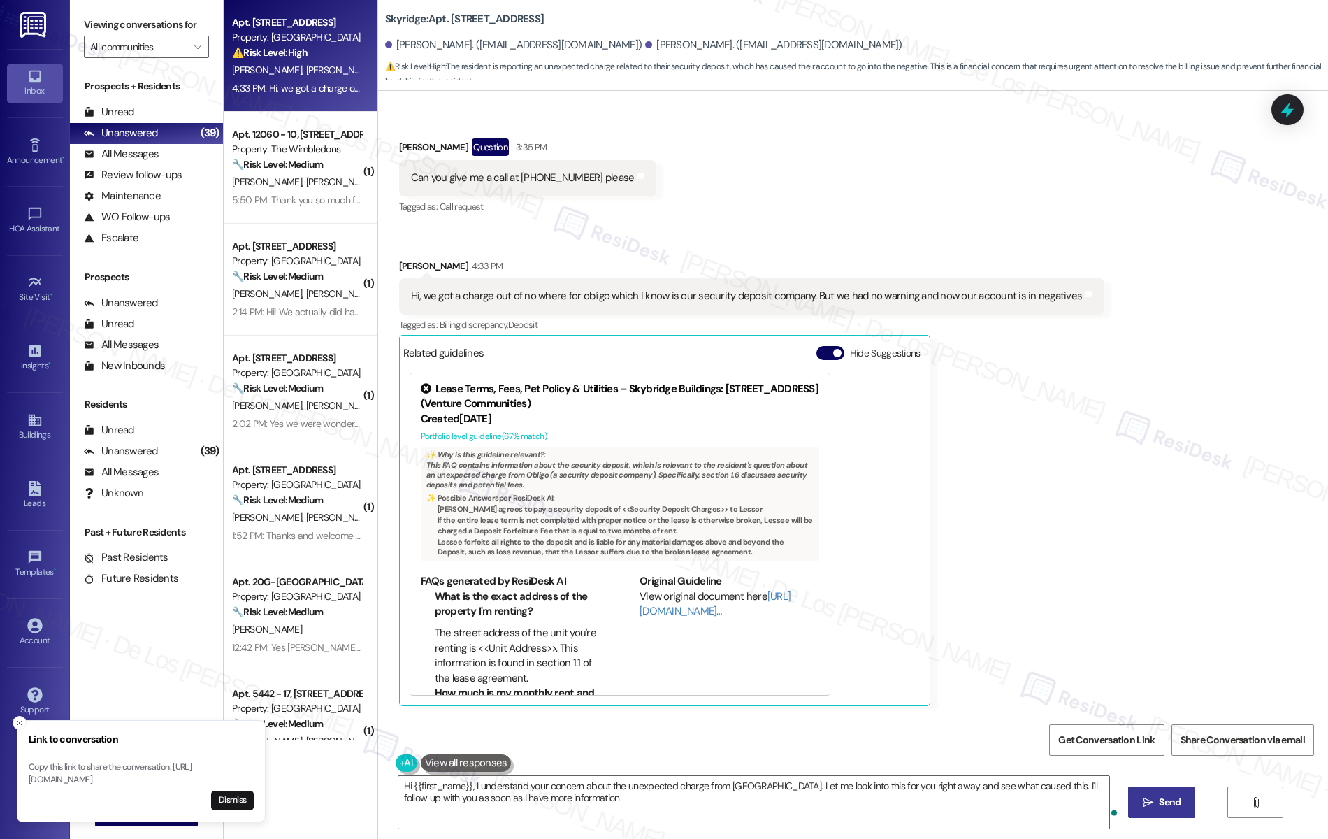
type textarea "Hi {{first_name}}, I understand your concern about the unexpected charge from […"
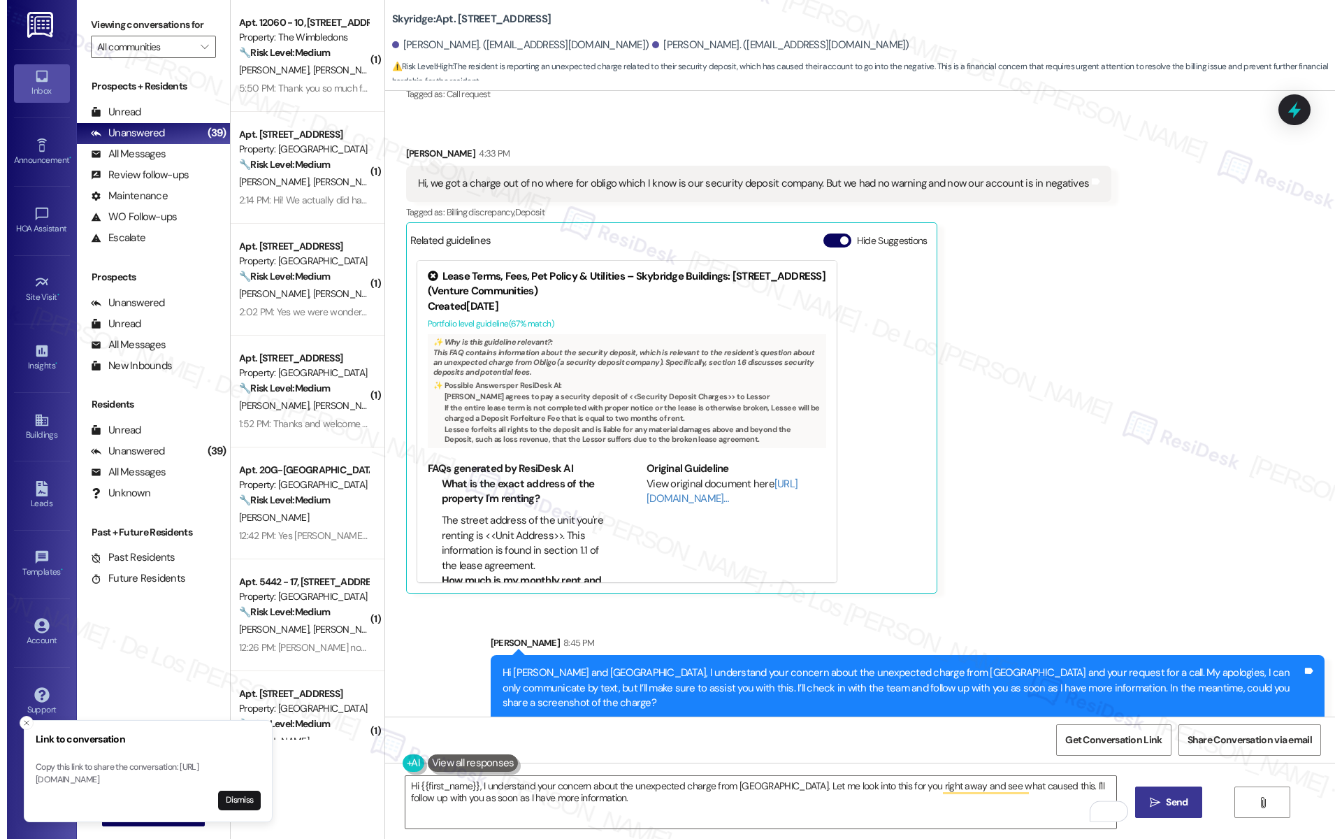
scroll to position [335, 0]
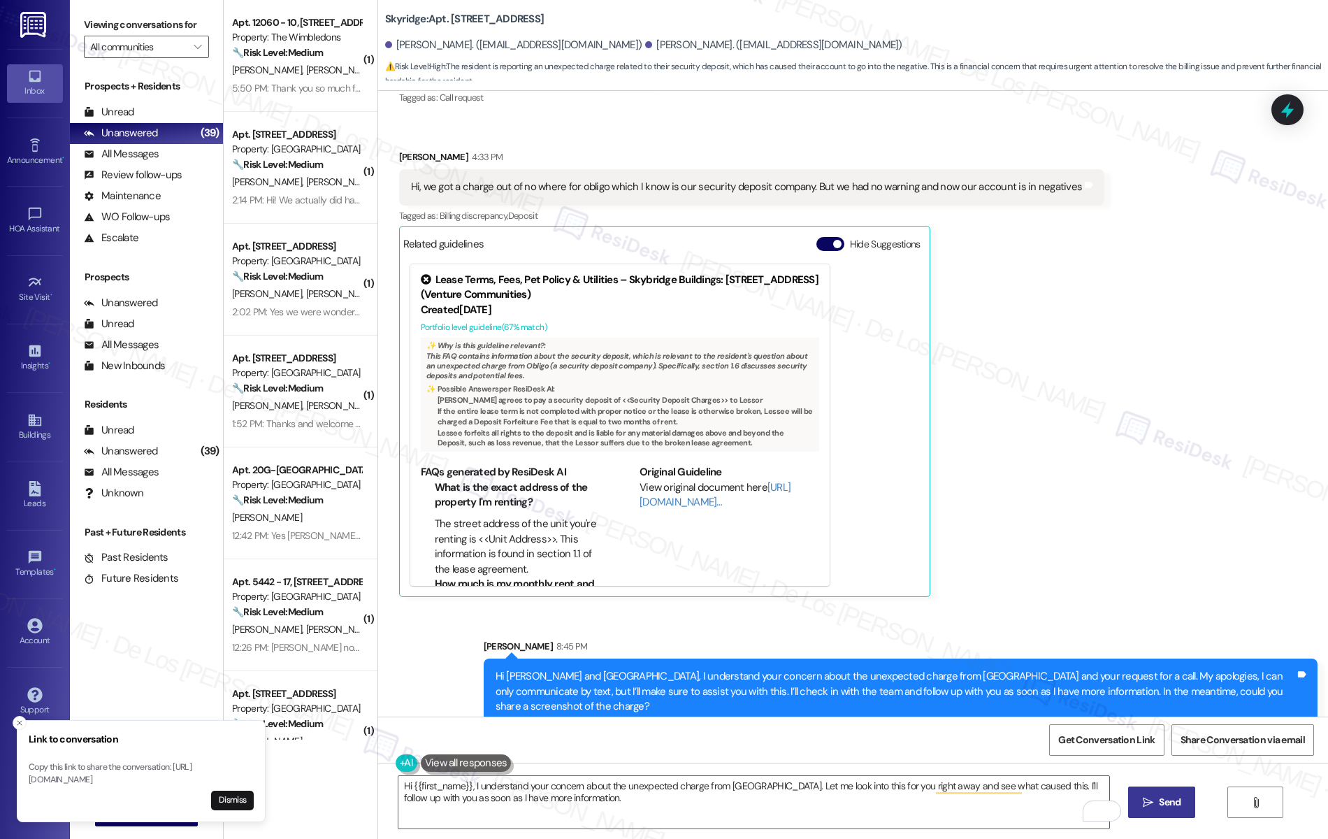
click at [844, 717] on div "Get Conversation Link Share Conversation via email" at bounding box center [853, 740] width 950 height 46
drag, startPoint x: 724, startPoint y: 677, endPoint x: 859, endPoint y: 676, distance: 134.9
click at [859, 676] on div "Hi [PERSON_NAME] and [GEOGRAPHIC_DATA], I understand your concern about the une…" at bounding box center [896, 691] width 800 height 45
copy div "unexpected charge from [GEOGRAPHIC_DATA]"
click at [797, 824] on textarea "Hi {{first_name}}, I understand your concern about the unexpected charge from […" at bounding box center [755, 802] width 712 height 52
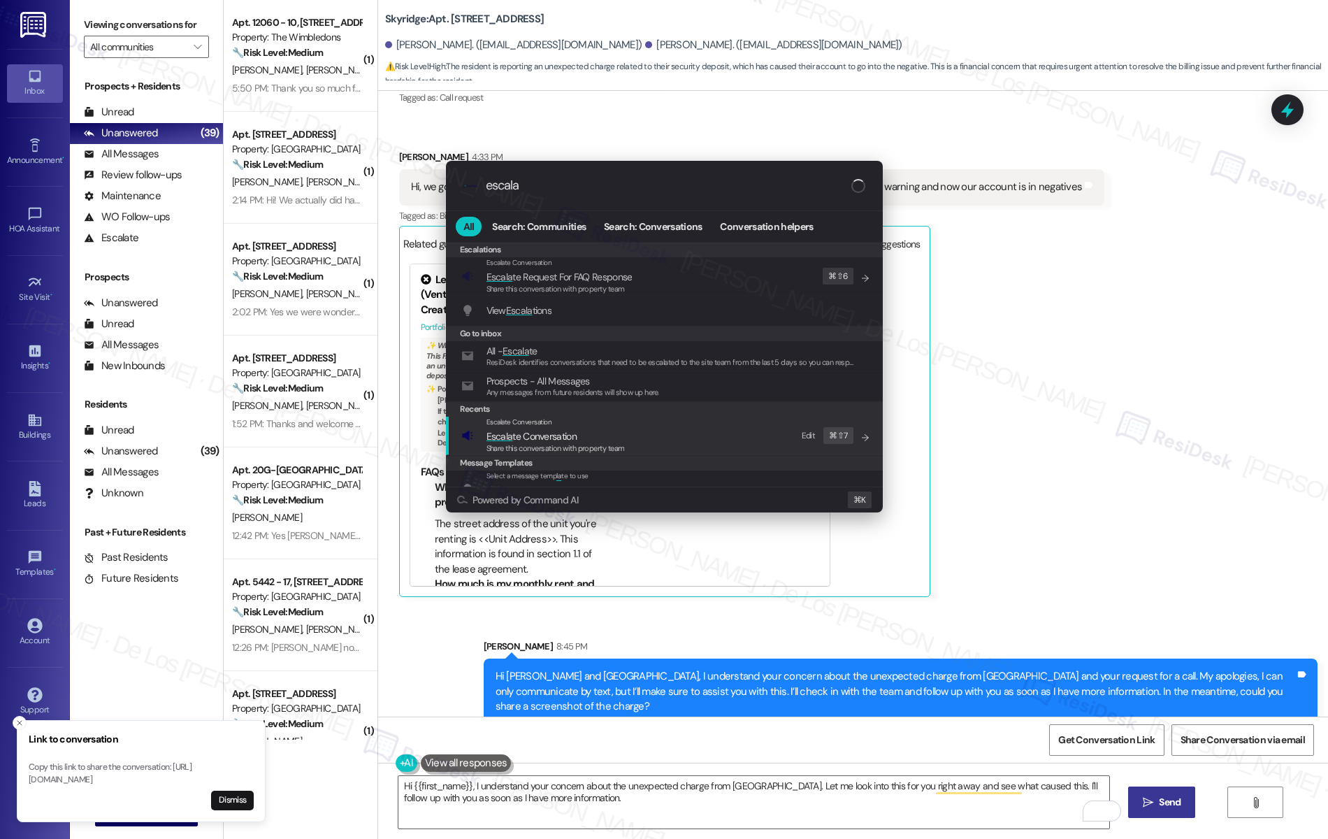
type input "escala"
click at [584, 443] on div "Share this conversation with property team" at bounding box center [556, 449] width 138 height 13
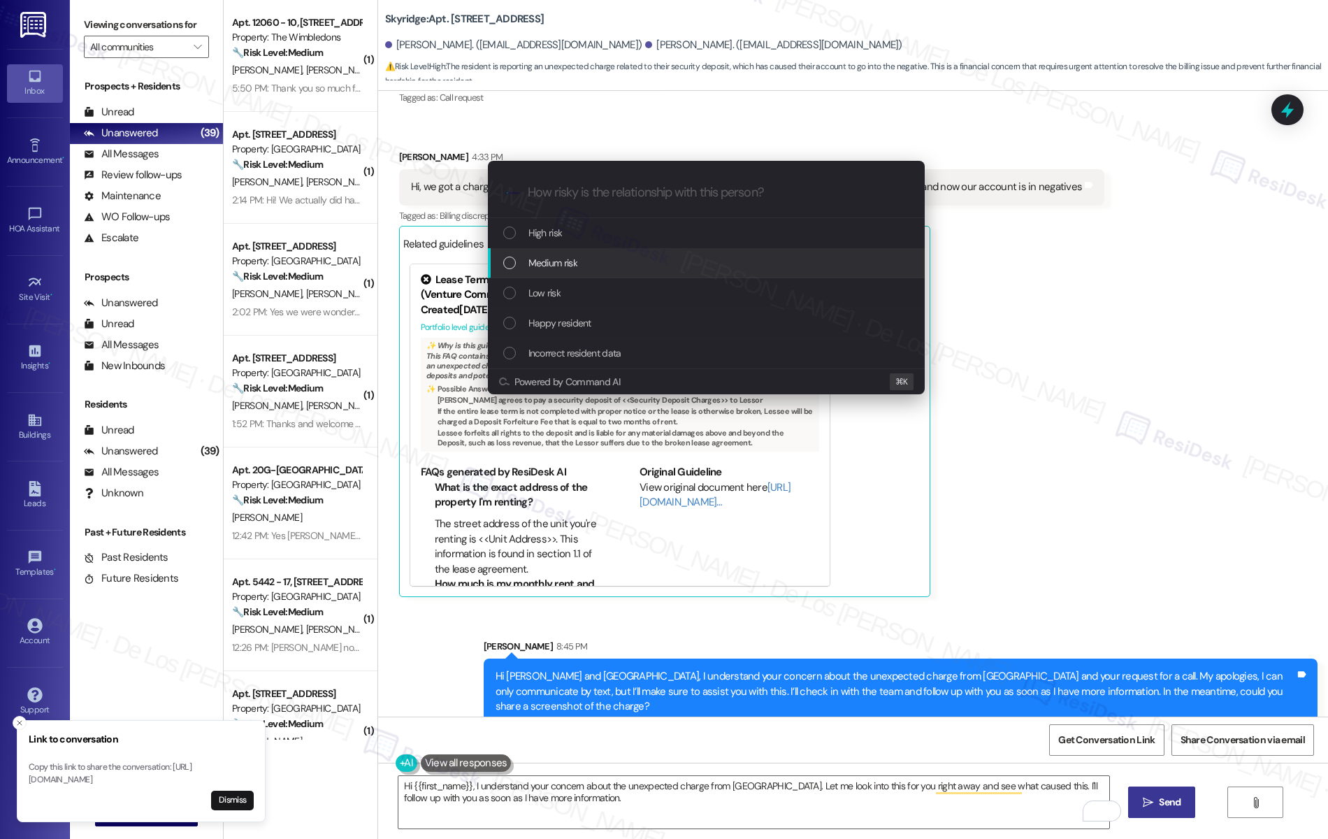
click at [554, 261] on span "Medium risk" at bounding box center [553, 262] width 49 height 15
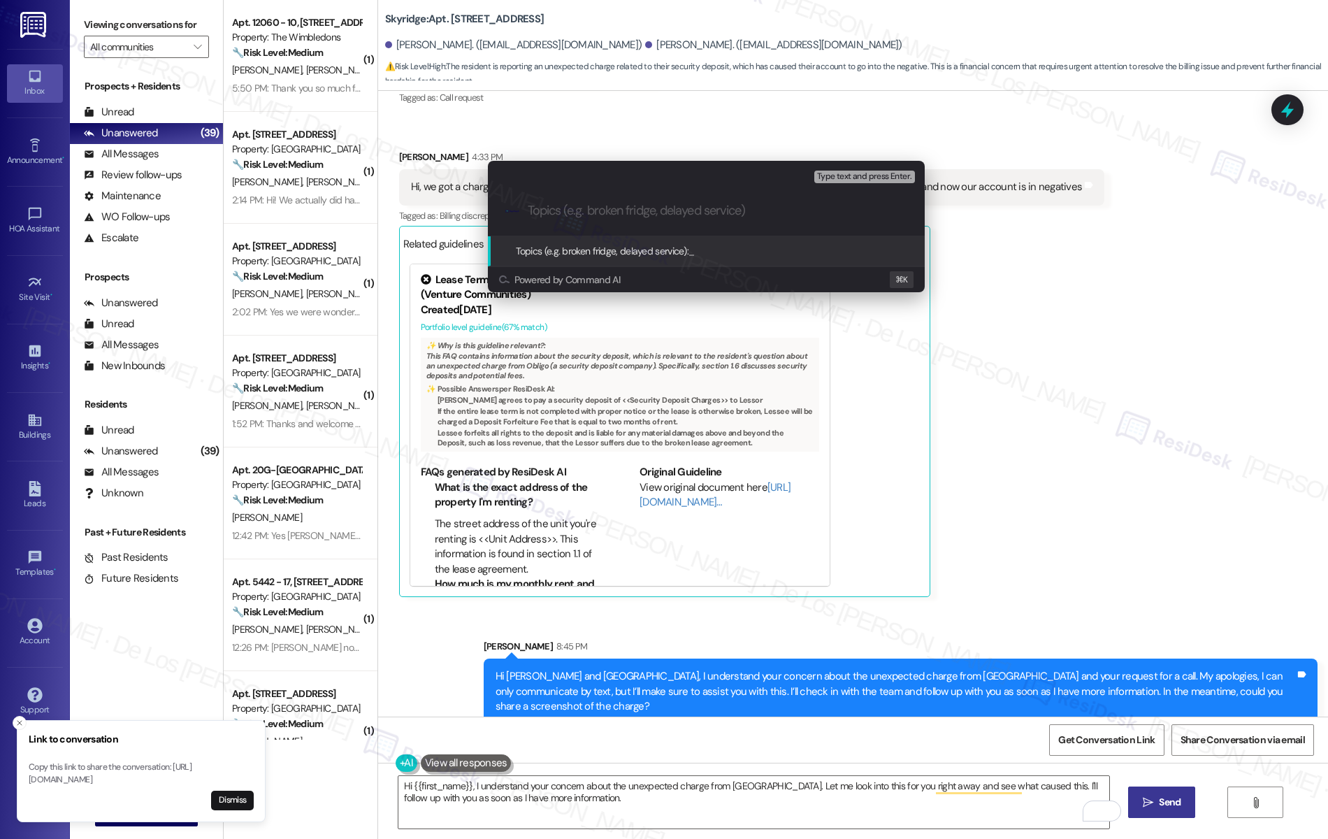
paste input "unexpected charge from [GEOGRAPHIC_DATA]"
click at [534, 209] on input "unexpected charge from [GEOGRAPHIC_DATA]" at bounding box center [712, 210] width 368 height 15
click at [841, 213] on input "Unexpected charge from [GEOGRAPHIC_DATA]" at bounding box center [712, 210] width 368 height 15
type input "Unexpected charge from Obligo & call request"
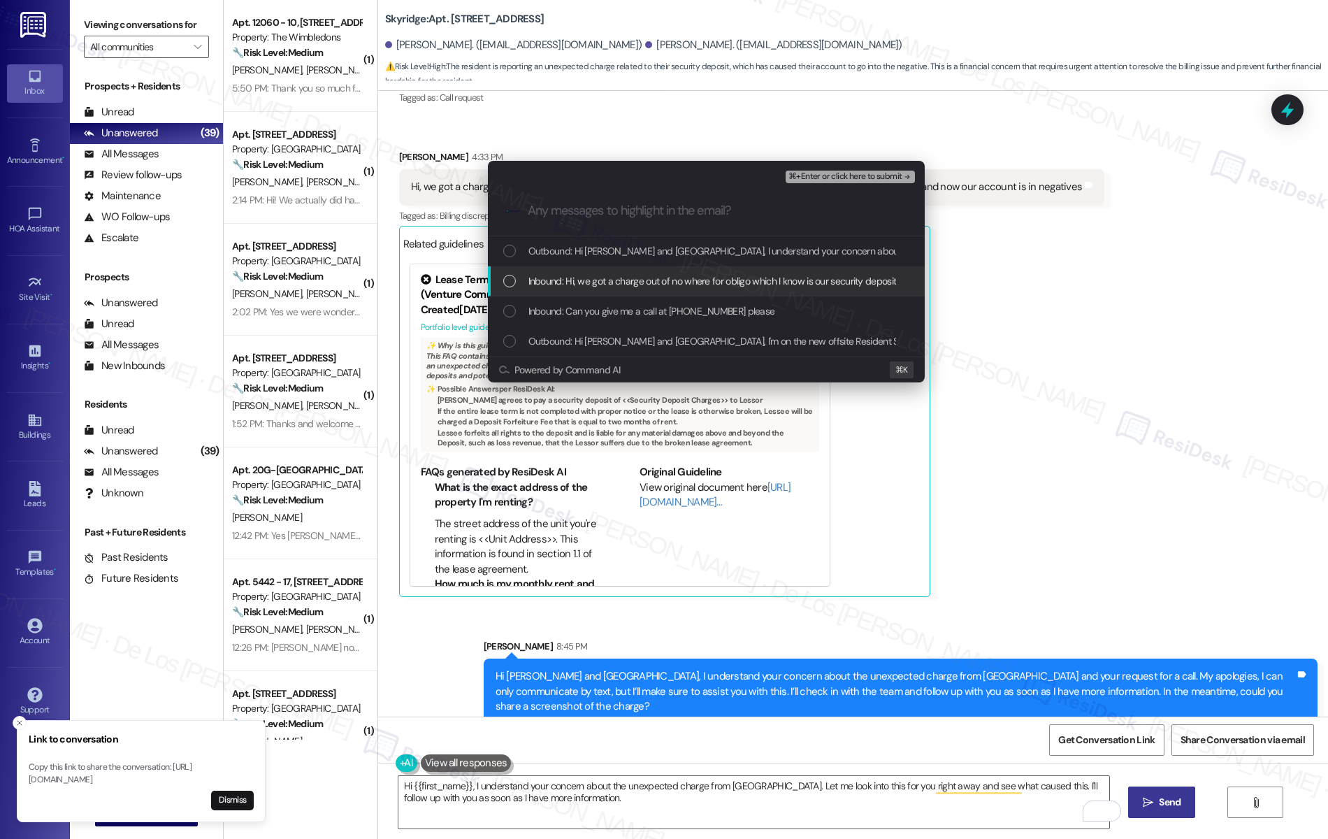
click at [766, 284] on span "Inbound: Hi, we got a charge out of no where for obligo which I know is our sec…" at bounding box center [856, 280] width 654 height 15
click at [742, 312] on span "Inbound: Can you give me a call at [PHONE_NUMBER] please" at bounding box center [652, 310] width 247 height 15
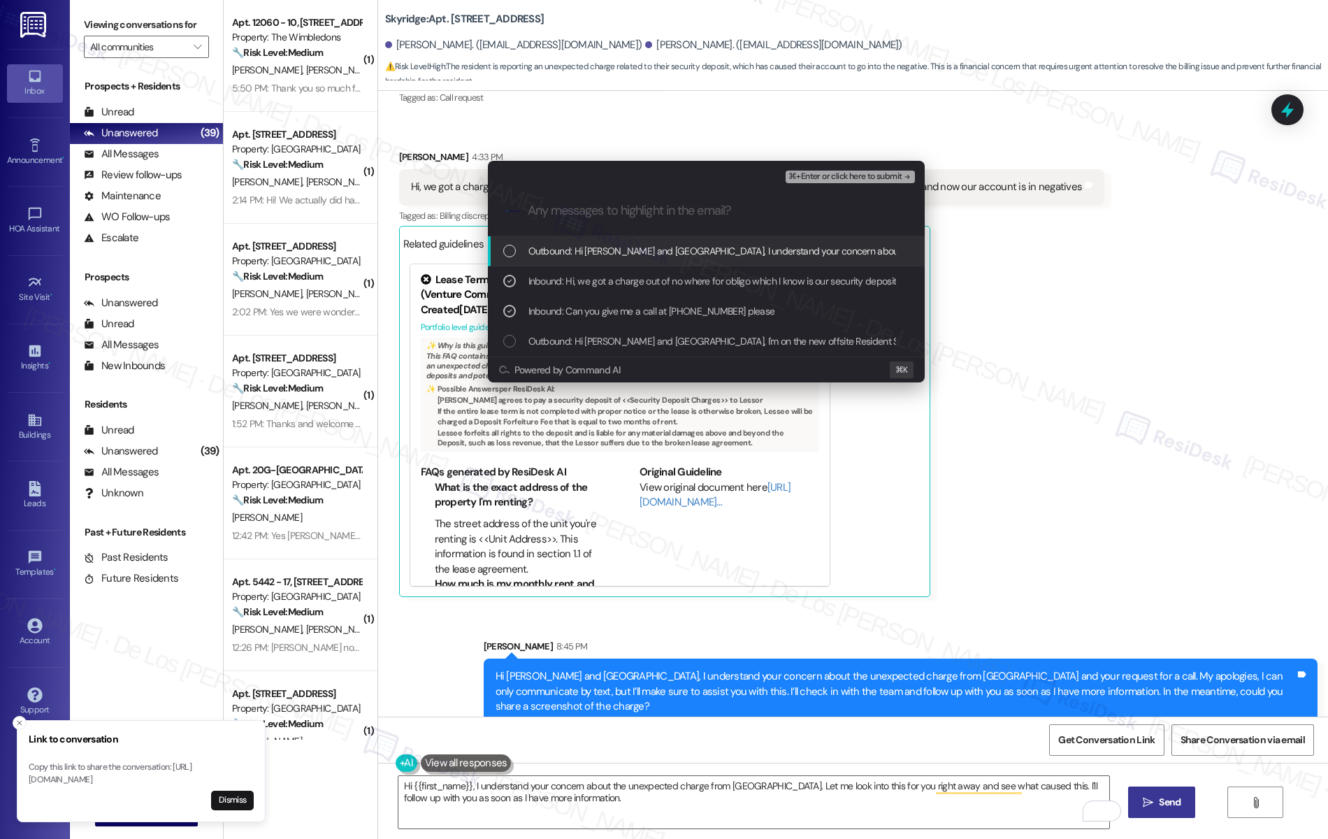
click at [838, 174] on span "⌘+Enter or click here to submit" at bounding box center [845, 177] width 113 height 10
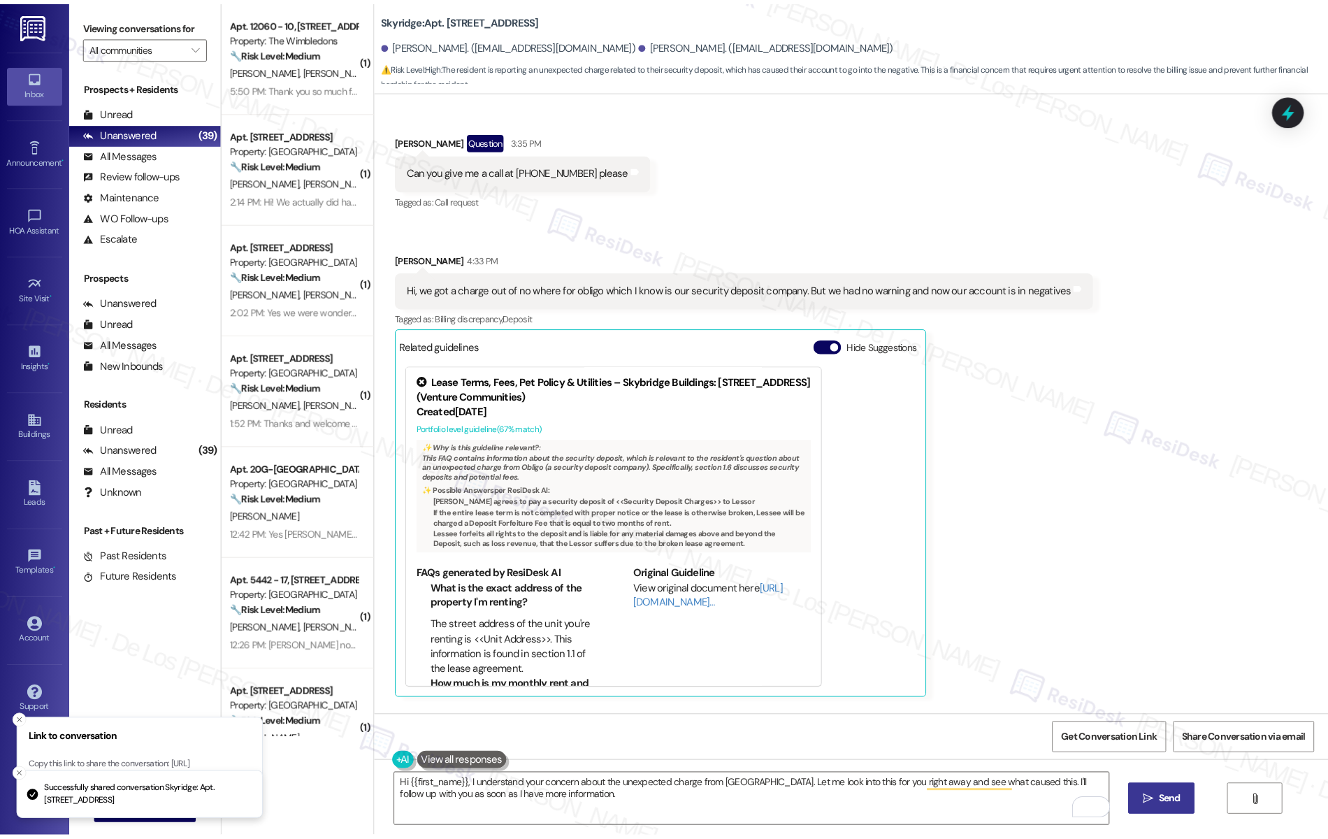
scroll to position [225, 0]
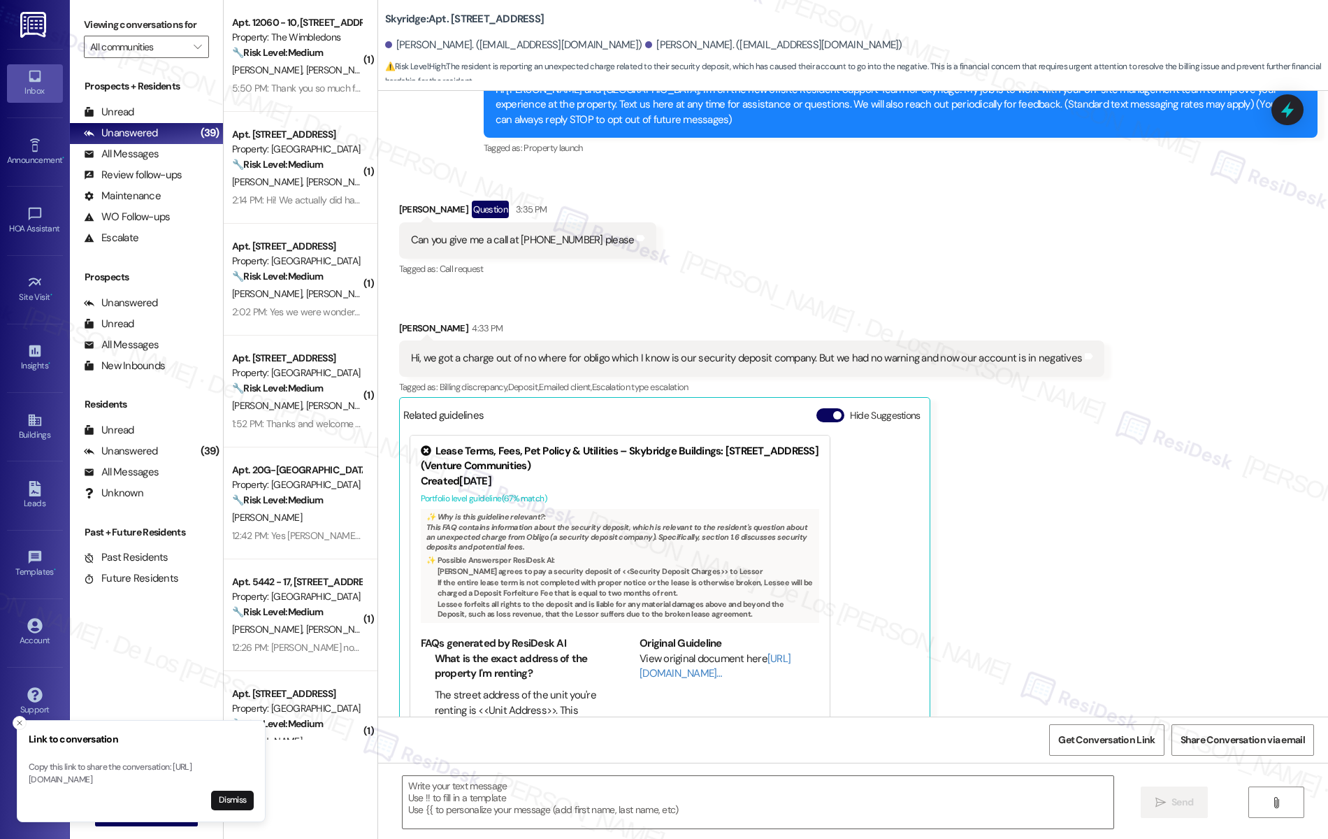
type textarea "Fetching suggested responses. Please feel free to read through the conversation…"
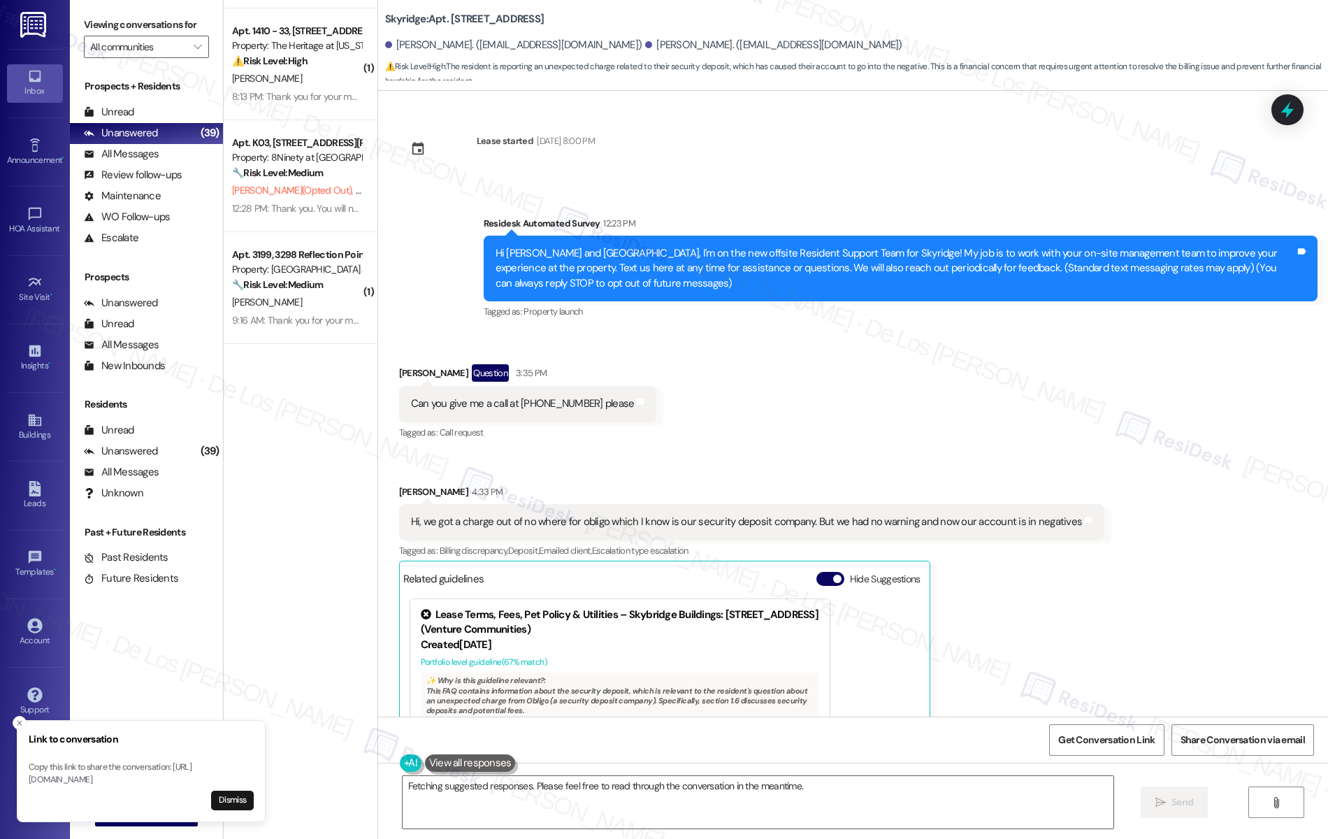
scroll to position [3287, 0]
